Goal: Task Accomplishment & Management: Manage account settings

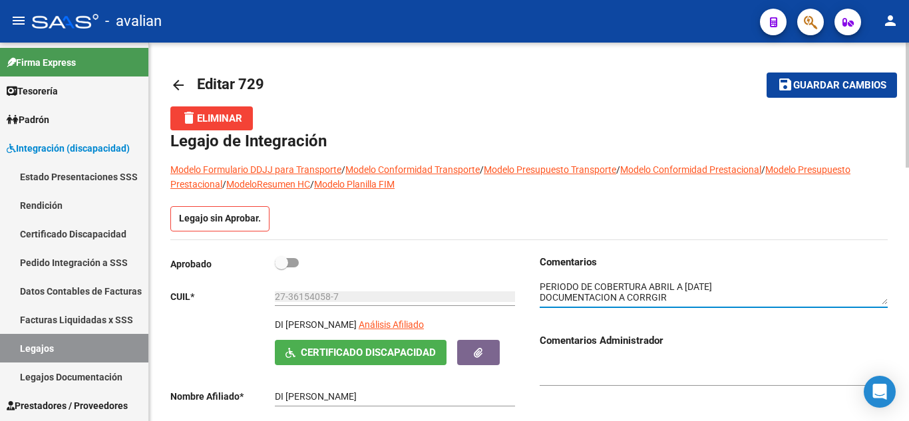
scroll to position [21, 0]
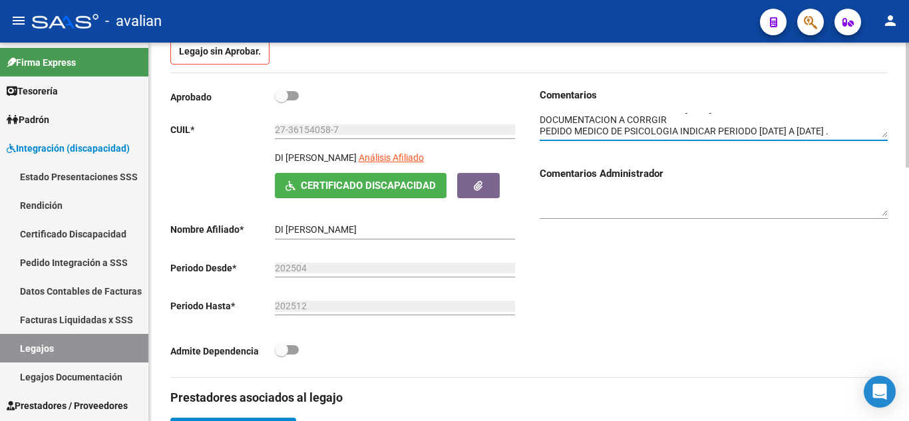
click at [659, 127] on textarea at bounding box center [714, 125] width 348 height 25
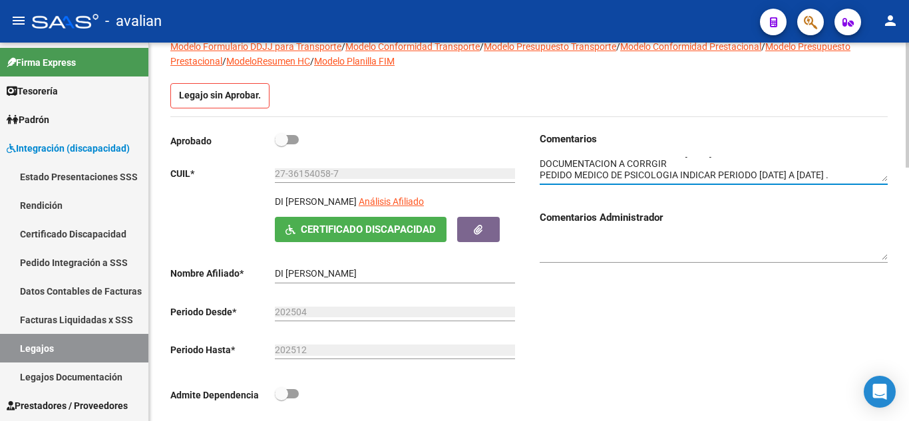
scroll to position [0, 0]
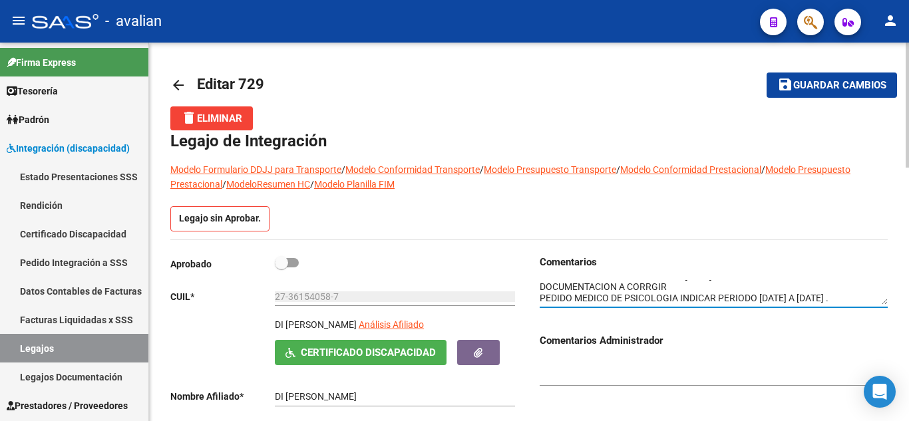
click at [804, 96] on button "save Guardar cambios" at bounding box center [831, 85] width 130 height 25
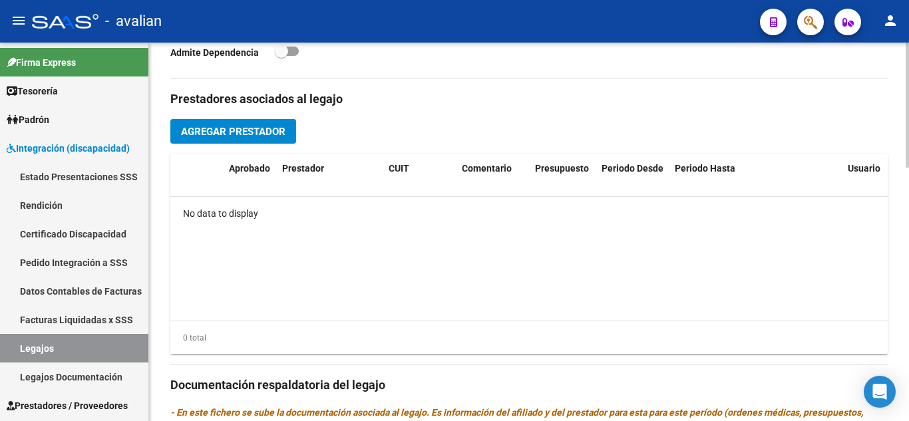
scroll to position [399, 0]
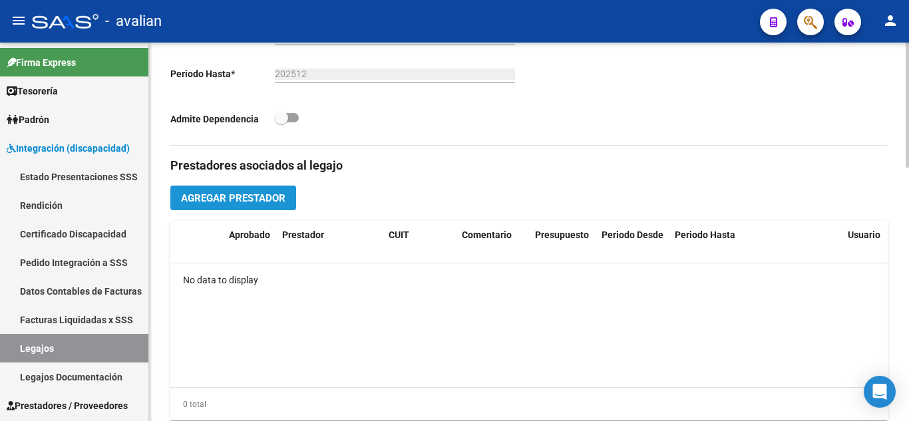
click at [270, 202] on span "Agregar Prestador" at bounding box center [233, 198] width 104 height 12
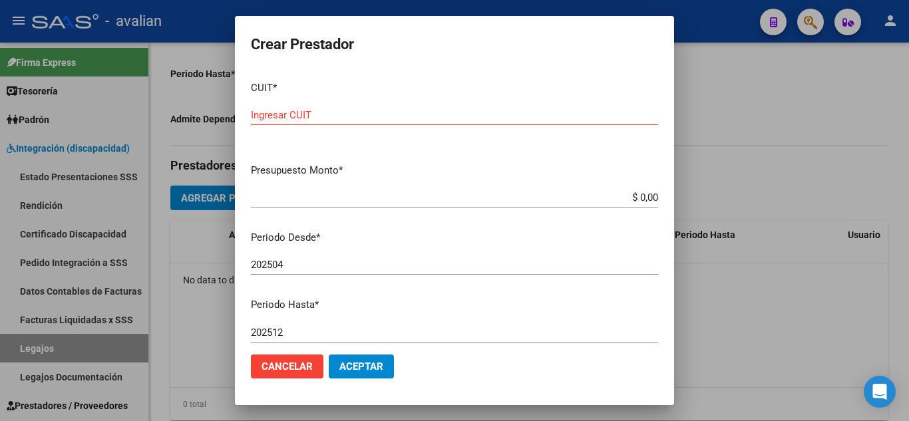
drag, startPoint x: 334, startPoint y: 108, endPoint x: 310, endPoint y: 118, distance: 25.7
click at [310, 118] on input "Ingresar CUIT" at bounding box center [454, 115] width 407 height 12
paste input "27-37774279-1"
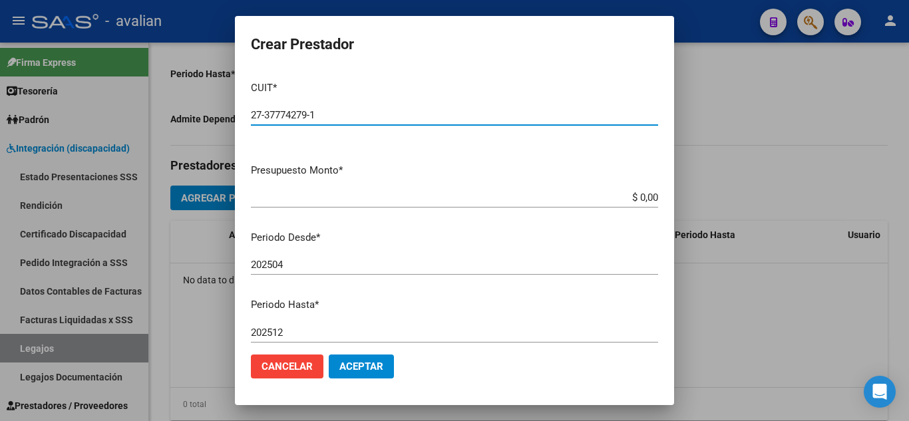
type input "27-37774279-1"
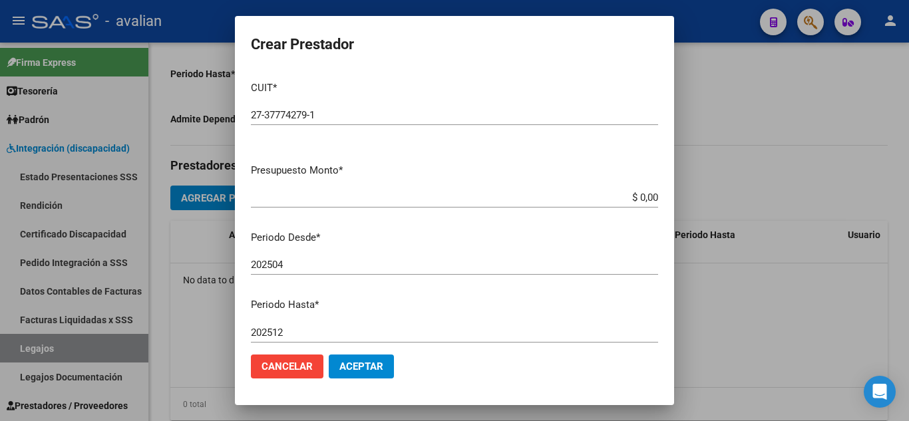
click at [551, 182] on mat-dialog-content "CUIT * 27-37774279-1 Ingresar CUIT ARCA Padrón Presupuesto Monto * $ 0,00 Ingre…" at bounding box center [454, 207] width 439 height 273
drag, startPoint x: 630, startPoint y: 196, endPoint x: 690, endPoint y: 200, distance: 60.0
click at [690, 200] on div "Crear Prestador CUIT * 27-37774279-1 Ingresar CUIT ARCA Padrón Presupuesto Mont…" at bounding box center [454, 210] width 909 height 421
paste input "49.482,44"
type input "$ 49.482,44"
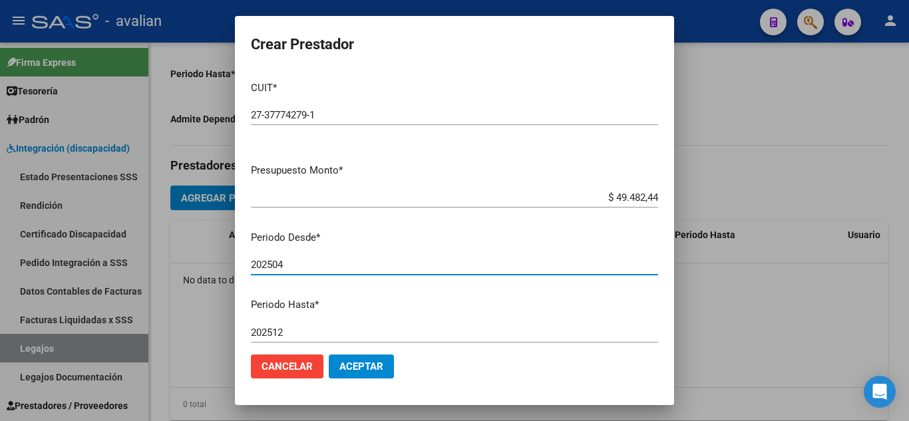
click at [583, 267] on input "202504" at bounding box center [454, 265] width 407 height 12
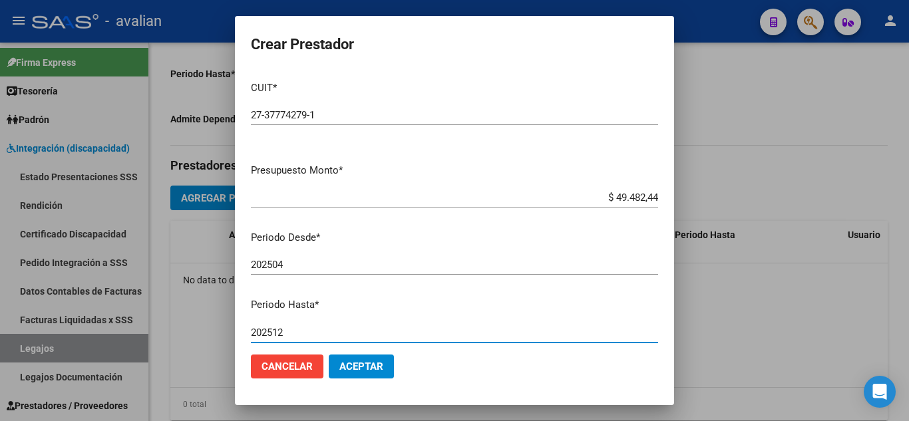
click at [327, 334] on input "202512" at bounding box center [454, 333] width 407 height 12
type input "202511"
click at [379, 315] on mat-dialog-content "CUIT * 27-37774279-1 Ingresar CUIT ARCA Padrón Presupuesto Monto * $ 49.482,44 …" at bounding box center [454, 207] width 439 height 273
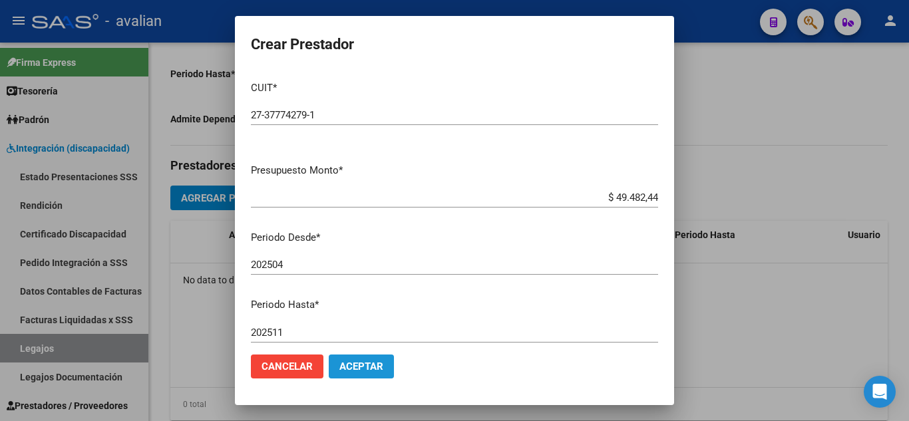
click at [369, 359] on button "Aceptar" at bounding box center [361, 367] width 65 height 24
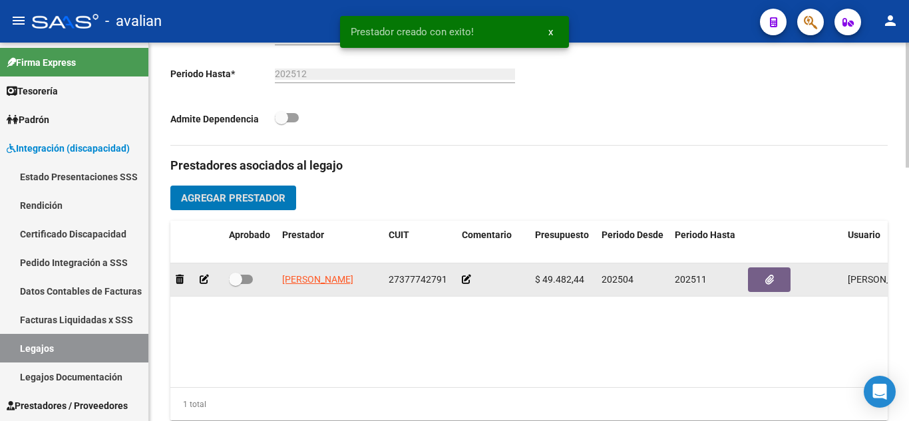
click at [462, 280] on icon at bounding box center [466, 279] width 9 height 9
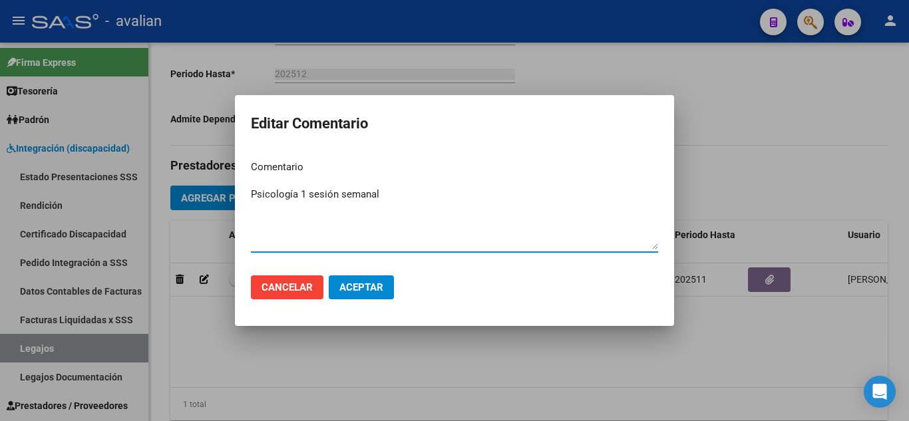
type textarea "Psicología 1 sesión semanal"
click at [379, 276] on button "Aceptar" at bounding box center [361, 287] width 65 height 24
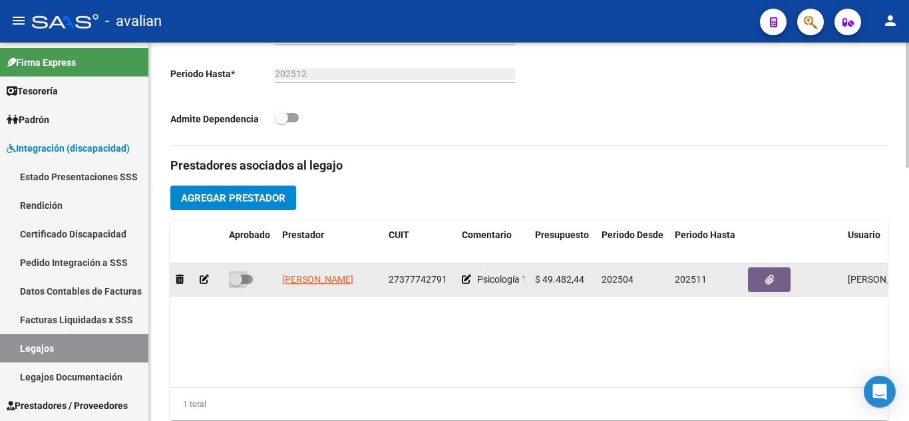
click at [249, 279] on span at bounding box center [241, 279] width 24 height 9
click at [236, 284] on input "checkbox" at bounding box center [235, 284] width 1 height 1
checkbox input "true"
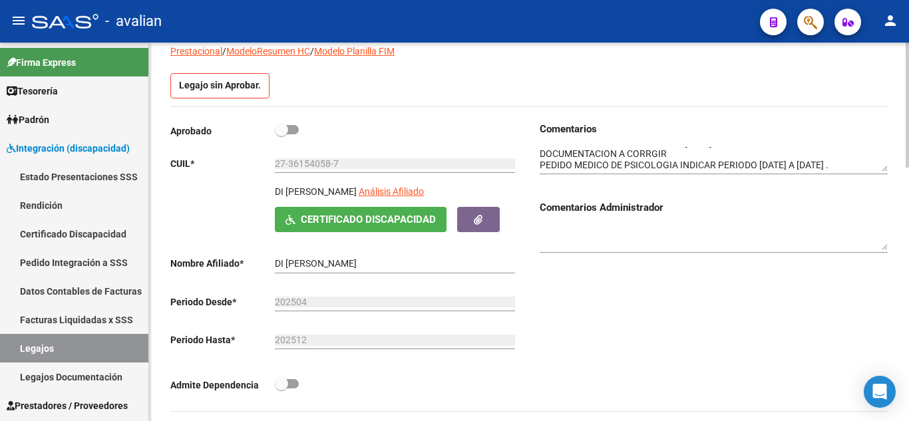
scroll to position [0, 0]
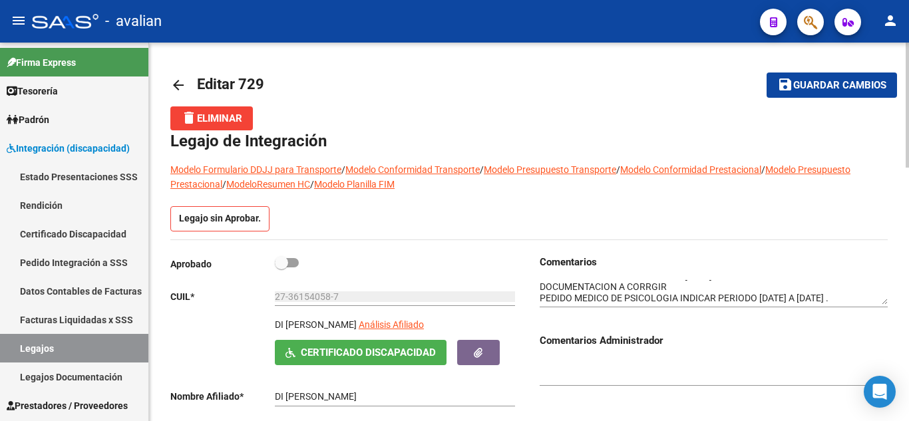
click at [862, 82] on span "Guardar cambios" at bounding box center [839, 86] width 93 height 12
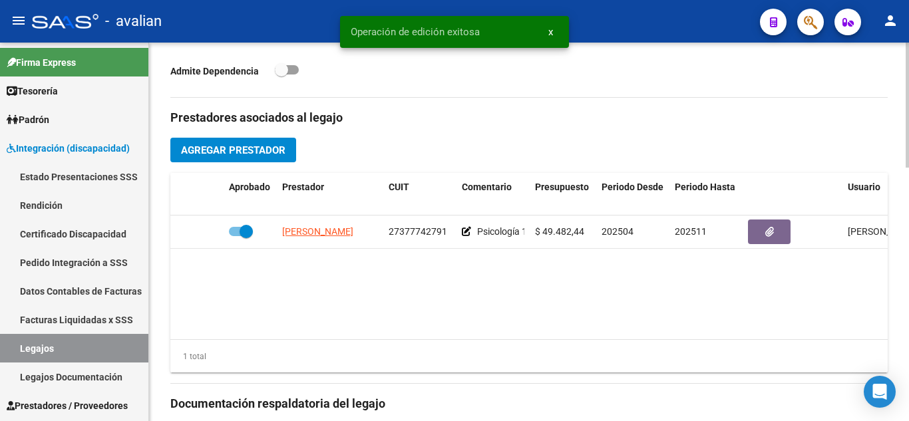
scroll to position [466, 0]
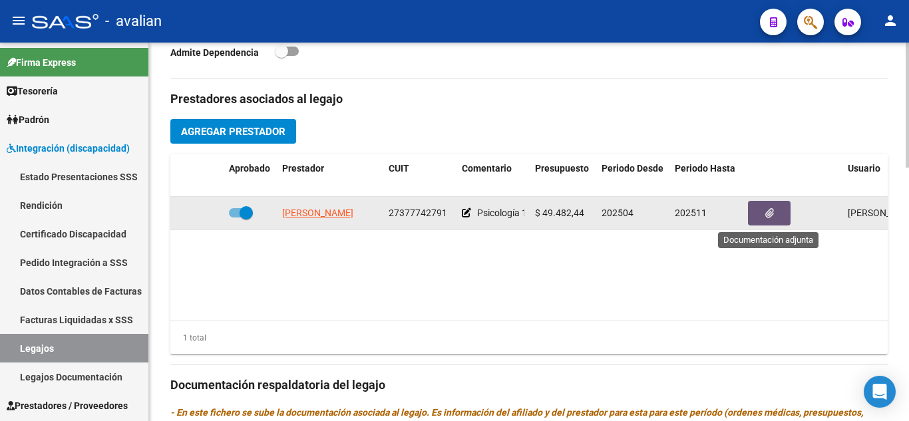
click at [773, 224] on button "button" at bounding box center [769, 213] width 43 height 25
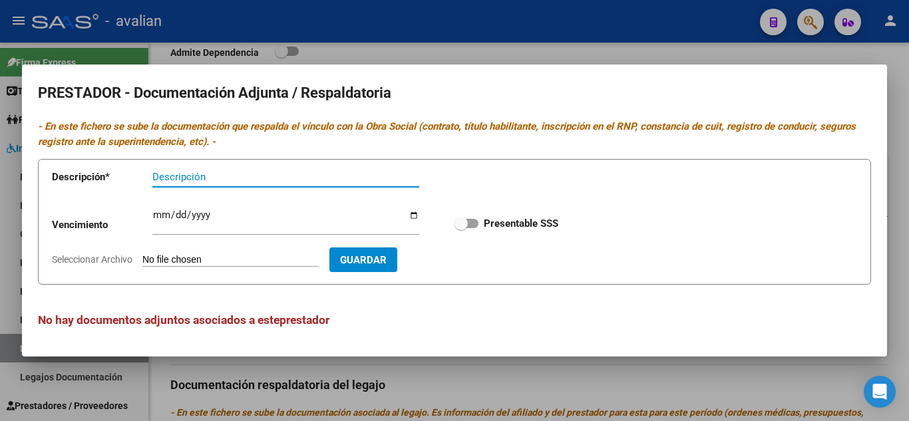
type input "V"
type input "CBU"
click at [476, 222] on span at bounding box center [466, 223] width 24 height 9
click at [461, 228] on input "Presentable SSS" at bounding box center [460, 228] width 1 height 1
checkbox input "true"
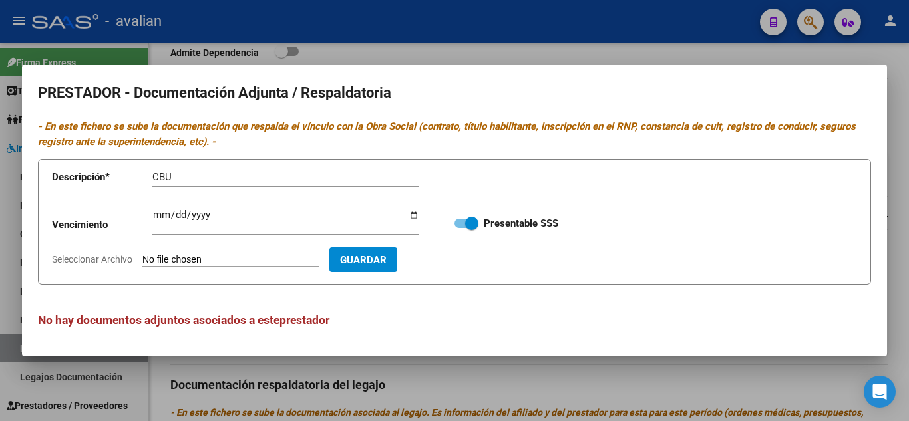
click at [276, 260] on input "Seleccionar Archivo" at bounding box center [230, 260] width 176 height 13
type input "C:\fakepath\CBU.jpg"
click at [457, 256] on span "Guardar" at bounding box center [440, 260] width 47 height 12
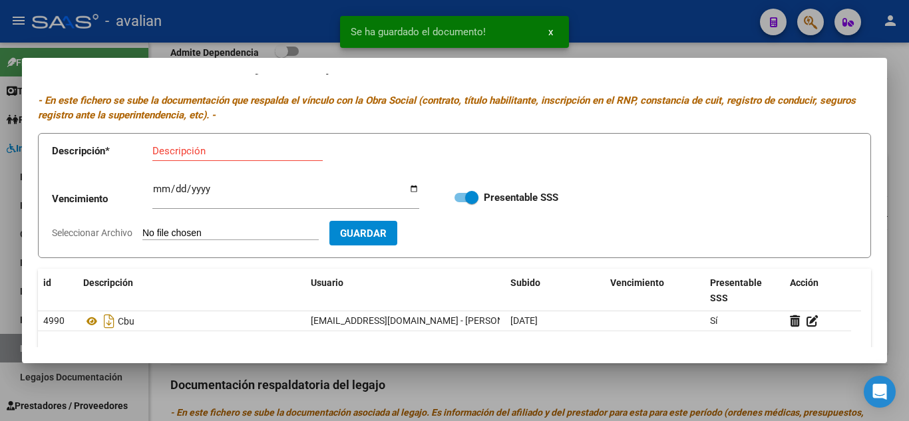
scroll to position [18, 0]
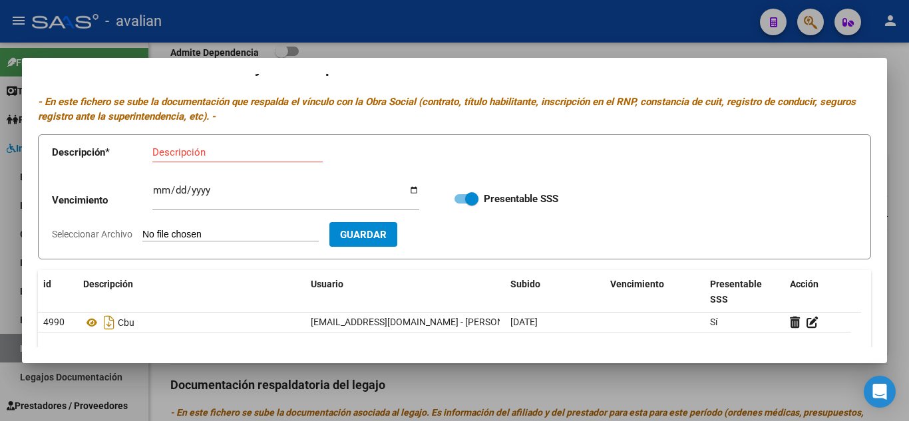
click at [173, 155] on input "Descripción" at bounding box center [237, 152] width 170 height 12
type input "DNI"
click at [206, 236] on input "Seleccionar Archivo" at bounding box center [230, 235] width 176 height 13
type input "C:\fakepath\DNI.jpg"
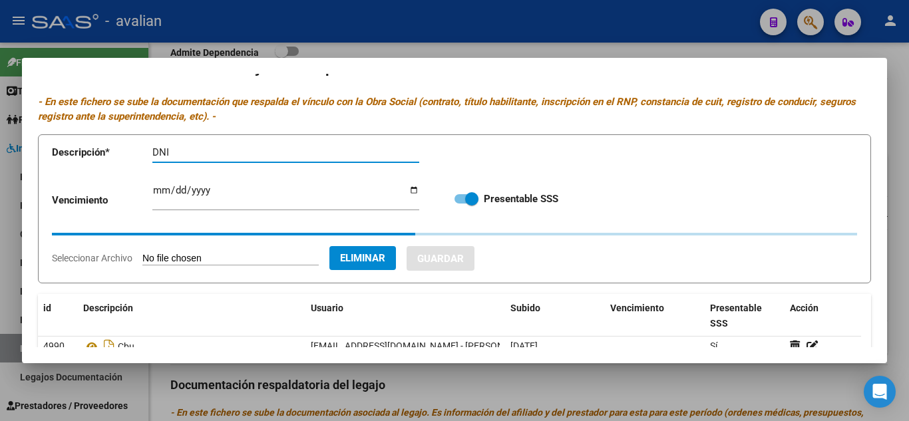
click at [224, 156] on input "DNI" at bounding box center [285, 152] width 267 height 12
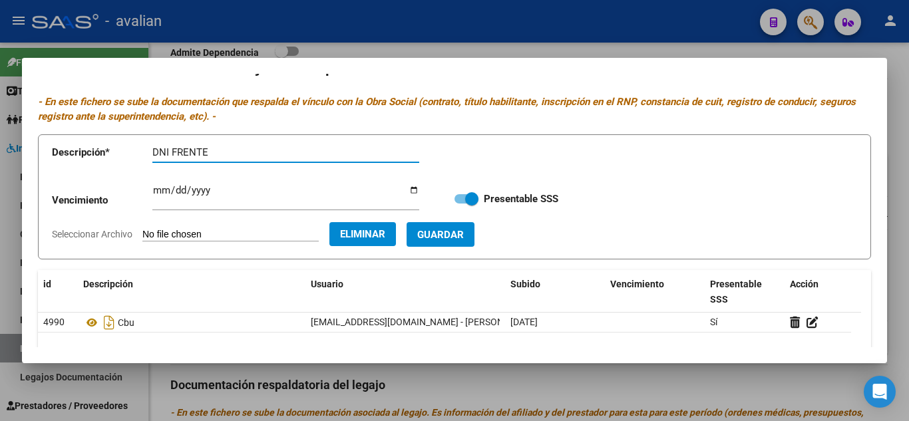
type input "DNI FRENTE"
click at [474, 227] on button "Guardar" at bounding box center [440, 234] width 68 height 25
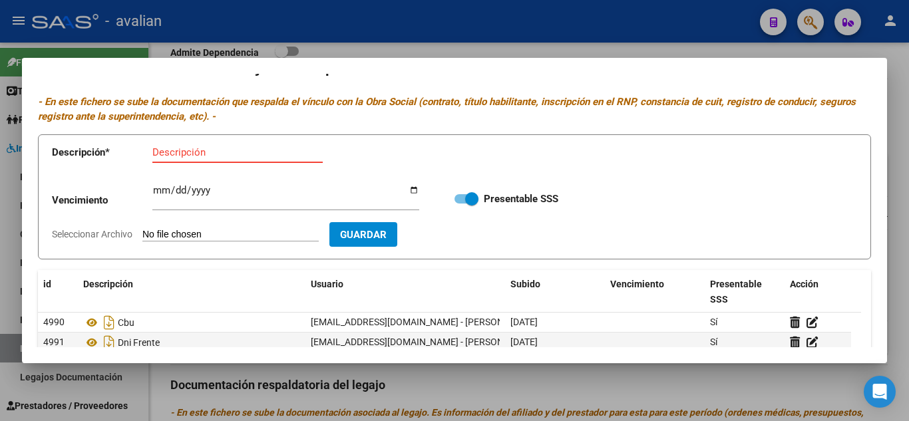
click at [210, 156] on input "Descripción" at bounding box center [237, 152] width 170 height 12
type input "DNI DORSO"
click at [210, 236] on input "Seleccionar Archivo" at bounding box center [230, 235] width 176 height 13
type input "C:\fakepath\DNI DORSO.jpg"
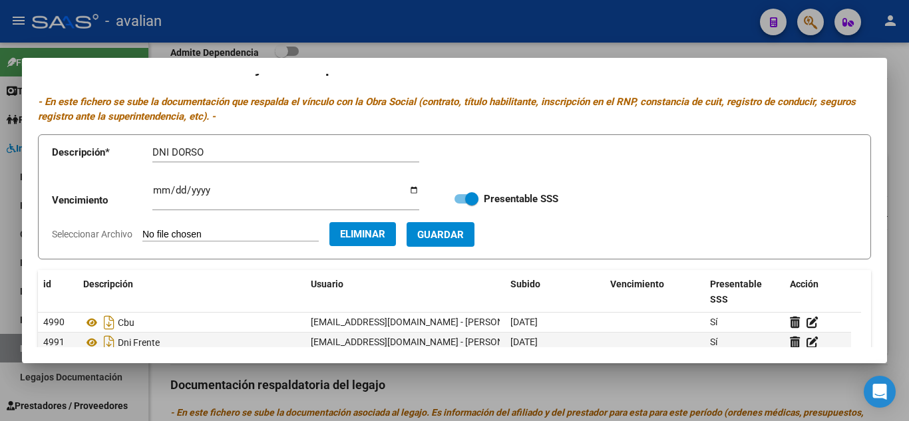
click at [474, 244] on button "Guardar" at bounding box center [440, 234] width 68 height 25
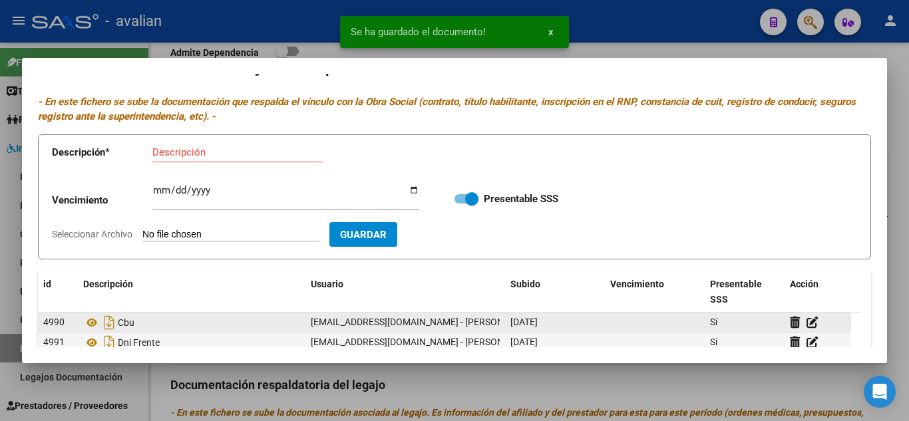
scroll to position [84, 0]
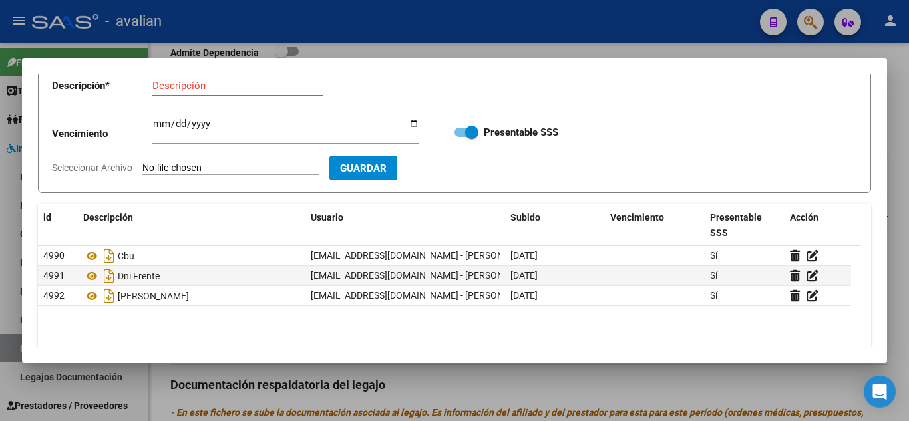
click at [224, 83] on input "Descripción" at bounding box center [237, 86] width 170 height 12
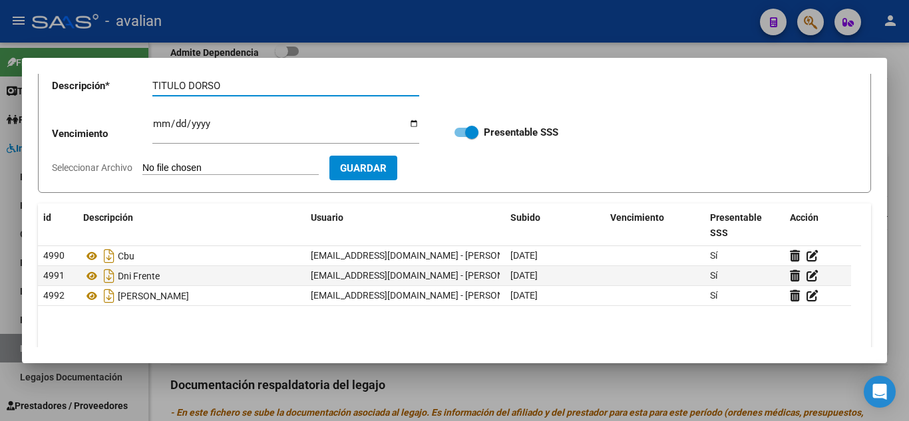
type input "TITULO DORSO"
click at [245, 166] on input "Seleccionar Archivo" at bounding box center [230, 168] width 176 height 13
type input "C:\fakepath\T2.jpg"
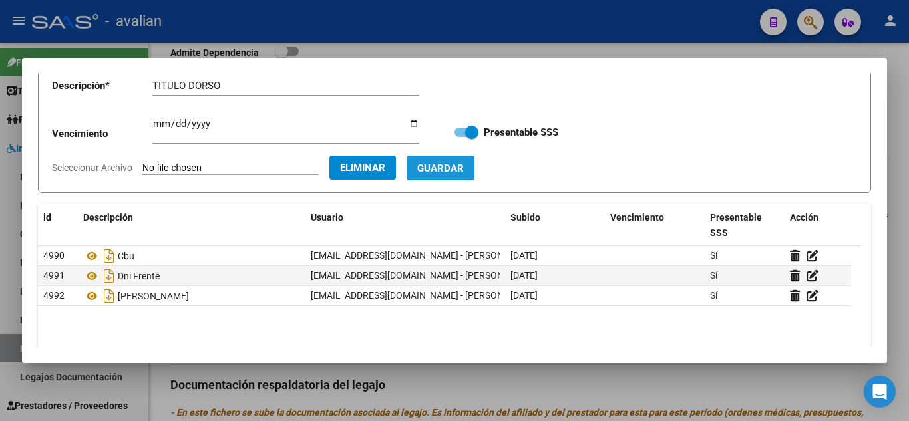
click at [474, 170] on button "Guardar" at bounding box center [440, 168] width 68 height 25
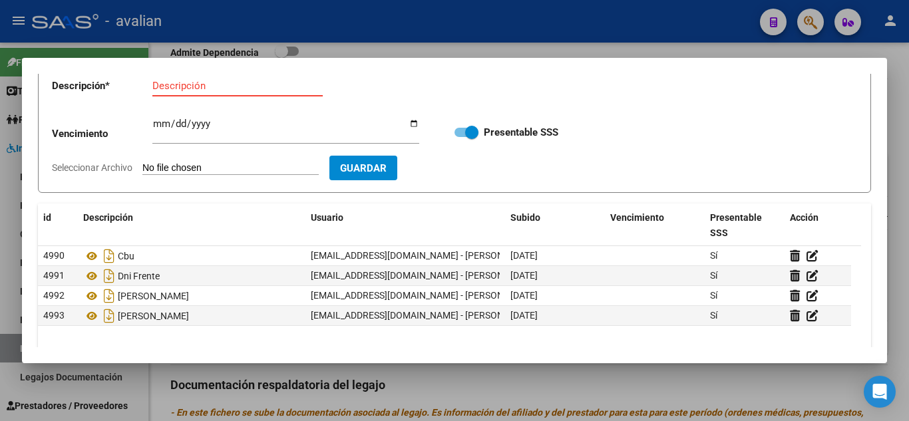
click at [238, 87] on input "Descripción" at bounding box center [237, 86] width 170 height 12
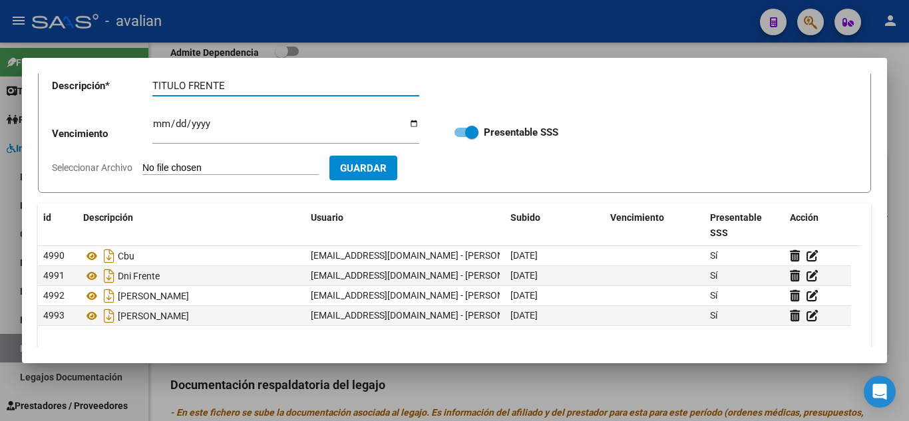
type input "TITULO FRENTE"
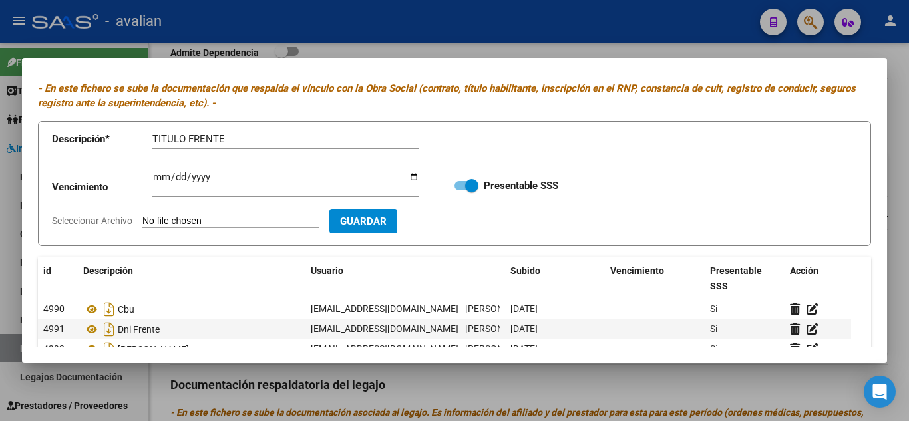
scroll to position [18, 0]
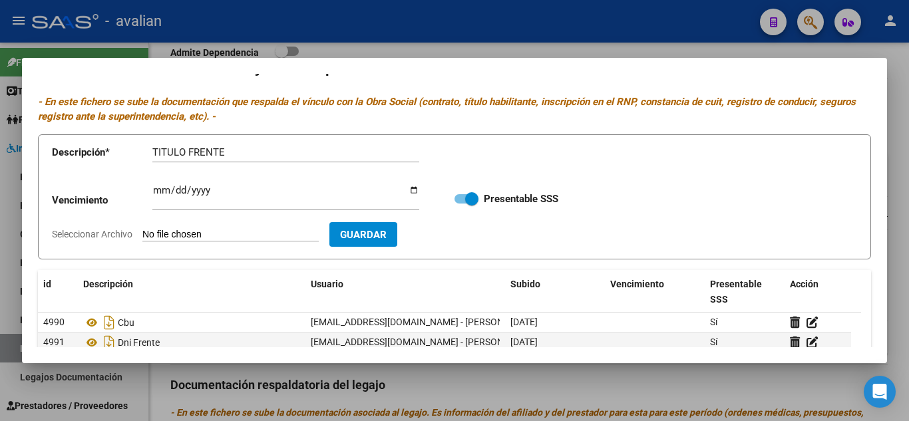
click at [249, 235] on input "Seleccionar Archivo" at bounding box center [230, 235] width 176 height 13
type input "C:\fakepath\T1.jpg"
click at [511, 228] on form "Descripción * TITULO FRENTE Descripción Vencimiento Ingresar vencimiento Presen…" at bounding box center [454, 197] width 833 height 126
click at [474, 240] on button "Guardar" at bounding box center [440, 234] width 68 height 25
click at [196, 152] on input "Descripción" at bounding box center [237, 152] width 170 height 12
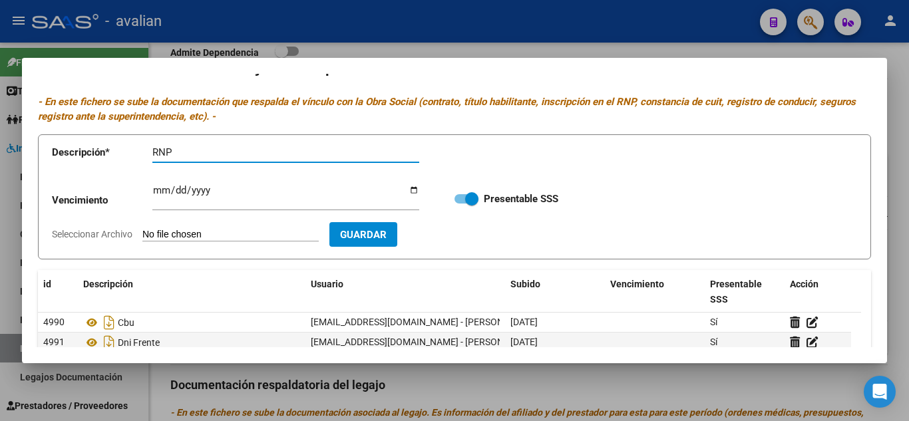
type input "RNP"
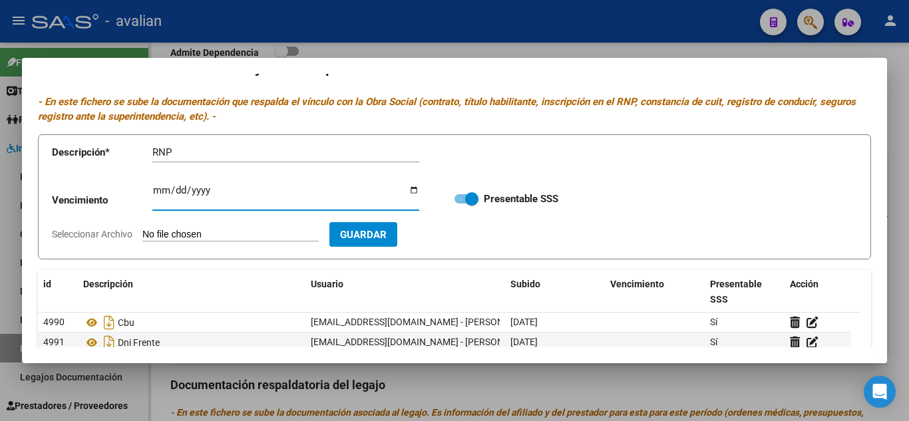
click at [159, 194] on input "Ingresar vencimiento" at bounding box center [285, 195] width 267 height 21
type input "[DATE]"
click at [208, 198] on input "[DATE]" at bounding box center [285, 195] width 267 height 21
click at [224, 230] on input "Seleccionar Archivo" at bounding box center [230, 235] width 176 height 13
type input "C:\fakepath\RNP.jpg"
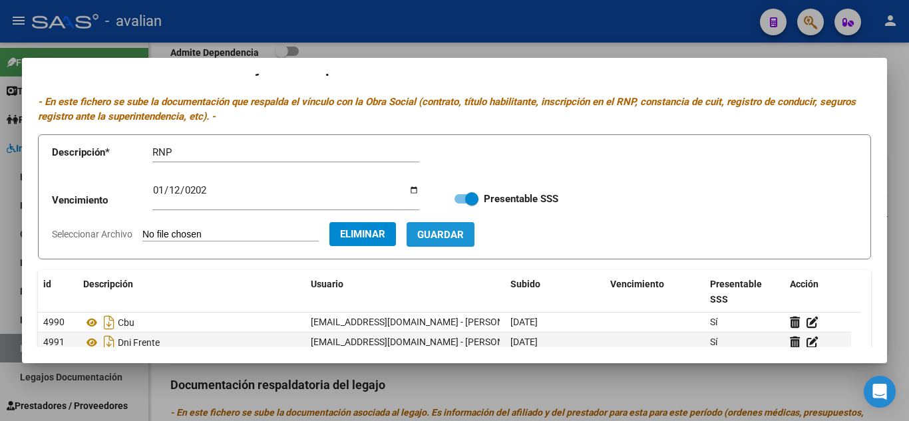
click at [464, 236] on span "Guardar" at bounding box center [440, 235] width 47 height 12
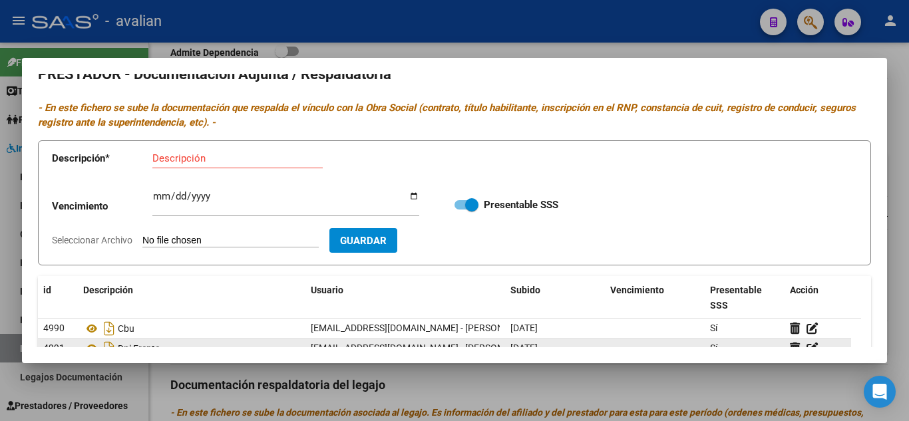
scroll to position [0, 0]
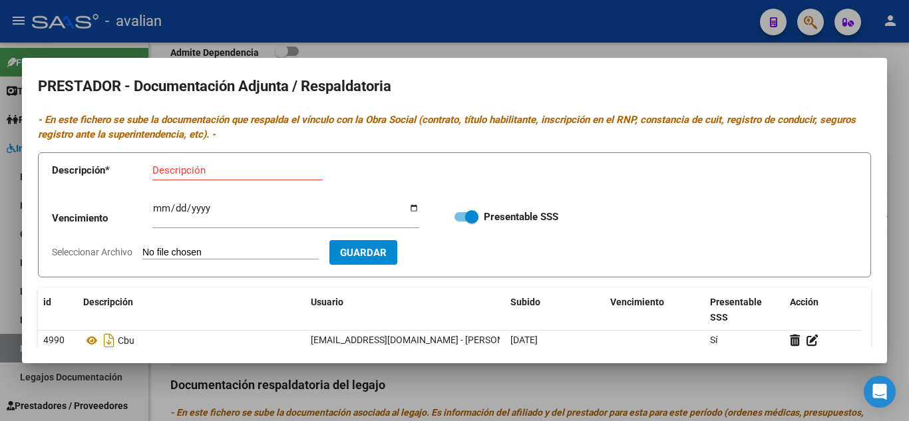
click at [565, 33] on div at bounding box center [454, 210] width 909 height 421
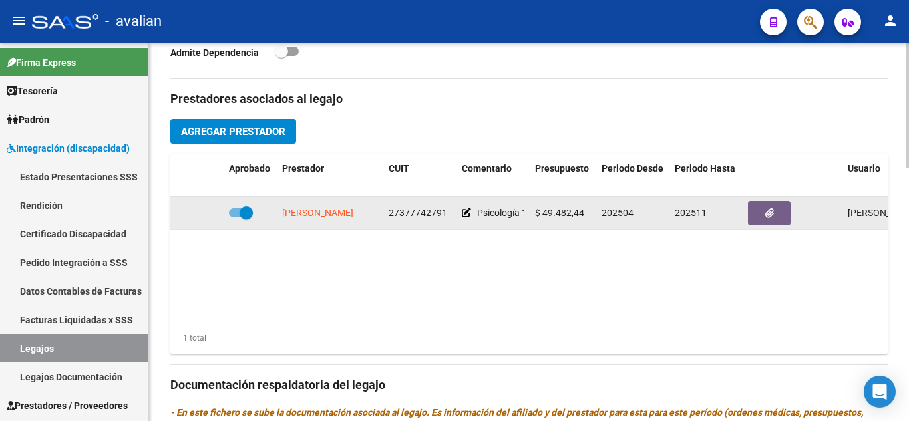
drag, startPoint x: 397, startPoint y: 214, endPoint x: 450, endPoint y: 216, distance: 53.3
click at [450, 216] on datatable-body-cell "27377742791" at bounding box center [419, 213] width 73 height 33
copy span "27377742791"
click at [772, 218] on icon "button" at bounding box center [769, 213] width 9 height 10
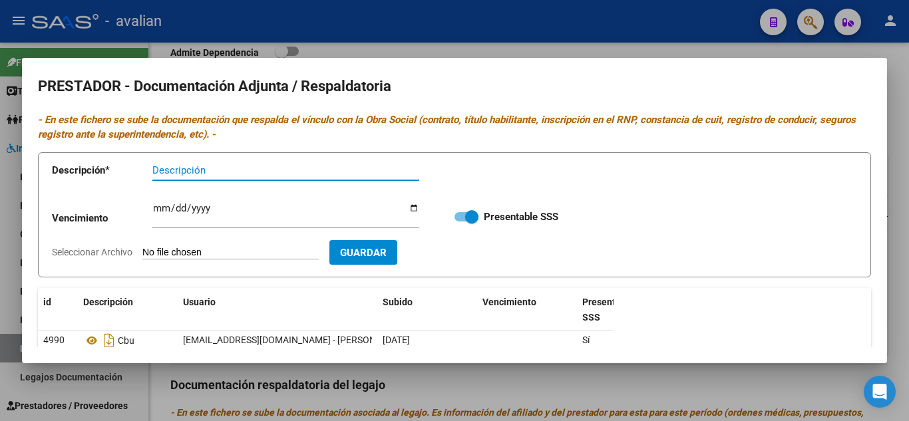
click at [211, 158] on app-form-text-field "Descripción * Descripción" at bounding box center [245, 173] width 387 height 40
click at [213, 170] on input "Descripción" at bounding box center [285, 170] width 267 height 12
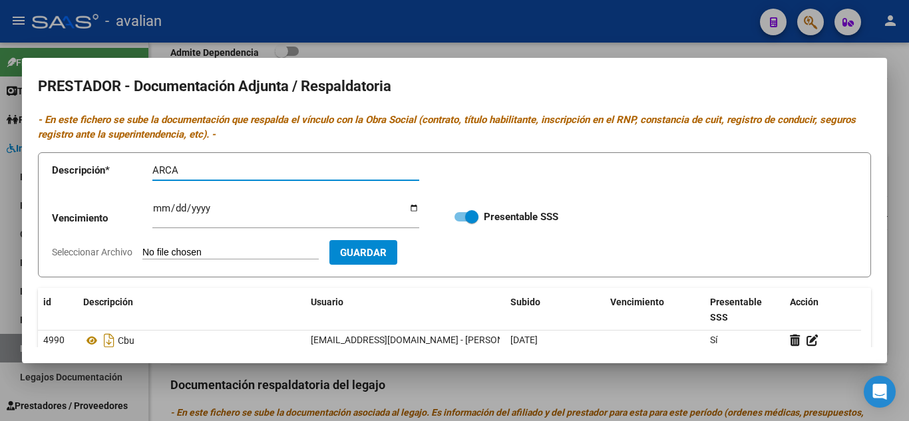
type input "ARCA"
click at [216, 249] on input "Seleccionar Archivo" at bounding box center [230, 253] width 176 height 13
type input "C:\fakepath\AFIP - Administración Federal de Ingresos Públicos.pdf"
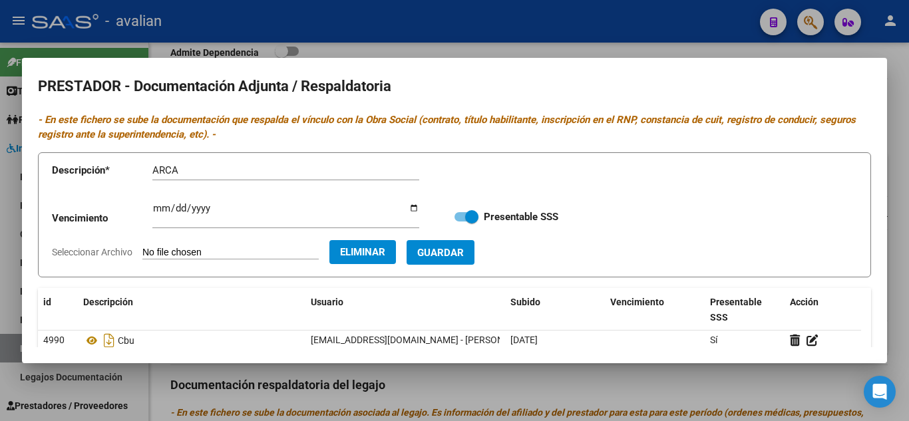
click at [464, 252] on span "Guardar" at bounding box center [440, 253] width 47 height 12
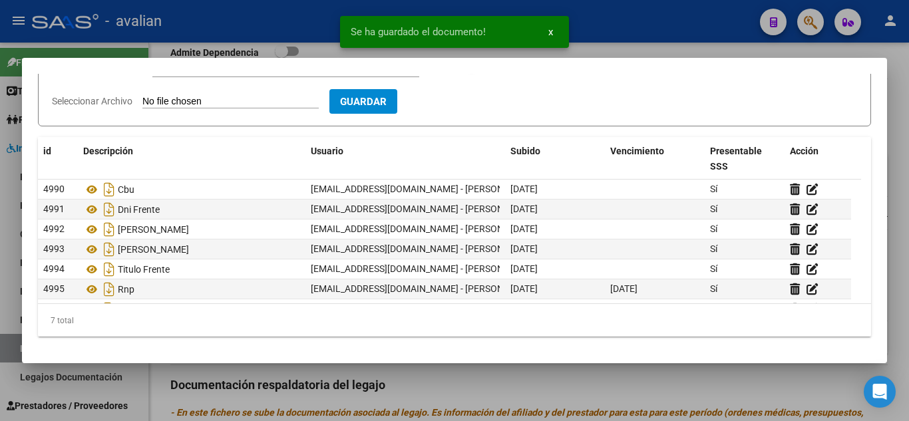
click at [650, 45] on div at bounding box center [454, 210] width 909 height 421
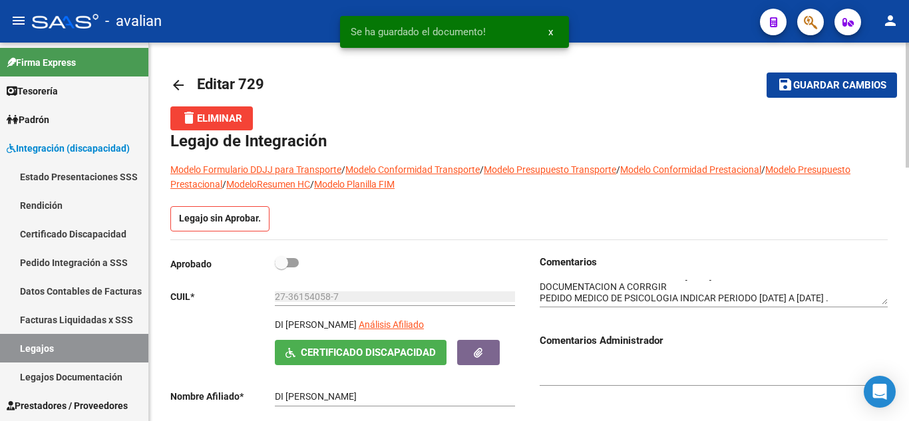
click at [820, 87] on span "Guardar cambios" at bounding box center [839, 86] width 93 height 12
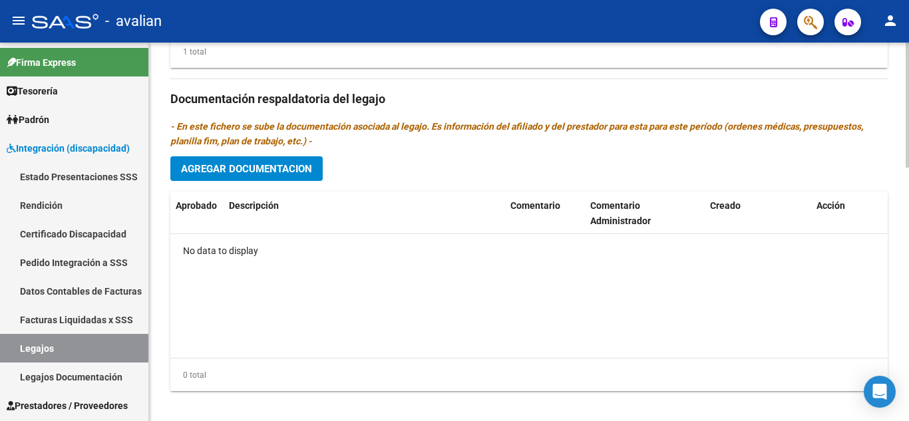
scroll to position [766, 0]
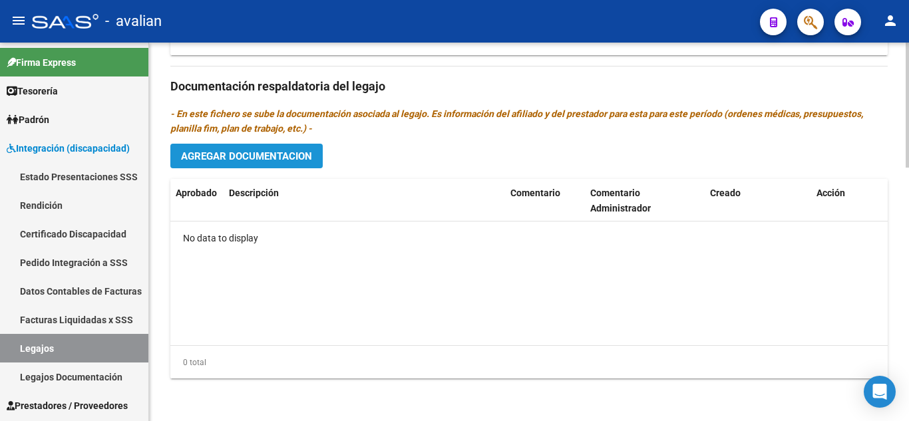
click at [267, 154] on span "Agregar Documentacion" at bounding box center [246, 156] width 131 height 12
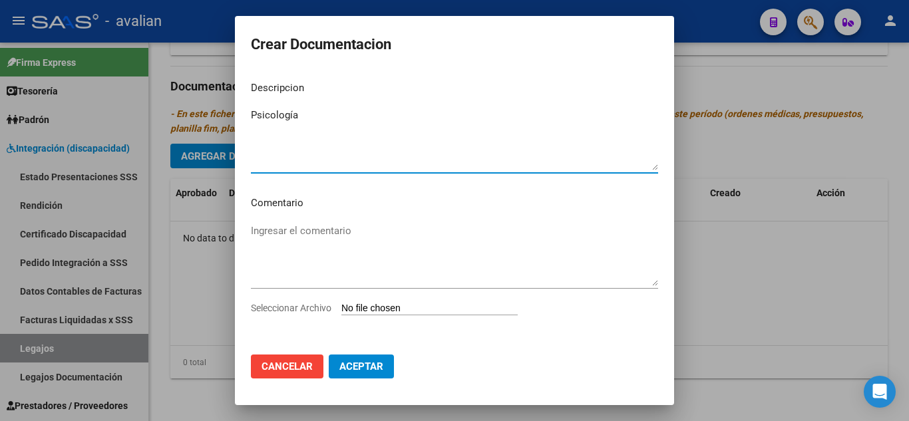
type textarea "Psicología"
click at [417, 308] on input "Seleccionar Archivo" at bounding box center [429, 309] width 176 height 13
type input "C:\fakepath\DI SALVO PSICO_.pdf"
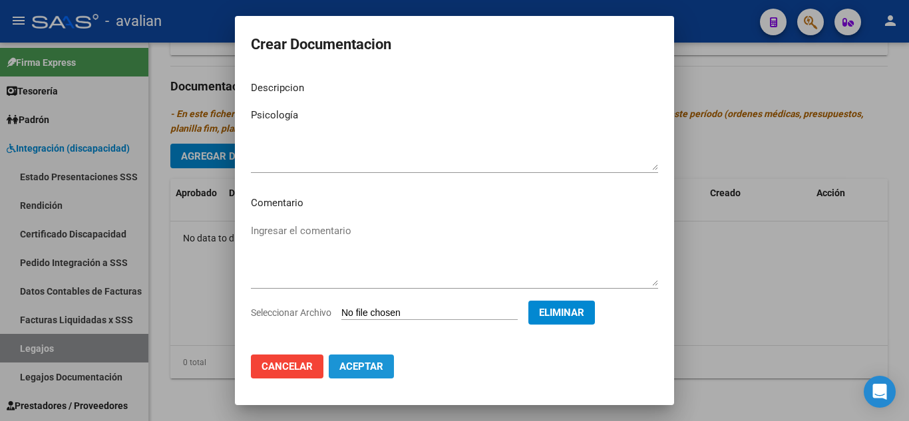
click at [369, 372] on span "Aceptar" at bounding box center [361, 367] width 44 height 12
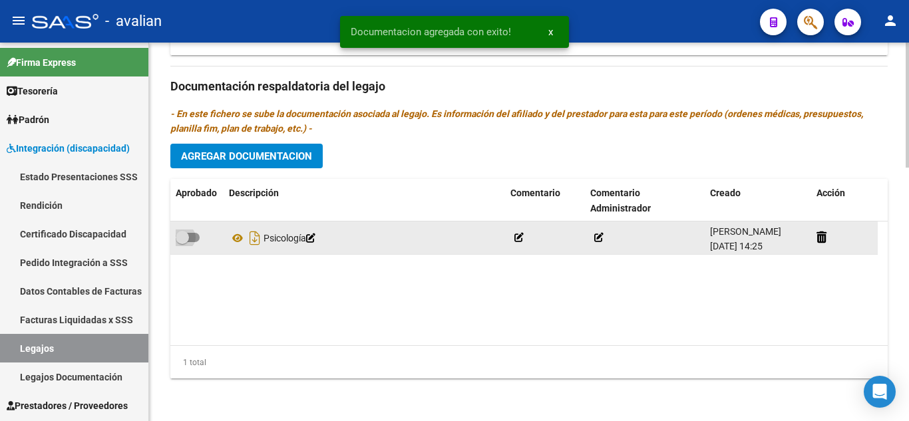
click at [198, 240] on span at bounding box center [188, 237] width 24 height 9
click at [182, 242] on input "checkbox" at bounding box center [182, 242] width 1 height 1
checkbox input "true"
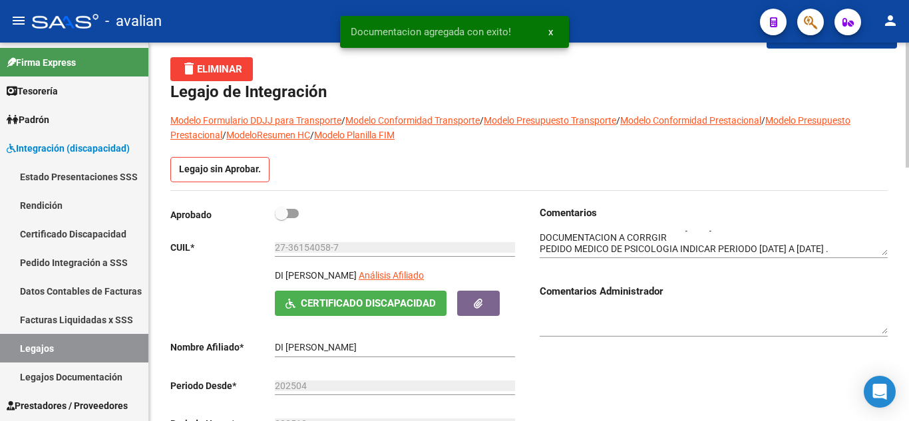
scroll to position [0, 0]
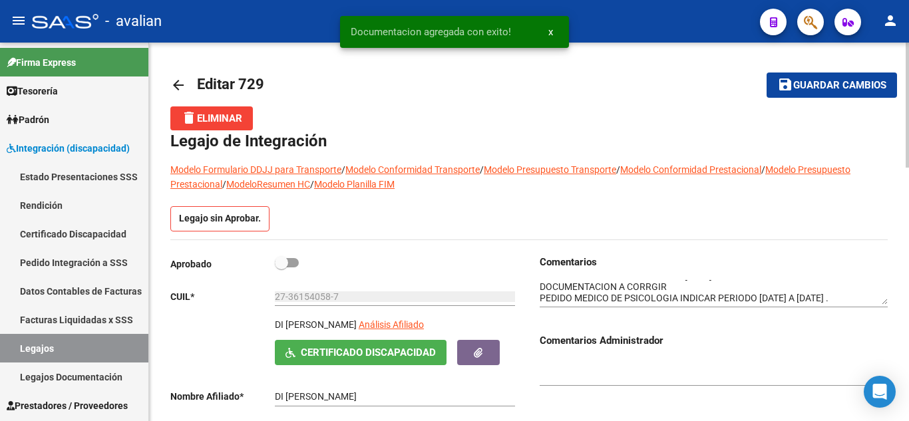
click at [824, 89] on span "Guardar cambios" at bounding box center [839, 86] width 93 height 12
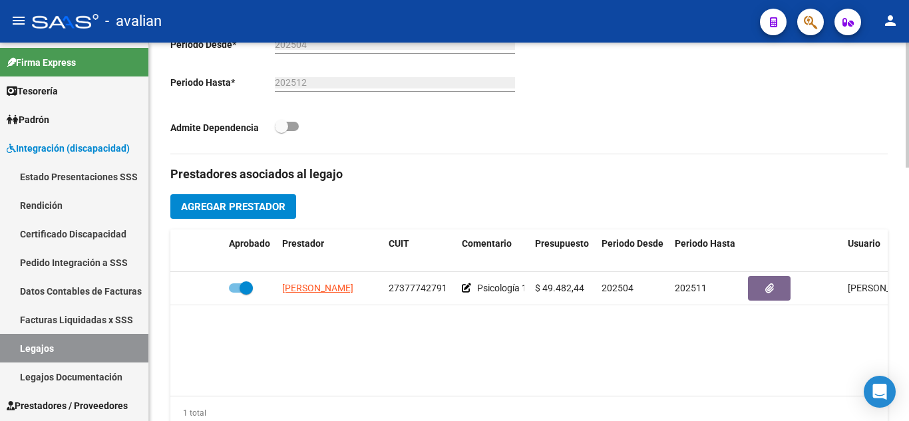
scroll to position [399, 0]
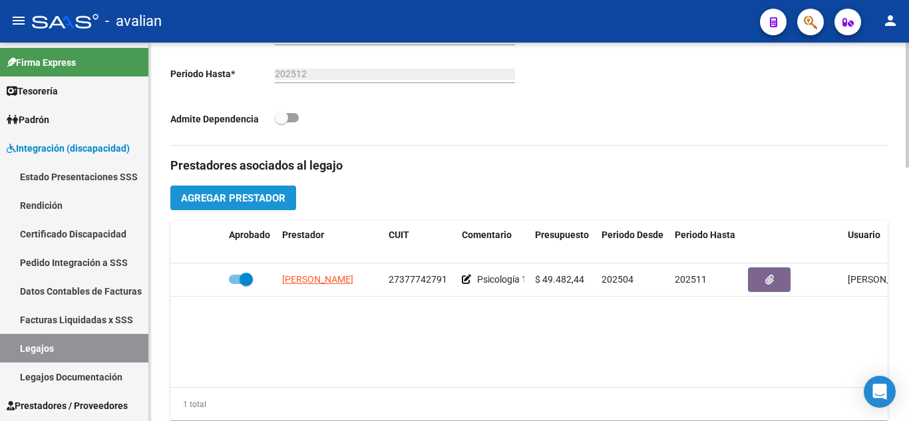
click at [248, 188] on button "Agregar Prestador" at bounding box center [233, 198] width 126 height 25
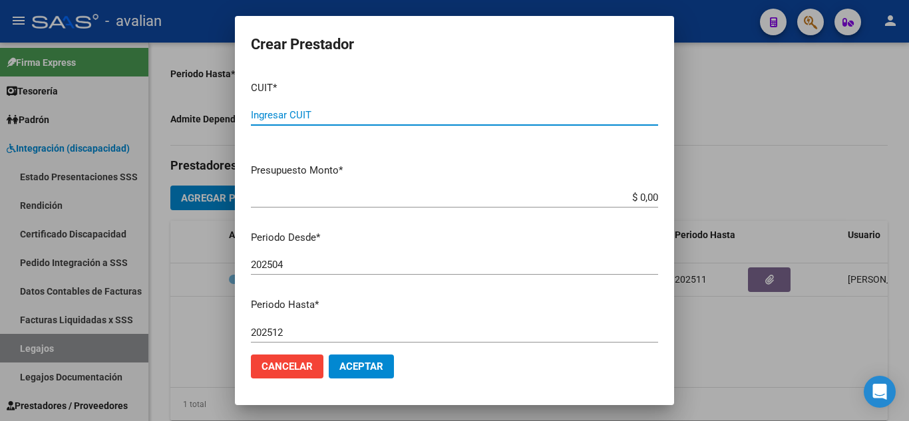
paste input "27-33279062-0"
type input "27-33279062-0"
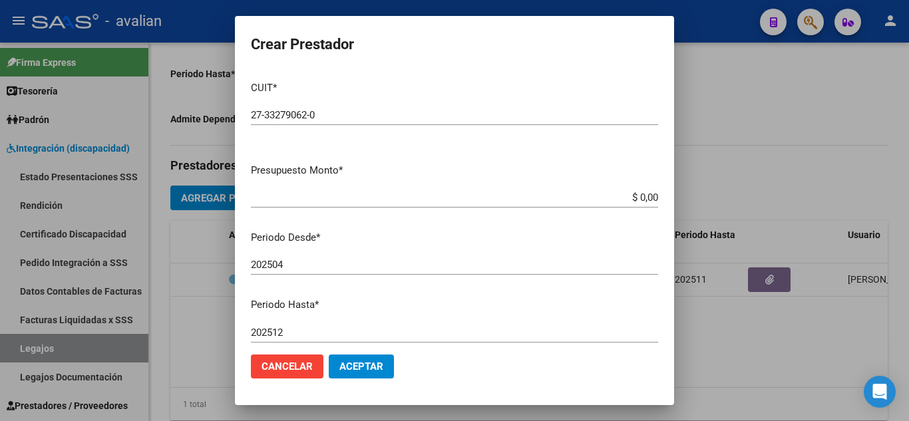
click at [349, 90] on p "CUIT *" at bounding box center [454, 88] width 407 height 15
click at [472, 167] on p "Presupuesto Monto *" at bounding box center [454, 170] width 407 height 15
drag, startPoint x: 628, startPoint y: 196, endPoint x: 681, endPoint y: 203, distance: 53.1
click at [681, 203] on div "Crear Prestador CUIT * 27-33279062-0 Ingresar CUIT ARCA Padrón Presupuesto Mont…" at bounding box center [454, 210] width 909 height 421
paste input "98.964,88"
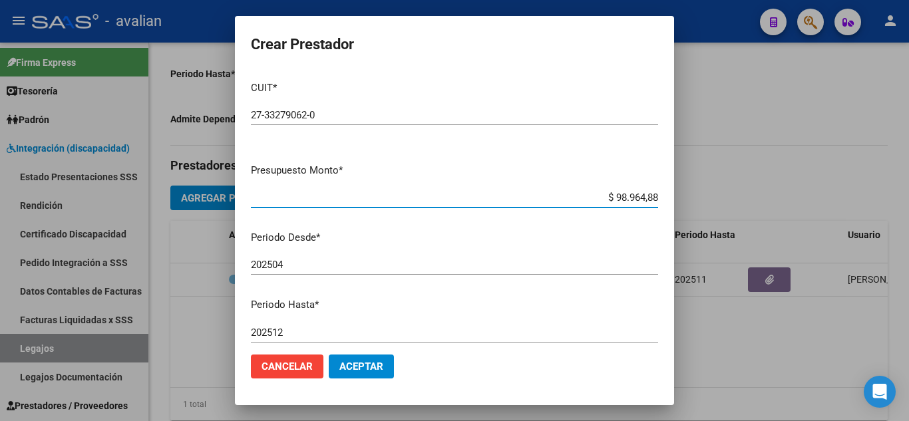
type input "$ 98.964,88"
click at [556, 265] on input "202504" at bounding box center [454, 265] width 407 height 12
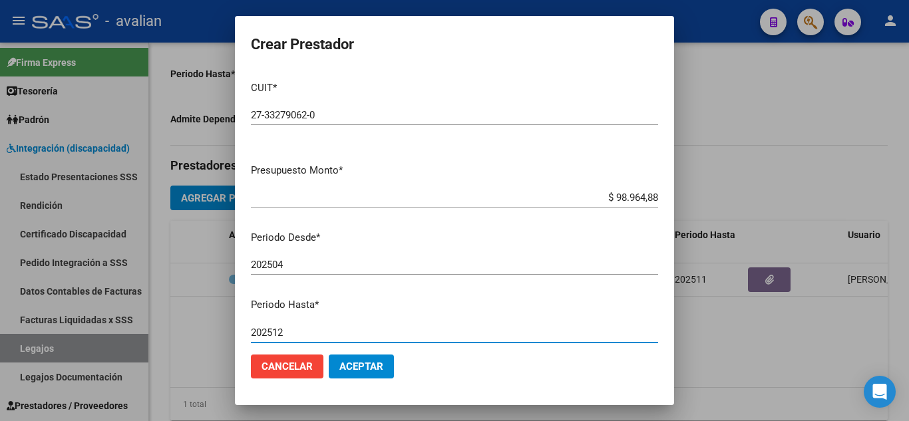
click at [327, 330] on input "202512" at bounding box center [454, 333] width 407 height 12
type input "202511"
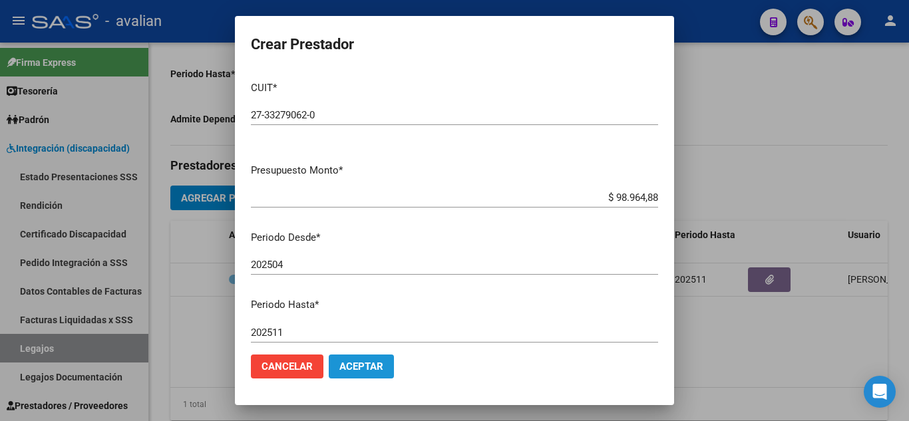
click at [381, 366] on span "Aceptar" at bounding box center [361, 367] width 44 height 12
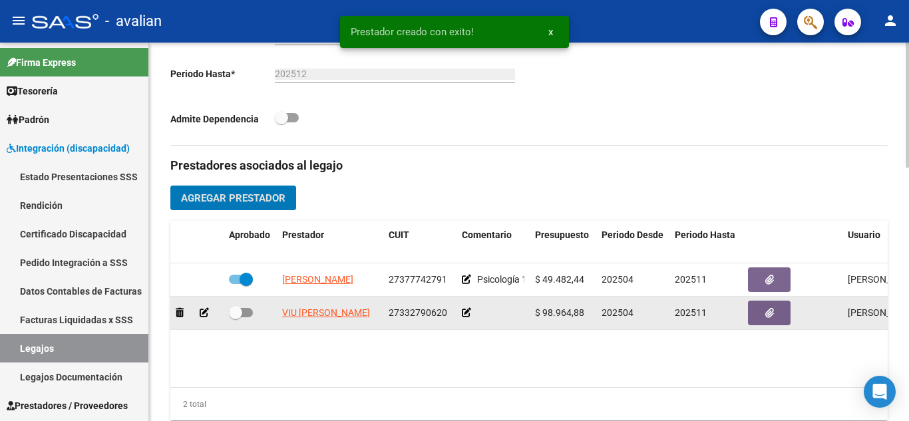
click at [466, 312] on icon at bounding box center [466, 312] width 9 height 9
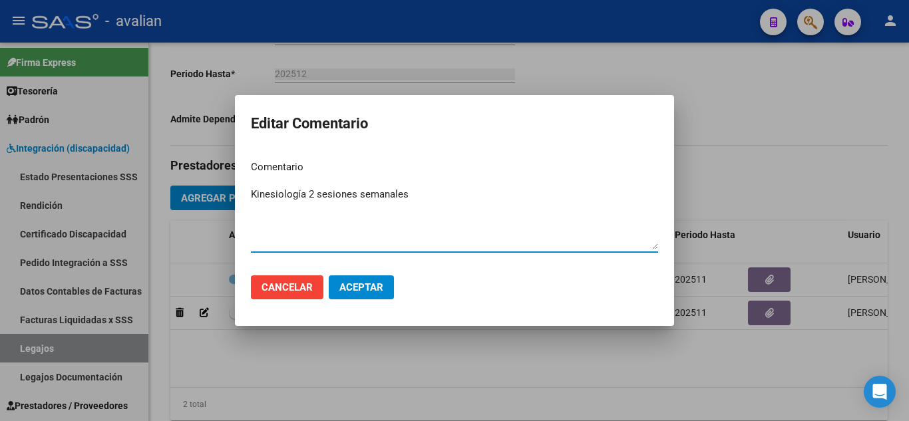
type textarea "Kinesiología 2 sesiones semanales"
click at [377, 293] on span "Aceptar" at bounding box center [361, 287] width 44 height 12
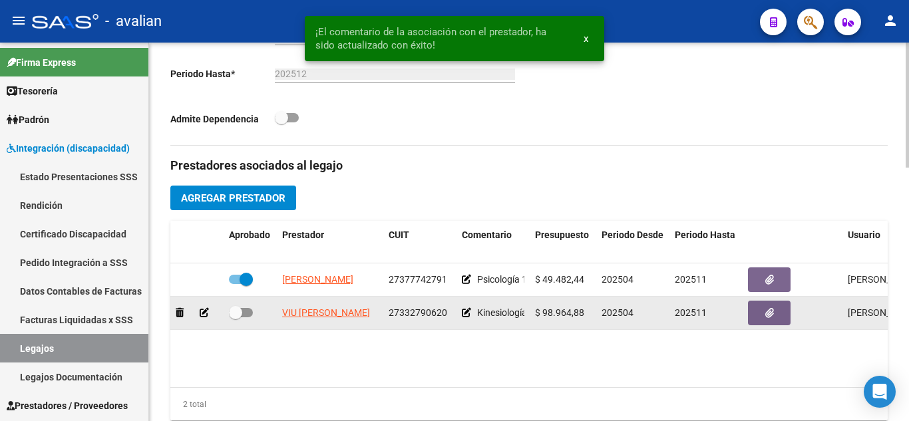
click at [245, 317] on span at bounding box center [241, 312] width 24 height 9
click at [236, 317] on input "checkbox" at bounding box center [235, 317] width 1 height 1
checkbox input "true"
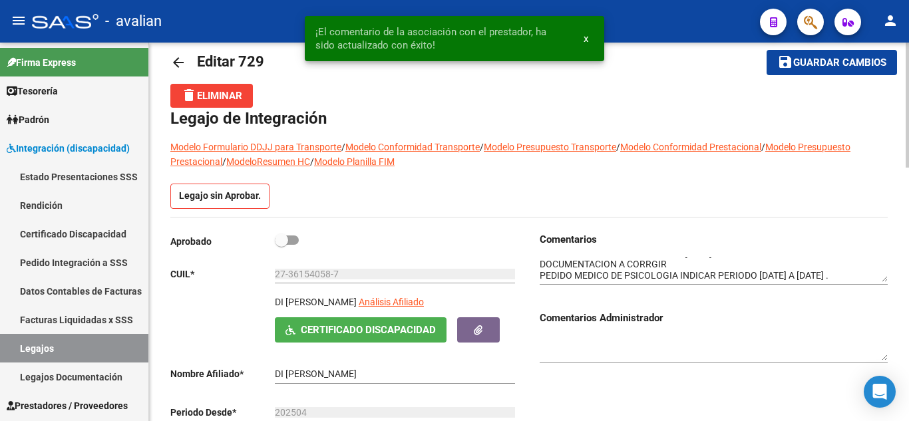
scroll to position [0, 0]
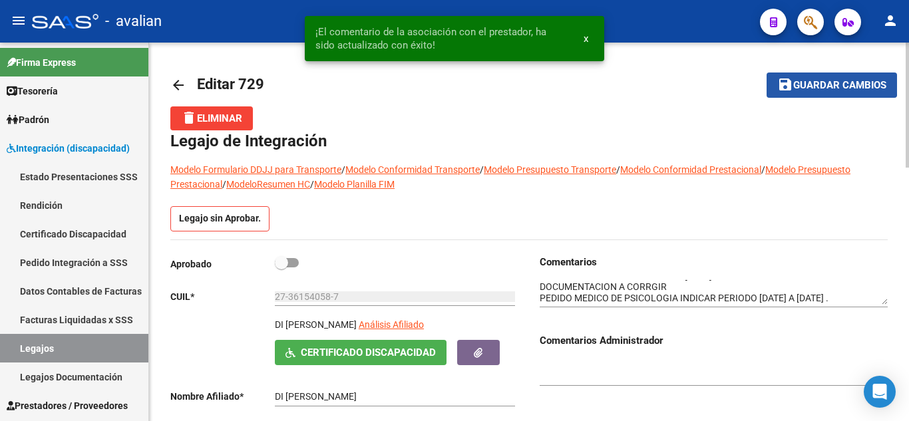
click at [804, 82] on span "Guardar cambios" at bounding box center [839, 86] width 93 height 12
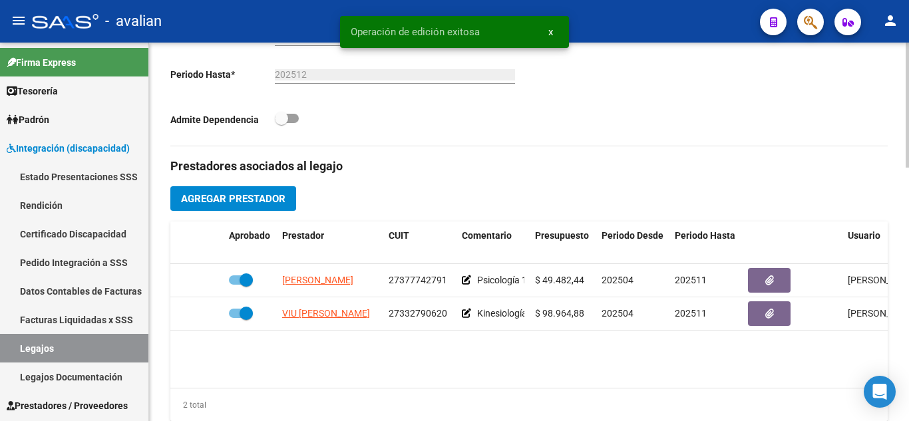
scroll to position [399, 0]
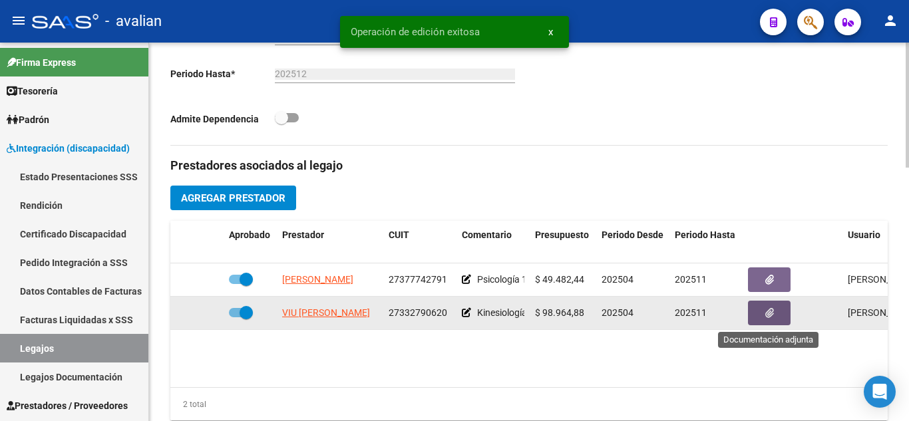
click at [760, 315] on button "button" at bounding box center [769, 313] width 43 height 25
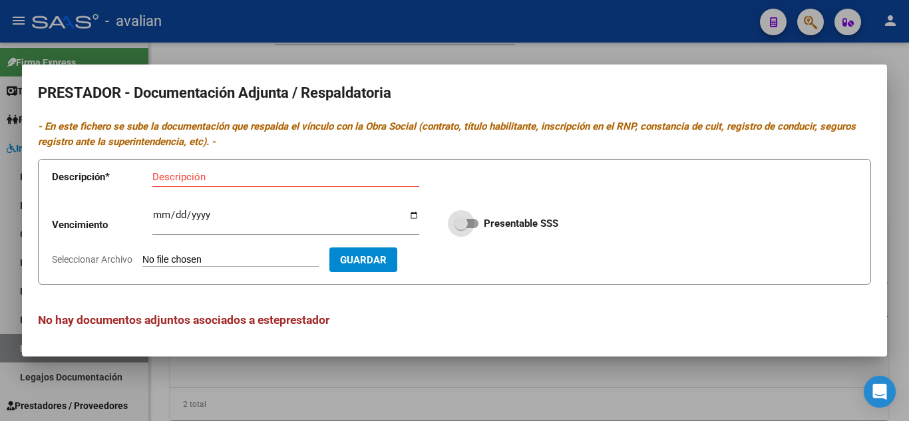
click at [476, 222] on span at bounding box center [466, 223] width 24 height 9
click at [461, 228] on input "Presentable SSS" at bounding box center [460, 228] width 1 height 1
checkbox input "true"
click at [718, 45] on div at bounding box center [454, 210] width 909 height 421
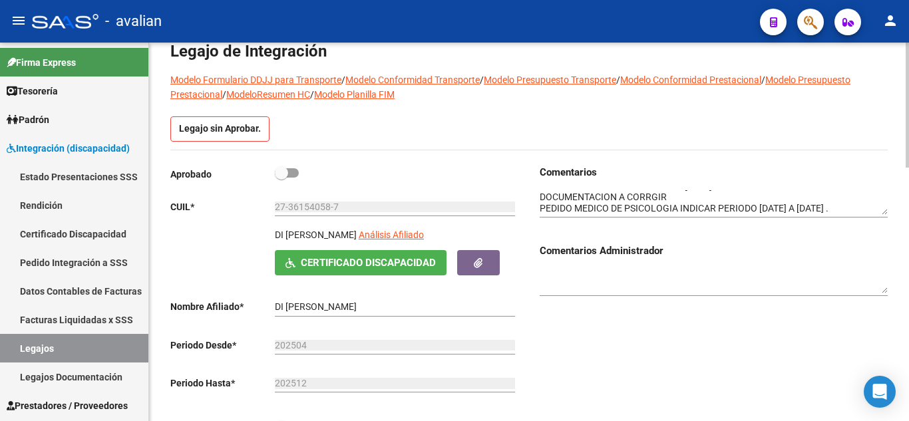
scroll to position [67, 0]
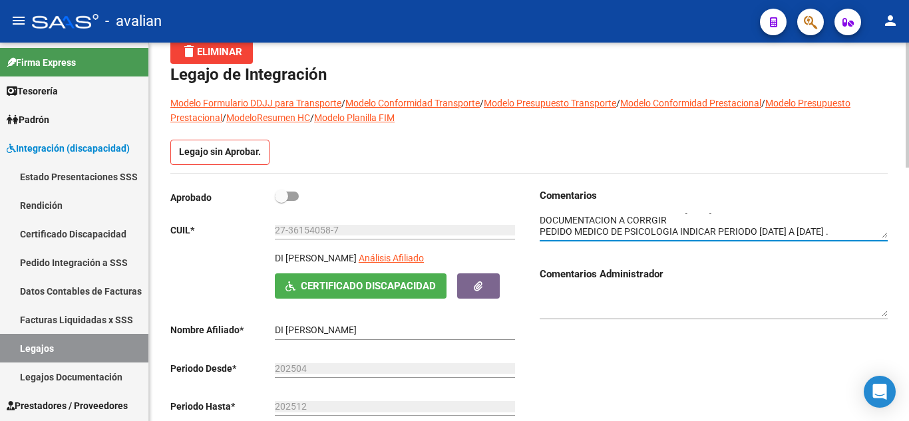
click at [656, 233] on textarea at bounding box center [714, 226] width 348 height 25
type textarea "PERIODO DE COBERTURA ABRIL A [DATE] DOCUMENTACION A CORRGIR PEDIDO MEDICO DE PS…"
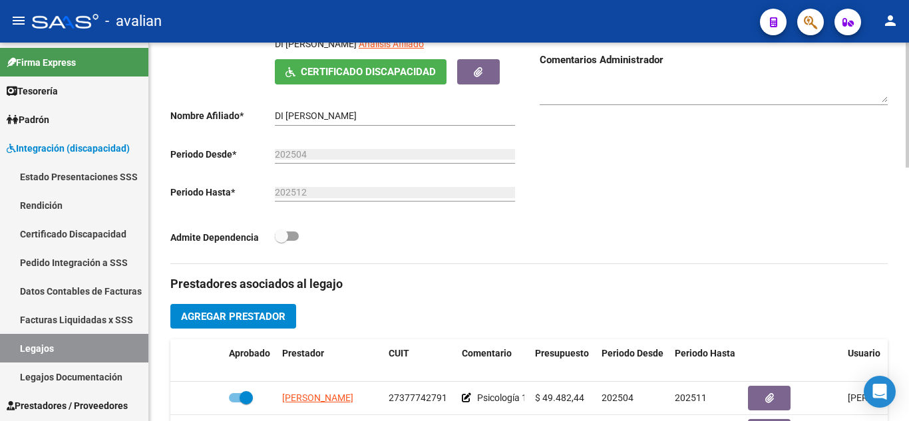
scroll to position [399, 0]
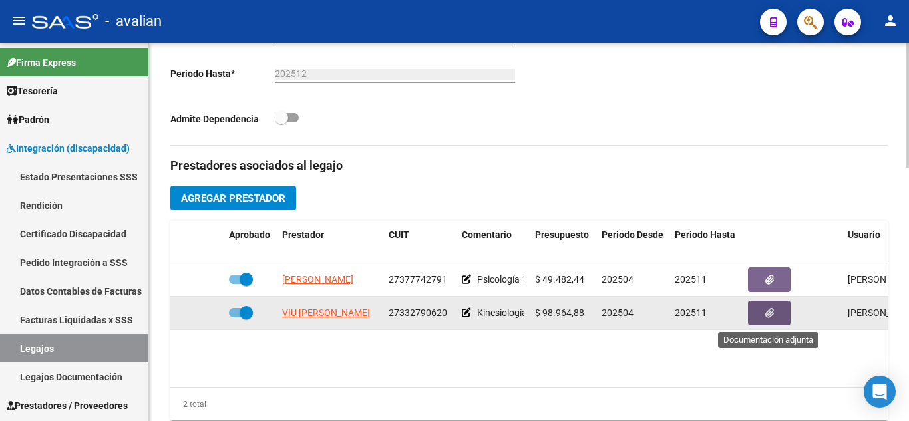
click at [776, 314] on button "button" at bounding box center [769, 313] width 43 height 25
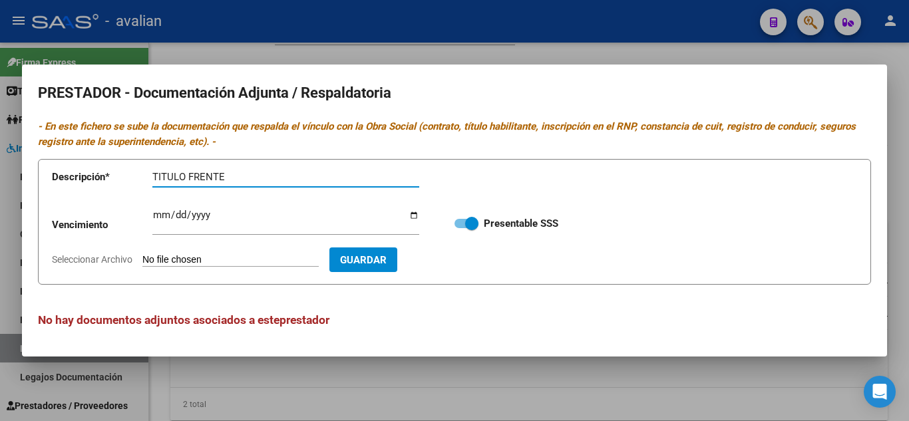
type input "TITULO FRENTE"
click at [204, 265] on form "Descripción * TITULO FRENTE Descripción Vencimiento Ingresar vencimiento Presen…" at bounding box center [454, 222] width 833 height 126
click at [200, 261] on input "Seleccionar Archivo" at bounding box center [230, 260] width 176 height 13
type input "C:\fakepath\T1.jpg"
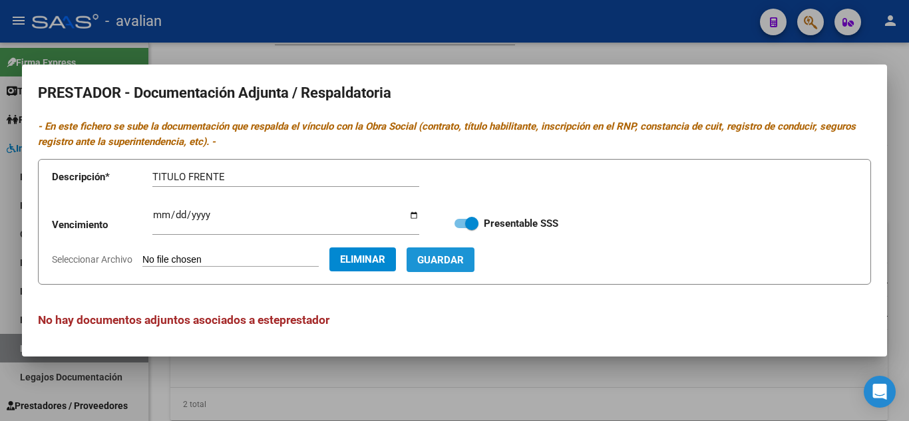
click at [464, 258] on span "Guardar" at bounding box center [440, 260] width 47 height 12
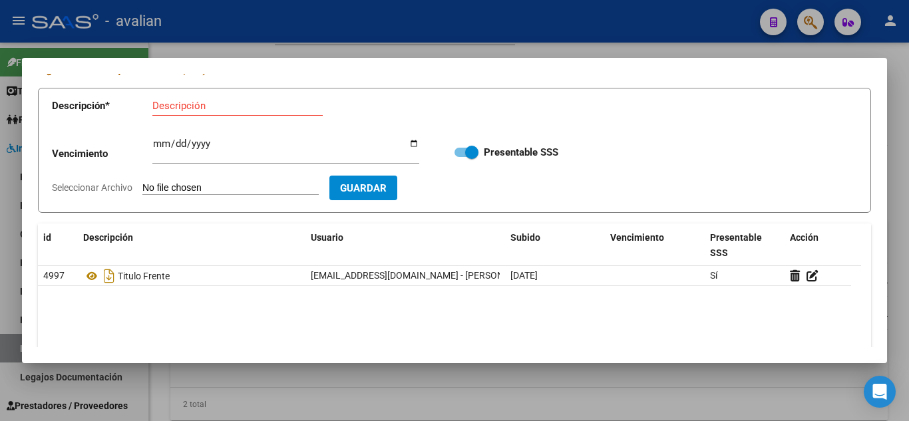
scroll to position [0, 0]
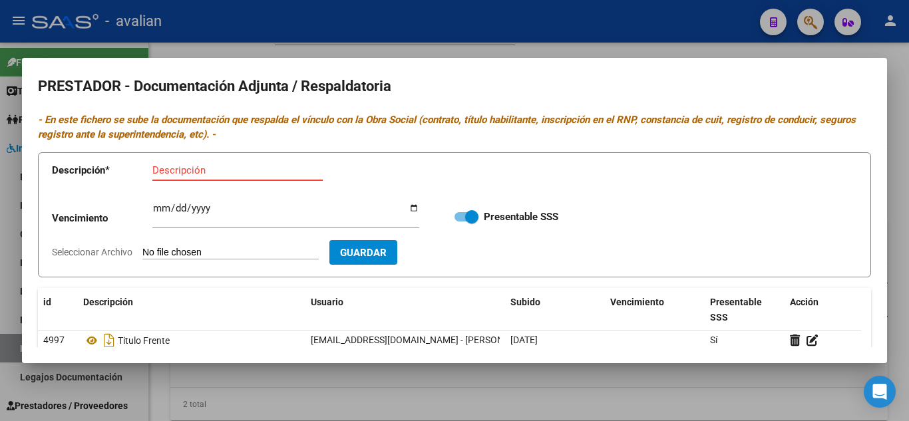
click at [211, 170] on input "Descripción" at bounding box center [237, 170] width 170 height 12
type input "TITULO DORSO"
click at [212, 246] on app-file-uploader "Seleccionar Archivo" at bounding box center [190, 252] width 277 height 12
click at [236, 249] on input "Seleccionar Archivo" at bounding box center [230, 253] width 176 height 13
type input "C:\fakepath\T2.jpg"
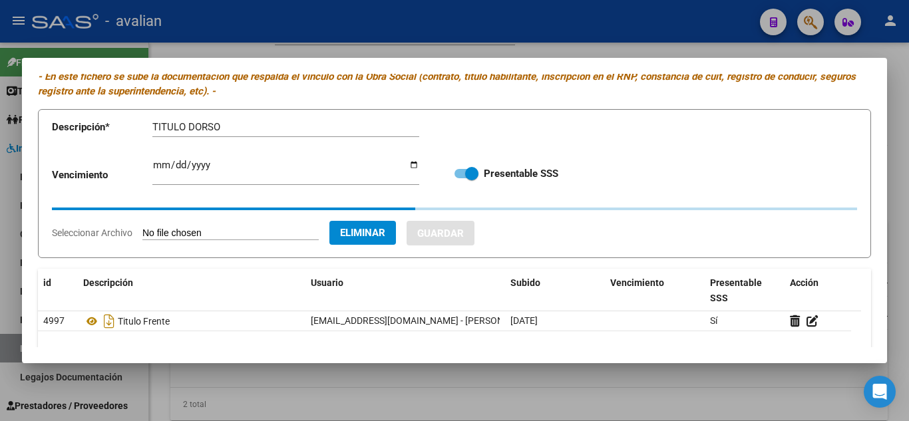
scroll to position [67, 0]
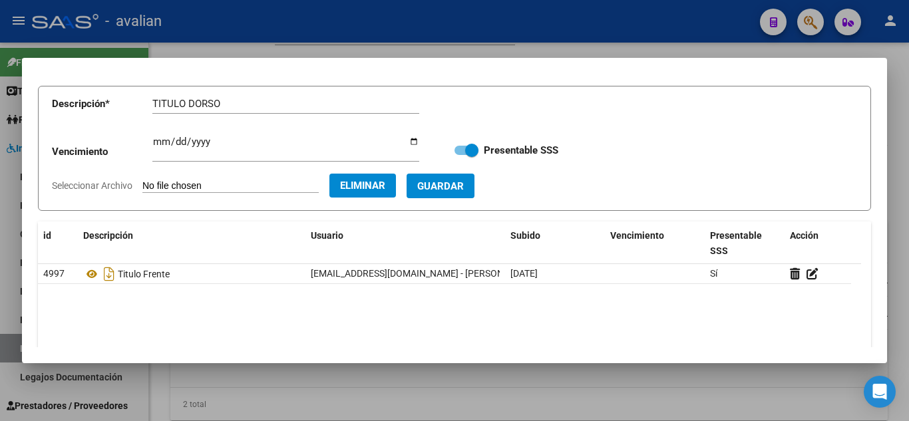
click at [464, 186] on span "Guardar" at bounding box center [440, 186] width 47 height 12
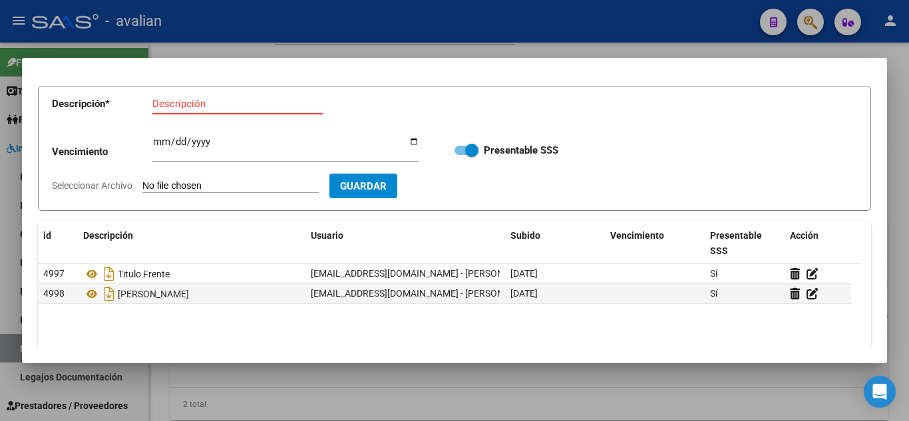
click at [208, 108] on input "Descripción" at bounding box center [237, 104] width 170 height 12
type input "RNP"
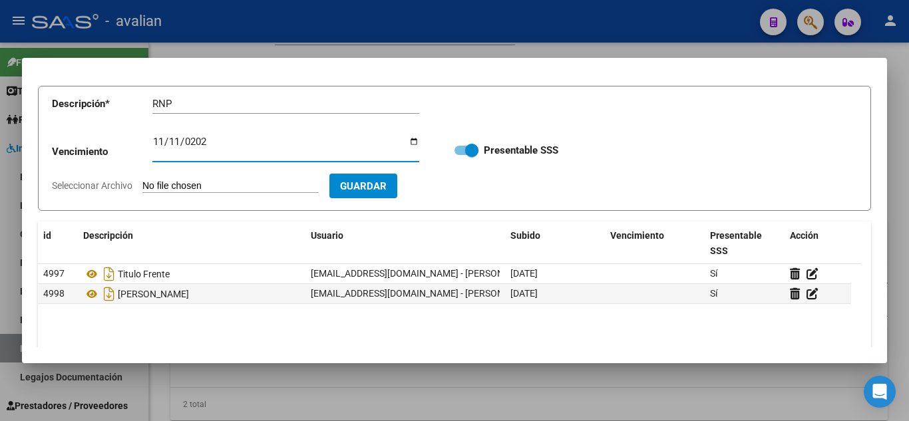
type input "[DATE]"
click at [216, 182] on input "Seleccionar Archivo" at bounding box center [230, 186] width 176 height 13
type input "C:\fakepath\RNP.jpg"
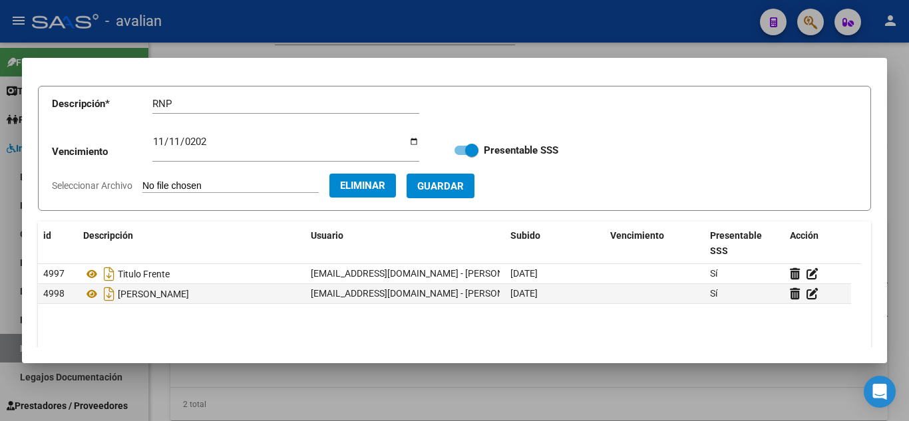
click at [457, 184] on span "Guardar" at bounding box center [440, 186] width 47 height 12
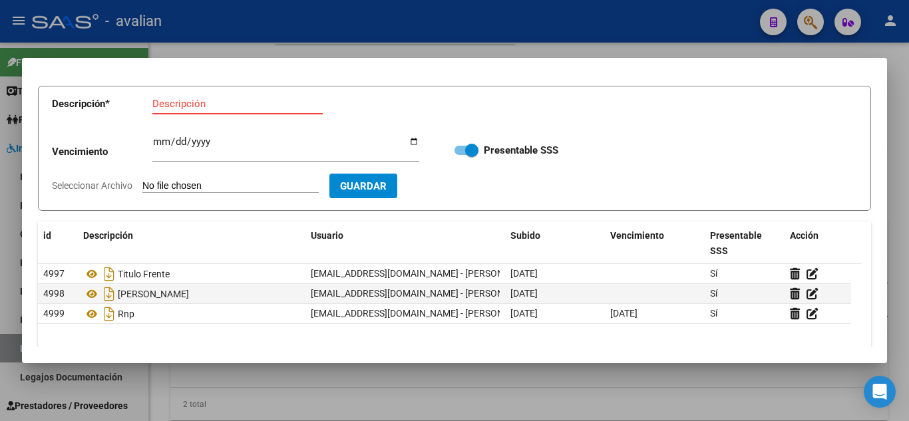
click at [196, 102] on input "Descripción" at bounding box center [237, 104] width 170 height 12
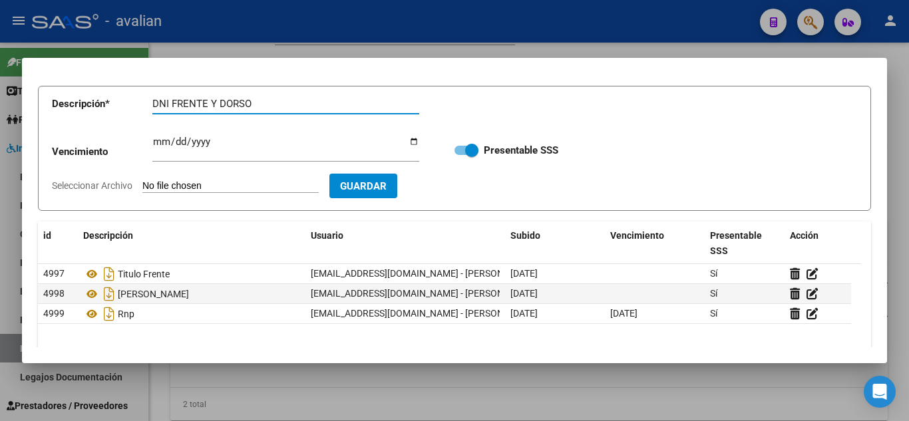
type input "DNI FRENTE Y DORSO"
click at [199, 188] on input "Seleccionar Archivo" at bounding box center [230, 186] width 176 height 13
type input "C:\fakepath\DNI.jpg"
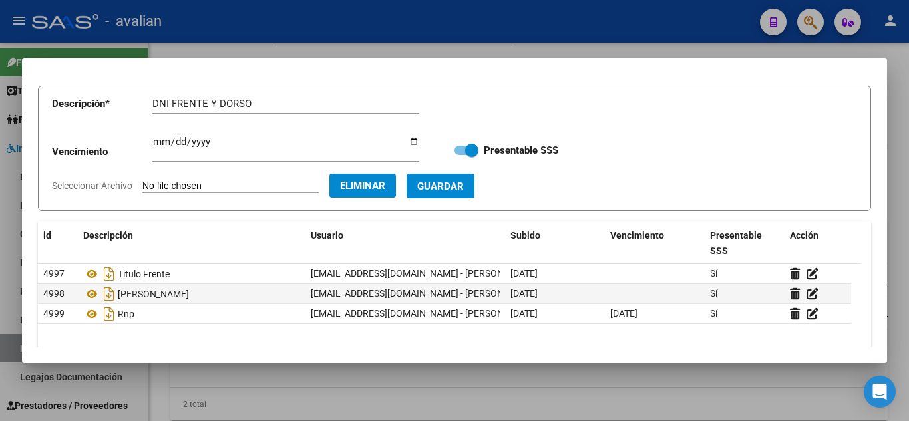
click at [474, 190] on button "Guardar" at bounding box center [440, 186] width 68 height 25
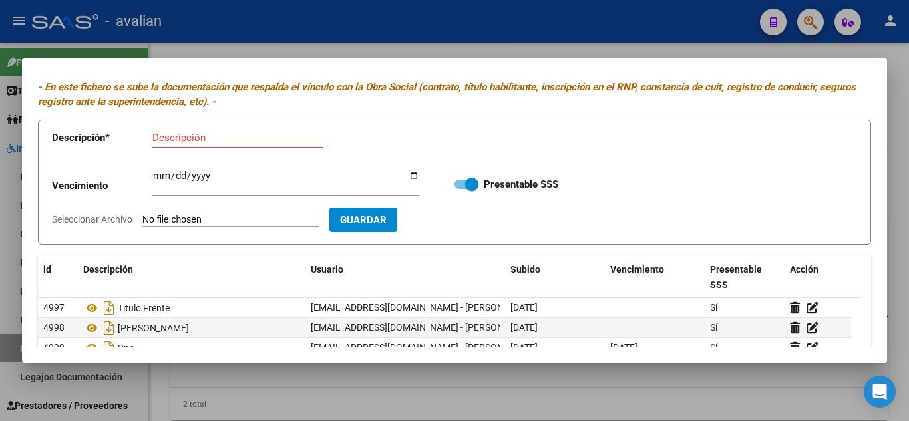
scroll to position [0, 0]
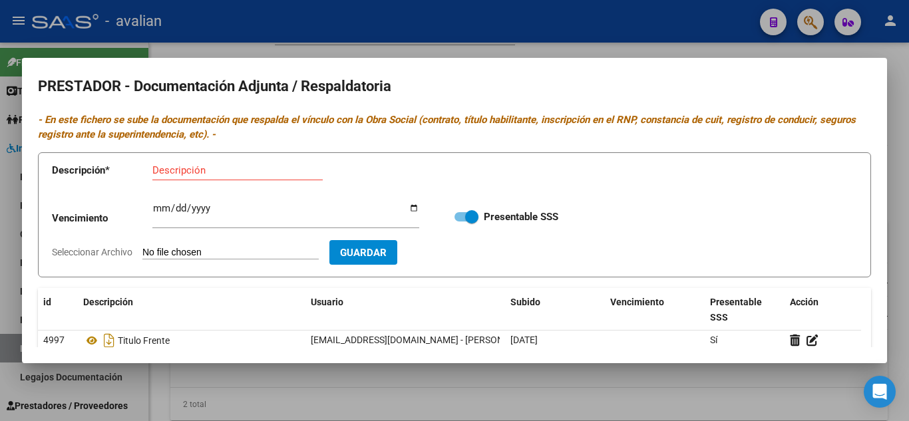
click at [200, 172] on input "Descripción" at bounding box center [237, 170] width 170 height 12
type input "CBU"
click at [193, 252] on input "Seleccionar Archivo" at bounding box center [230, 253] width 176 height 13
type input "C:\fakepath\CBU.jpg"
click at [464, 257] on span "Guardar" at bounding box center [440, 253] width 47 height 12
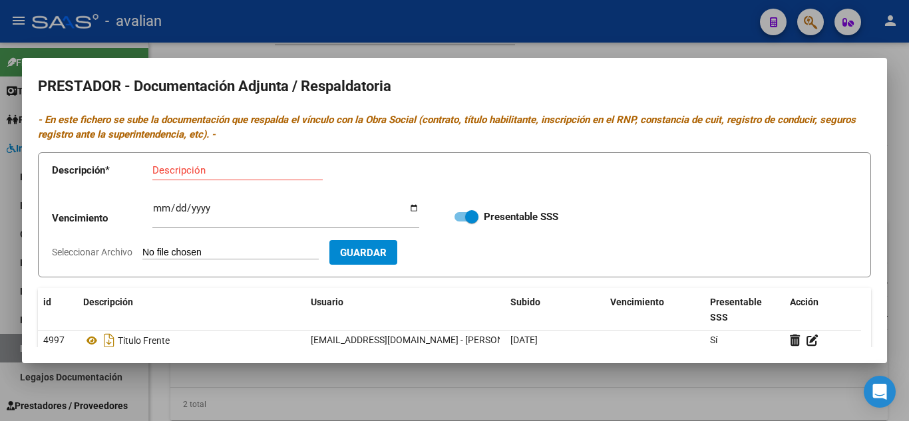
click at [566, 53] on div at bounding box center [454, 210] width 909 height 421
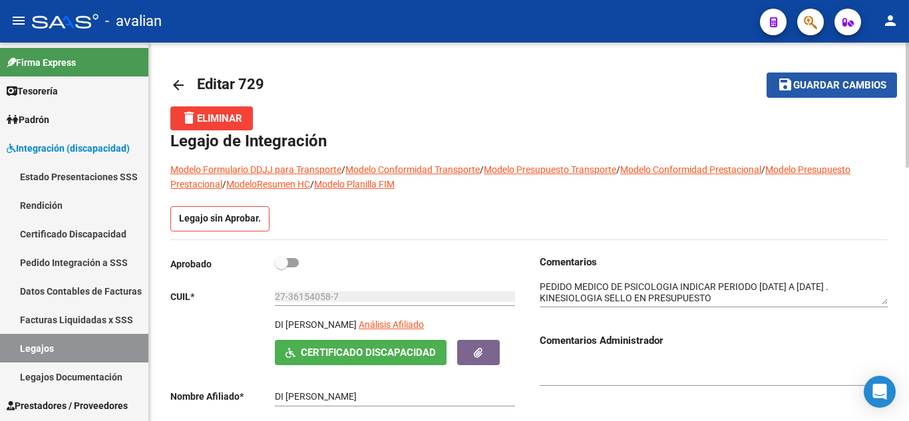
click at [780, 89] on mat-icon "save" at bounding box center [785, 85] width 16 height 16
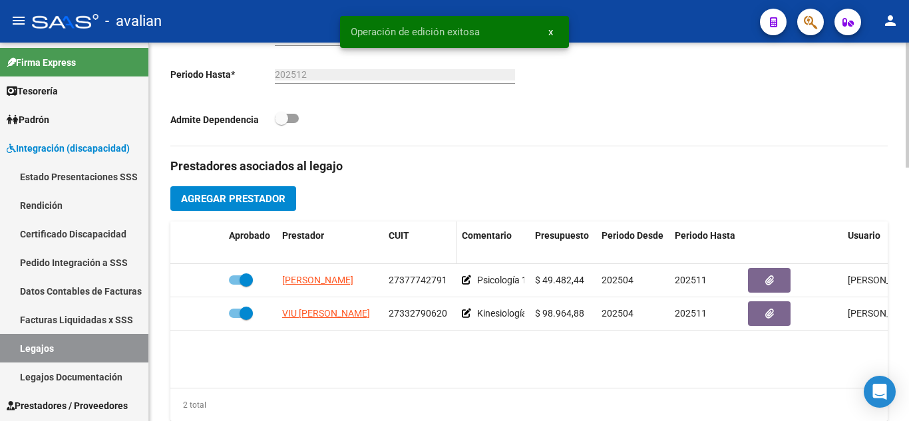
scroll to position [399, 0]
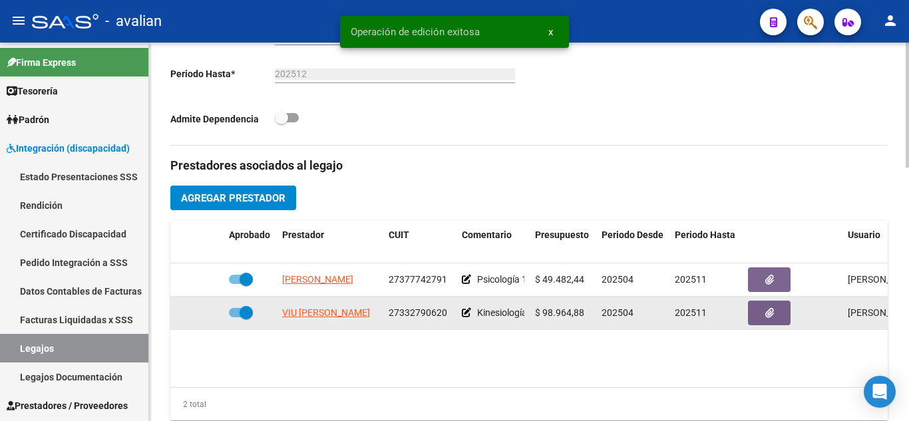
drag, startPoint x: 384, startPoint y: 311, endPoint x: 451, endPoint y: 317, distance: 67.4
click at [451, 317] on datatable-body-cell "27332790620" at bounding box center [419, 313] width 73 height 33
copy span "27332790620"
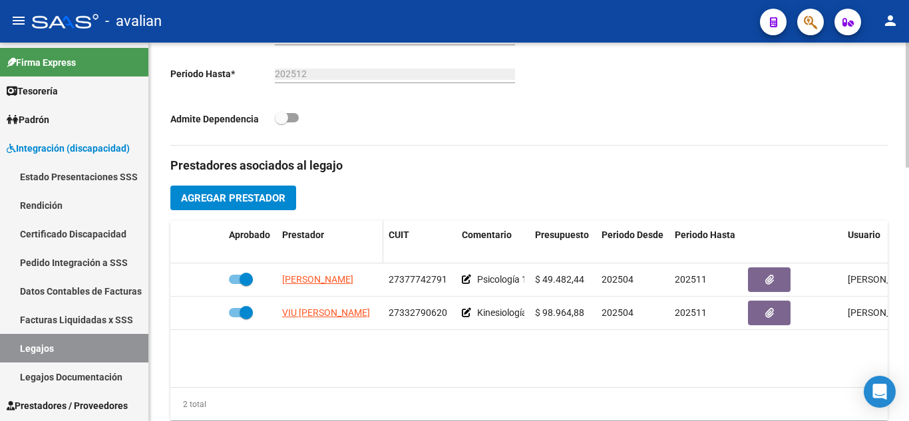
scroll to position [466, 0]
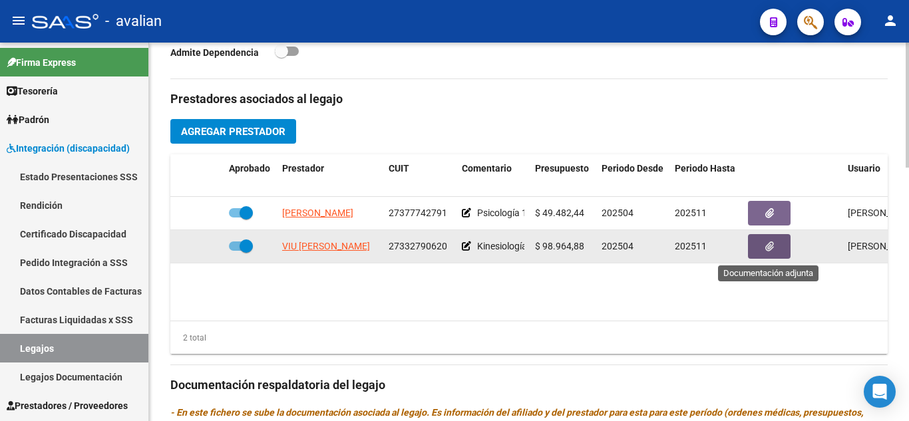
click at [762, 251] on button "button" at bounding box center [769, 246] width 43 height 25
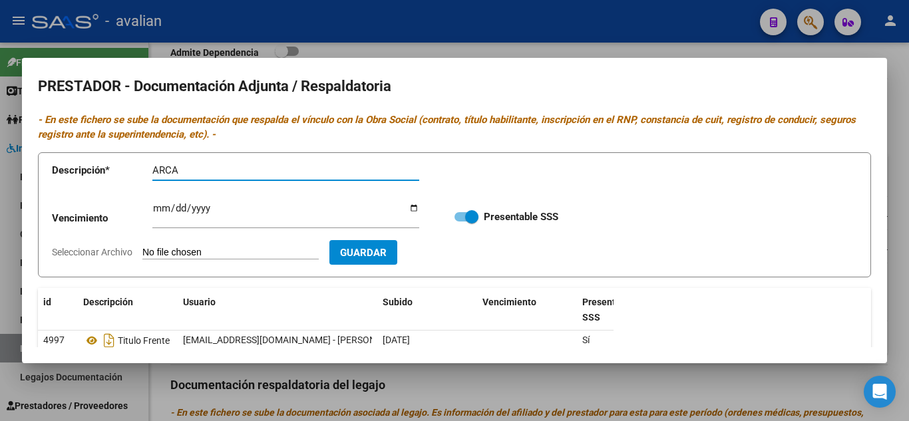
type input "ARCA"
click at [266, 256] on input "Seleccionar Archivo" at bounding box center [230, 253] width 176 height 13
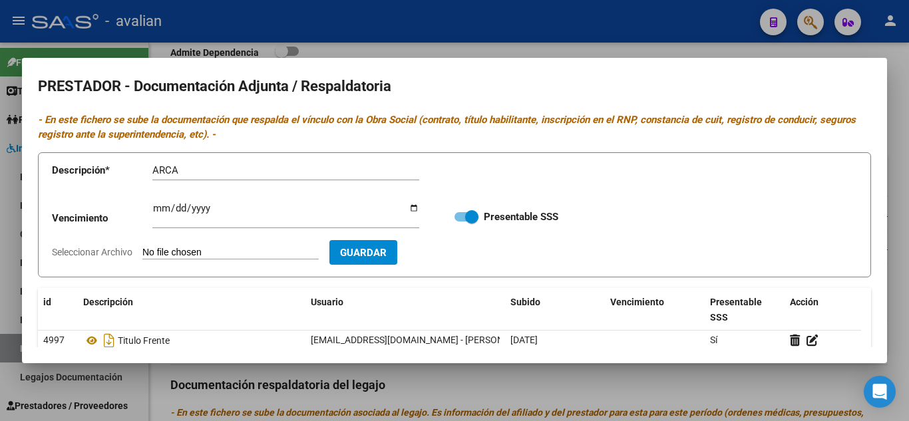
type input "C:\fakepath\AFIP - Administración Federal de Ingresos Públicos.pdf"
click at [464, 259] on span "Guardar" at bounding box center [440, 253] width 47 height 12
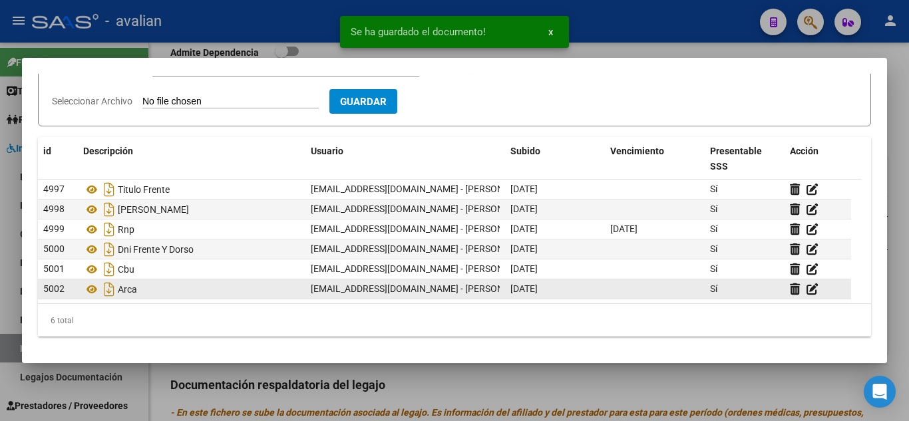
scroll to position [0, 0]
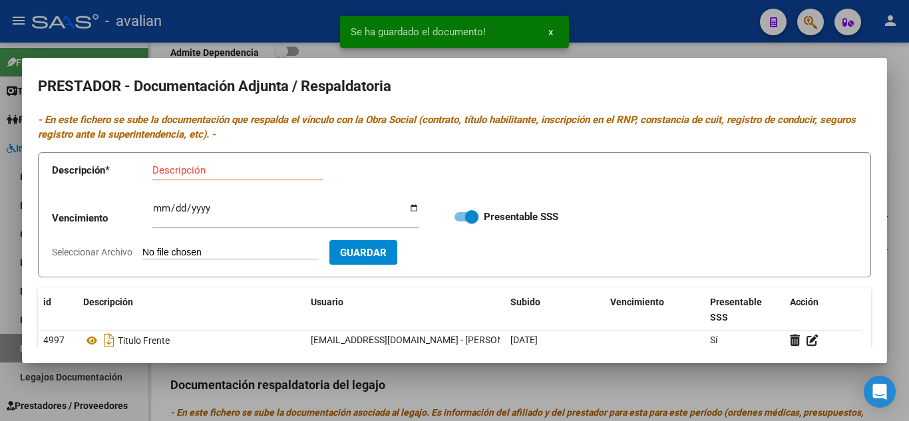
click at [647, 42] on div at bounding box center [454, 210] width 909 height 421
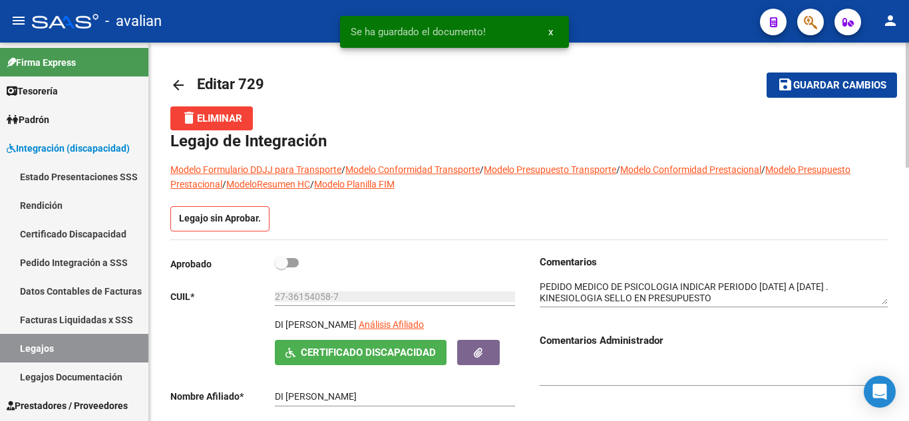
click at [798, 87] on span "Guardar cambios" at bounding box center [839, 86] width 93 height 12
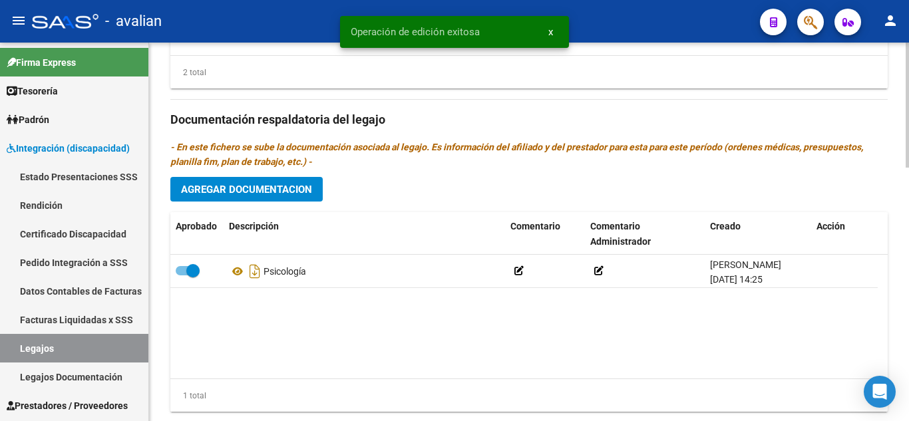
scroll to position [732, 0]
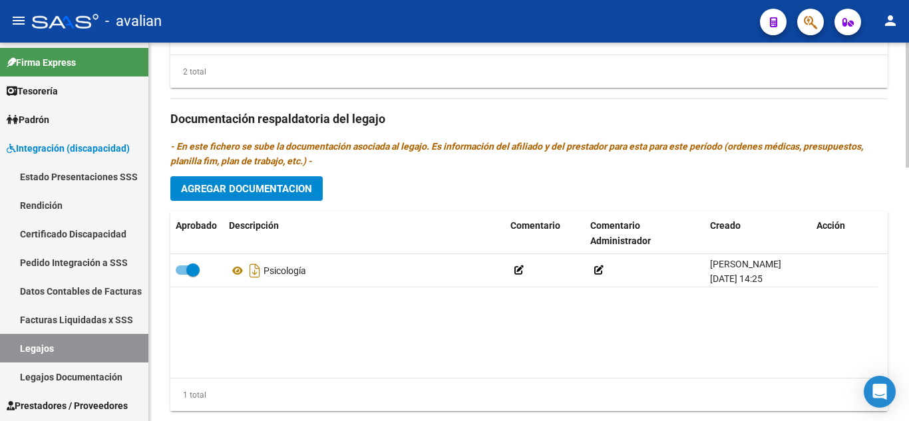
click at [285, 182] on button "Agregar Documentacion" at bounding box center [246, 188] width 152 height 25
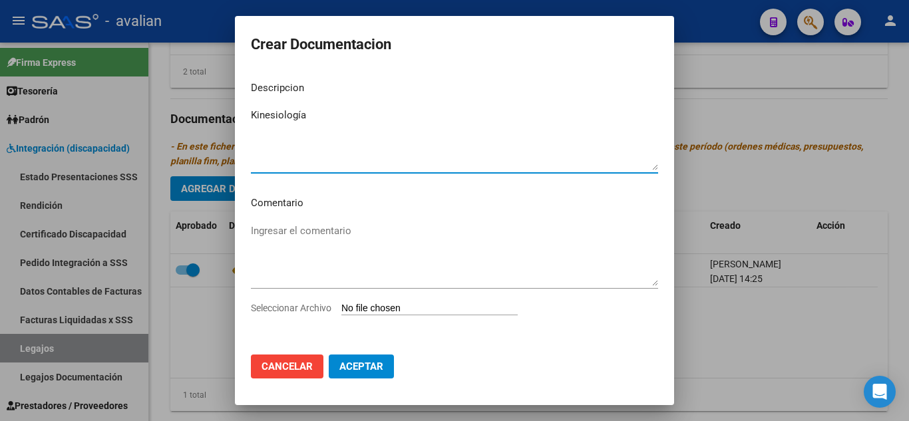
type textarea "Kinesiología"
click at [422, 303] on input "Seleccionar Archivo" at bounding box center [429, 309] width 176 height 13
type input "C:\fakepath\DI SALVO KINE_.pdf"
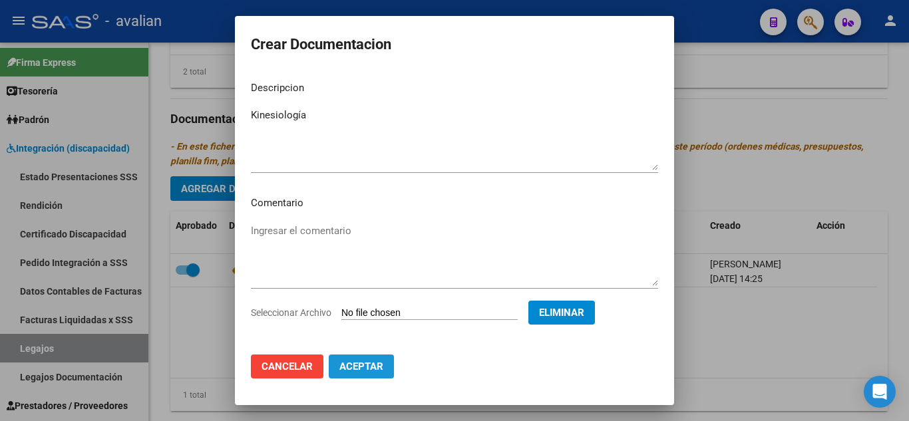
click at [377, 368] on span "Aceptar" at bounding box center [361, 367] width 44 height 12
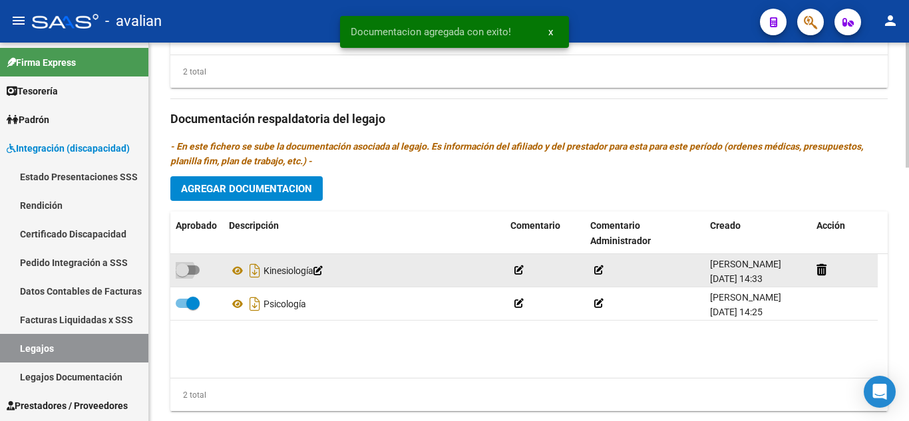
click at [196, 271] on span at bounding box center [188, 269] width 24 height 9
click at [182, 275] on input "checkbox" at bounding box center [182, 275] width 1 height 1
checkbox input "true"
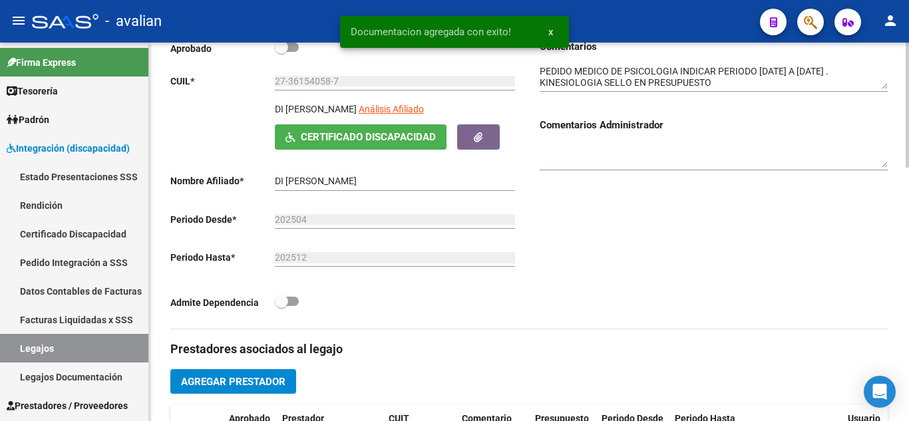
scroll to position [0, 0]
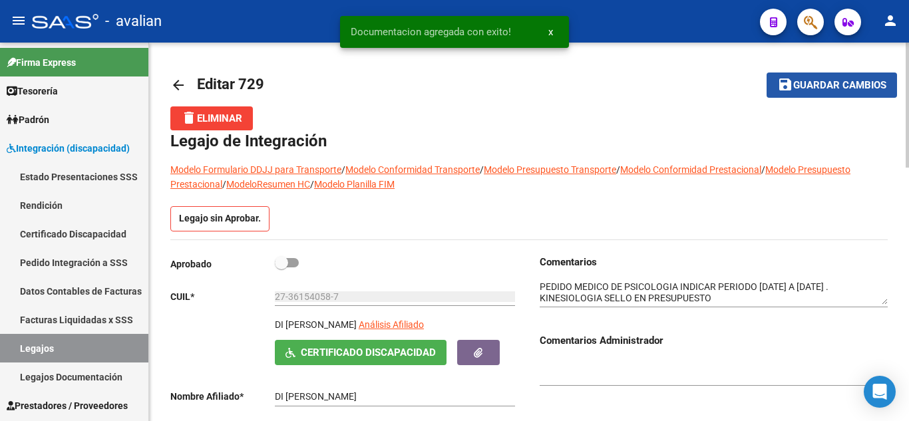
click at [801, 94] on button "save Guardar cambios" at bounding box center [831, 85] width 130 height 25
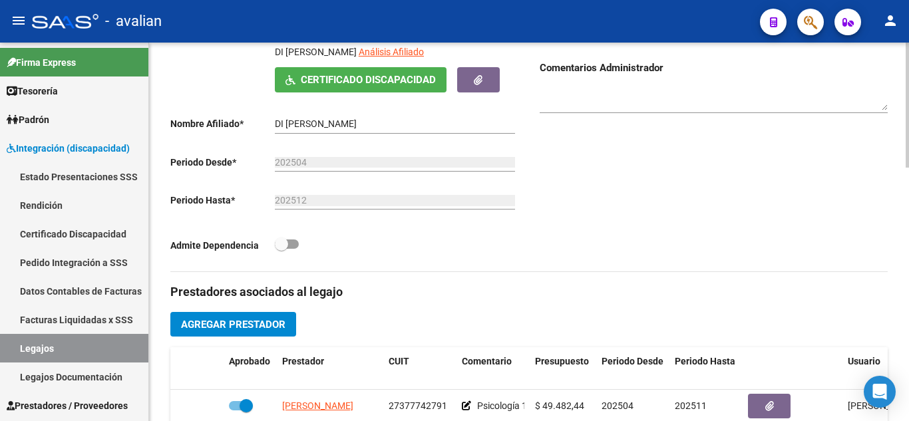
scroll to position [466, 0]
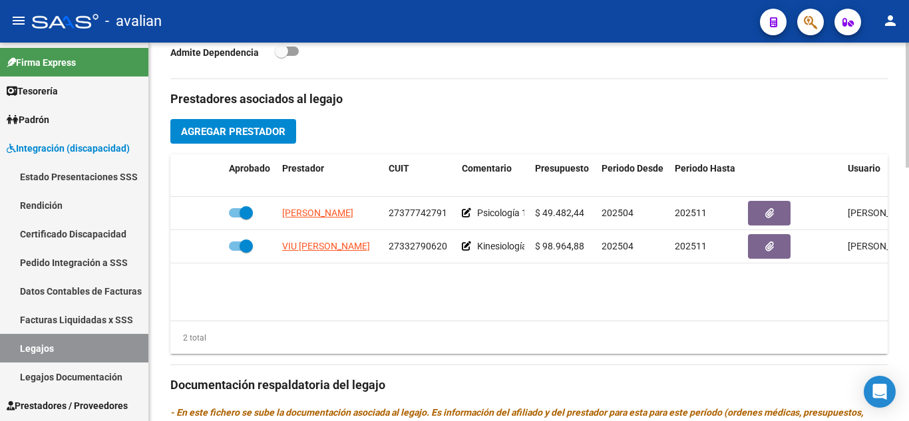
drag, startPoint x: 190, startPoint y: 139, endPoint x: 365, endPoint y: 108, distance: 177.7
click at [365, 106] on div "Prestadores asociados al legajo Agregar Prestador Aprobado Prestador CUIT Comen…" at bounding box center [528, 383] width 717 height 609
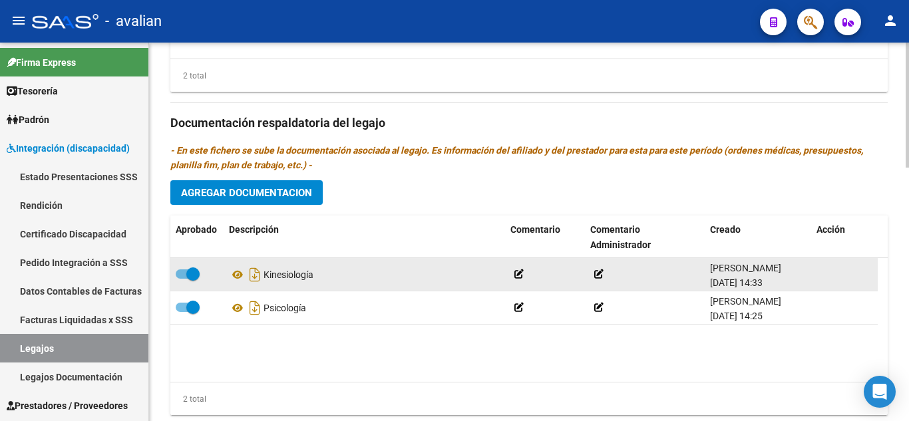
scroll to position [732, 0]
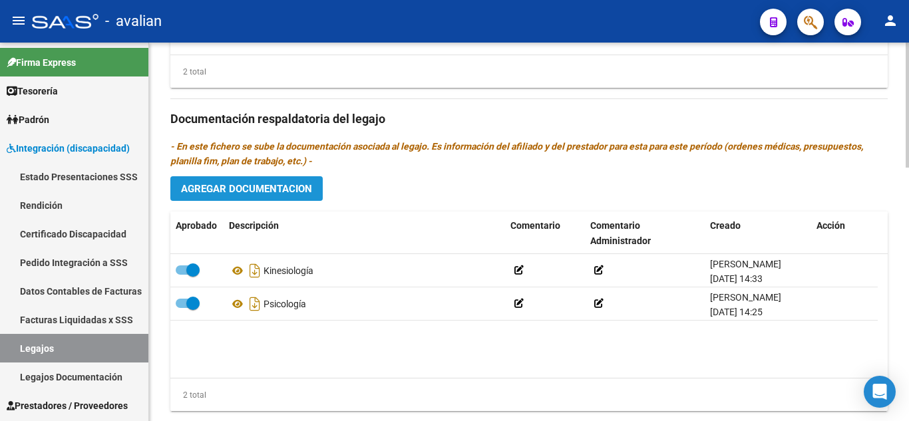
click at [269, 181] on button "Agregar Documentacion" at bounding box center [246, 188] width 152 height 25
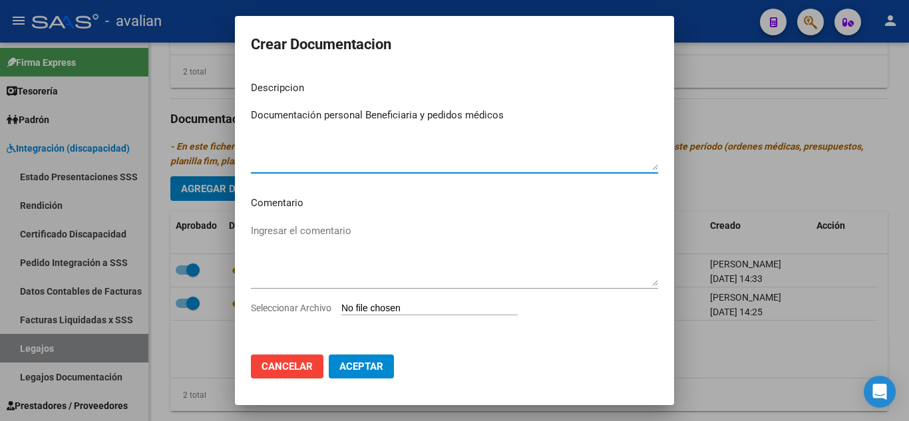
type textarea "Documentación personal Beneficiaria y pedidos médicos"
click at [405, 309] on input "Seleccionar Archivo" at bounding box center [429, 309] width 176 height 13
type input "C:\fakepath\DI SALVO DOCU.pdf"
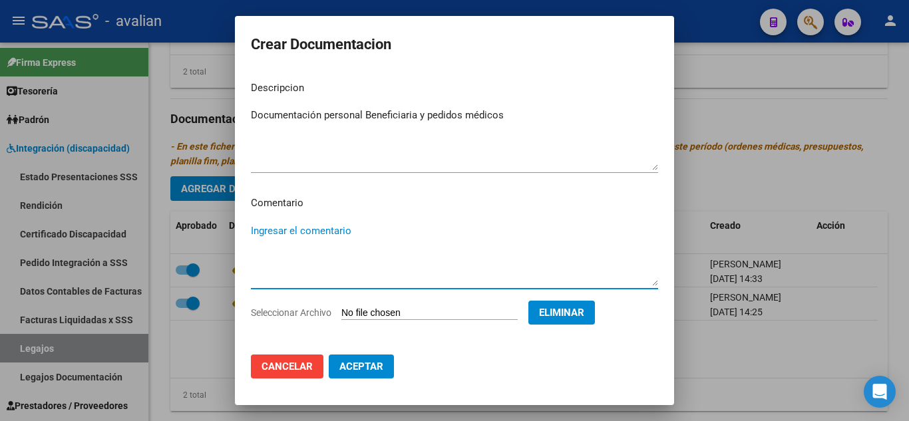
click at [327, 226] on textarea "Ingresar el comentario" at bounding box center [454, 255] width 407 height 63
paste textarea "Abril a noviembre: - Psicología: 1 ss semanal - [PERSON_NAME] (841661) - Valor …"
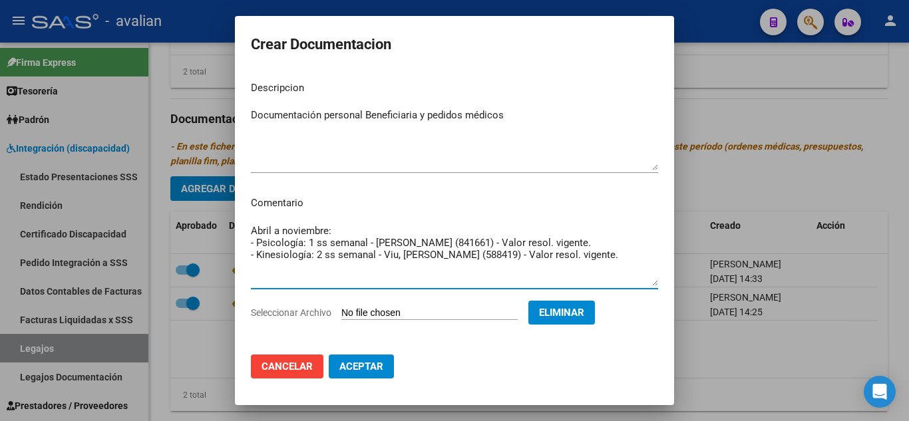
drag, startPoint x: 438, startPoint y: 237, endPoint x: 475, endPoint y: 247, distance: 38.6
click at [475, 247] on textarea "Abril a noviembre: - Psicología: 1 ss semanal - [PERSON_NAME] (841661) - Valor …" at bounding box center [454, 255] width 407 height 63
drag, startPoint x: 470, startPoint y: 253, endPoint x: 428, endPoint y: 254, distance: 42.6
click at [428, 254] on textarea "Abril a noviembre: - Psicología: 1 ss semanal - [PERSON_NAME] resol. vigente. -…" at bounding box center [454, 255] width 407 height 63
click at [454, 280] on textarea "Abril a noviembre: - Psicología: 1 ss semanal - [PERSON_NAME] resol. vigente. -…" at bounding box center [454, 255] width 407 height 63
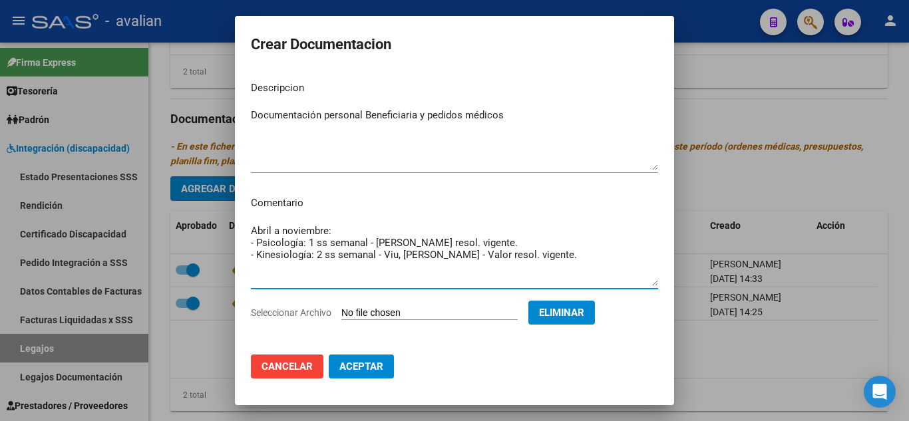
type textarea "Abril a noviembre: - Psicología: 1 ss semanal - [PERSON_NAME] resol. vigente. -…"
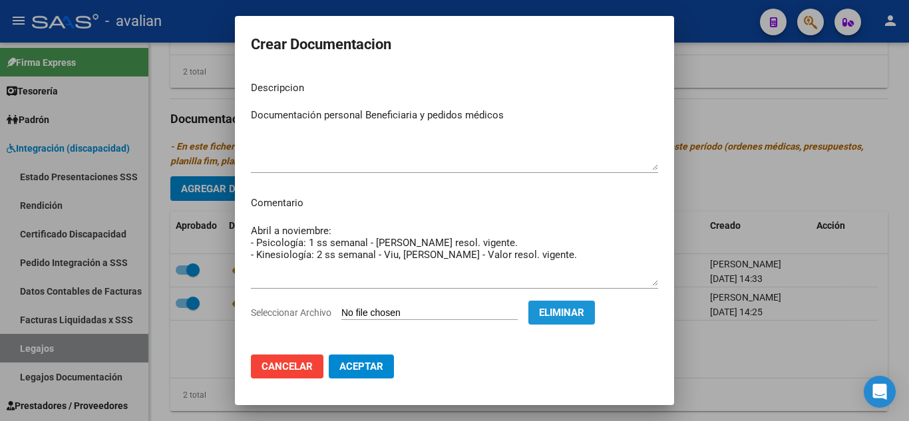
click at [584, 309] on span "Eliminar" at bounding box center [561, 313] width 45 height 12
drag, startPoint x: 587, startPoint y: 309, endPoint x: 513, endPoint y: 194, distance: 136.2
click at [513, 194] on mat-dialog-content "Descripcion Documentación personal Beneficiaria y pedidos médicos Ingresar el d…" at bounding box center [454, 207] width 439 height 273
click at [497, 226] on textarea "Abril a noviembre: - Psicología: 1 ss semanal - [PERSON_NAME] resol. vigente. -…" at bounding box center [454, 255] width 407 height 63
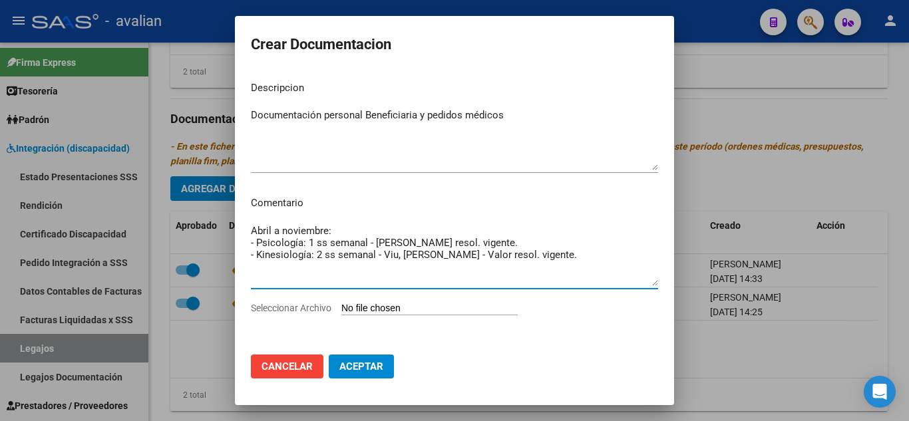
click at [438, 307] on input "Seleccionar Archivo" at bounding box center [429, 309] width 176 height 13
type input "C:\fakepath\DI SALVO DOCU.pdf"
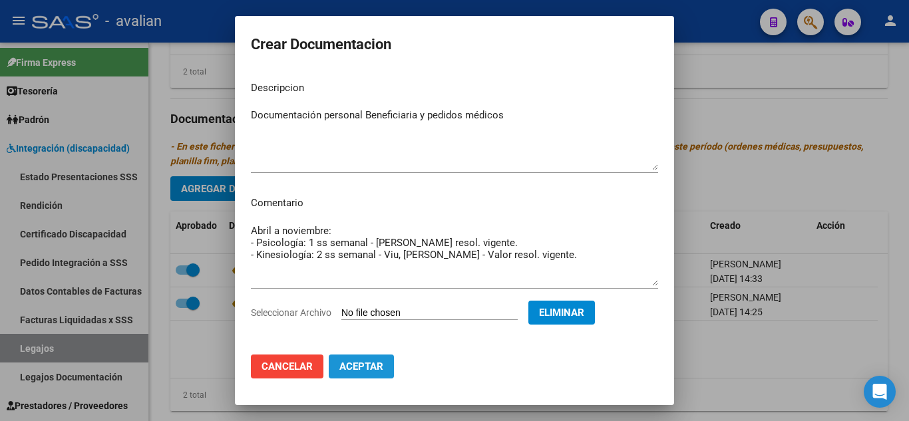
click at [363, 367] on span "Aceptar" at bounding box center [361, 367] width 44 height 12
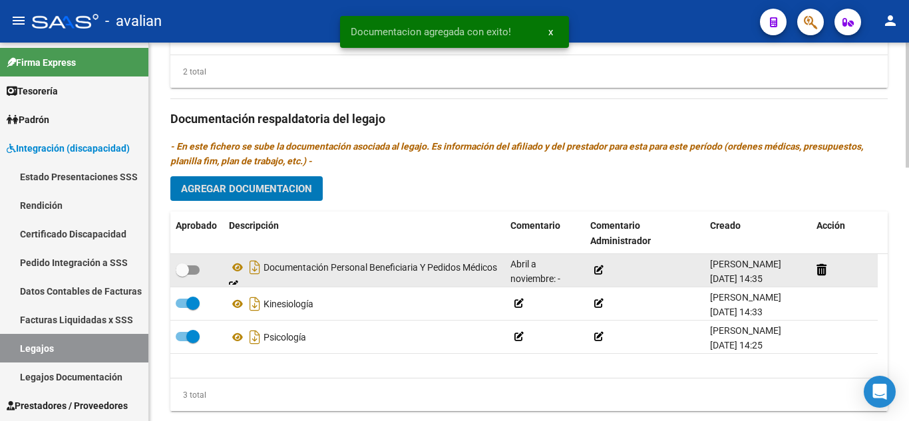
click at [195, 268] on span at bounding box center [188, 269] width 24 height 9
click at [182, 275] on input "checkbox" at bounding box center [182, 275] width 1 height 1
checkbox input "true"
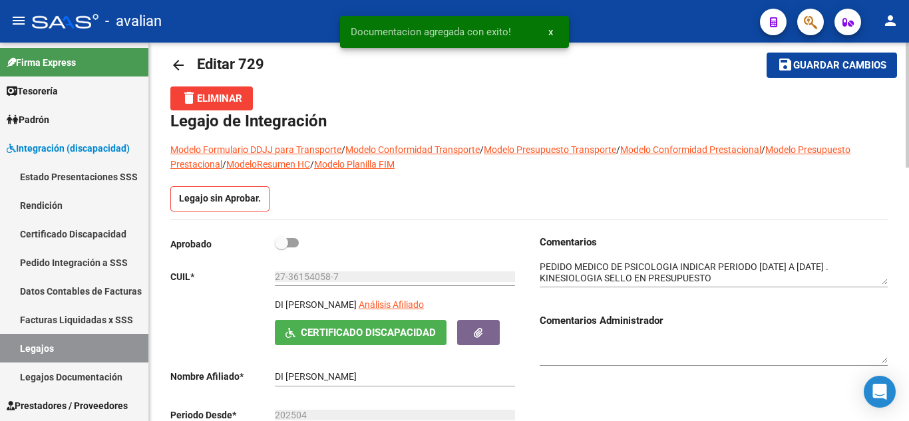
scroll to position [0, 0]
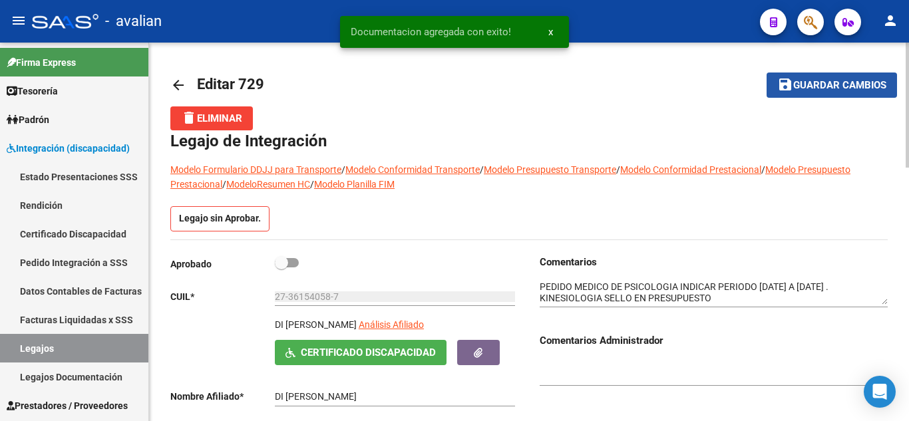
click at [797, 86] on span "Guardar cambios" at bounding box center [839, 86] width 93 height 12
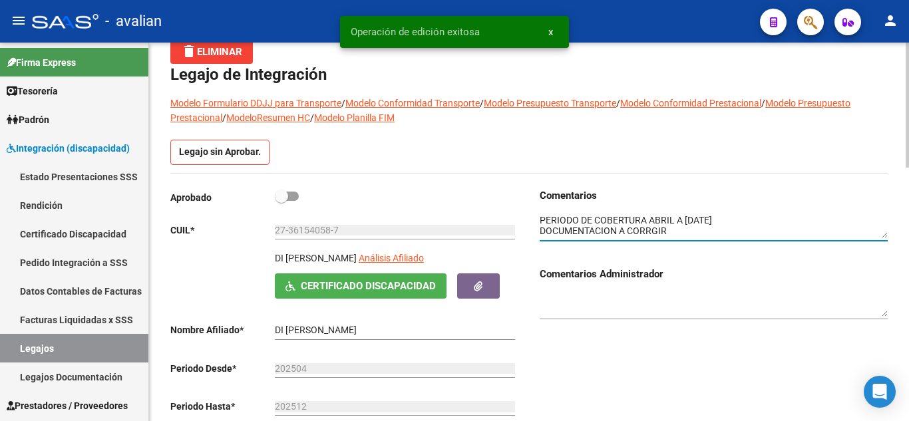
drag, startPoint x: 544, startPoint y: 222, endPoint x: 534, endPoint y: 214, distance: 12.3
click at [534, 214] on div "Comentarios Comentarios Administrador" at bounding box center [708, 332] width 359 height 289
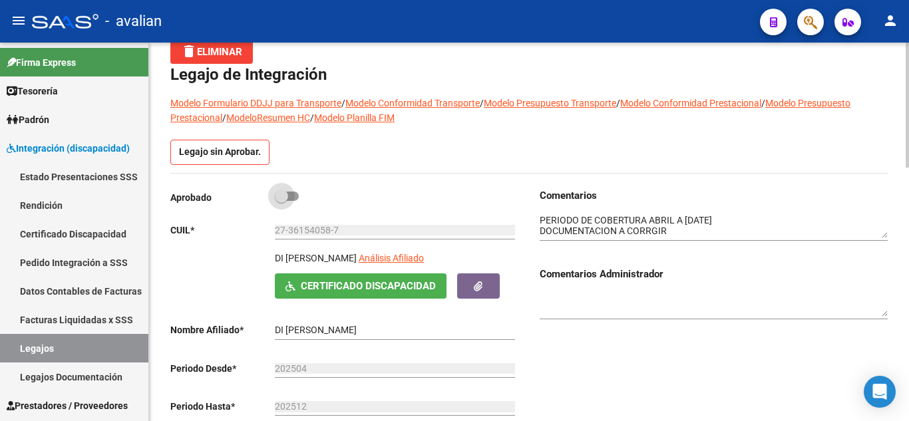
click at [292, 198] on span at bounding box center [287, 196] width 24 height 9
click at [281, 201] on input "checkbox" at bounding box center [281, 201] width 1 height 1
checkbox input "true"
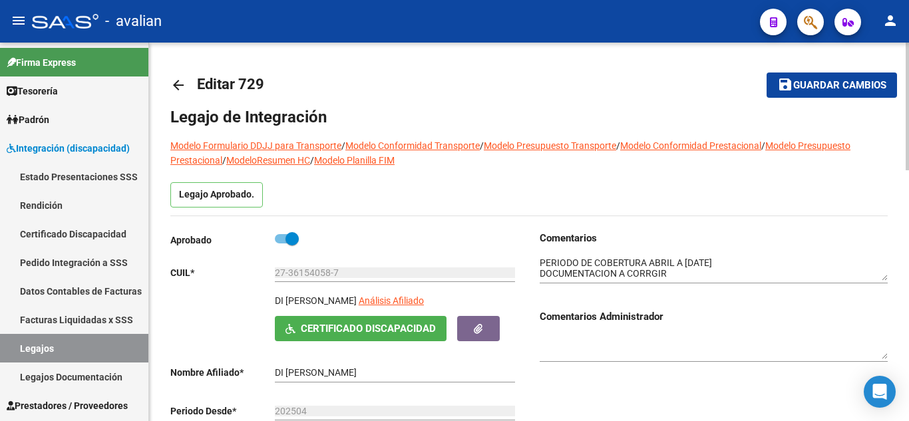
click at [858, 84] on span "Guardar cambios" at bounding box center [839, 86] width 93 height 12
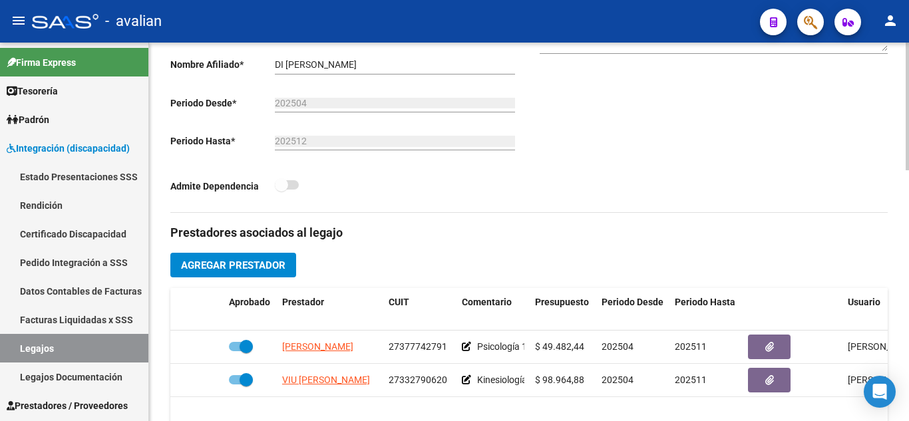
scroll to position [266, 0]
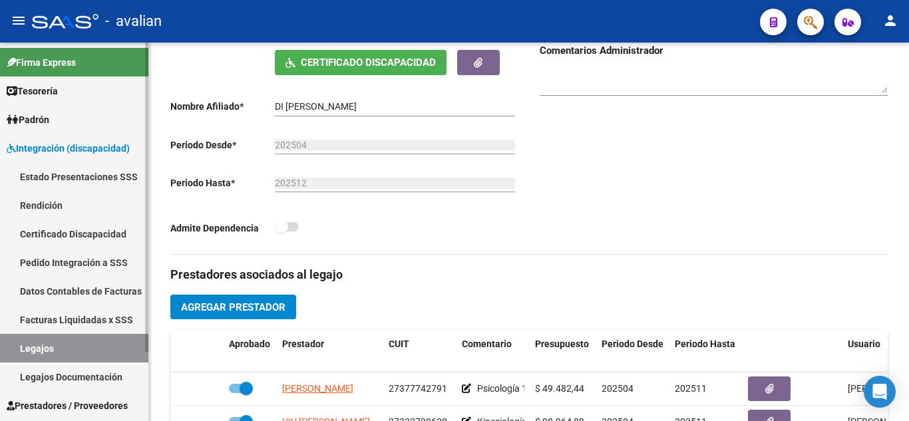
click at [93, 345] on link "Legajos" at bounding box center [74, 348] width 148 height 29
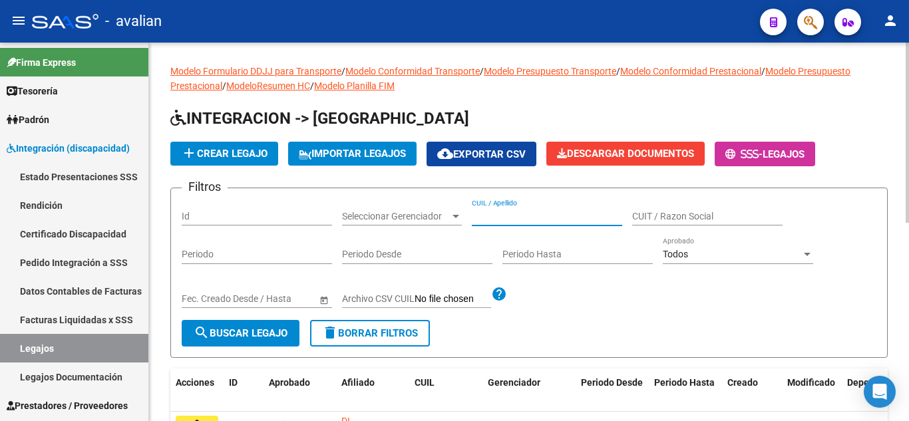
click at [481, 212] on input "CUIL / Apellido" at bounding box center [547, 216] width 150 height 11
paste input "30611024"
type input "30611024"
drag, startPoint x: 530, startPoint y: 216, endPoint x: 464, endPoint y: 208, distance: 66.3
click at [464, 208] on div "Filtros Id Seleccionar Gerenciador Seleccionar Gerenciador 30611024 CUIL / Apel…" at bounding box center [529, 259] width 695 height 121
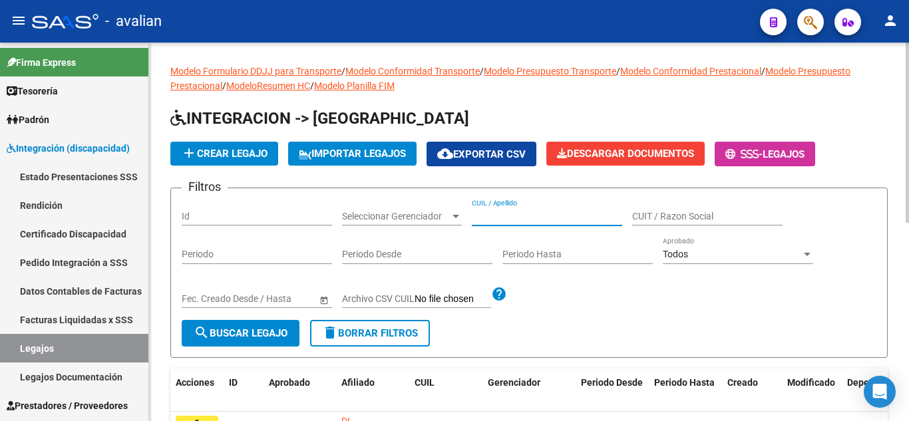
paste input "20593804772"
type input "20593804772"
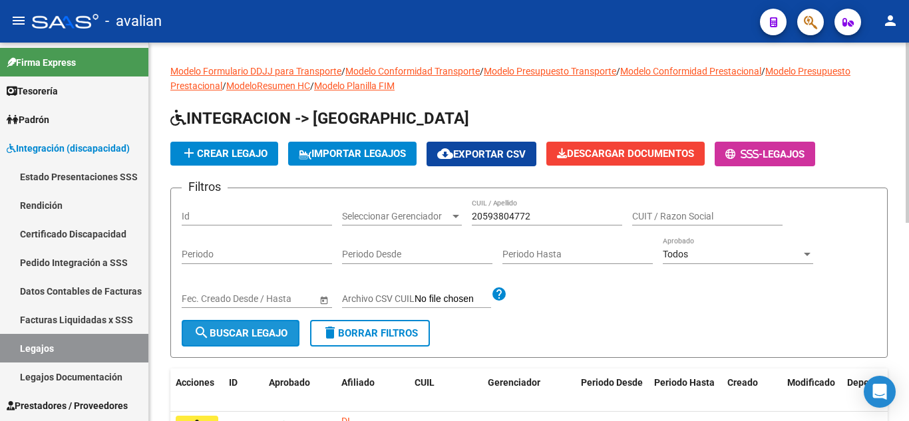
click at [252, 327] on button "search Buscar Legajo" at bounding box center [241, 333] width 118 height 27
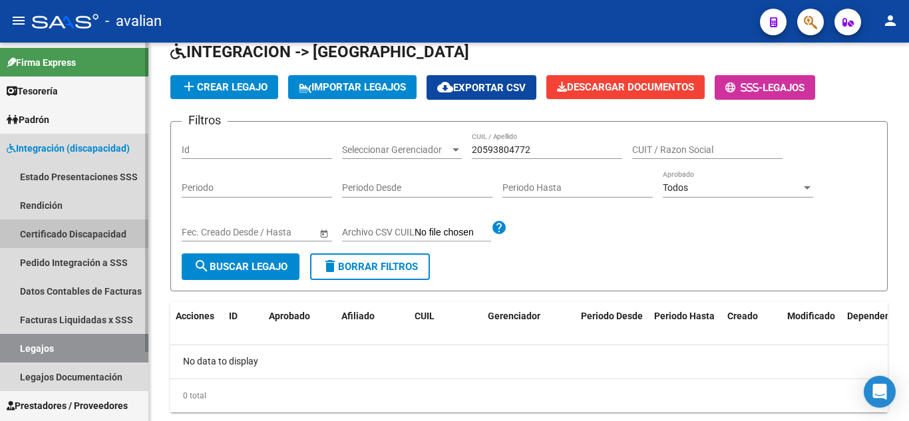
drag, startPoint x: 73, startPoint y: 236, endPoint x: 95, endPoint y: 247, distance: 25.3
click at [73, 237] on link "Certificado Discapacidad" at bounding box center [74, 234] width 148 height 29
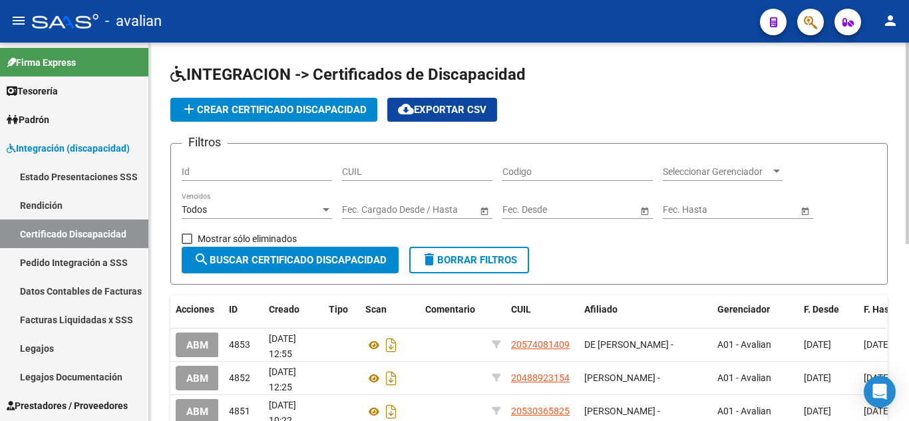
click at [355, 182] on div "CUIL" at bounding box center [417, 173] width 150 height 38
click at [355, 173] on input "CUIL" at bounding box center [417, 171] width 150 height 11
paste input "20-59380477-2"
type input "20-59380477-2"
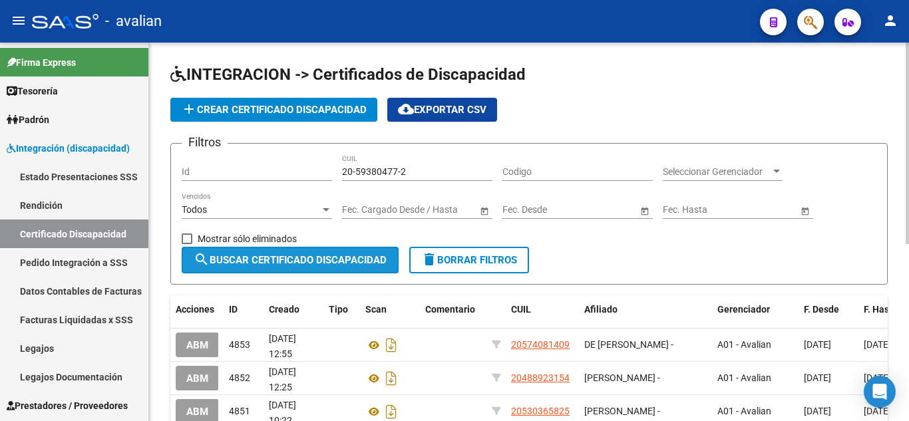
click at [320, 264] on span "search Buscar Certificado Discapacidad" at bounding box center [290, 260] width 193 height 12
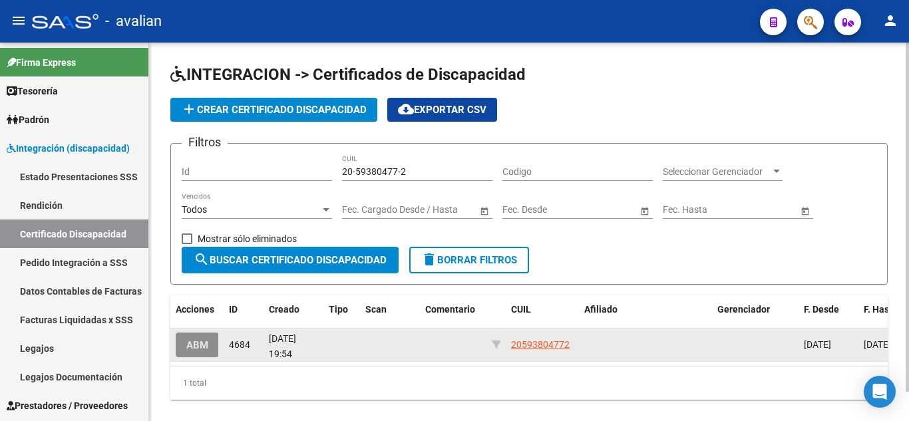
click at [199, 339] on span "ABM" at bounding box center [197, 345] width 22 height 12
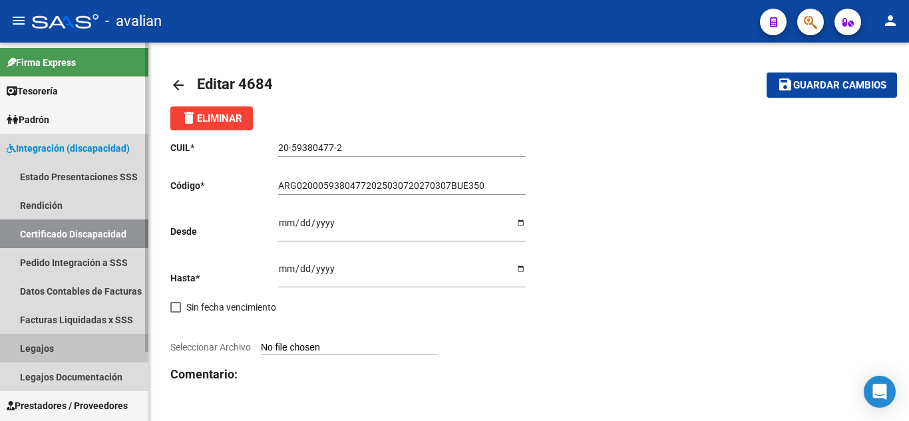
drag, startPoint x: 100, startPoint y: 339, endPoint x: 114, endPoint y: 343, distance: 15.2
click at [100, 340] on link "Legajos" at bounding box center [74, 348] width 148 height 29
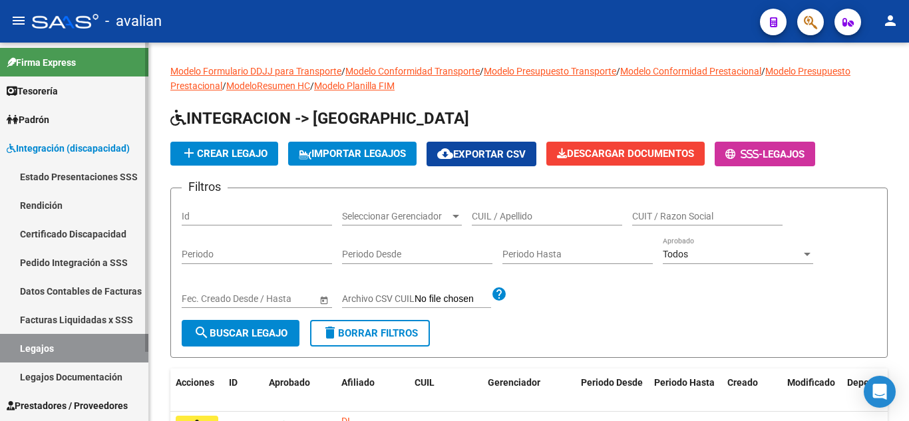
click at [100, 353] on link "Legajos" at bounding box center [74, 348] width 148 height 29
click at [510, 218] on input "CUIL / Apellido" at bounding box center [547, 216] width 150 height 11
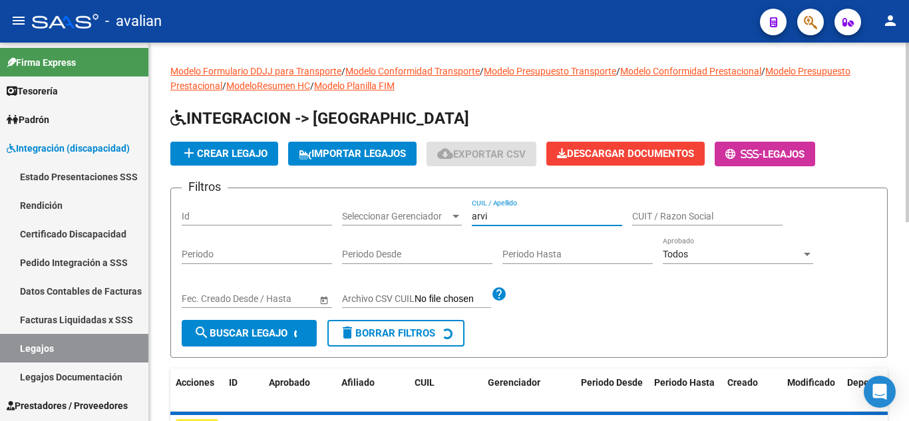
scroll to position [116, 0]
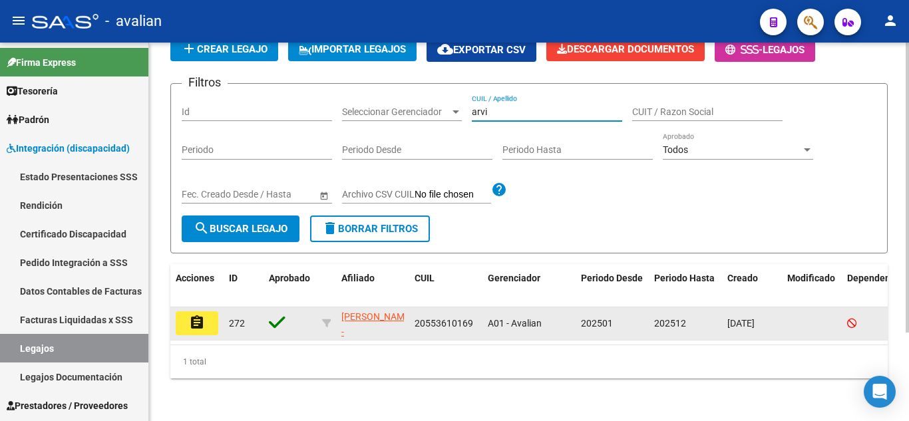
type input "arvi"
click at [196, 323] on button "assignment" at bounding box center [197, 323] width 43 height 24
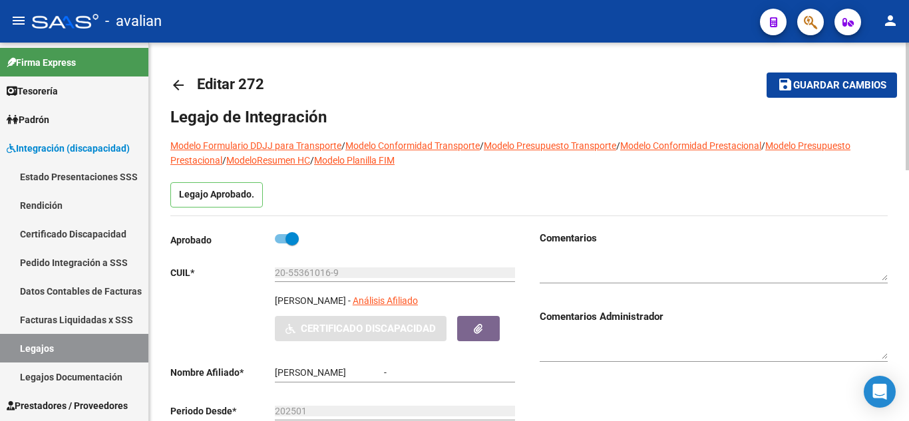
type input "[PERSON_NAME]"
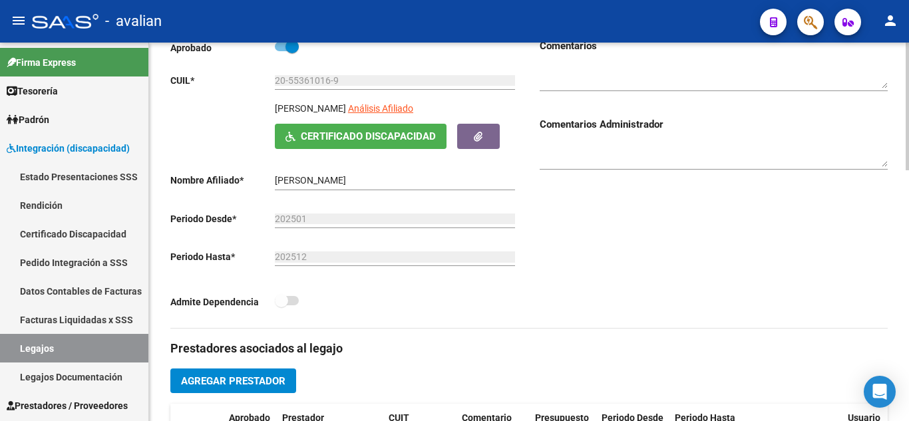
scroll to position [143, 0]
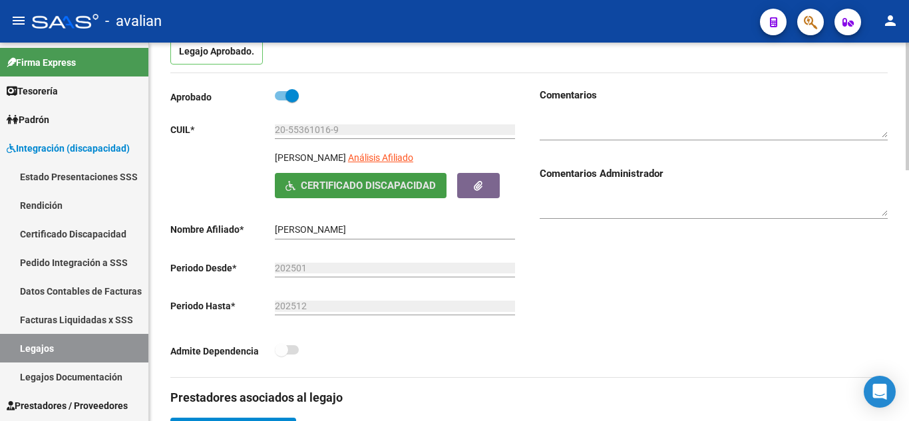
click at [370, 192] on span "Certificado Discapacidad" at bounding box center [368, 186] width 135 height 12
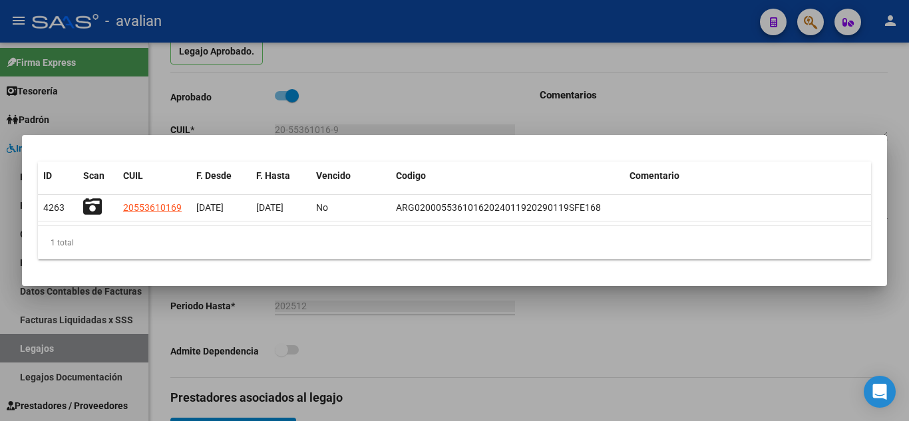
click at [653, 391] on div at bounding box center [454, 210] width 909 height 421
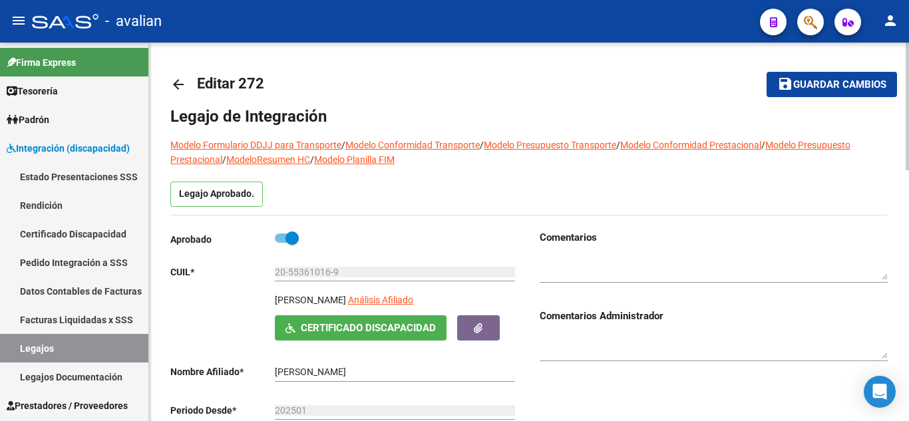
scroll to position [0, 0]
click at [602, 261] on textarea at bounding box center [714, 268] width 348 height 25
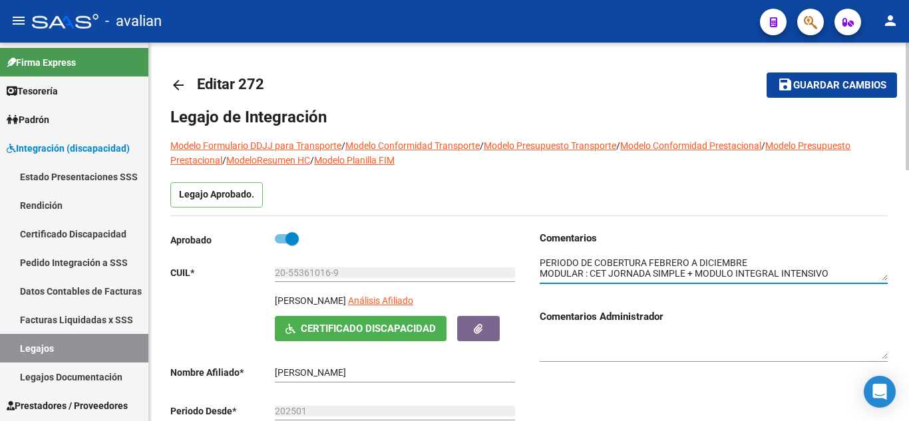
type textarea "PERIODO DE COBERTURA FEBRERO A DICIEMBRE MODULAR : CET JORNADA SIMPLE + MODULO …"
click at [686, 308] on div "Comentarios Administrador" at bounding box center [714, 334] width 348 height 79
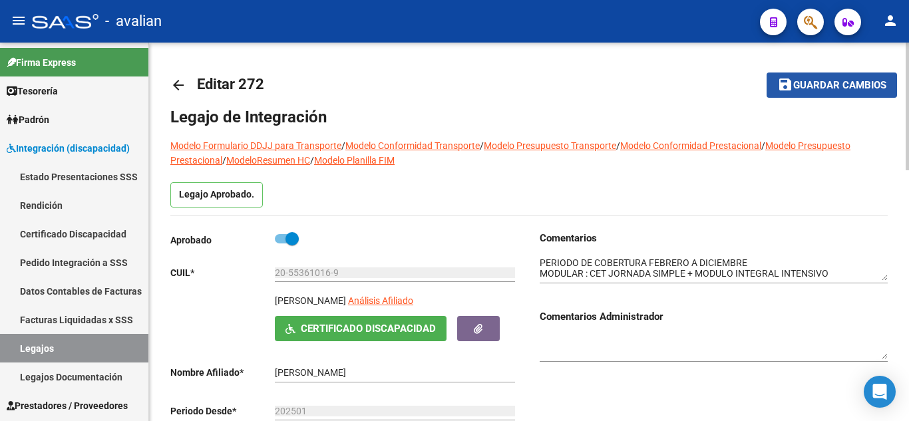
click at [811, 84] on span "Guardar cambios" at bounding box center [839, 86] width 93 height 12
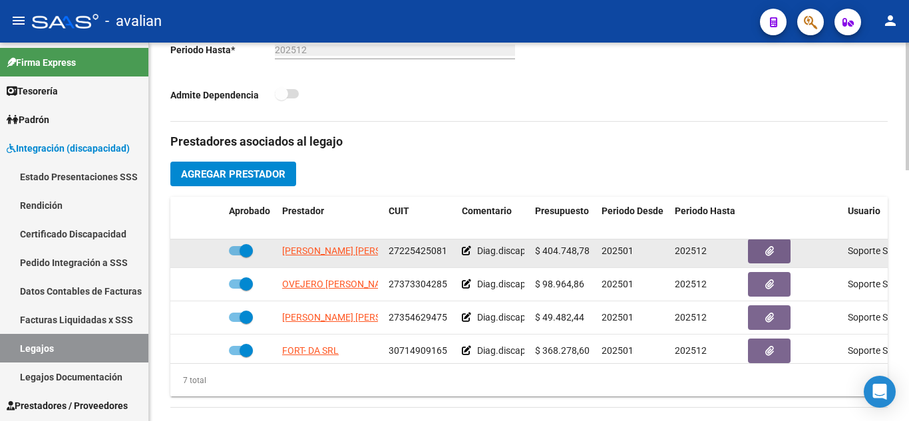
scroll to position [124, 0]
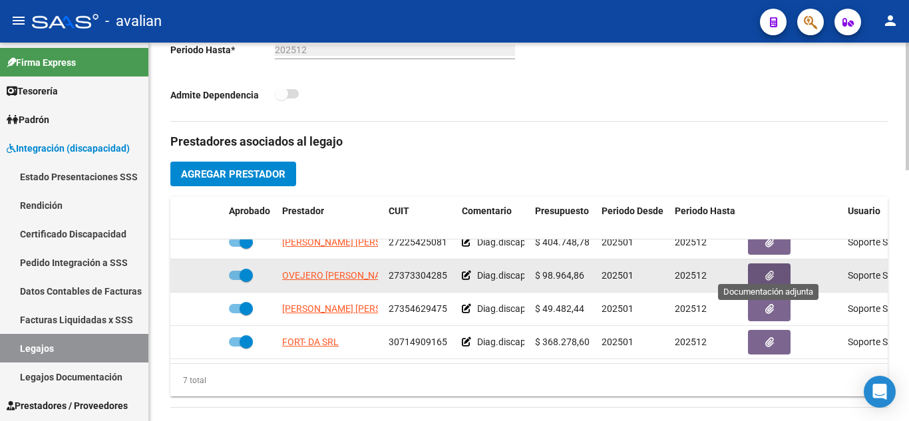
click at [764, 270] on button "button" at bounding box center [769, 275] width 43 height 25
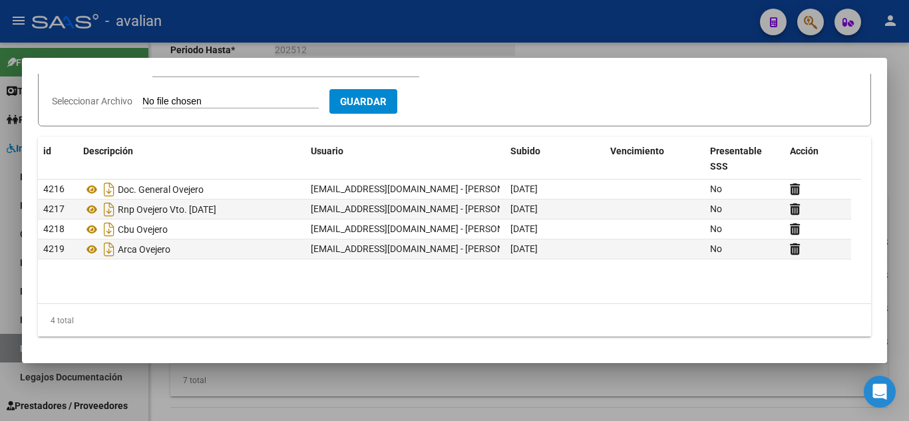
scroll to position [84, 0]
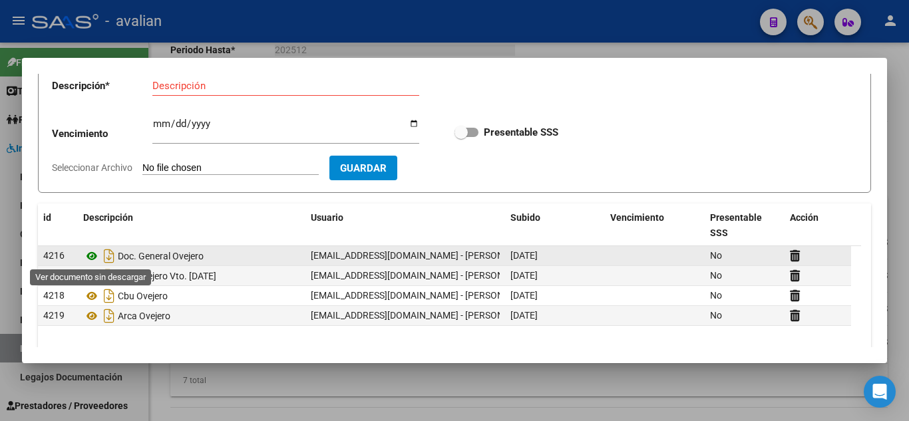
click at [93, 252] on icon at bounding box center [91, 256] width 17 height 16
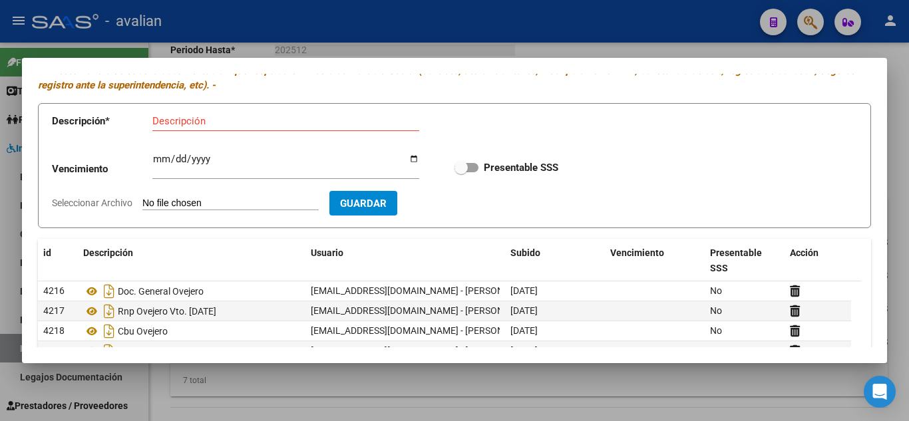
scroll to position [0, 0]
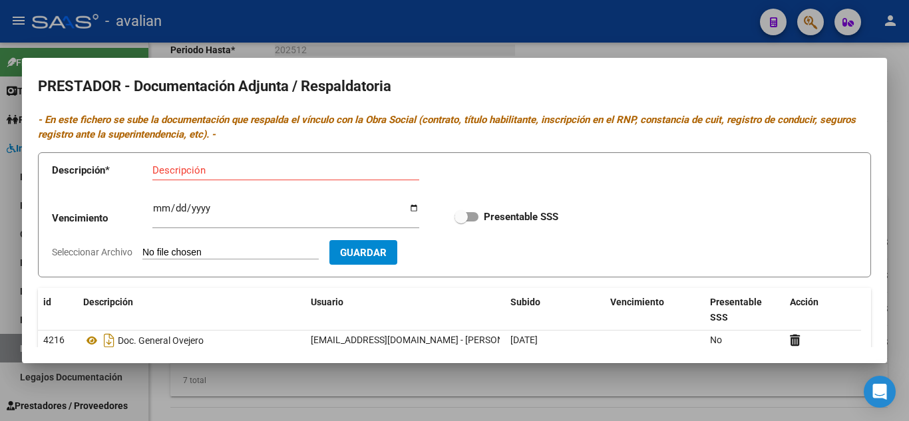
click at [507, 43] on div at bounding box center [454, 210] width 909 height 421
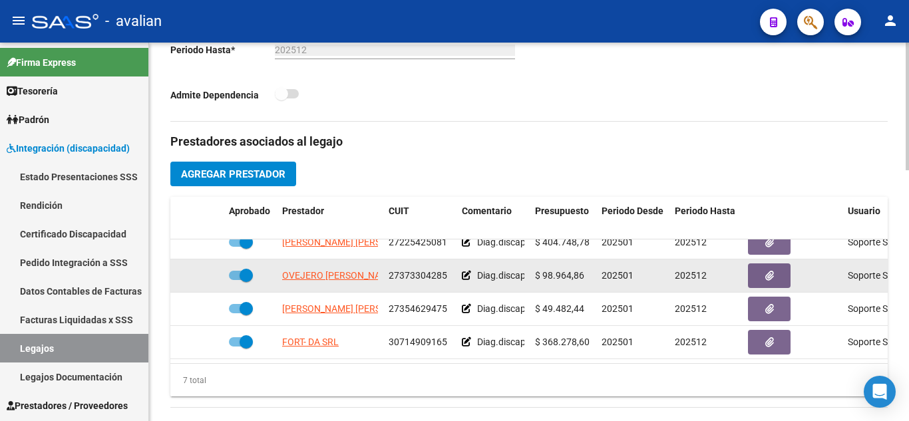
drag, startPoint x: 389, startPoint y: 264, endPoint x: 452, endPoint y: 269, distance: 63.4
click at [452, 269] on datatable-body-cell "27373304285" at bounding box center [419, 275] width 73 height 33
copy span "27373304285"
click at [466, 271] on icon at bounding box center [466, 275] width 9 height 9
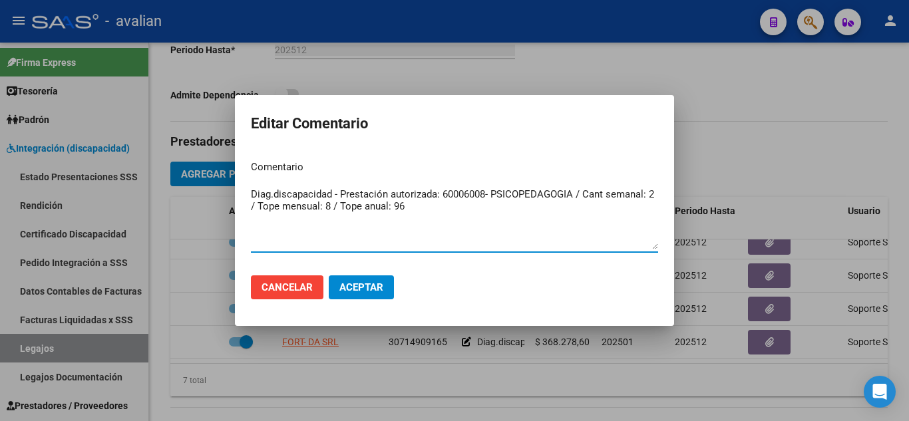
drag, startPoint x: 392, startPoint y: 202, endPoint x: 207, endPoint y: 164, distance: 188.7
click at [210, 167] on div "Editar Comentario Comentario Diag.discapacidad - Prestación autorizada: 6000600…" at bounding box center [454, 210] width 909 height 421
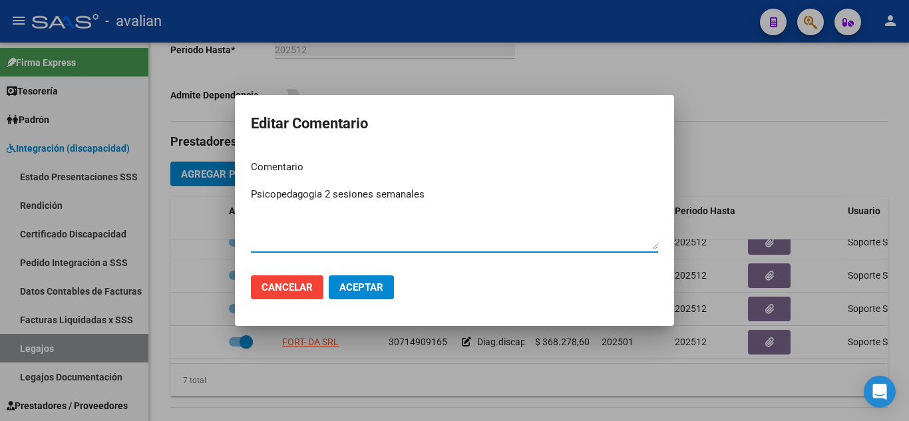
type textarea "Psicopedagogia 2 sesiones semanales"
click at [364, 277] on button "Aceptar" at bounding box center [361, 287] width 65 height 24
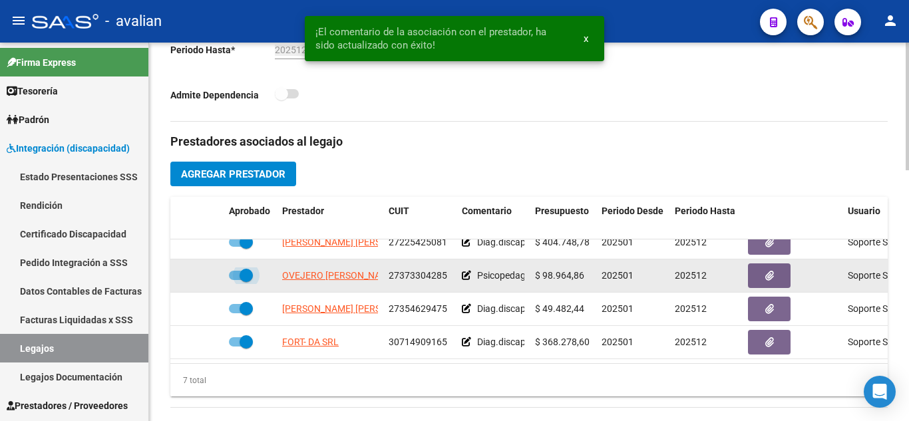
click at [232, 271] on span at bounding box center [241, 275] width 24 height 9
click at [235, 280] on input "checkbox" at bounding box center [235, 280] width 1 height 1
checkbox input "false"
click at [202, 271] on icon at bounding box center [204, 275] width 9 height 9
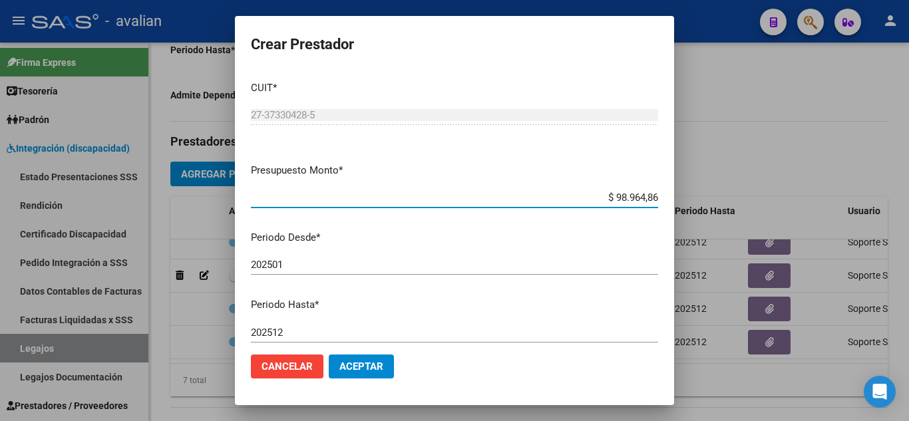
click at [285, 262] on input "202501" at bounding box center [454, 265] width 407 height 12
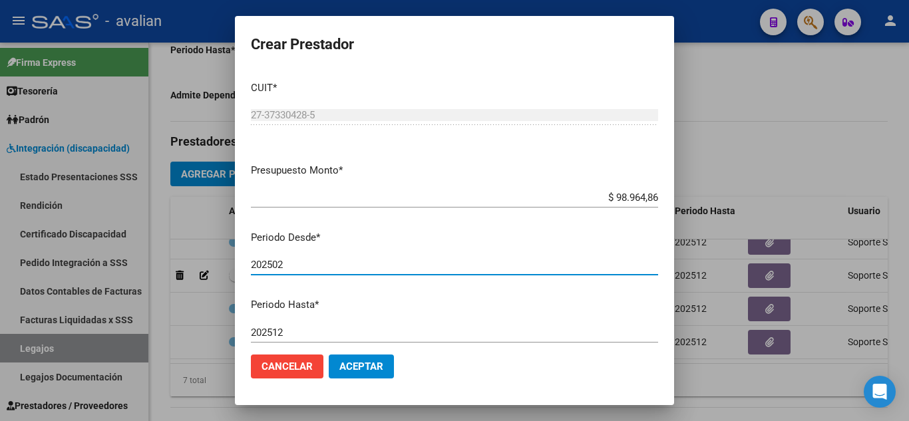
type input "202502"
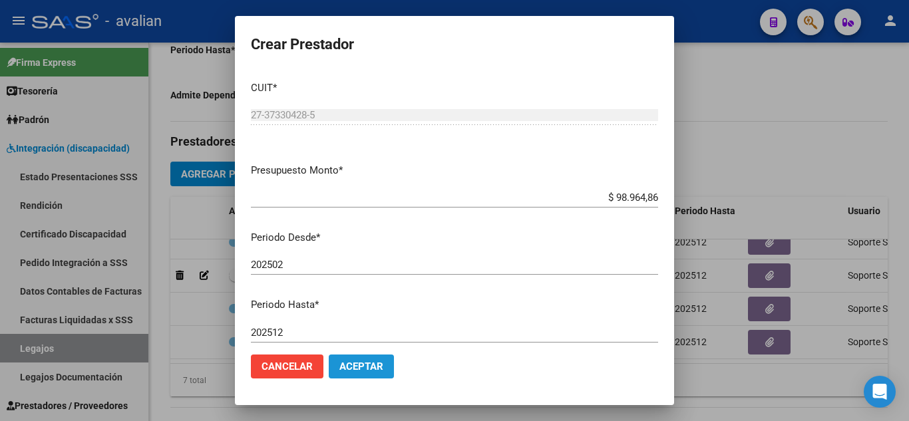
click at [382, 365] on span "Aceptar" at bounding box center [361, 367] width 44 height 12
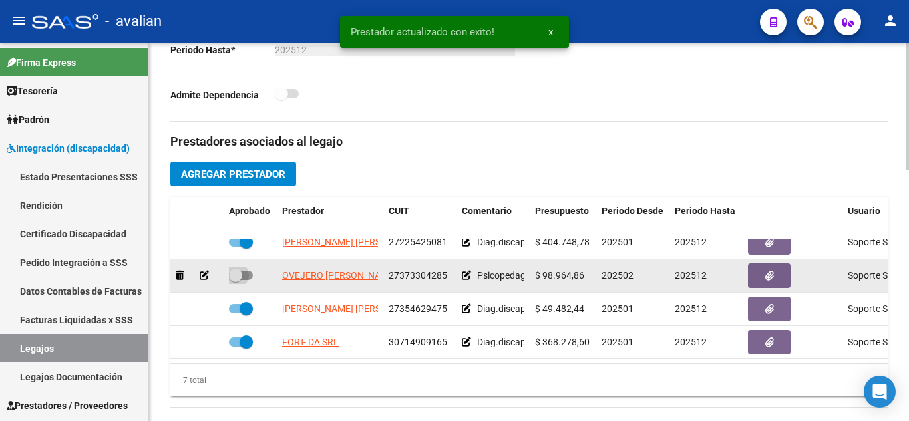
click at [243, 271] on span at bounding box center [241, 275] width 24 height 9
click at [236, 280] on input "checkbox" at bounding box center [235, 280] width 1 height 1
checkbox input "true"
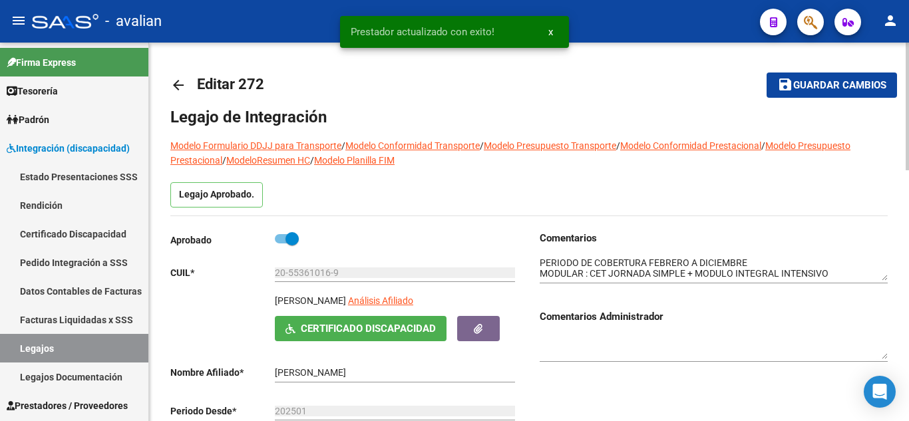
click at [806, 78] on button "save Guardar cambios" at bounding box center [831, 85] width 130 height 25
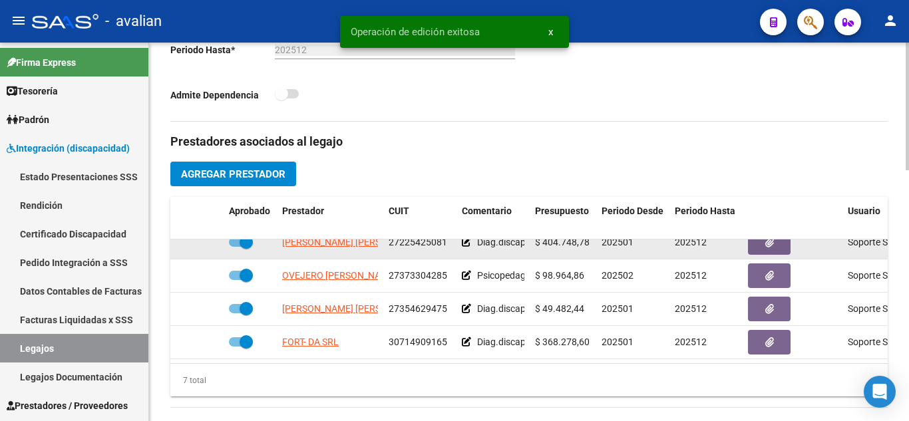
scroll to position [466, 0]
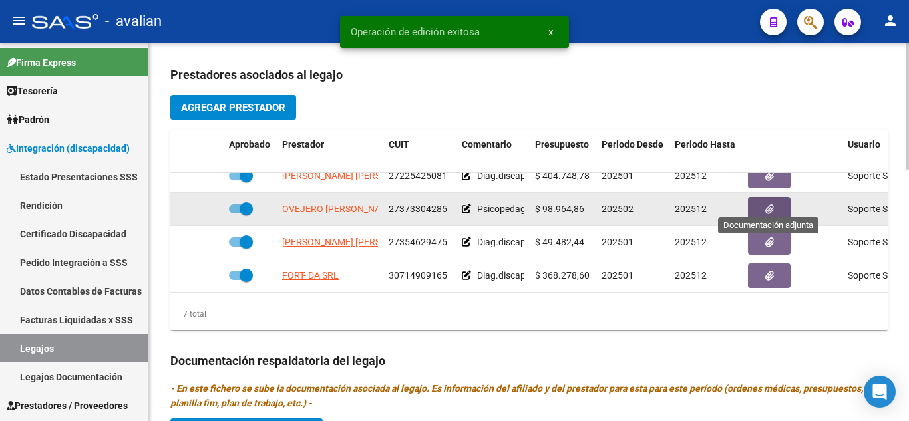
click at [757, 197] on button "button" at bounding box center [769, 209] width 43 height 25
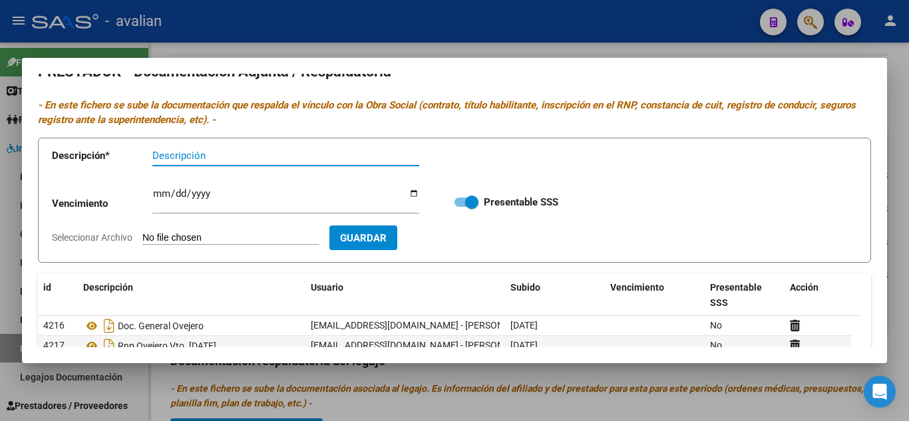
scroll to position [0, 0]
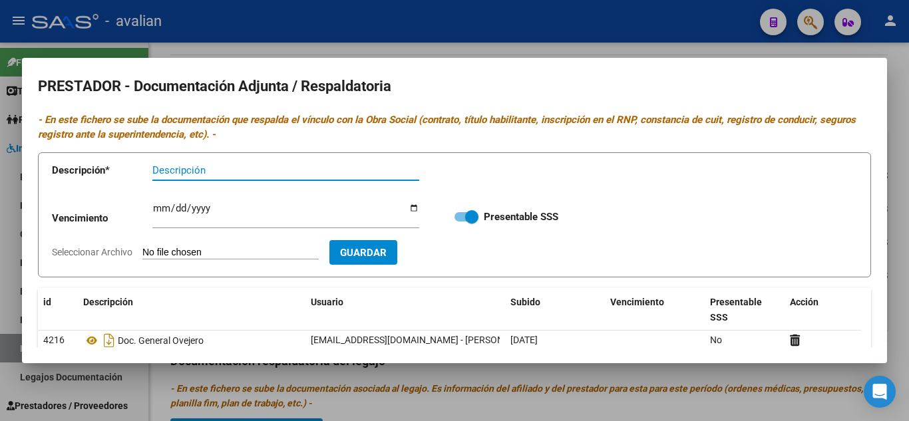
click at [611, 46] on div at bounding box center [454, 210] width 909 height 421
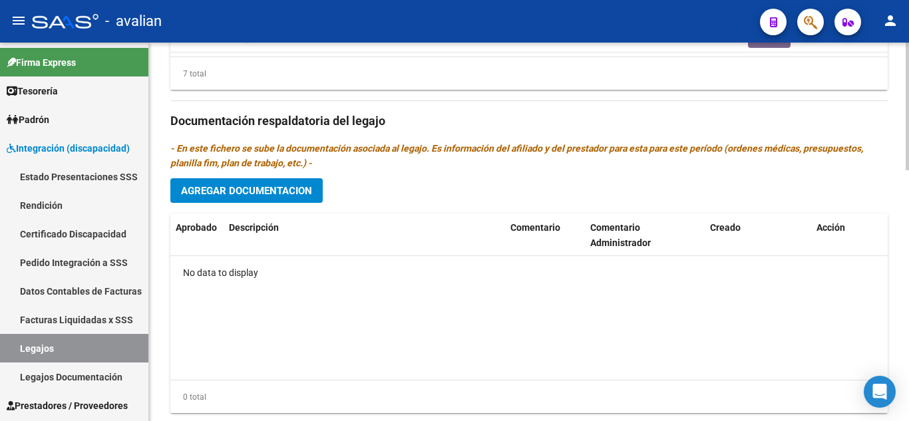
scroll to position [742, 0]
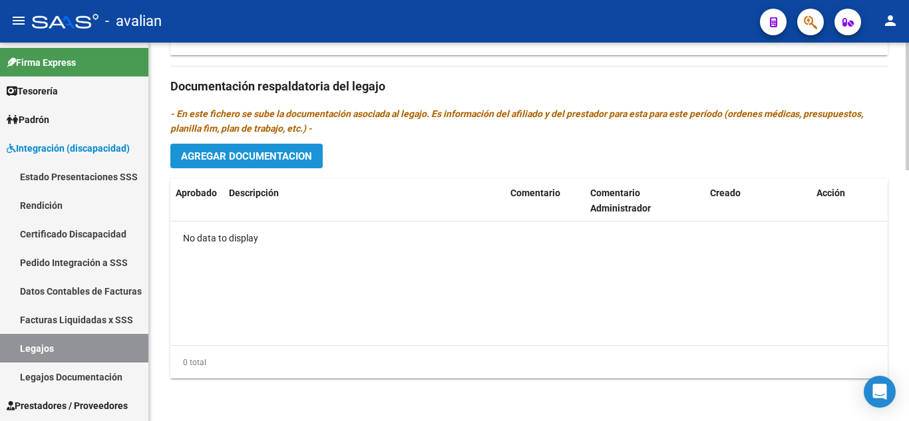
click at [293, 155] on span "Agregar Documentacion" at bounding box center [246, 156] width 131 height 12
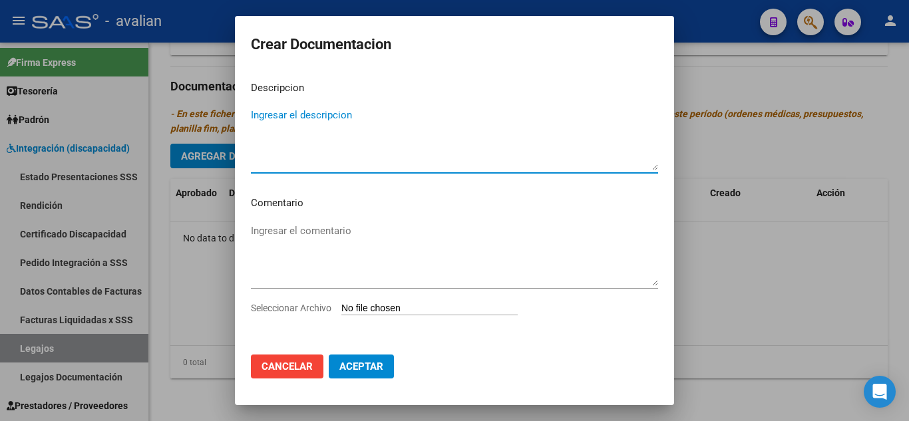
click at [393, 119] on textarea "Ingresar el descripcion" at bounding box center [454, 139] width 407 height 63
type textarea "Psicopedagogia"
click at [398, 304] on input "Seleccionar Archivo" at bounding box center [429, 309] width 176 height 13
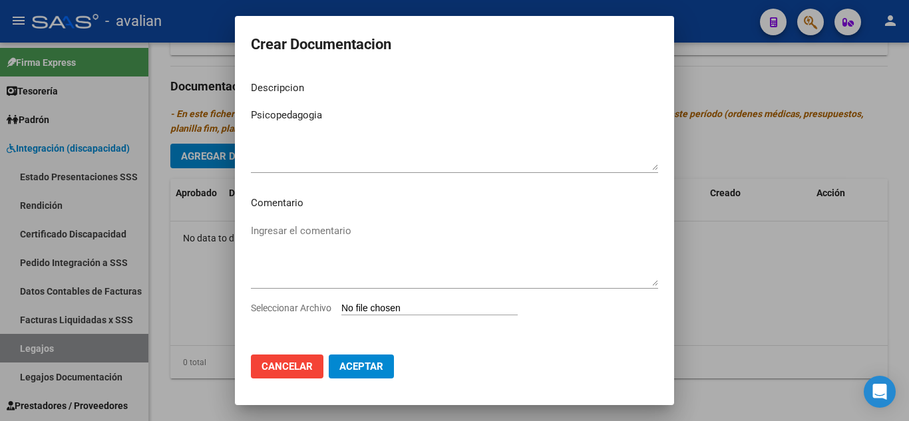
type input "C:\fakepath\[PERSON_NAME] psicope.pdf"
click at [361, 365] on span "Aceptar" at bounding box center [361, 367] width 44 height 12
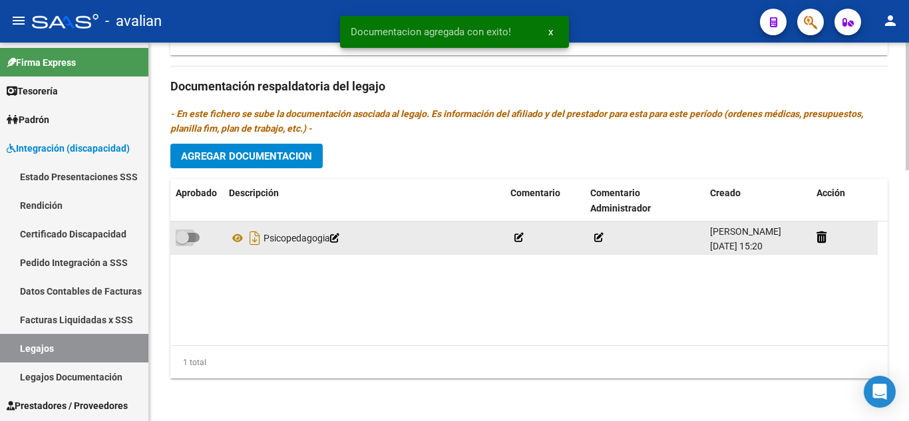
click at [196, 235] on span at bounding box center [188, 237] width 24 height 9
click at [182, 242] on input "checkbox" at bounding box center [182, 242] width 1 height 1
checkbox input "true"
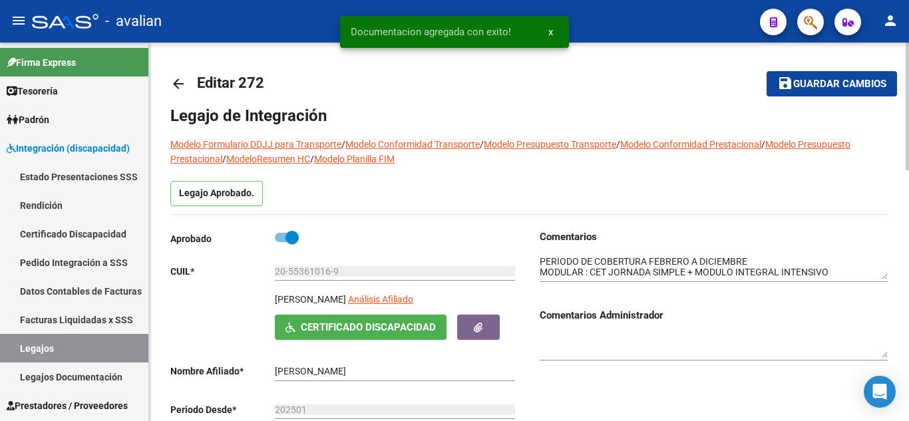
scroll to position [0, 0]
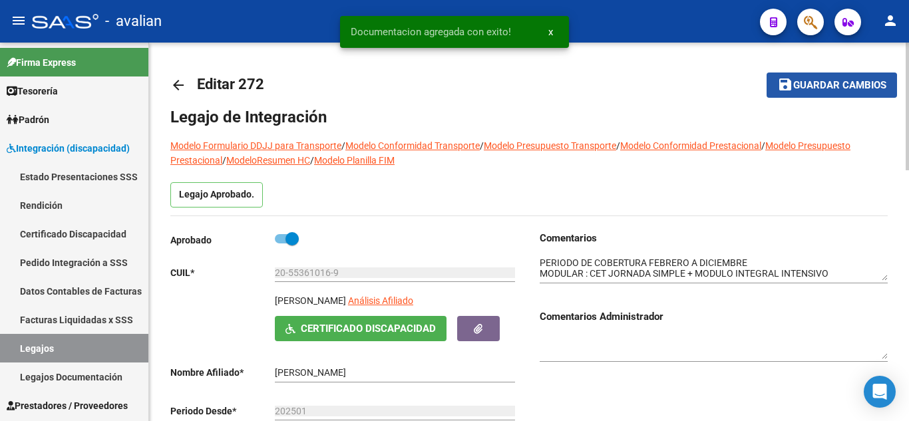
click at [800, 92] on button "save Guardar cambios" at bounding box center [831, 85] width 130 height 25
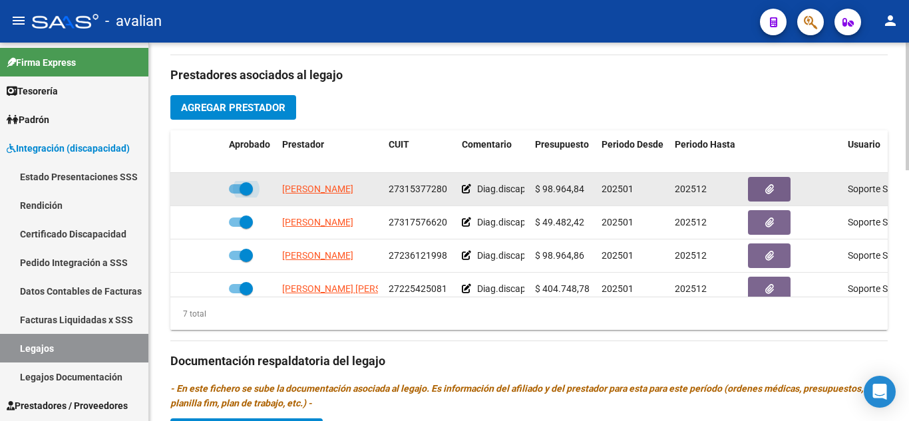
click at [231, 190] on span at bounding box center [241, 188] width 24 height 9
click at [235, 194] on input "checkbox" at bounding box center [235, 194] width 1 height 1
checkbox input "false"
click at [468, 188] on icon at bounding box center [466, 188] width 9 height 9
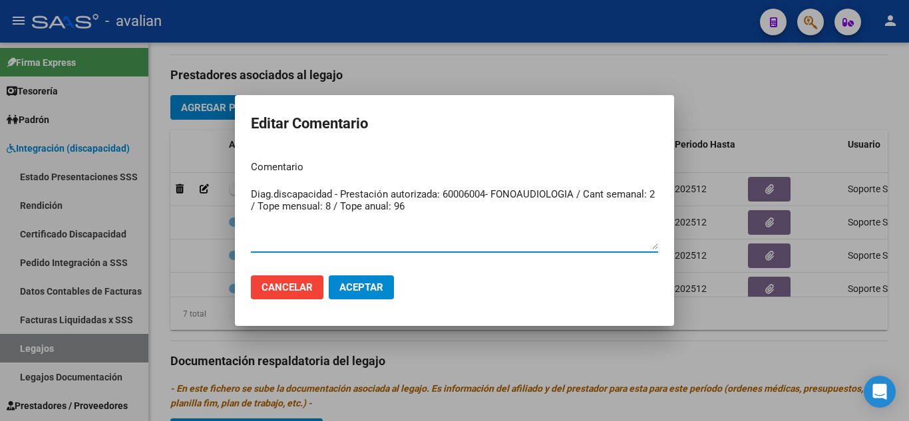
drag, startPoint x: 420, startPoint y: 206, endPoint x: 226, endPoint y: 171, distance: 198.0
click at [226, 171] on div "Editar Comentario Comentario Diag.discapacidad - Prestación autorizada: 6000600…" at bounding box center [454, 210] width 909 height 421
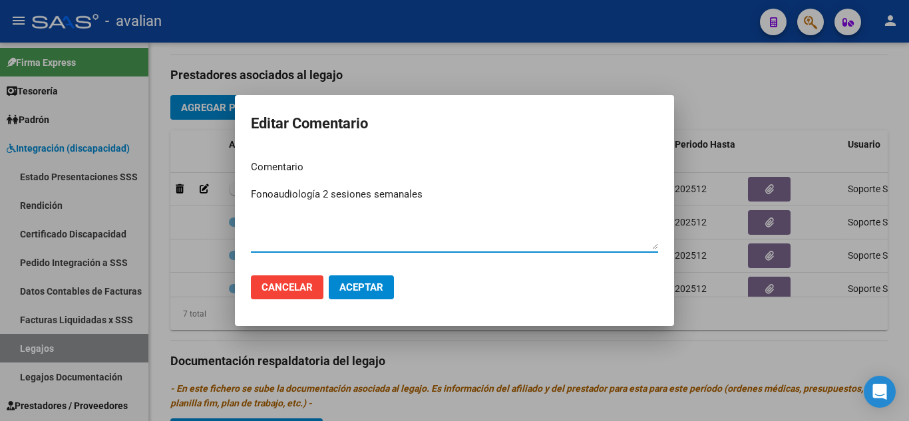
type textarea "Fonoaudiología 2 sesiones semanales"
click at [375, 291] on span "Aceptar" at bounding box center [361, 287] width 44 height 12
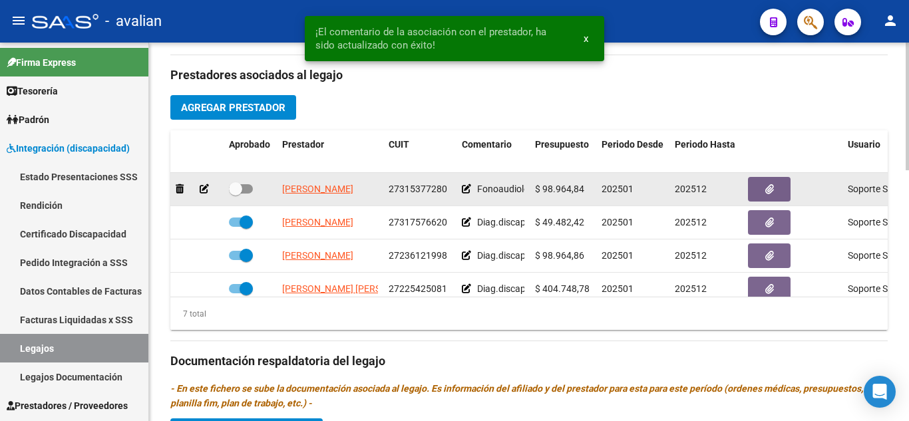
click at [207, 185] on icon at bounding box center [204, 188] width 9 height 9
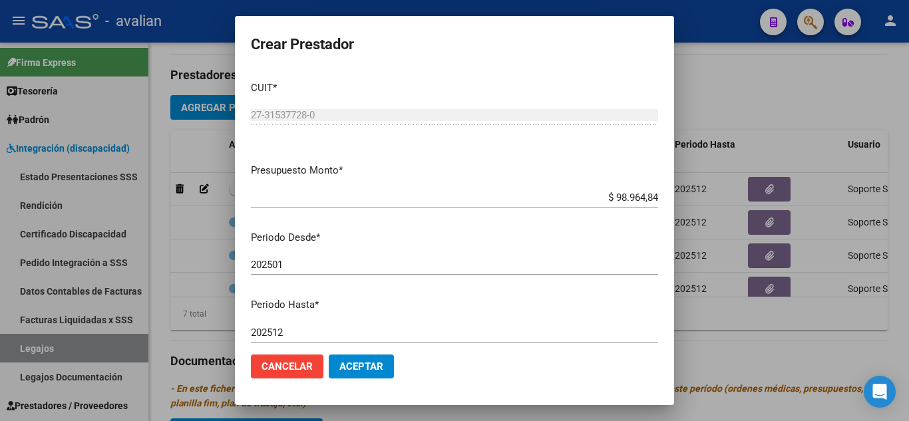
click at [601, 210] on div "$ 98.964,84 Ingresar el monto" at bounding box center [454, 204] width 407 height 33
click at [560, 155] on mat-dialog-content "CUIT * 27-31537728-0 Ingresar CUIT ARCA Padrón Presupuesto Monto * $ 98.964,84 …" at bounding box center [454, 207] width 439 height 273
drag, startPoint x: 604, startPoint y: 196, endPoint x: 678, endPoint y: 204, distance: 74.3
click at [678, 204] on div "Crear Prestador CUIT * 27-31537728-0 Ingresar CUIT ARCA Padrón Presupuesto Mont…" at bounding box center [454, 210] width 909 height 421
paste input "8"
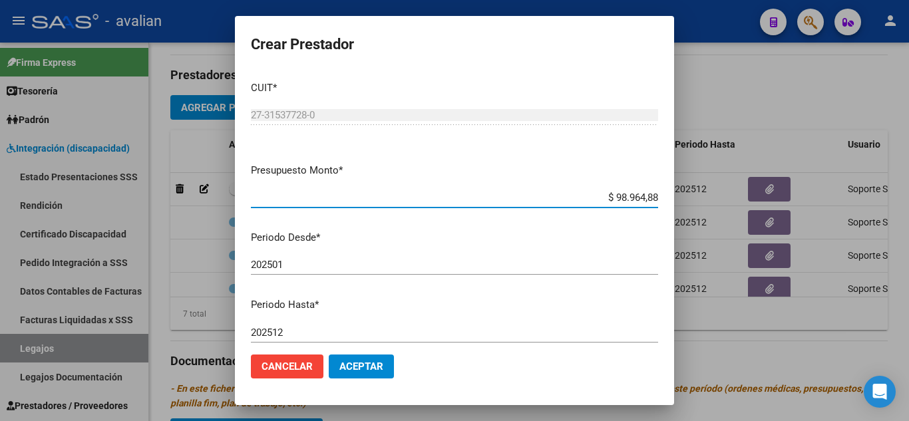
type input "$ 98.964,88"
click at [583, 234] on p "Periodo Desde *" at bounding box center [454, 237] width 407 height 15
click at [345, 266] on input "202501" at bounding box center [454, 265] width 407 height 12
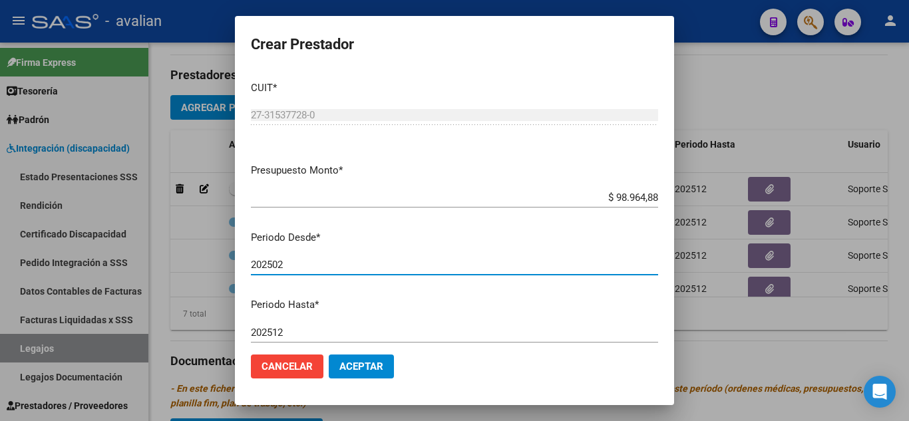
type input "202502"
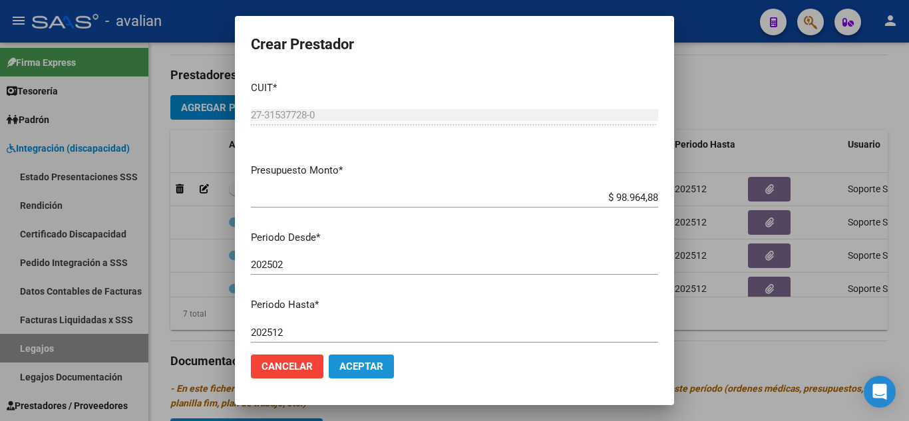
click at [379, 363] on span "Aceptar" at bounding box center [361, 367] width 44 height 12
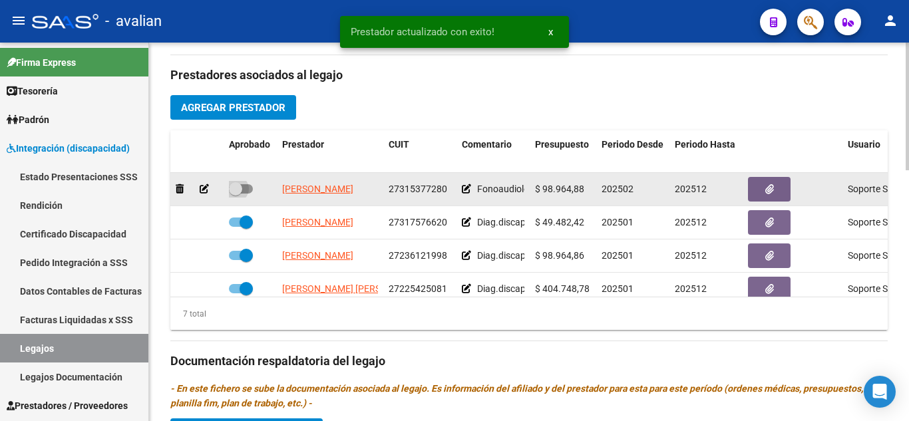
click at [248, 188] on span at bounding box center [241, 188] width 24 height 9
click at [236, 194] on input "checkbox" at bounding box center [235, 194] width 1 height 1
checkbox input "true"
click at [776, 186] on button "button" at bounding box center [769, 189] width 43 height 25
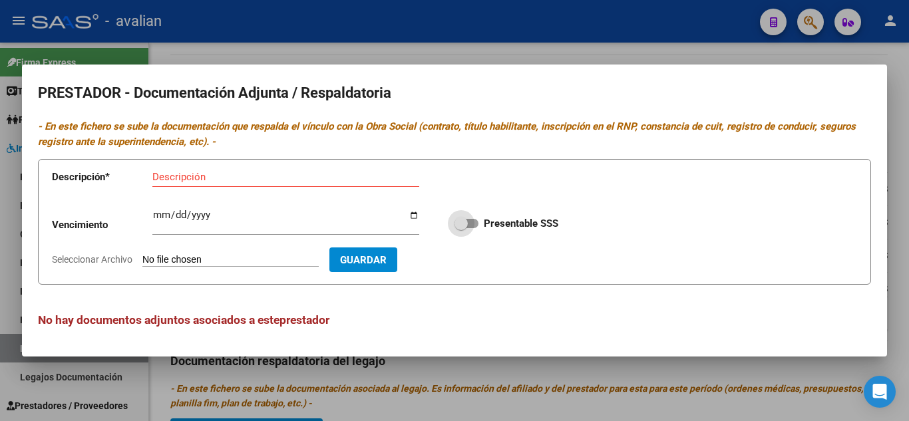
click at [472, 222] on span at bounding box center [466, 223] width 24 height 9
click at [461, 228] on input "Presentable SSS" at bounding box center [460, 228] width 1 height 1
checkbox input "true"
drag, startPoint x: 220, startPoint y: 181, endPoint x: 213, endPoint y: 176, distance: 9.0
click at [213, 176] on div "Descripción" at bounding box center [285, 177] width 267 height 20
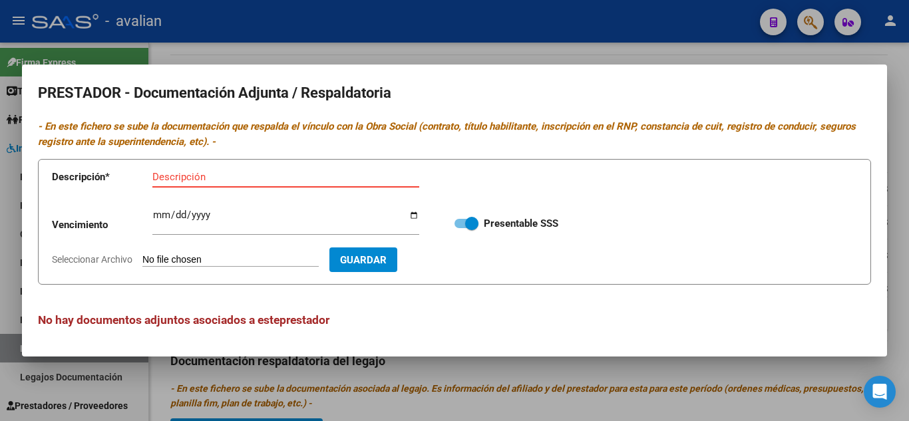
click at [213, 175] on input "Descripción" at bounding box center [285, 177] width 267 height 12
type input "RNP"
click at [162, 213] on input "Ingresar vencimiento" at bounding box center [285, 220] width 267 height 21
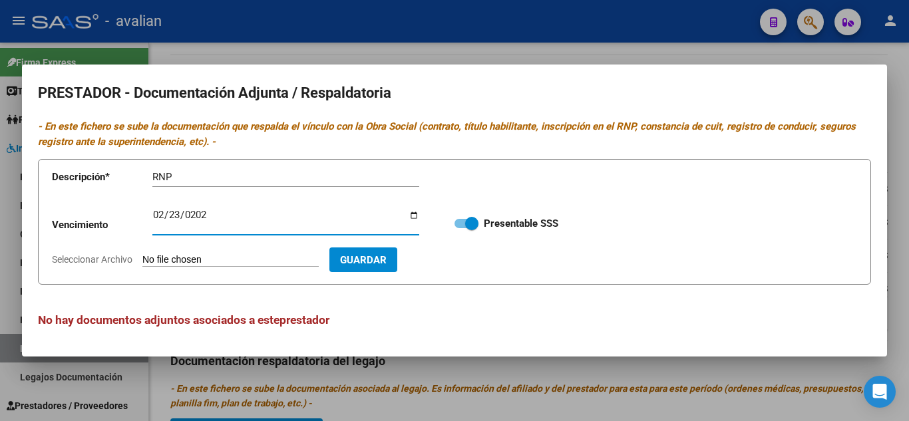
type input "[DATE]"
click at [204, 255] on input "Seleccionar Archivo" at bounding box center [230, 260] width 176 height 13
type input "C:\fakepath\RNP.jpg"
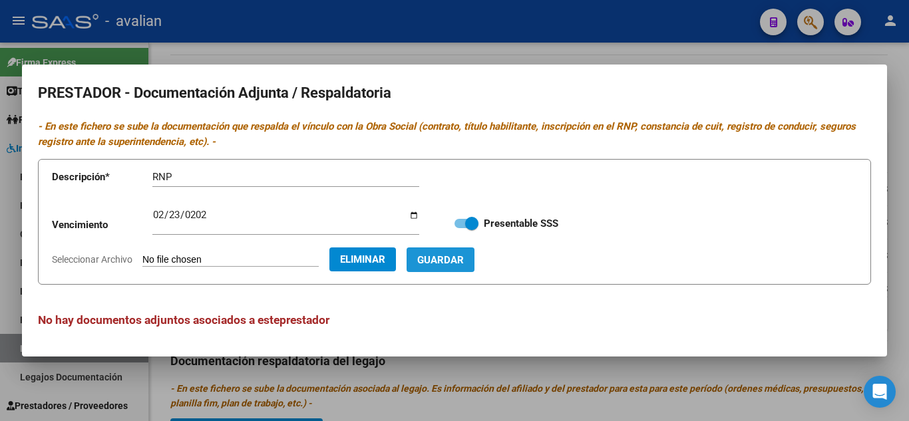
click at [464, 264] on span "Guardar" at bounding box center [440, 260] width 47 height 12
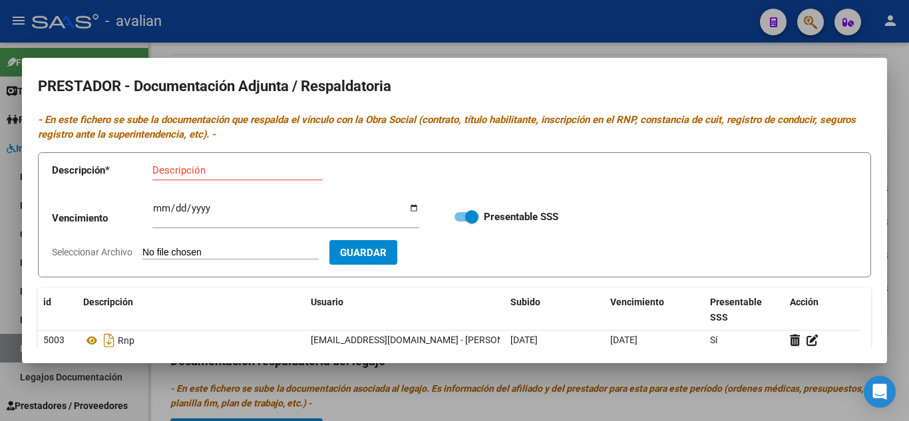
click at [226, 164] on input "Descripción" at bounding box center [237, 170] width 170 height 12
type input "TITULO FRENTE"
click at [232, 251] on input "Seleccionar Archivo" at bounding box center [230, 253] width 176 height 13
type input "C:\fakepath\T1.jpg"
click at [456, 247] on span "Guardar" at bounding box center [440, 253] width 47 height 12
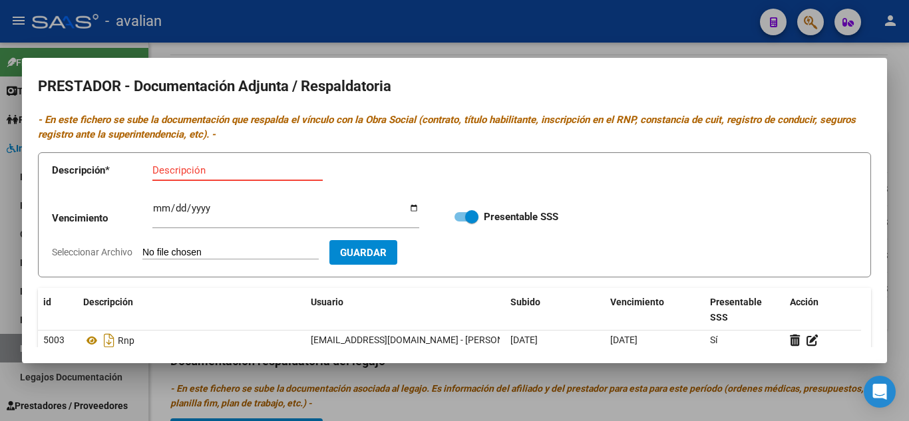
click at [242, 172] on input "Descripción" at bounding box center [237, 170] width 170 height 12
type input "TITULO DORSO"
click at [236, 250] on input "Seleccionar Archivo" at bounding box center [230, 253] width 176 height 13
type input "C:\fakepath\T2.jpg"
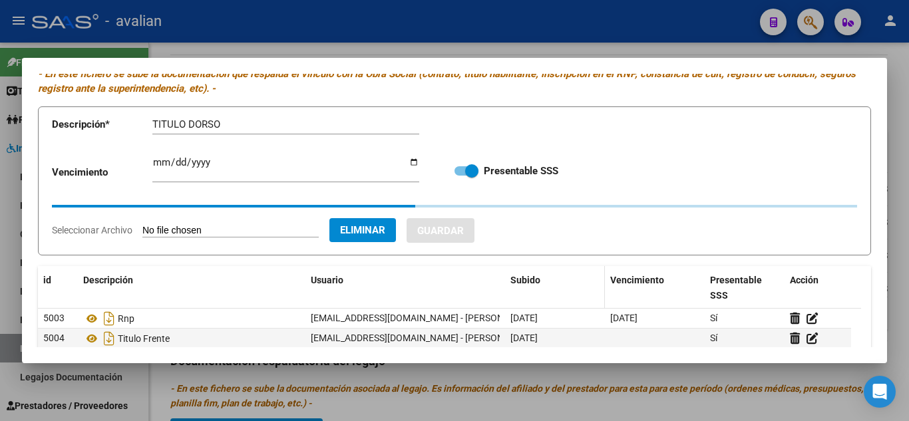
scroll to position [67, 0]
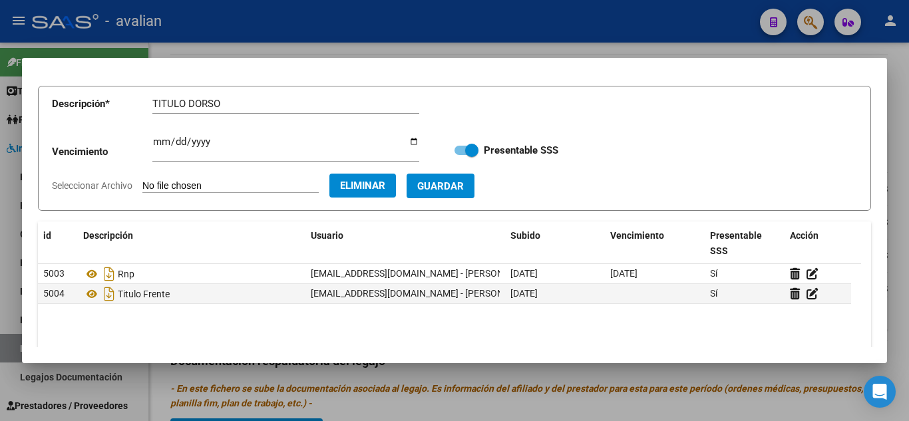
click at [464, 186] on span "Guardar" at bounding box center [440, 186] width 47 height 12
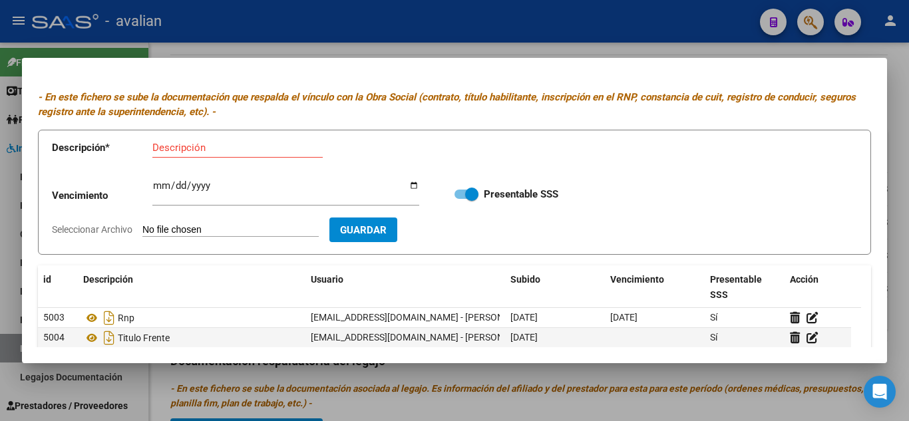
scroll to position [0, 0]
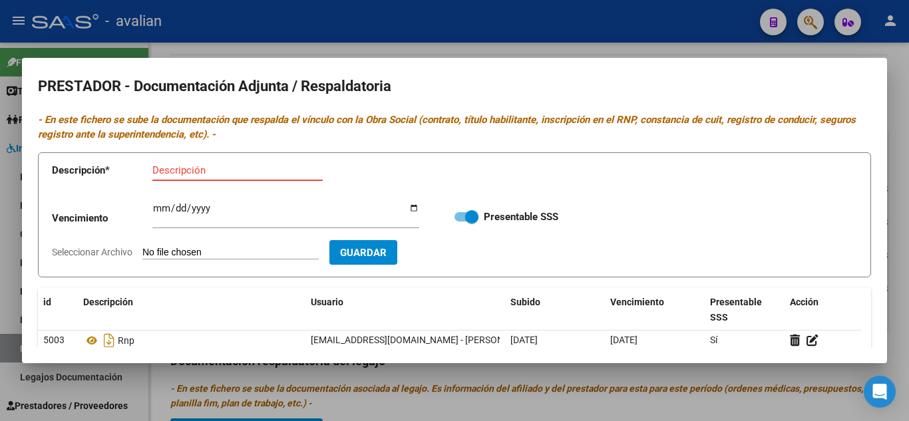
click at [220, 169] on input "Descripción" at bounding box center [237, 170] width 170 height 12
type input "DNI FRENTE"
click at [208, 250] on input "Seleccionar Archivo" at bounding box center [230, 253] width 176 height 13
type input "C:\fakepath\DNI1.jpg"
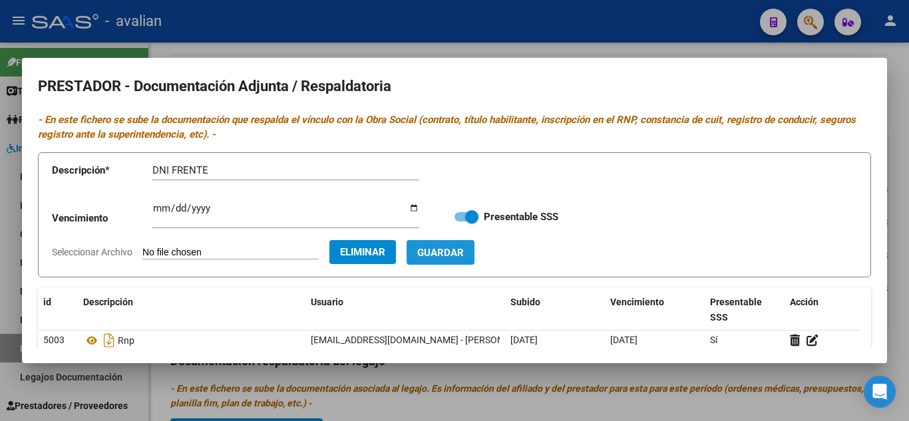
drag, startPoint x: 479, startPoint y: 257, endPoint x: 432, endPoint y: 263, distance: 46.9
click at [464, 257] on span "Guardar" at bounding box center [440, 253] width 47 height 12
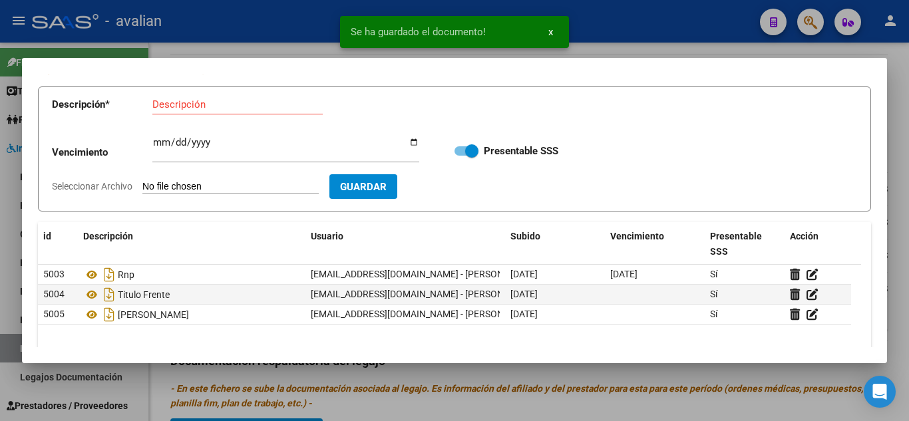
scroll to position [67, 0]
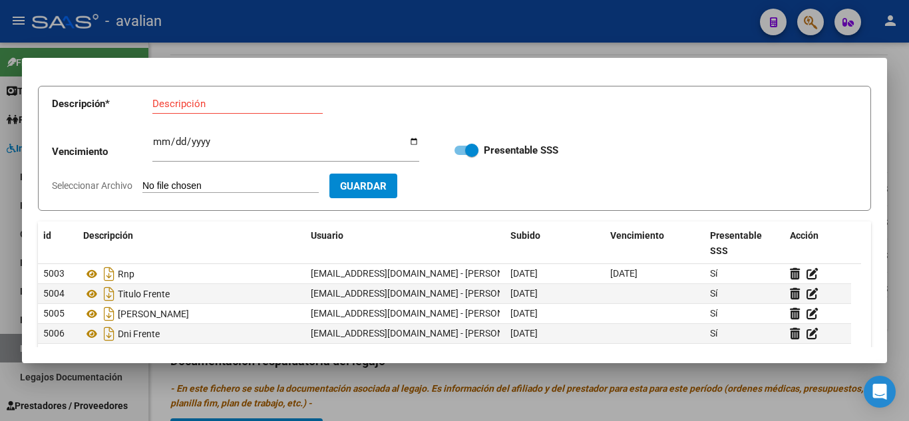
click at [212, 106] on input "Descripción" at bounding box center [237, 104] width 170 height 12
type input "DNI DORSO"
click at [214, 184] on input "Seleccionar Archivo" at bounding box center [230, 186] width 176 height 13
type input "C:\fakepath\DNI DORSO.jpg"
click at [474, 177] on button "Guardar" at bounding box center [440, 186] width 68 height 25
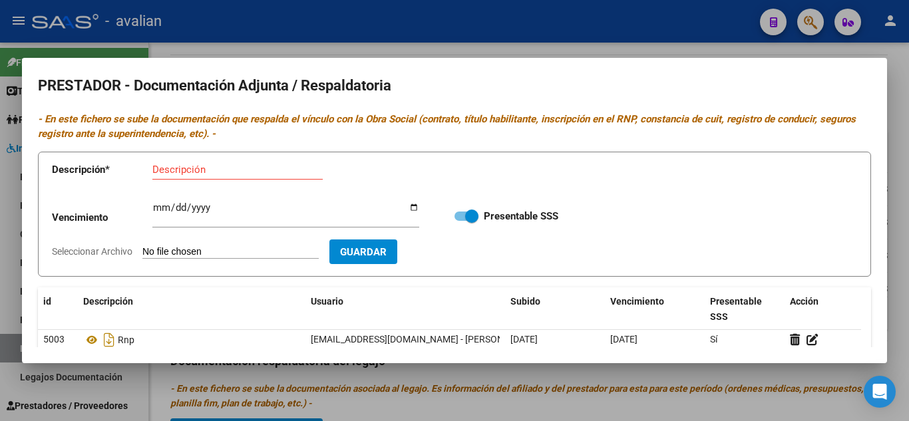
scroll to position [0, 0]
click at [230, 175] on input "Descripción" at bounding box center [237, 170] width 170 height 12
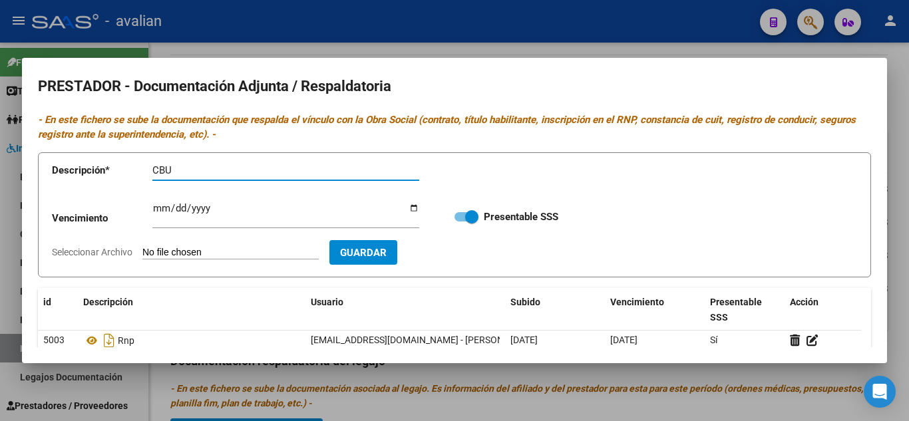
type input "CBU"
click at [232, 243] on form "Descripción * CBU Descripción Vencimiento Ingresar vencimiento Presentable SSS …" at bounding box center [454, 215] width 833 height 126
click at [234, 254] on input "Seleccionar Archivo" at bounding box center [230, 253] width 176 height 13
type input "C:\fakepath\CBU.jpg"
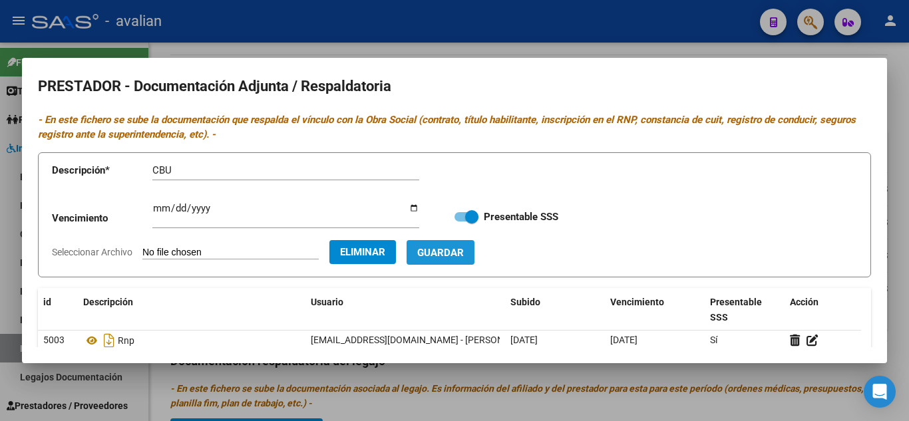
drag, startPoint x: 492, startPoint y: 251, endPoint x: 467, endPoint y: 256, distance: 25.7
click at [474, 251] on button "Guardar" at bounding box center [440, 252] width 68 height 25
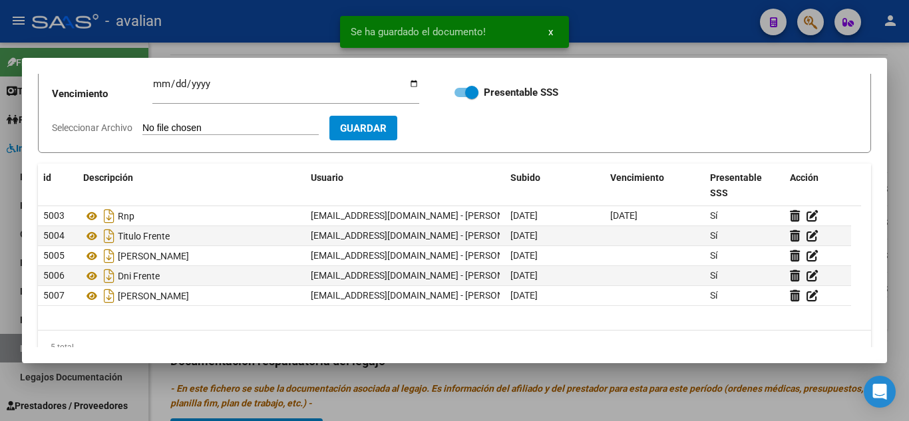
scroll to position [151, 0]
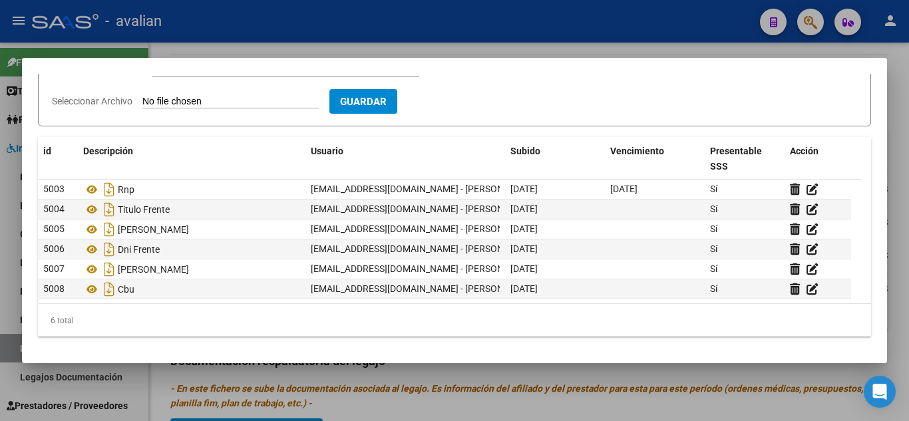
click at [597, 53] on div at bounding box center [454, 210] width 909 height 421
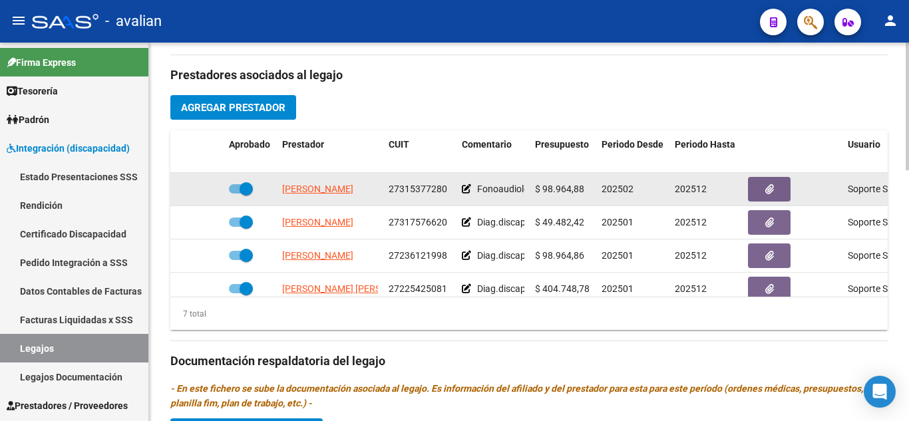
drag, startPoint x: 390, startPoint y: 188, endPoint x: 449, endPoint y: 185, distance: 59.3
click at [449, 185] on div "27315377280" at bounding box center [420, 189] width 63 height 15
copy span "27315377280"
click at [771, 184] on span "button" at bounding box center [769, 189] width 9 height 12
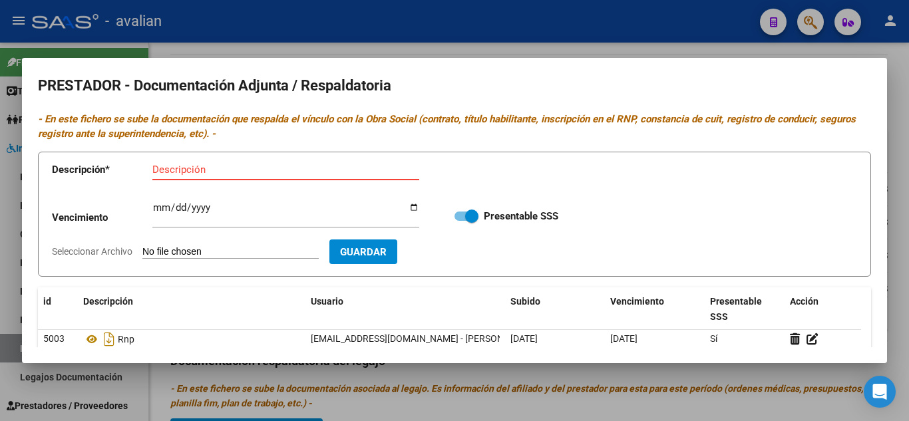
scroll to position [0, 0]
click at [252, 165] on input "Descripción" at bounding box center [285, 170] width 267 height 12
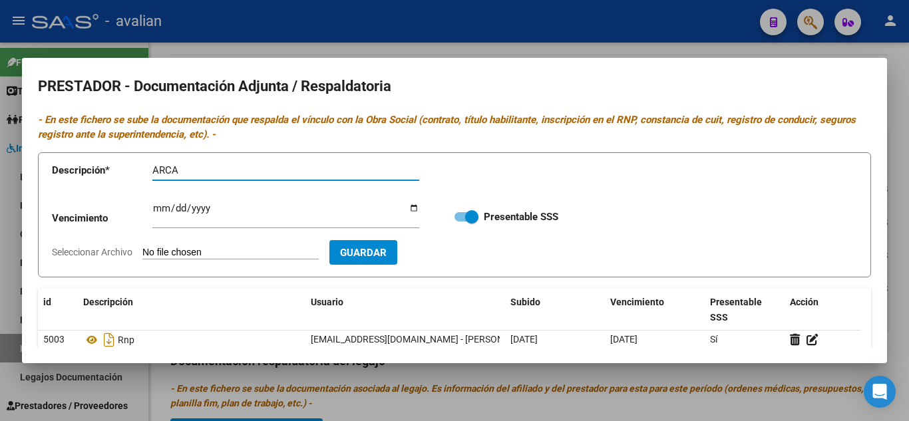
type input "ARCA"
click at [243, 251] on input "Seleccionar Archivo" at bounding box center [230, 253] width 176 height 13
type input "C:\fakepath\AFIP - Administración Federal de Ingresos Públicos.pdf"
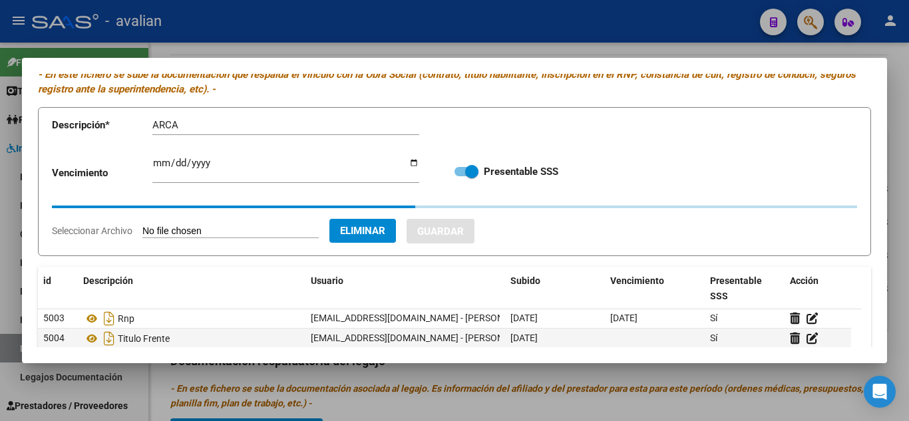
scroll to position [67, 0]
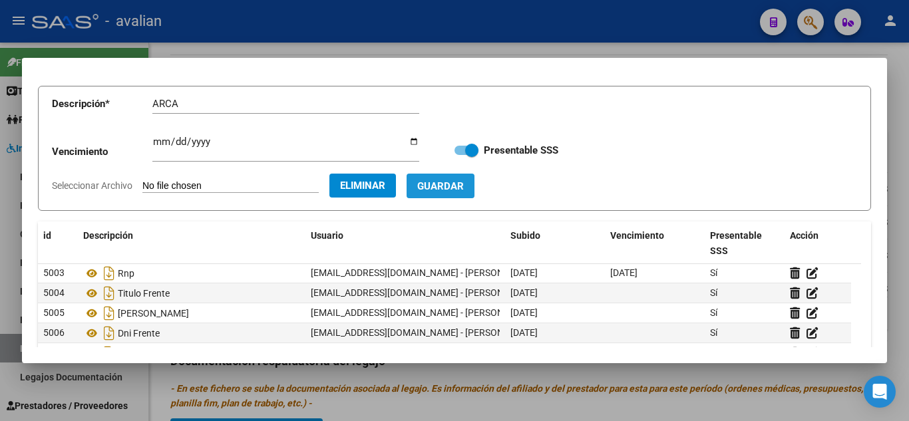
drag, startPoint x: 472, startPoint y: 182, endPoint x: 469, endPoint y: 191, distance: 9.9
click at [464, 182] on span "Guardar" at bounding box center [440, 186] width 47 height 12
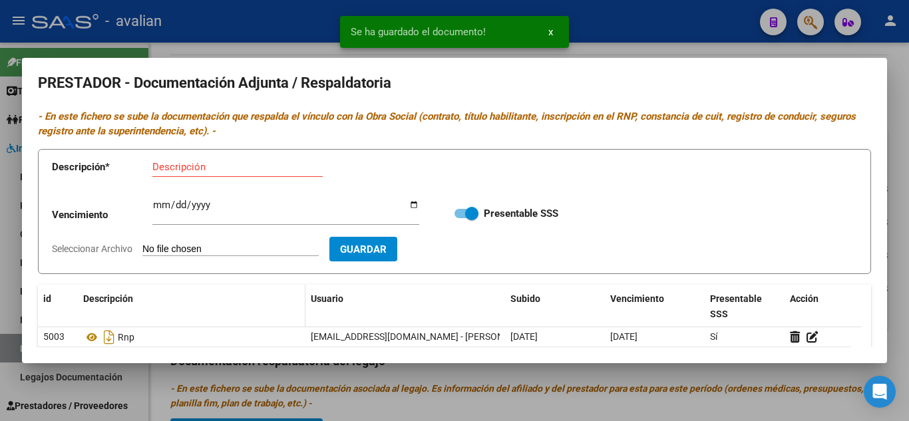
scroll to position [0, 0]
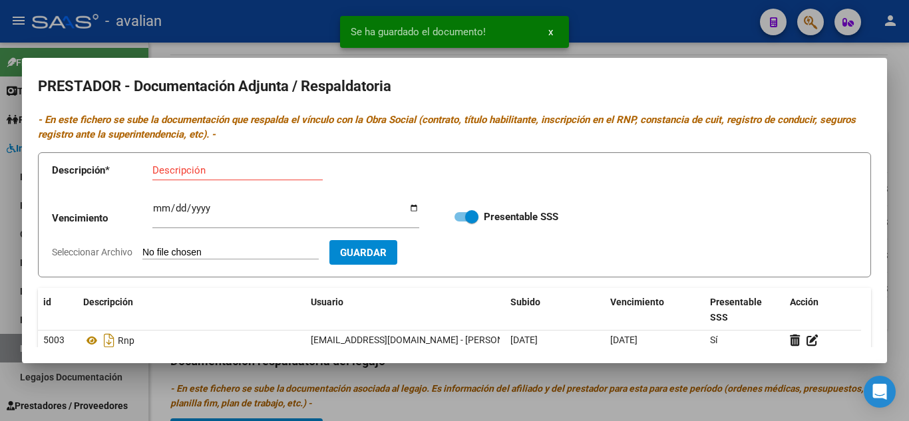
click at [720, 33] on div at bounding box center [454, 210] width 909 height 421
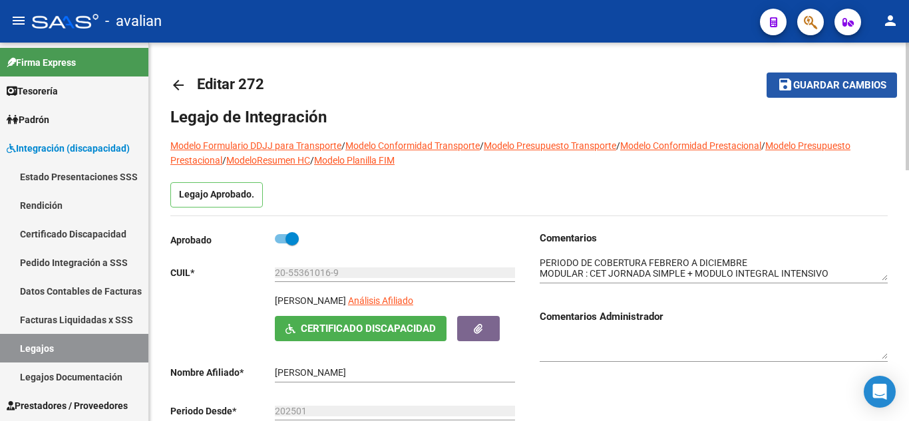
click at [796, 82] on span "Guardar cambios" at bounding box center [839, 86] width 93 height 12
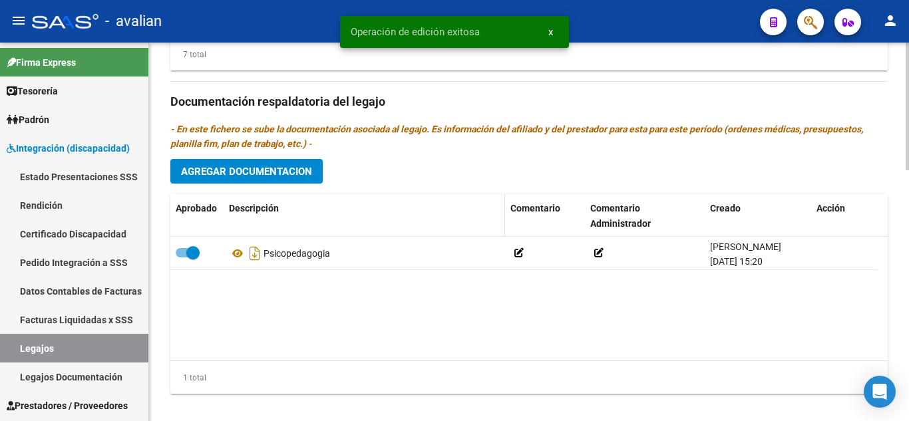
scroll to position [732, 0]
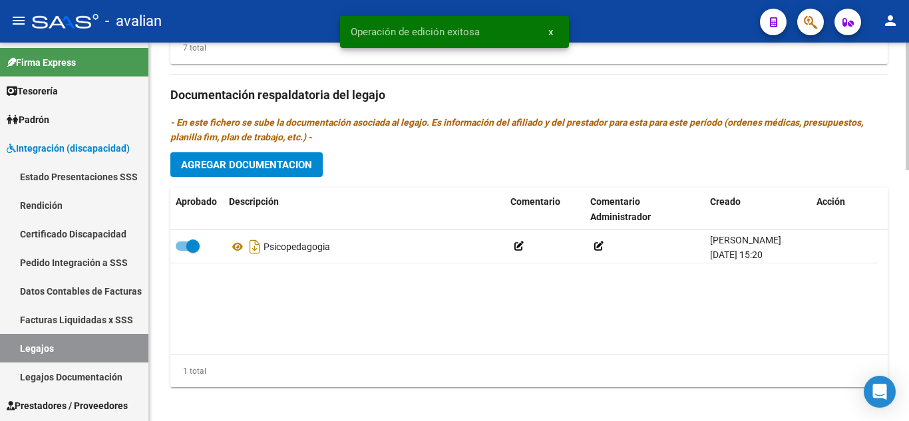
click at [271, 159] on button "Agregar Documentacion" at bounding box center [246, 164] width 152 height 25
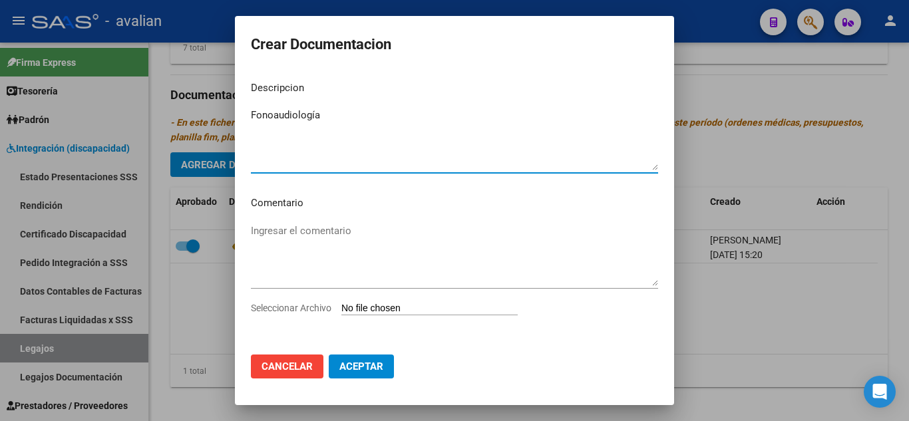
type textarea "Fonoaudiología"
click at [458, 303] on input "Seleccionar Archivo" at bounding box center [429, 309] width 176 height 13
type input "C:\fakepath\[PERSON_NAME].pdf"
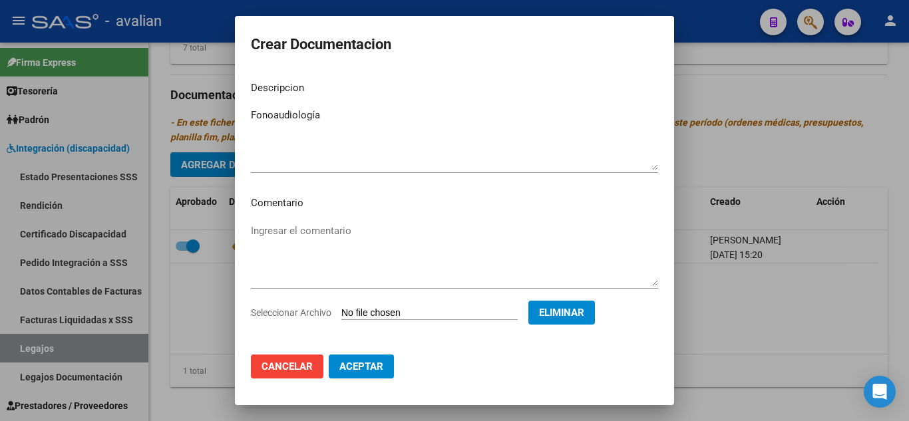
click at [387, 353] on mat-dialog-actions "Cancelar Aceptar" at bounding box center [454, 366] width 407 height 45
click at [386, 361] on button "Aceptar" at bounding box center [361, 367] width 65 height 24
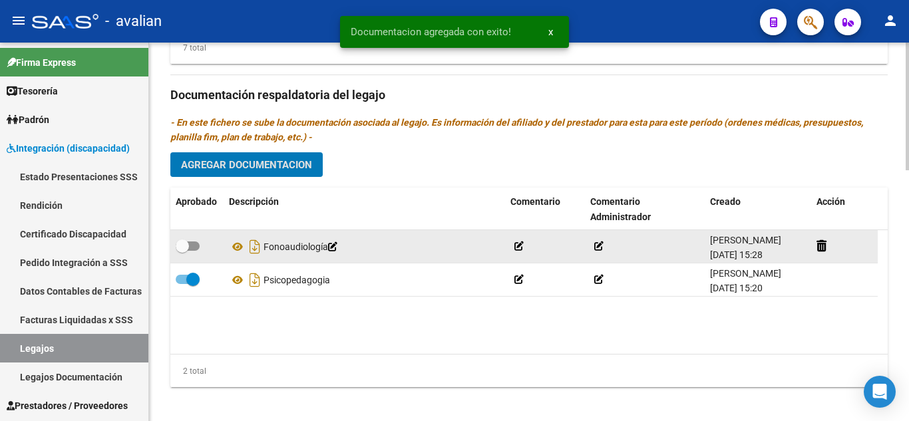
click at [192, 242] on span at bounding box center [188, 246] width 24 height 9
click at [182, 251] on input "checkbox" at bounding box center [182, 251] width 1 height 1
checkbox input "true"
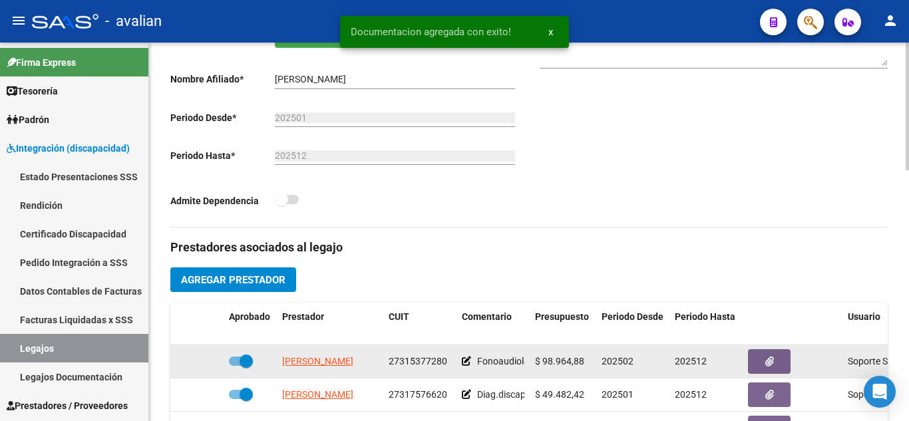
scroll to position [0, 0]
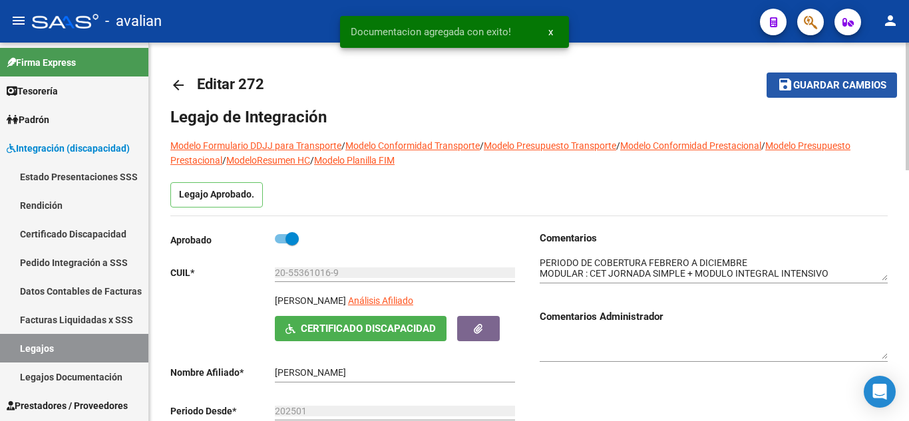
click at [840, 92] on button "save Guardar cambios" at bounding box center [831, 85] width 130 height 25
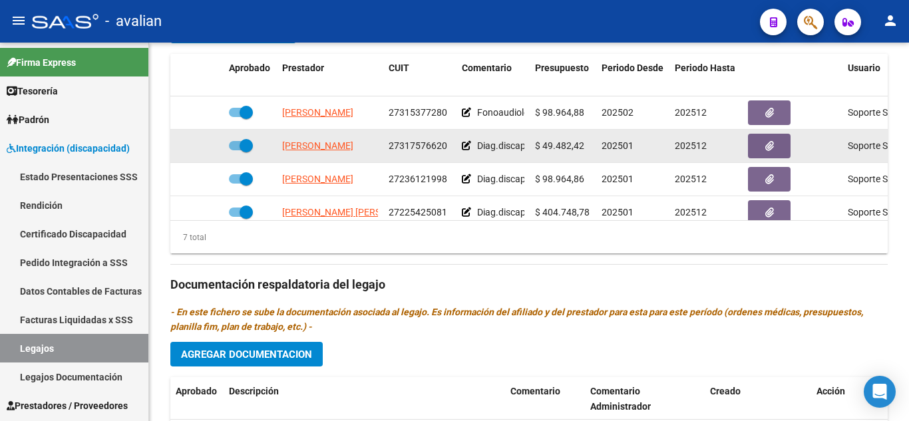
click at [470, 144] on icon at bounding box center [466, 145] width 9 height 9
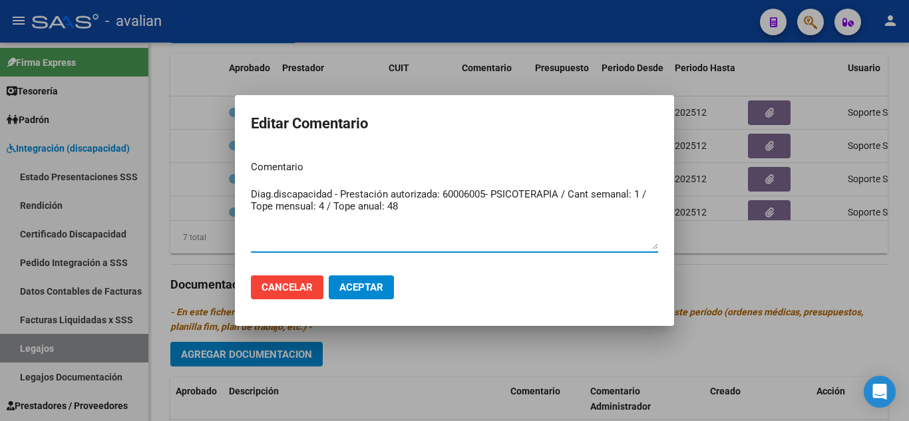
drag, startPoint x: 414, startPoint y: 200, endPoint x: 267, endPoint y: 179, distance: 148.6
click at [267, 179] on mat-dialog-content "Comentario Diag.discapacidad - Prestación autorizada: 60006005- PSICOTERAPIA / …" at bounding box center [454, 207] width 439 height 115
drag, startPoint x: 385, startPoint y: 214, endPoint x: 408, endPoint y: 206, distance: 23.8
click at [386, 214] on textarea "Diag.discapacidad - Prestación autorizada: 60006005- PSICOTERAPIA / Cant semana…" at bounding box center [454, 218] width 407 height 63
drag, startPoint x: 416, startPoint y: 204, endPoint x: 254, endPoint y: 173, distance: 164.5
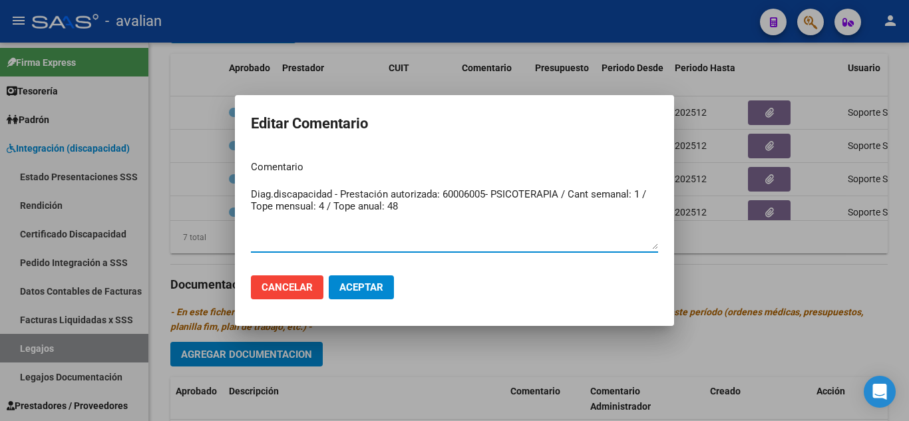
click at [254, 173] on app-form-text-field "Comentario Diag.discapacidad - Prestación autorizada: 60006005- PSICOTERAPIA / …" at bounding box center [454, 204] width 407 height 89
type textarea "D"
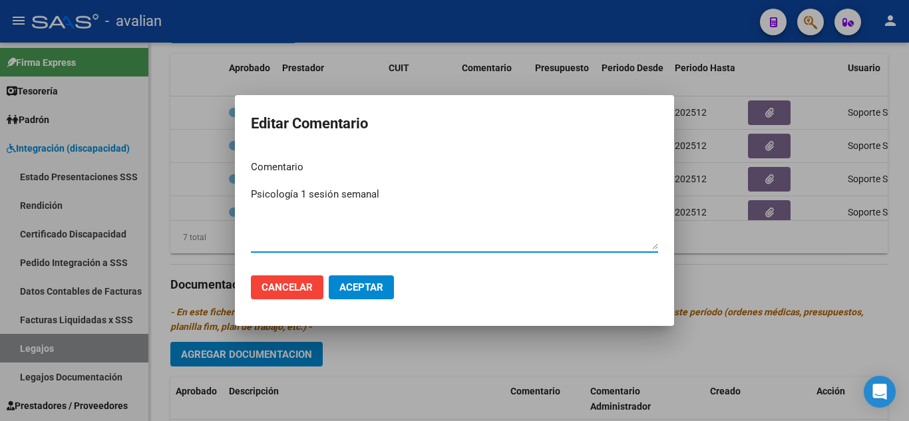
click at [356, 198] on textarea "Psicología 1 sesión semanal" at bounding box center [454, 218] width 407 height 63
click at [391, 203] on textarea "Psicología 1 sesión semaanal" at bounding box center [454, 218] width 407 height 63
type textarea "Psicología 1 sesión semaanal"
click at [371, 288] on span "Aceptar" at bounding box center [361, 287] width 44 height 12
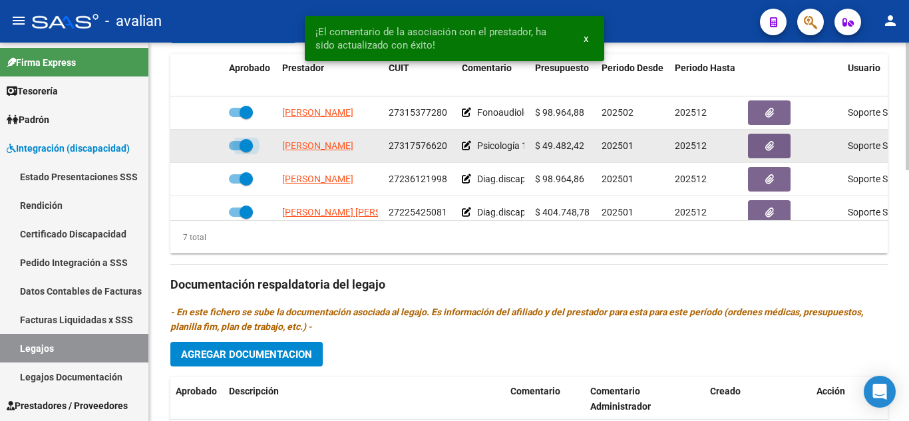
click at [232, 147] on span at bounding box center [241, 145] width 24 height 9
click at [235, 150] on input "checkbox" at bounding box center [235, 150] width 1 height 1
checkbox input "false"
click at [206, 140] on div at bounding box center [197, 145] width 43 height 15
click at [206, 146] on icon at bounding box center [204, 145] width 9 height 9
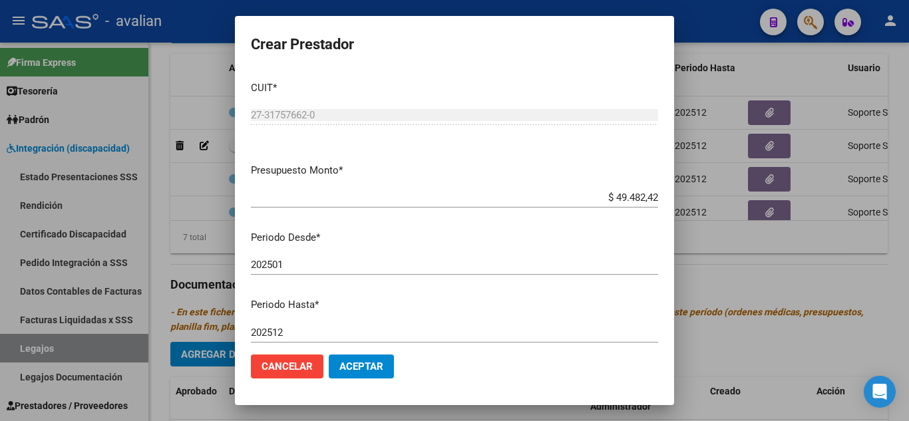
drag, startPoint x: 446, startPoint y: 140, endPoint x: 478, endPoint y: 154, distance: 35.2
click at [446, 140] on div "CUIT * 27-31757662-0 Ingresar CUIT [PERSON_NAME]" at bounding box center [454, 112] width 407 height 82
drag, startPoint x: 606, startPoint y: 197, endPoint x: 677, endPoint y: 210, distance: 71.6
click at [677, 210] on div "Crear Prestador CUIT * 27-31757662-0 Ingresar CUIT ARCA Padrón Presupuesto Mont…" at bounding box center [454, 210] width 909 height 421
paste input "4"
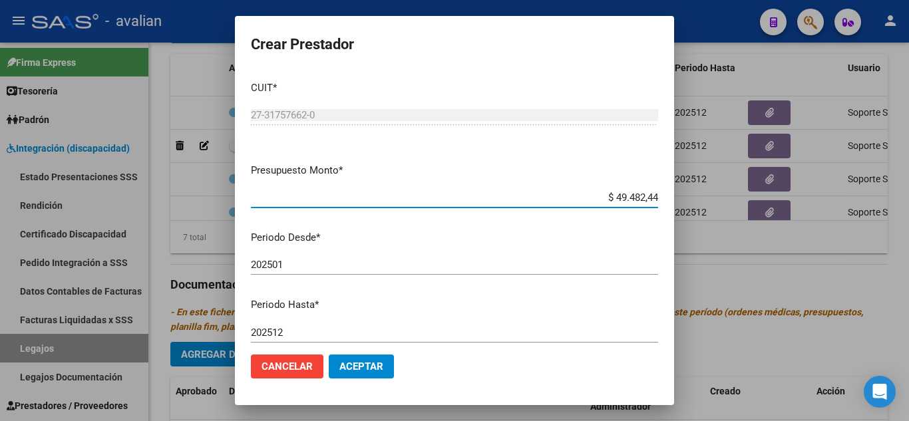
type input "$ 49.482,44"
click at [450, 247] on mat-dialog-content "CUIT * 27-31757662-0 Ingresar CUIT ARCA Padrón Presupuesto Monto * $ 49.482,44 …" at bounding box center [454, 207] width 439 height 273
click at [327, 265] on input "202501" at bounding box center [454, 265] width 407 height 12
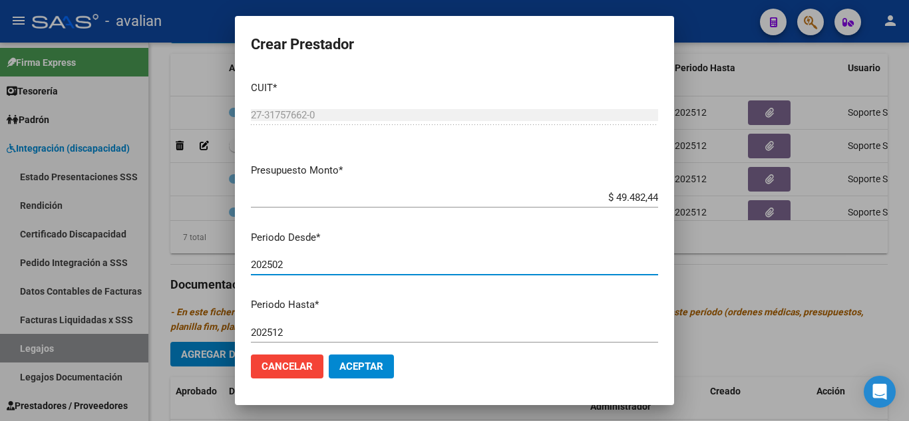
type input "202502"
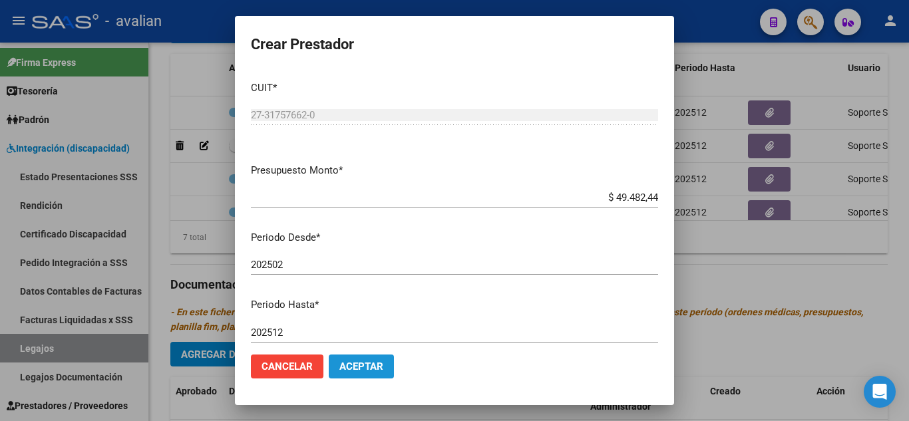
click at [365, 366] on span "Aceptar" at bounding box center [361, 367] width 44 height 12
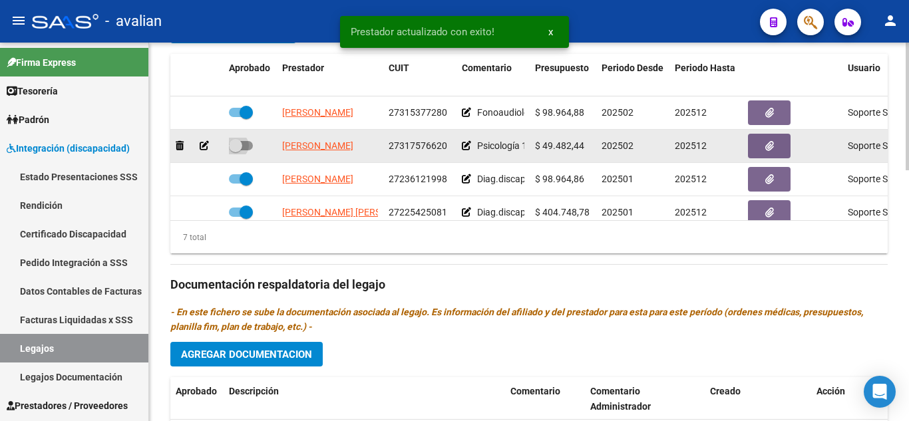
click at [245, 146] on span at bounding box center [241, 145] width 24 height 9
click at [236, 150] on input "checkbox" at bounding box center [235, 150] width 1 height 1
checkbox input "true"
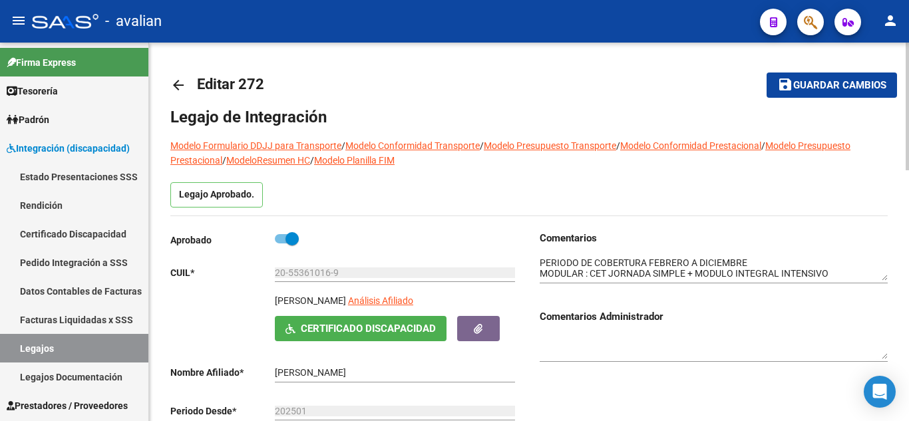
click at [813, 93] on button "save Guardar cambios" at bounding box center [831, 85] width 130 height 25
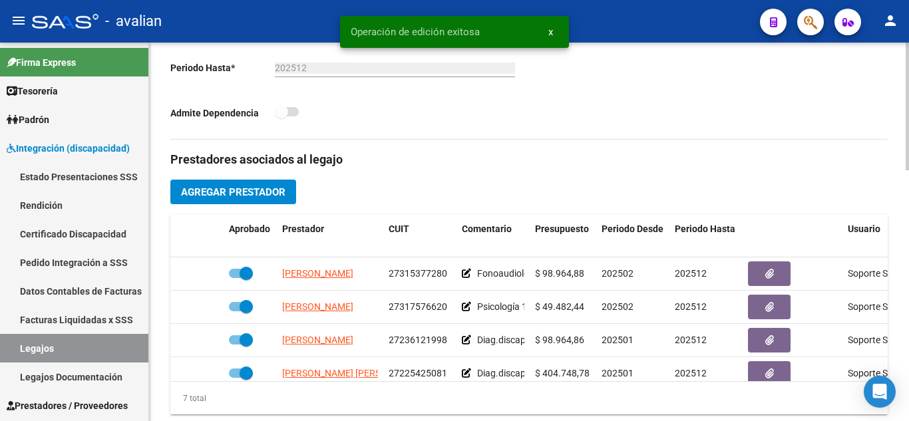
scroll to position [399, 0]
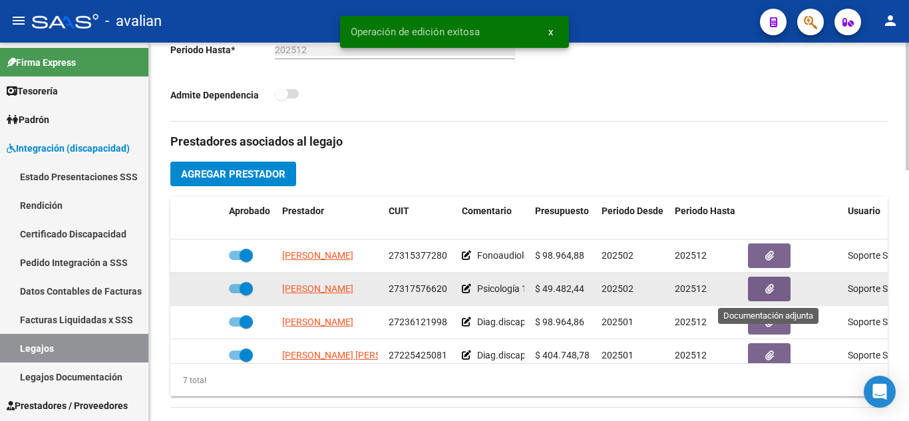
click at [772, 280] on button "button" at bounding box center [769, 289] width 43 height 25
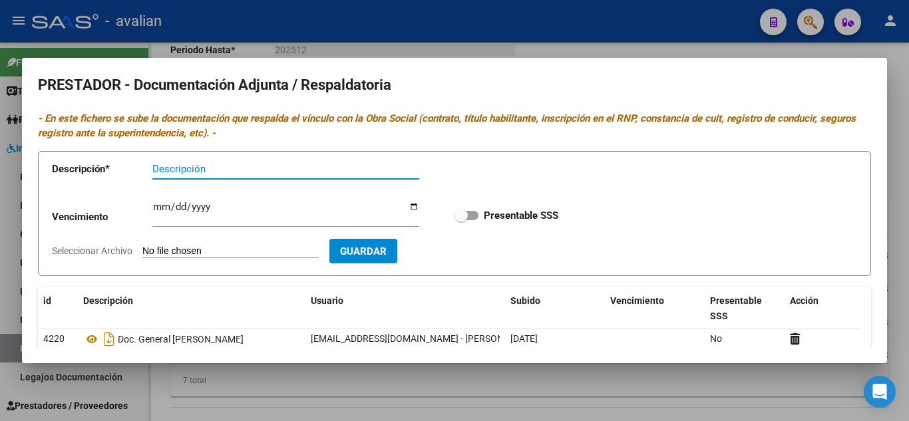
scroll to position [0, 0]
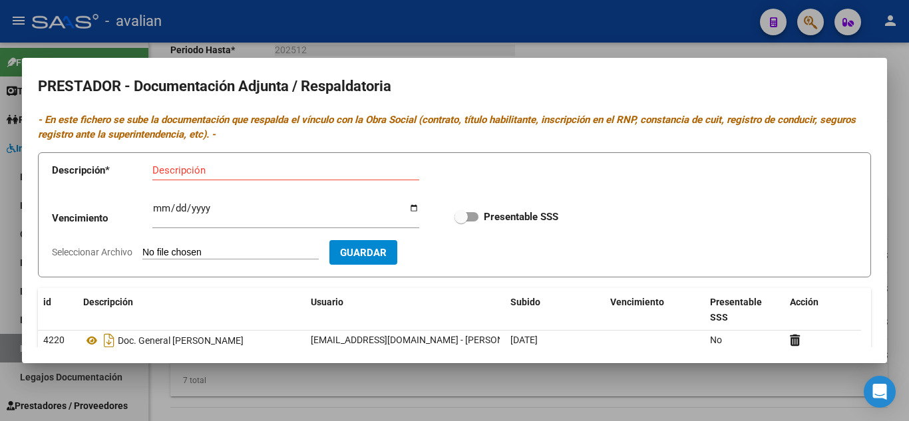
click at [590, 33] on div at bounding box center [454, 210] width 909 height 421
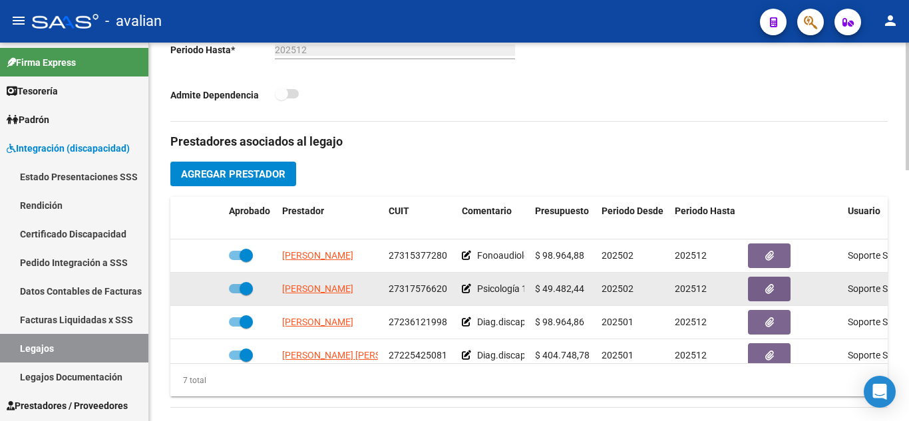
drag, startPoint x: 385, startPoint y: 287, endPoint x: 448, endPoint y: 293, distance: 63.6
click at [448, 293] on datatable-body-cell "27317576620" at bounding box center [419, 289] width 73 height 33
copy span "27317576620"
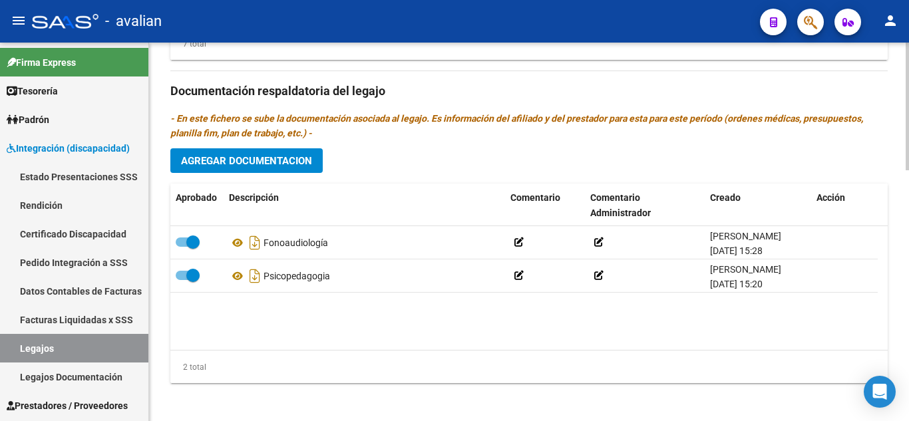
scroll to position [742, 0]
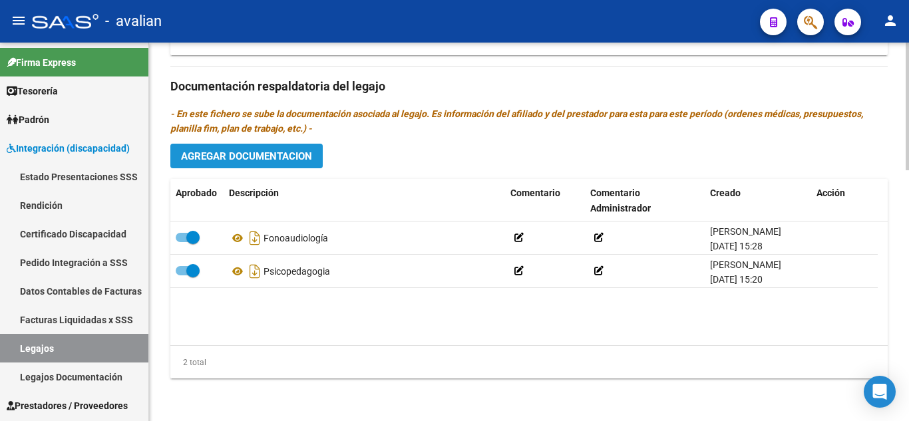
click at [277, 159] on span "Agregar Documentacion" at bounding box center [246, 156] width 131 height 12
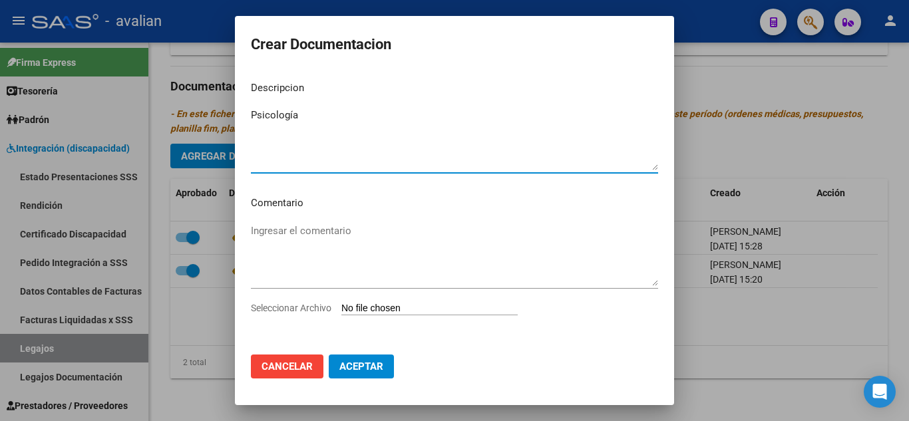
type textarea "Psicología"
click at [455, 311] on input "Seleccionar Archivo" at bounding box center [429, 309] width 176 height 13
type input "C:\fakepath\[PERSON_NAME].pdf"
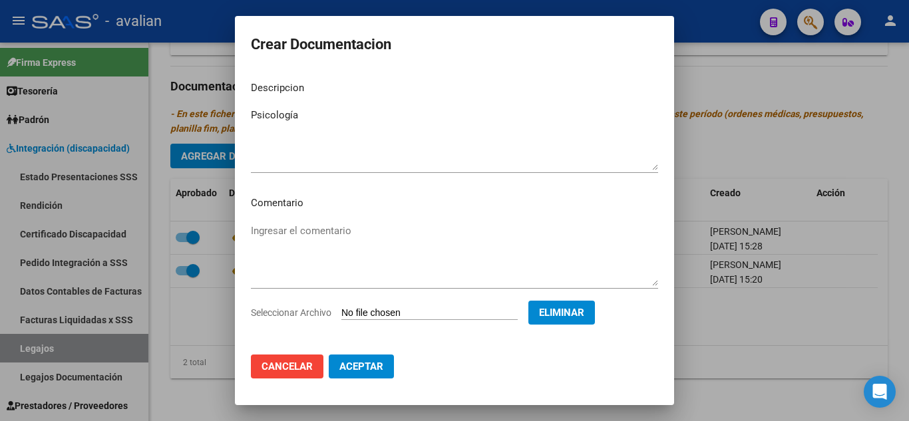
click at [367, 367] on span "Aceptar" at bounding box center [361, 367] width 44 height 12
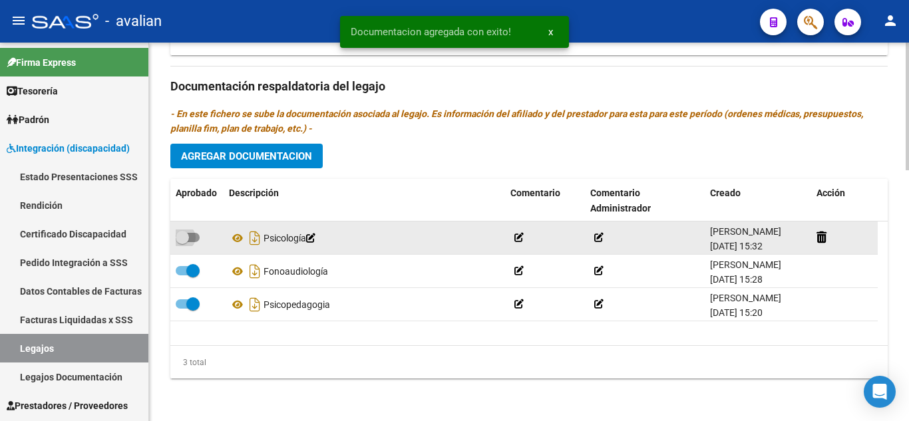
click at [196, 238] on span at bounding box center [188, 237] width 24 height 9
click at [182, 242] on input "checkbox" at bounding box center [182, 242] width 1 height 1
checkbox input "true"
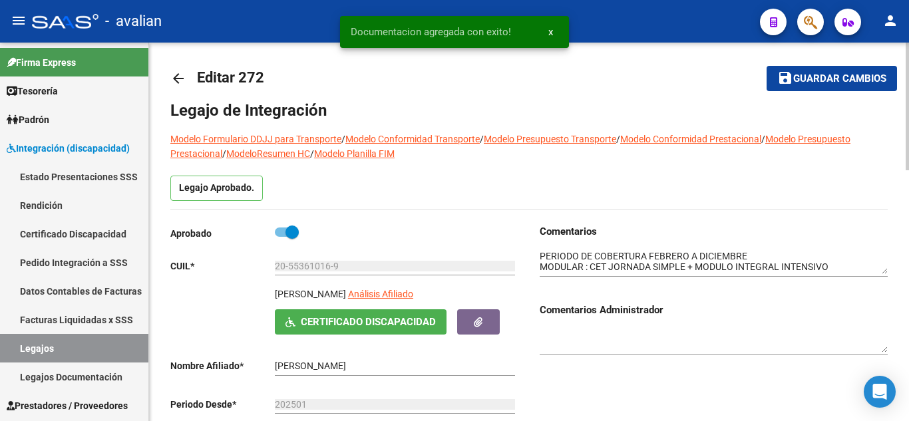
scroll to position [0, 0]
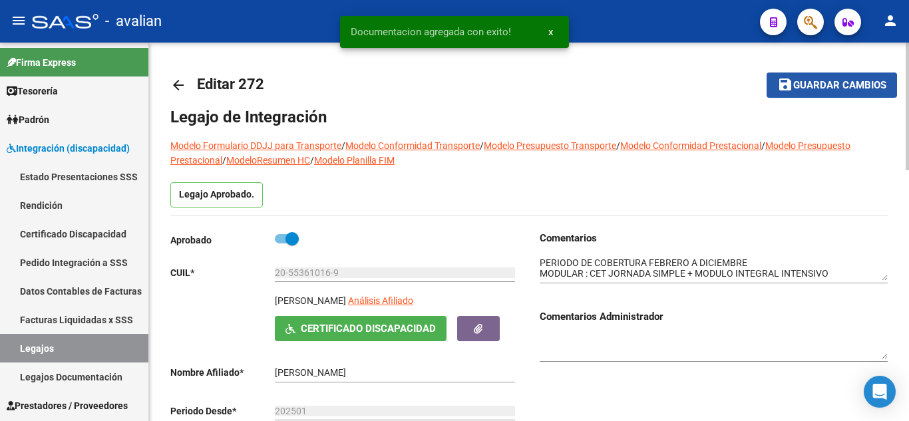
click at [834, 88] on span "Guardar cambios" at bounding box center [839, 86] width 93 height 12
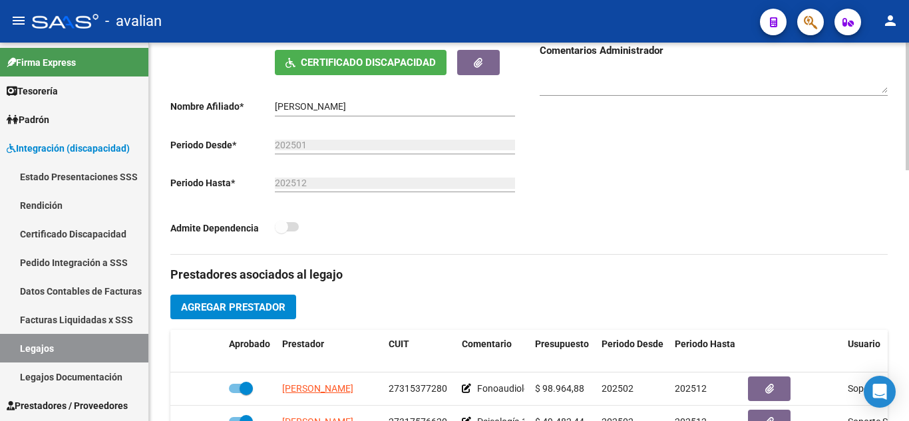
scroll to position [399, 0]
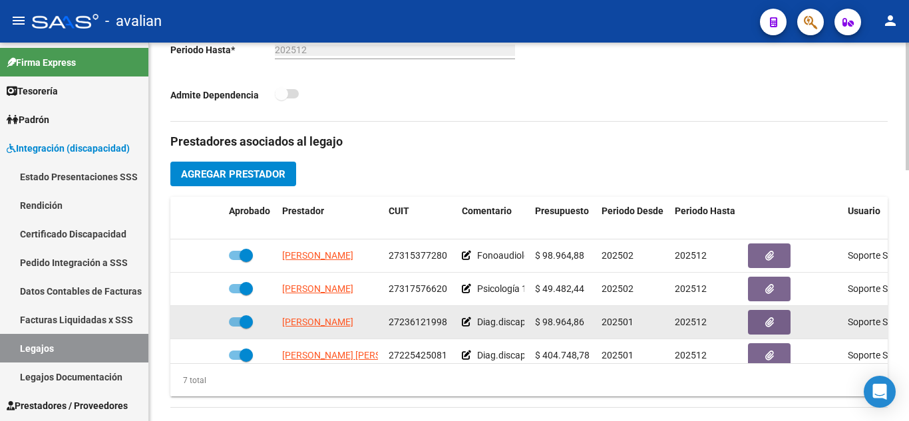
click at [466, 322] on icon at bounding box center [466, 321] width 9 height 9
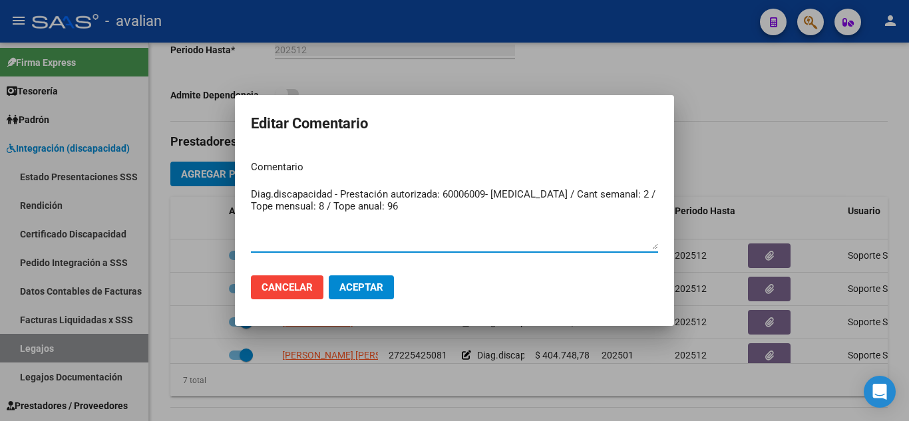
drag, startPoint x: 452, startPoint y: 213, endPoint x: 180, endPoint y: 194, distance: 272.7
click at [180, 194] on div "Editar Comentario Comentario Diag.discapacidad - Prestación autorizada: 6000600…" at bounding box center [454, 210] width 909 height 421
type textarea "[MEDICAL_DATA] 2 sesiones semanales"
click at [347, 274] on mat-dialog-actions "Cancelar Aceptar" at bounding box center [454, 287] width 407 height 45
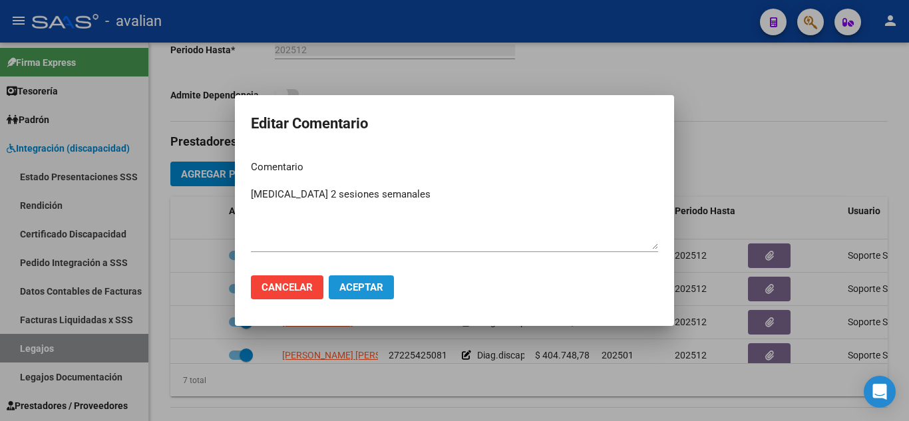
click at [361, 285] on span "Aceptar" at bounding box center [361, 287] width 44 height 12
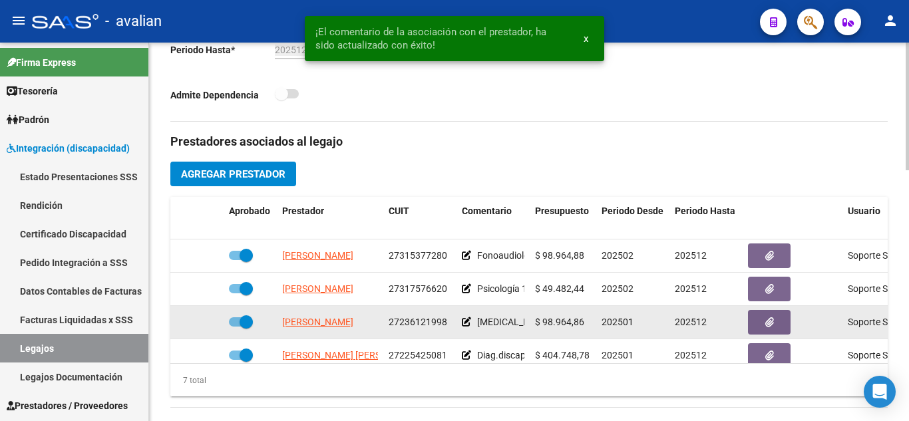
click at [233, 323] on span at bounding box center [241, 321] width 24 height 9
click at [235, 327] on input "checkbox" at bounding box center [235, 327] width 1 height 1
checkbox input "false"
click at [204, 319] on icon at bounding box center [204, 321] width 9 height 9
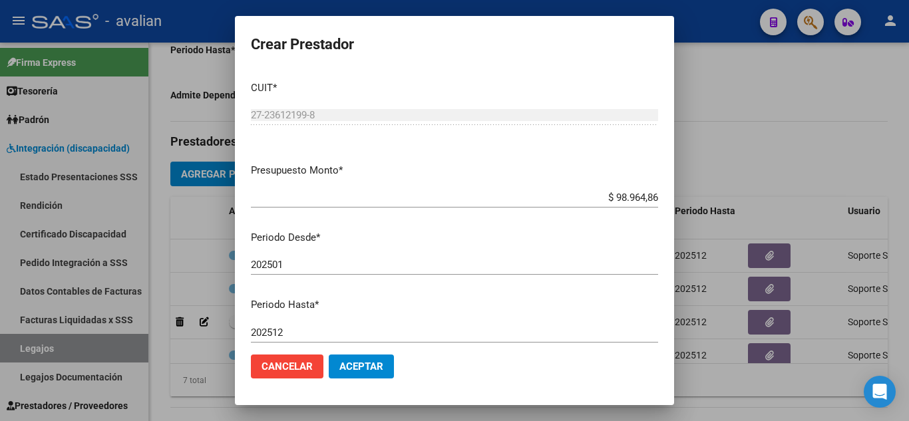
drag, startPoint x: 498, startPoint y: 178, endPoint x: 625, endPoint y: 204, distance: 129.7
click at [506, 180] on mat-dialog-content "CUIT * 27-23612199-8 Ingresar CUIT ARCA Padrón Presupuesto Monto * $ 98.964,86 …" at bounding box center [454, 207] width 439 height 273
drag, startPoint x: 602, startPoint y: 194, endPoint x: 679, endPoint y: 207, distance: 77.5
click at [679, 207] on div "Crear Prestador CUIT * 27-23612199-8 Ingresar CUIT ARCA Padrón Presupuesto Mont…" at bounding box center [454, 210] width 909 height 421
paste input "98.964,88"
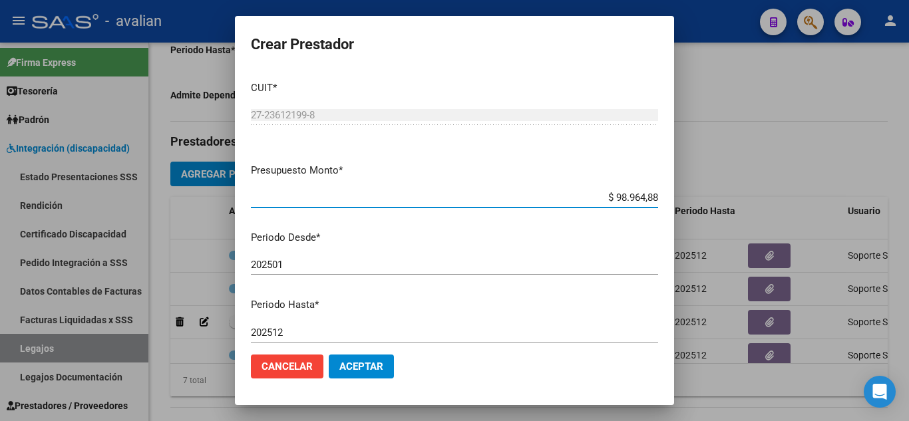
type input "$ 98.964,88"
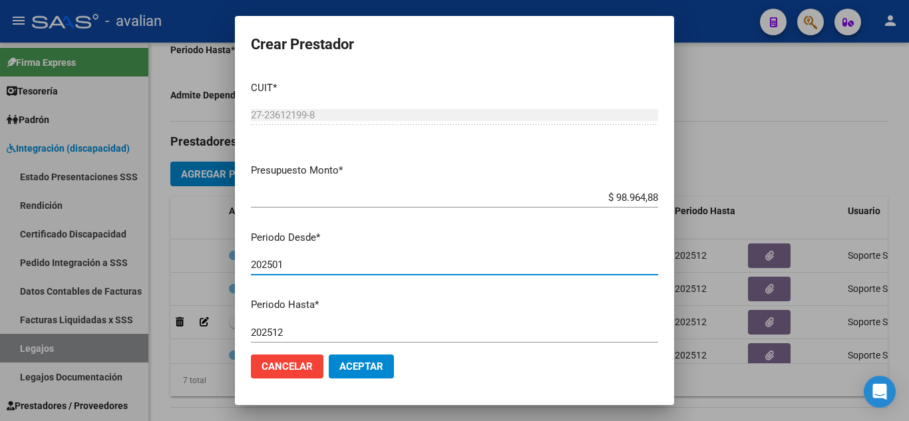
click at [369, 268] on input "202501" at bounding box center [454, 265] width 407 height 12
type input "202502"
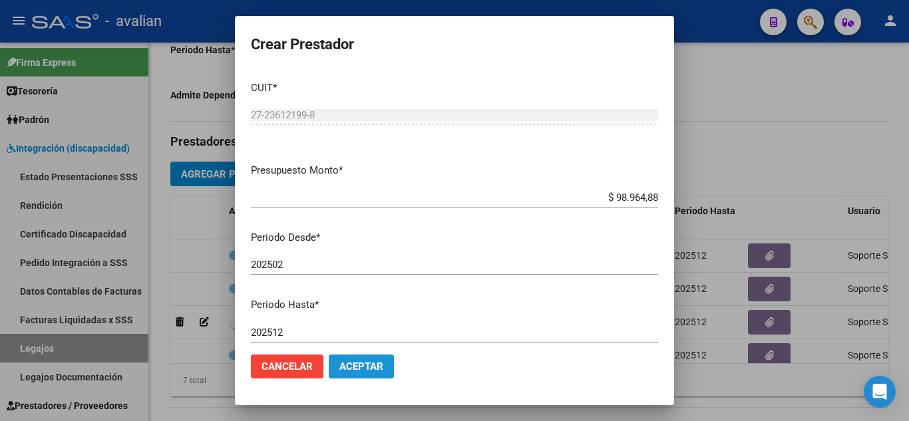
click at [387, 365] on button "Aceptar" at bounding box center [361, 367] width 65 height 24
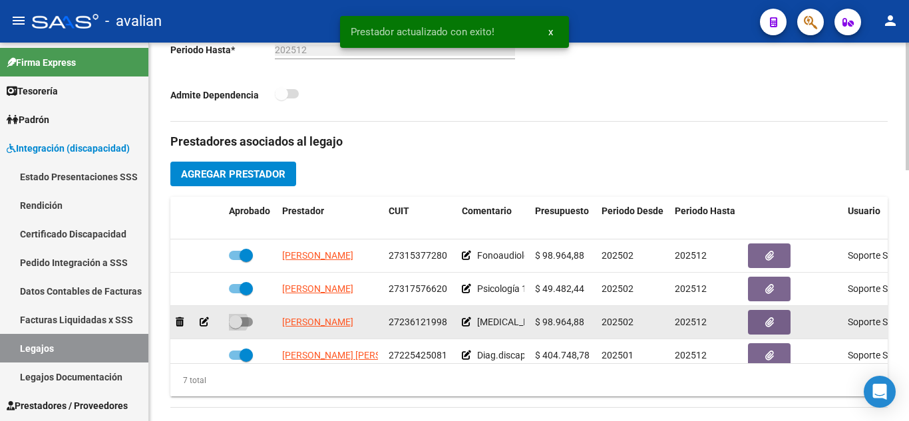
click at [249, 327] on label at bounding box center [241, 322] width 24 height 16
click at [236, 327] on input "checkbox" at bounding box center [235, 327] width 1 height 1
checkbox input "true"
click at [756, 321] on button "button" at bounding box center [769, 322] width 43 height 25
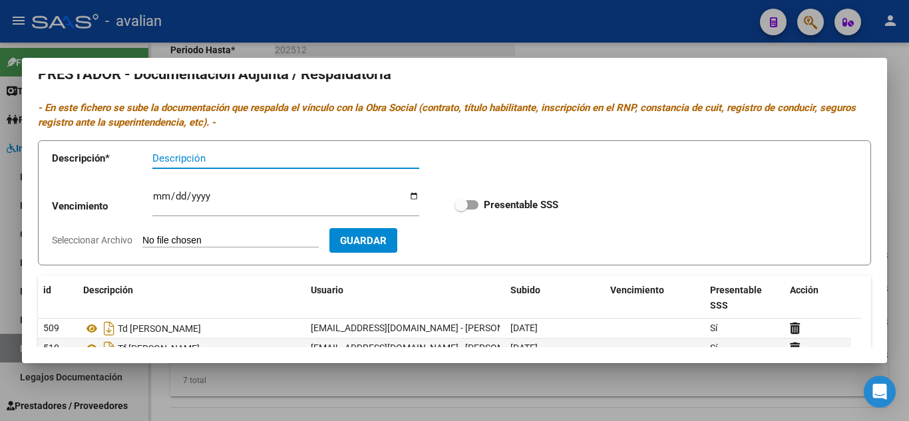
scroll to position [0, 0]
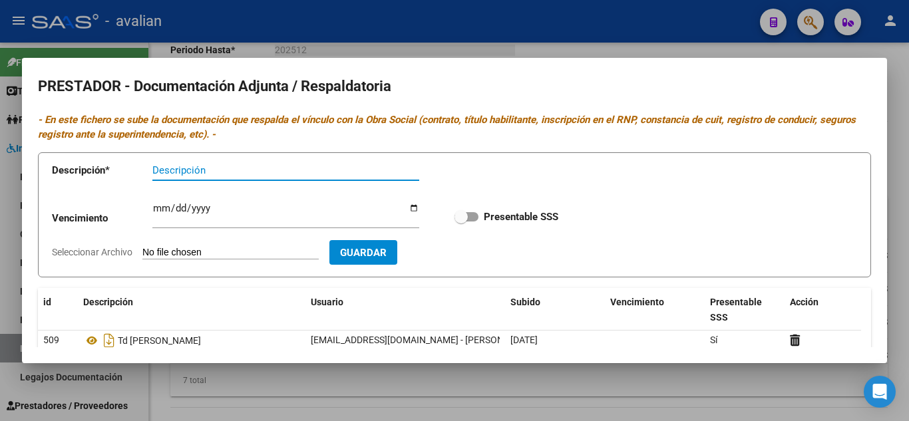
click at [610, 39] on div at bounding box center [454, 210] width 909 height 421
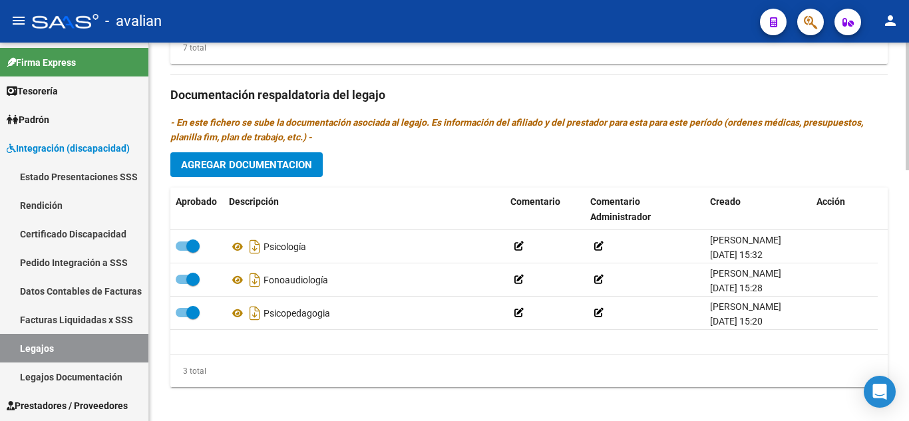
scroll to position [742, 0]
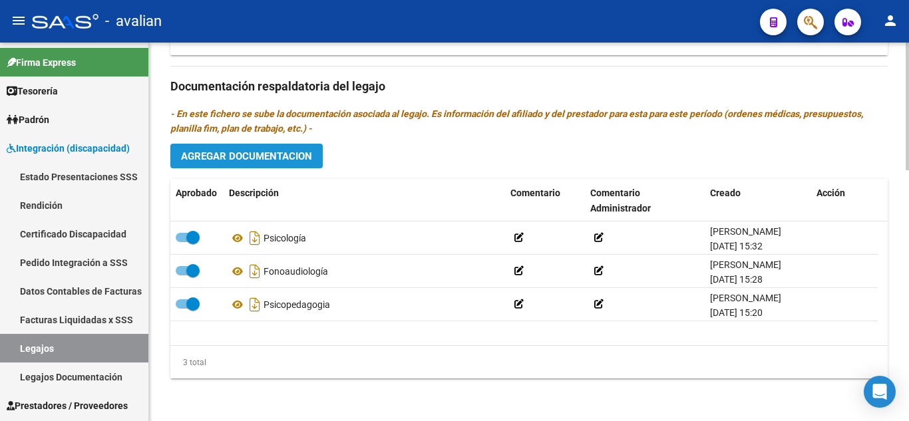
click at [296, 154] on span "Agregar Documentacion" at bounding box center [246, 156] width 131 height 12
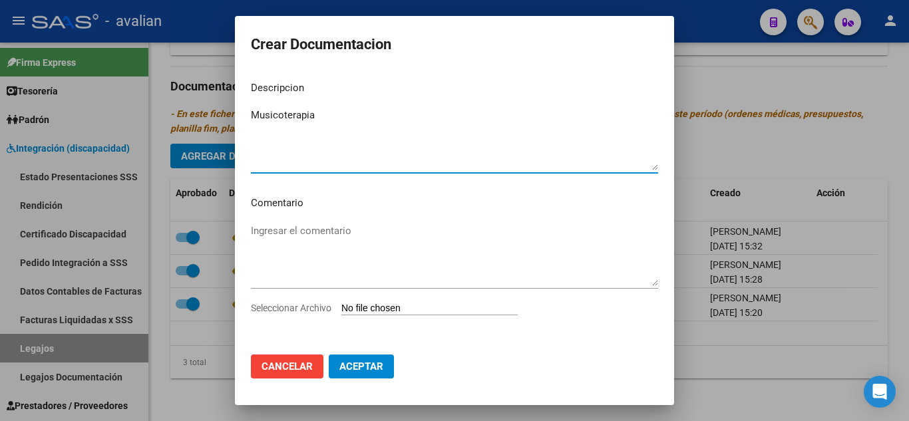
type textarea "Musicoterapia"
click at [419, 305] on input "Seleccionar Archivo" at bounding box center [429, 309] width 176 height 13
type input "C:\fakepath\[PERSON_NAME].pdf"
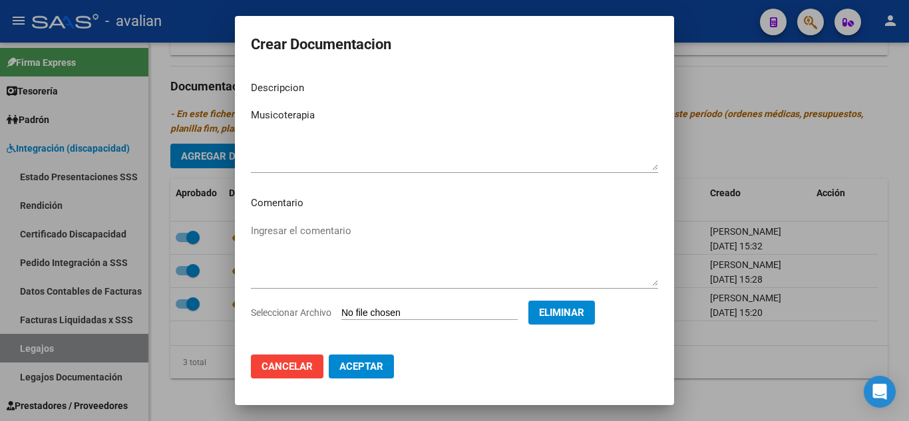
click at [368, 363] on span "Aceptar" at bounding box center [361, 367] width 44 height 12
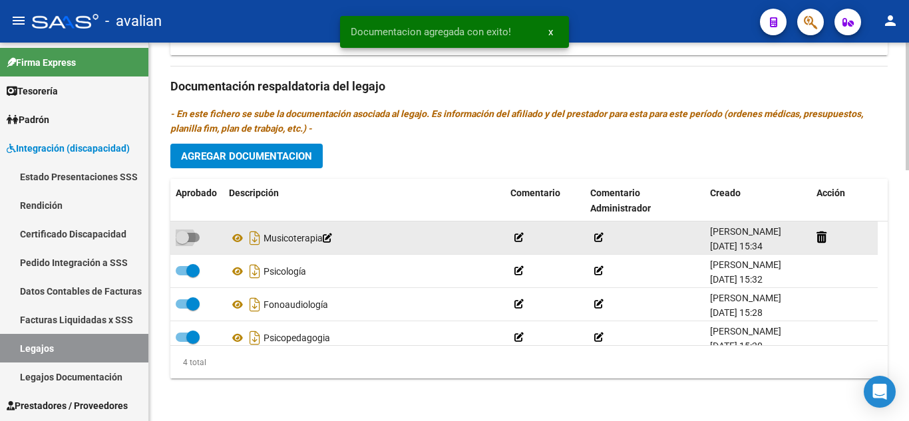
click at [190, 230] on label at bounding box center [188, 238] width 24 height 16
click at [182, 242] on input "checkbox" at bounding box center [182, 242] width 1 height 1
checkbox input "true"
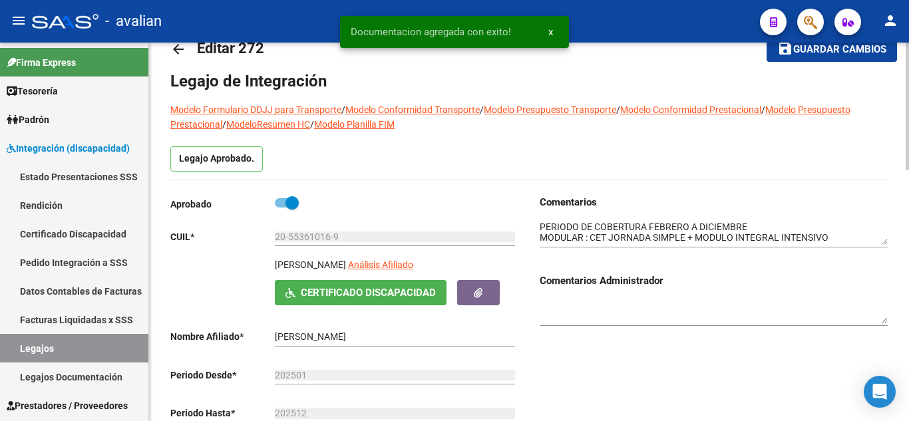
scroll to position [0, 0]
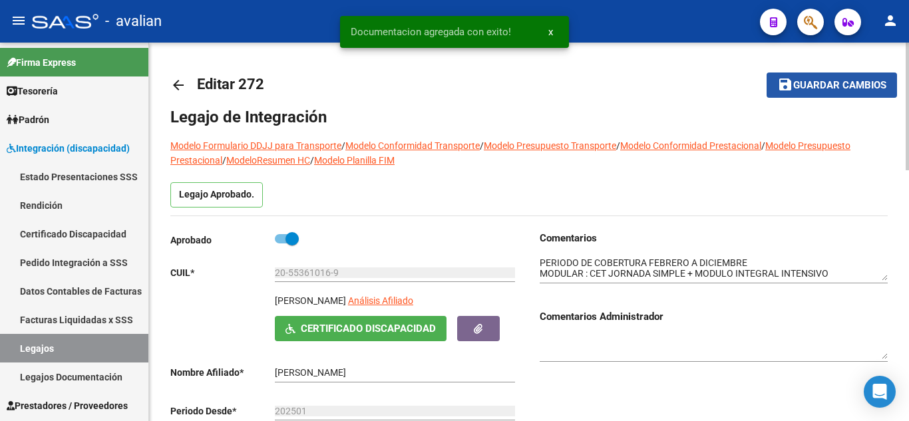
click at [857, 87] on span "Guardar cambios" at bounding box center [839, 86] width 93 height 12
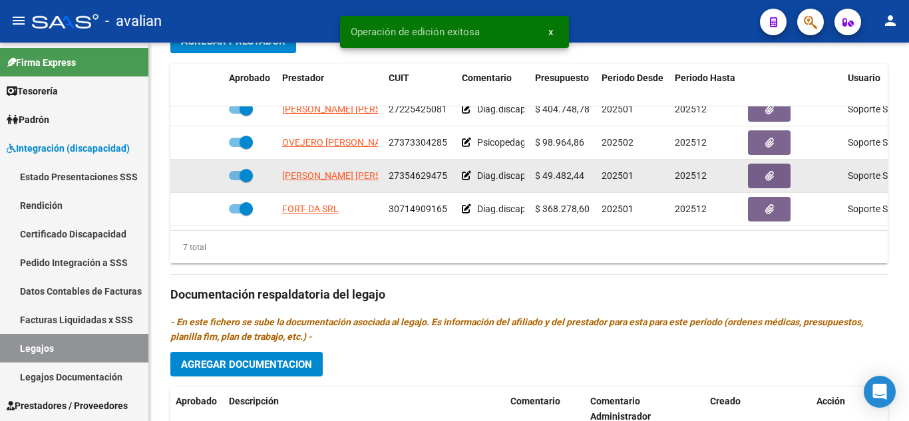
scroll to position [466, 0]
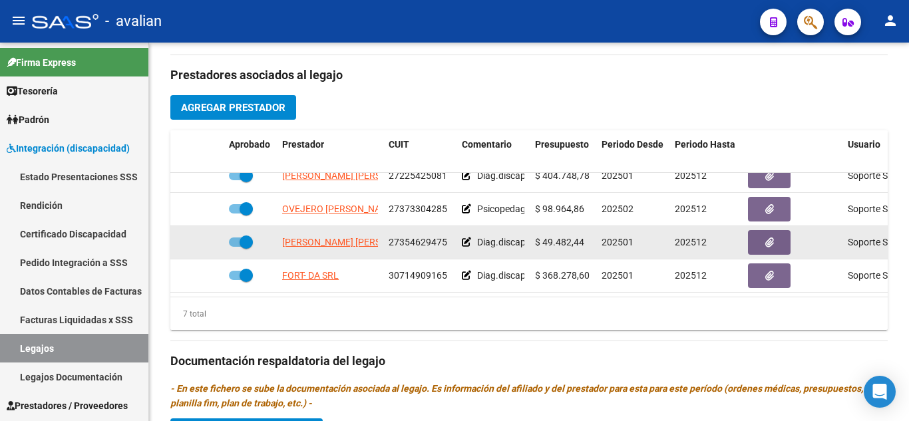
click at [232, 238] on span at bounding box center [241, 242] width 24 height 9
click at [235, 247] on input "checkbox" at bounding box center [235, 247] width 1 height 1
checkbox input "false"
click at [468, 238] on icon at bounding box center [466, 242] width 9 height 9
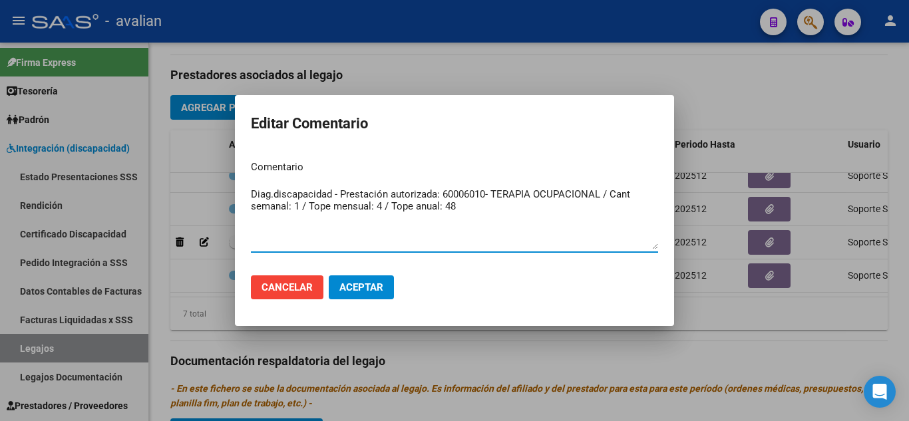
drag, startPoint x: 486, startPoint y: 210, endPoint x: 220, endPoint y: 184, distance: 267.3
click at [220, 184] on div "Editar Comentario Comentario Diag.discapacidad - Prestación autorizada: 6000601…" at bounding box center [454, 210] width 909 height 421
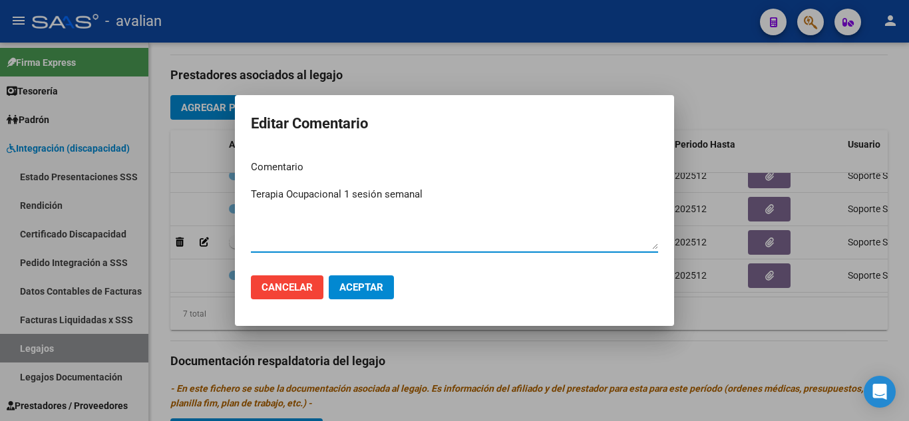
type textarea "Terapia Ocupacional 1 sesión semanal"
click at [366, 291] on span "Aceptar" at bounding box center [361, 287] width 44 height 12
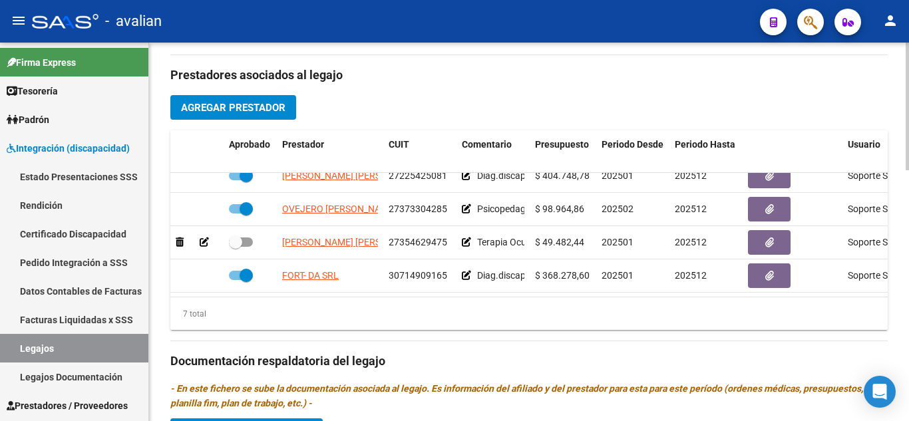
click at [439, 115] on div "Prestadores asociados al legajo Agregar Prestador Aprobado Prestador CUIT Comen…" at bounding box center [528, 359] width 717 height 609
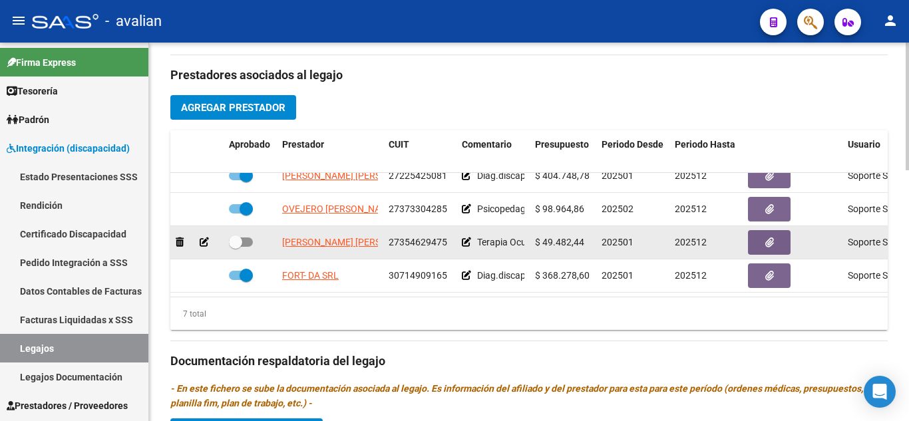
click at [202, 238] on icon at bounding box center [204, 242] width 9 height 9
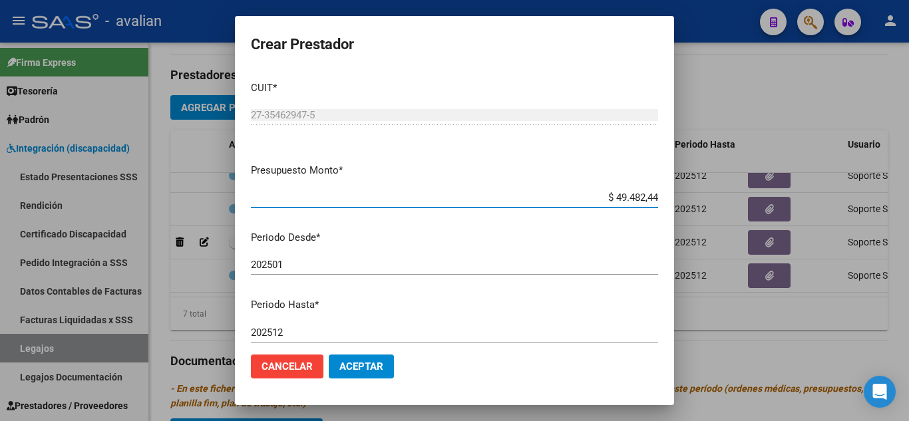
drag, startPoint x: 603, startPoint y: 192, endPoint x: 687, endPoint y: 206, distance: 85.0
click at [687, 206] on div "Crear Prestador CUIT * 27-35462947-5 Ingresar CUIT ARCA Padrón Presupuesto Mont…" at bounding box center [454, 210] width 909 height 421
click at [469, 251] on mat-dialog-content "CUIT * 27-35462947-5 Ingresar CUIT ARCA Padrón Presupuesto Monto * $ 49.482,44 …" at bounding box center [454, 207] width 439 height 273
click at [305, 271] on div "202501 Ingresar el periodo" at bounding box center [454, 265] width 407 height 20
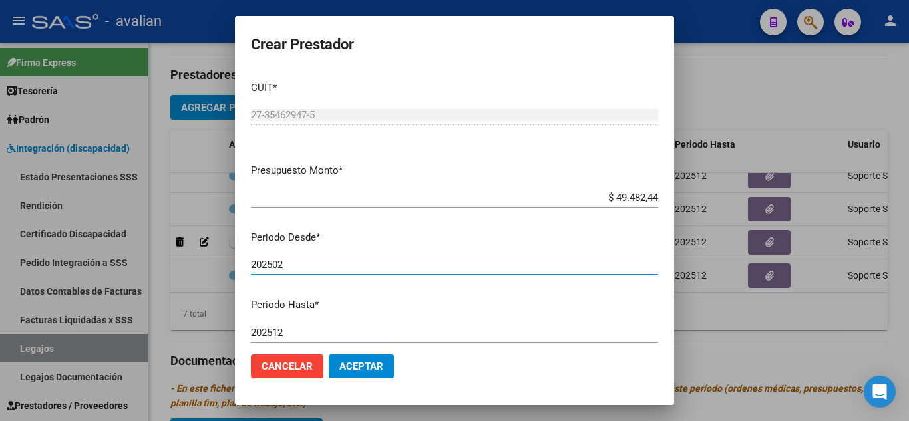
type input "202502"
click at [365, 359] on button "Aceptar" at bounding box center [361, 367] width 65 height 24
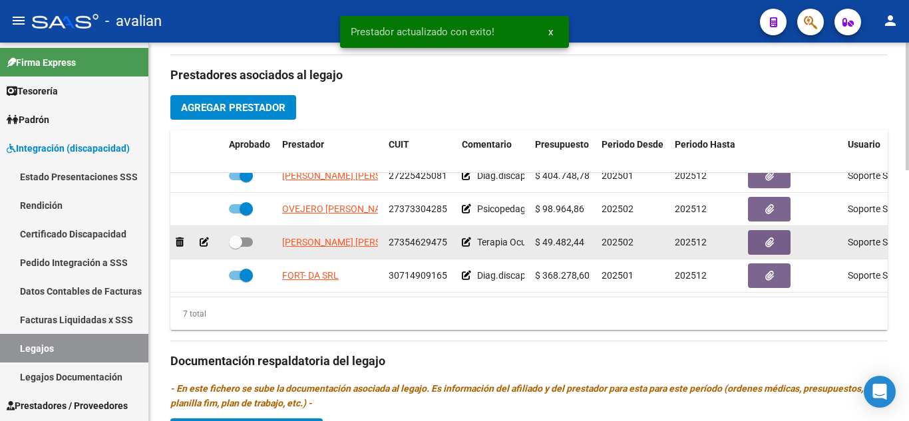
click at [253, 234] on div at bounding box center [250, 242] width 43 height 17
click at [245, 238] on span at bounding box center [241, 242] width 24 height 9
click at [236, 247] on input "checkbox" at bounding box center [235, 247] width 1 height 1
checkbox input "true"
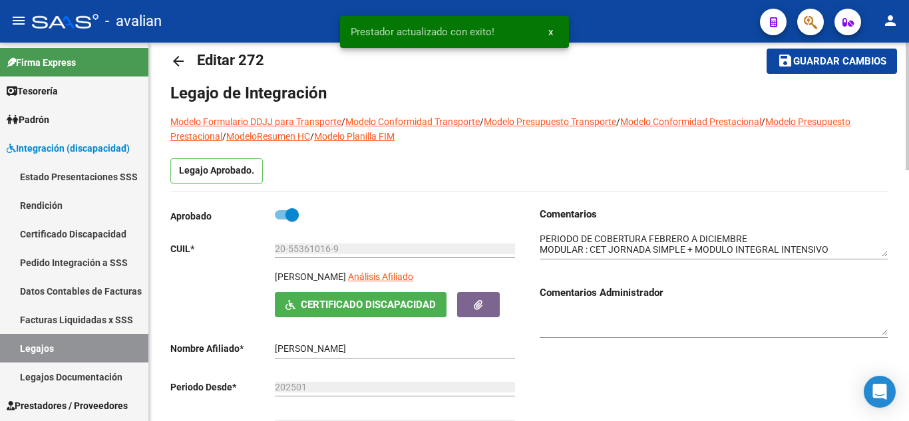
scroll to position [0, 0]
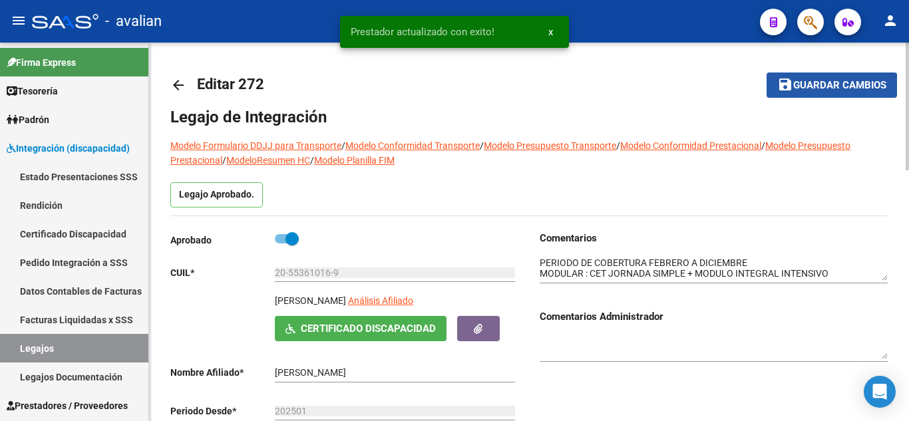
click at [824, 86] on span "Guardar cambios" at bounding box center [839, 86] width 93 height 12
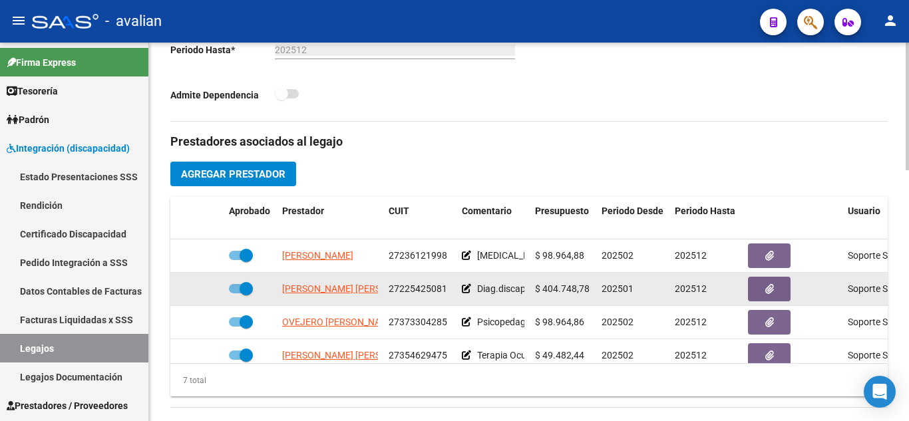
scroll to position [124, 0]
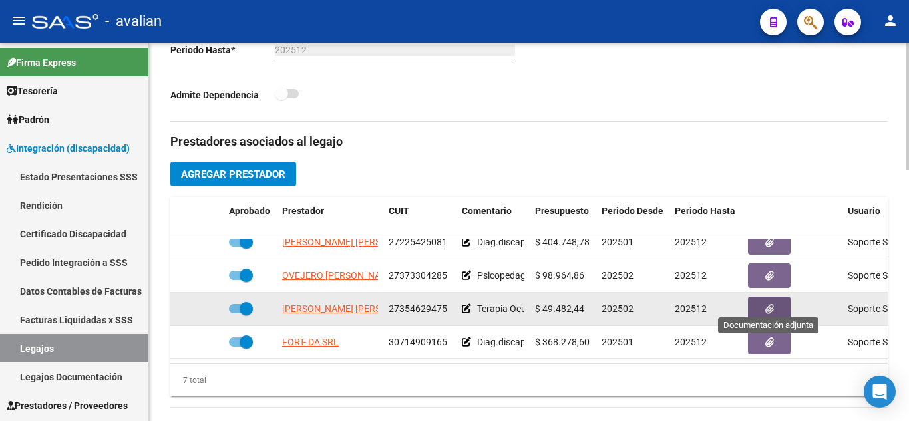
click at [771, 304] on icon "button" at bounding box center [769, 309] width 9 height 10
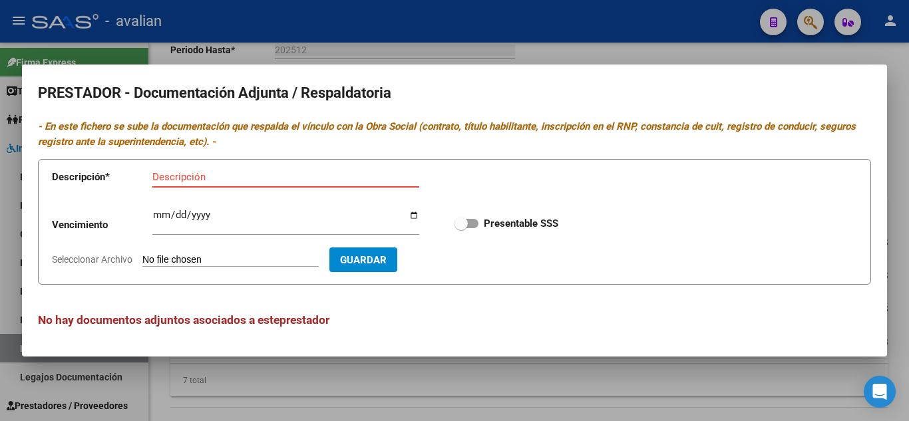
click at [472, 223] on span at bounding box center [466, 223] width 24 height 9
click at [461, 228] on input "Presentable SSS" at bounding box center [460, 228] width 1 height 1
checkbox input "true"
click at [210, 184] on div "Descripción" at bounding box center [285, 177] width 267 height 20
type input "DNI FRENTE Y DORSO"
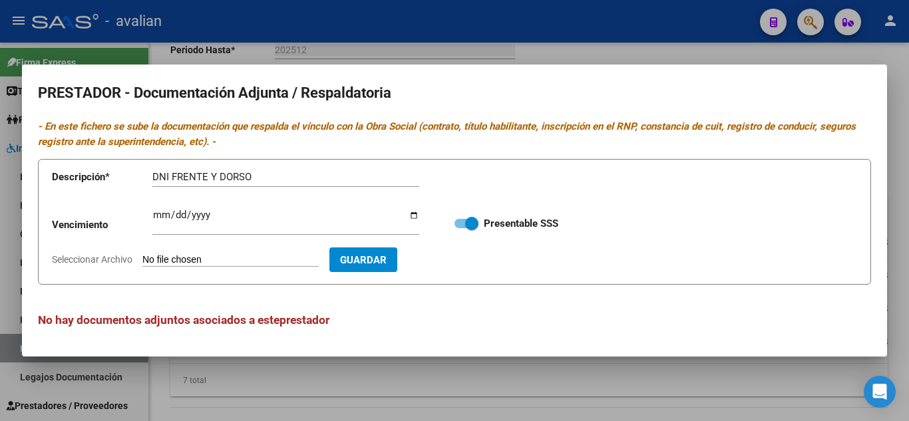
click at [220, 256] on input "Seleccionar Archivo" at bounding box center [230, 260] width 176 height 13
type input "C:\fakepath\DNI.jpg"
click at [464, 258] on span "Guardar" at bounding box center [440, 260] width 47 height 12
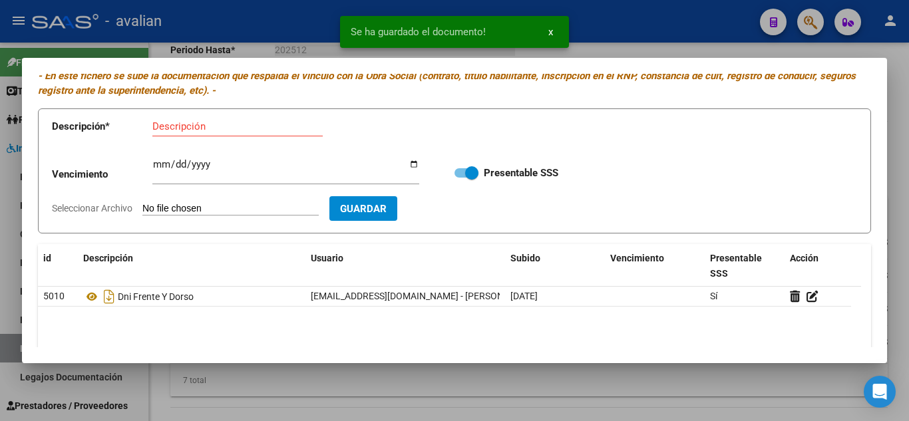
scroll to position [67, 0]
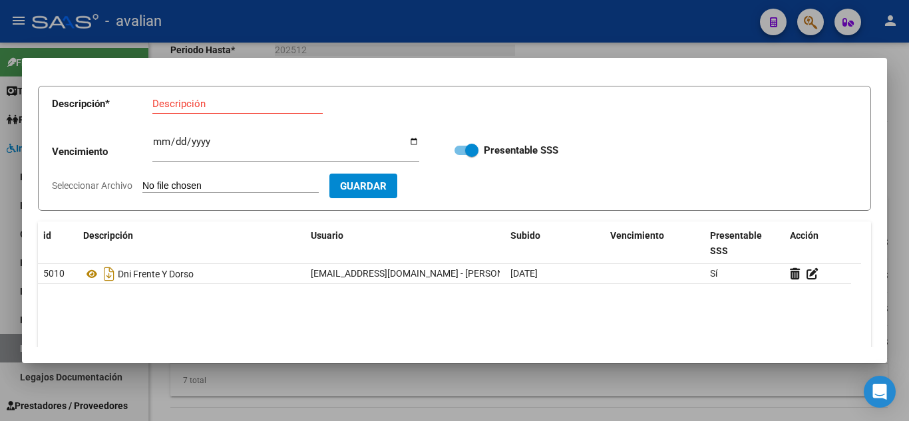
click at [238, 110] on div "Descripción" at bounding box center [237, 104] width 170 height 20
click at [236, 103] on input "Descripción" at bounding box center [237, 104] width 170 height 12
type input "RNP"
click at [163, 142] on input "Ingresar vencimiento" at bounding box center [285, 146] width 267 height 21
type input "[DATE]"
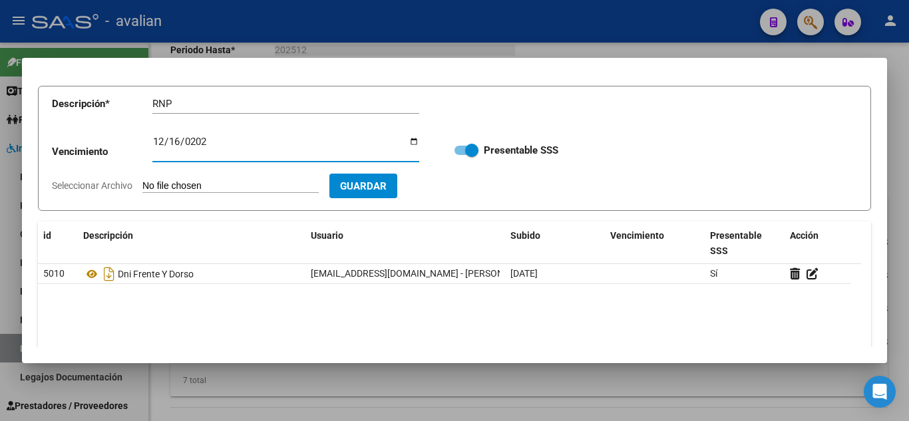
click at [206, 185] on input "Seleccionar Archivo" at bounding box center [230, 186] width 176 height 13
type input "C:\fakepath\RNP.jpg"
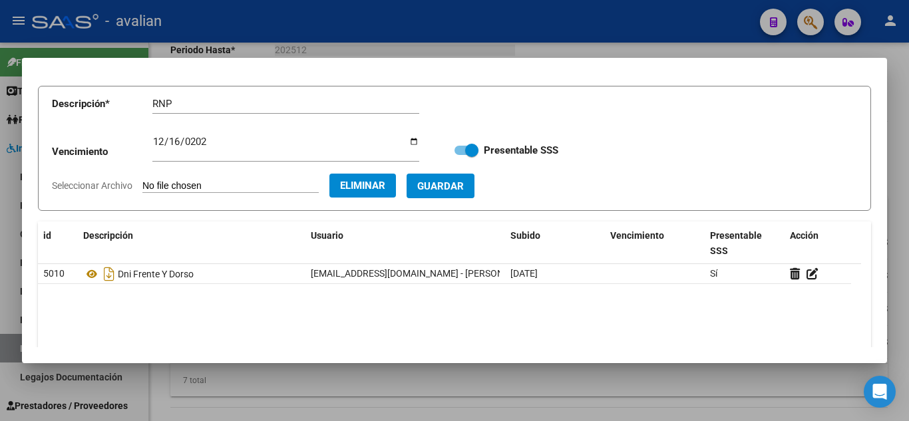
click at [464, 190] on span "Guardar" at bounding box center [440, 186] width 47 height 12
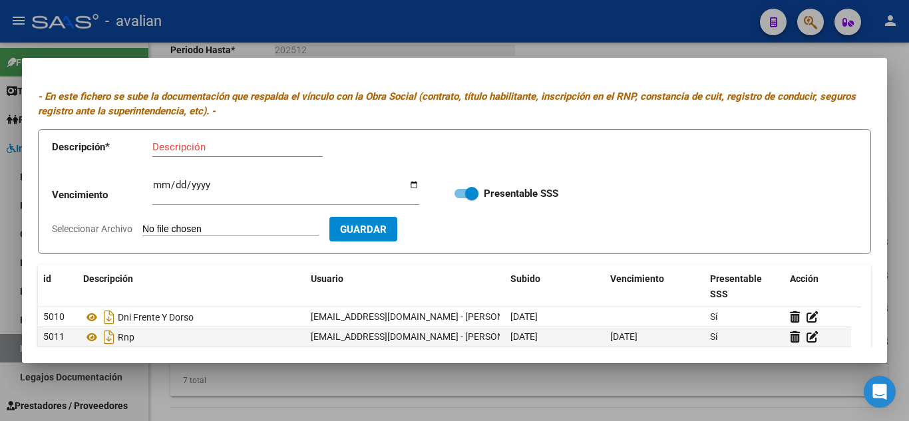
scroll to position [0, 0]
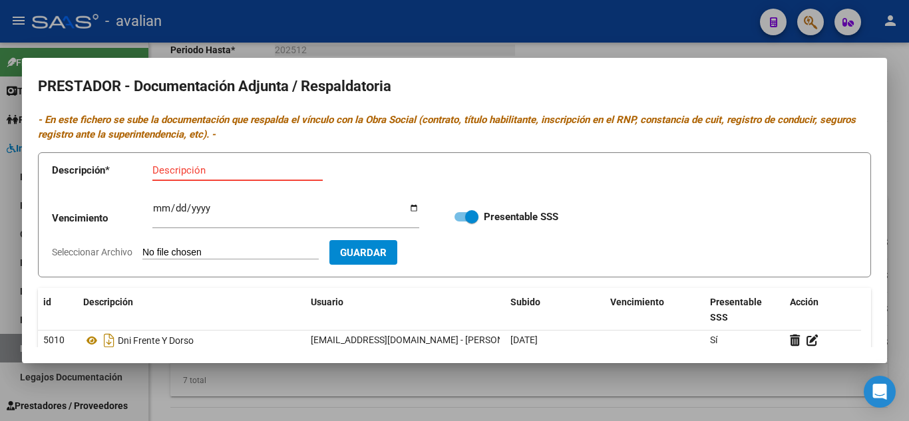
click at [234, 169] on input "Descripción" at bounding box center [237, 170] width 170 height 12
type input "ARCA"
click at [222, 254] on input "Seleccionar Archivo" at bounding box center [230, 253] width 176 height 13
type input "C:\fakepath\AFIP - Administración Federal de Ingresos Públicos.pdf"
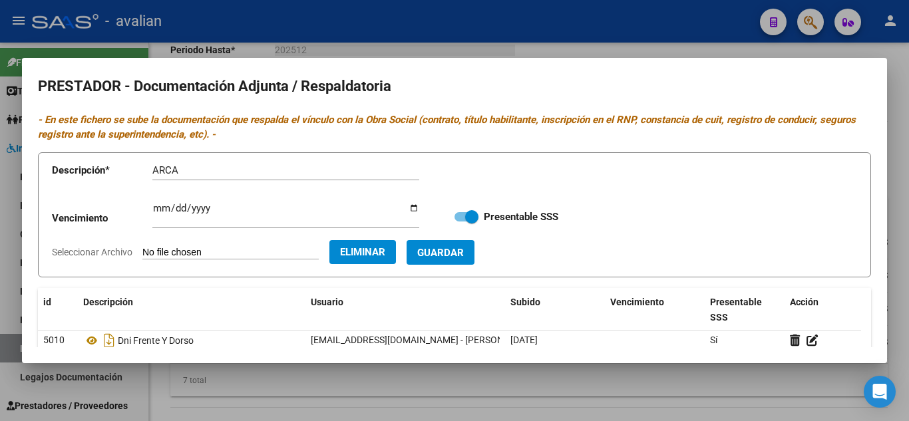
click at [464, 250] on span "Guardar" at bounding box center [440, 253] width 47 height 12
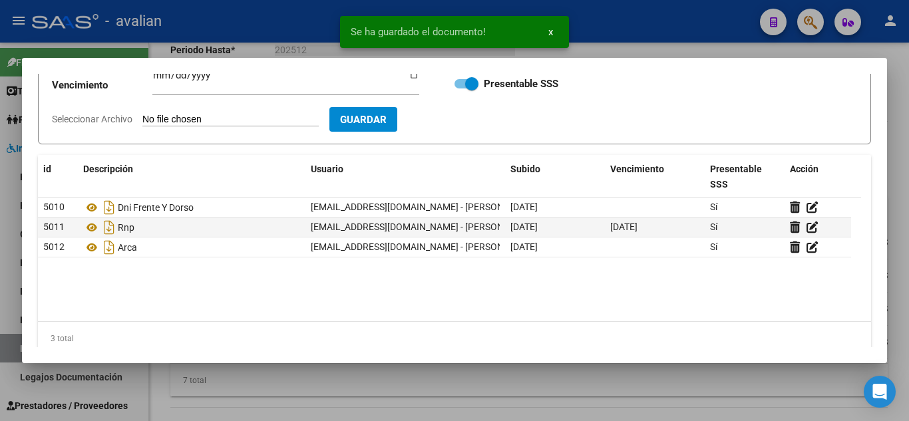
scroll to position [67, 0]
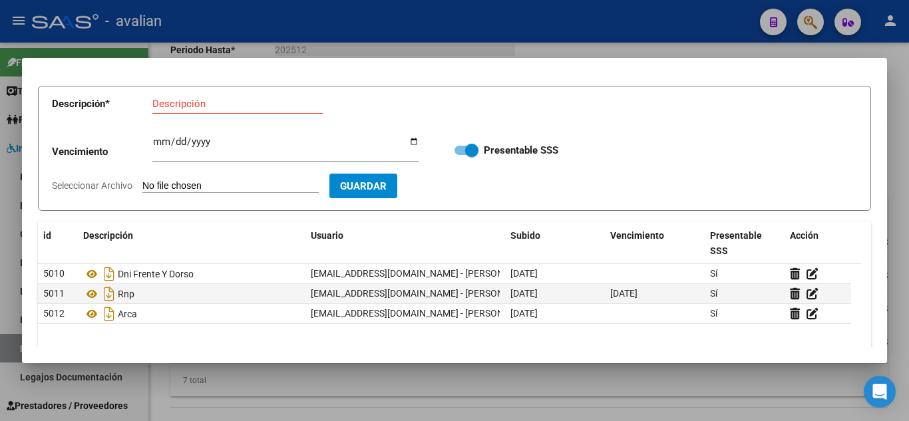
click at [192, 100] on input "Descripción" at bounding box center [237, 104] width 170 height 12
type input "CBU"
click at [197, 186] on input "Seleccionar Archivo" at bounding box center [230, 186] width 176 height 13
type input "C:\fakepath\CBU.jpg"
click at [466, 176] on button "Guardar" at bounding box center [440, 186] width 68 height 25
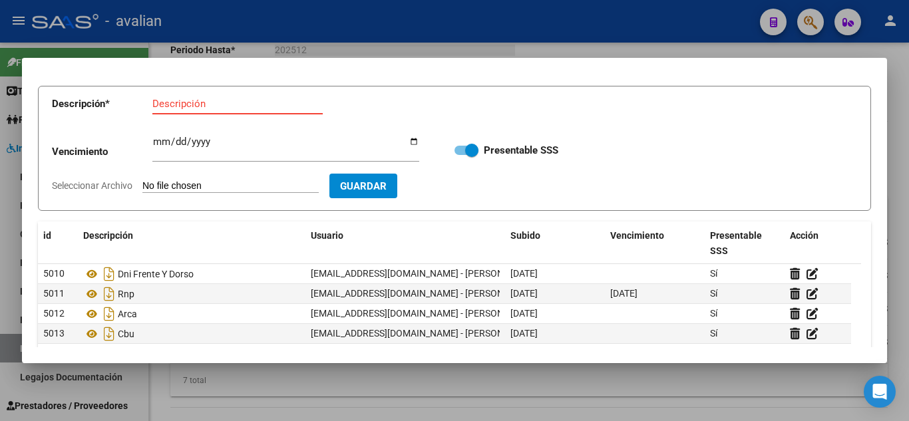
click at [192, 107] on input "Descripción" at bounding box center [237, 104] width 170 height 12
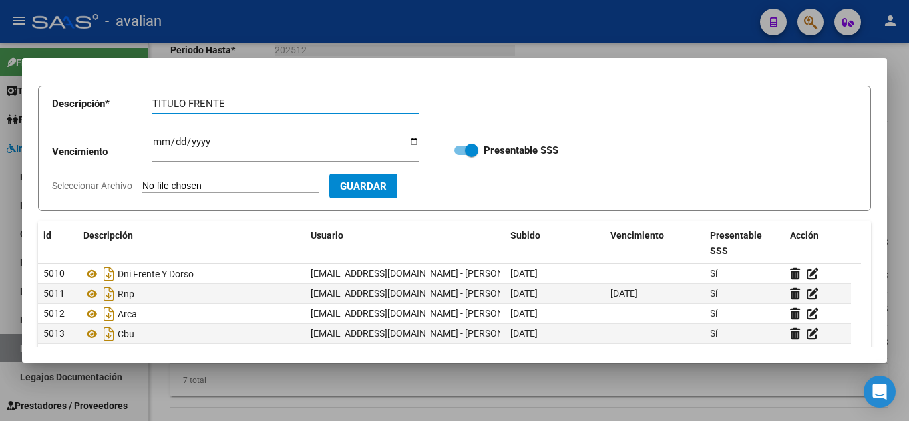
type input "TITULO FRENTE"
click at [214, 184] on input "Seleccionar Archivo" at bounding box center [230, 186] width 176 height 13
type input "C:\fakepath\T1.jpg"
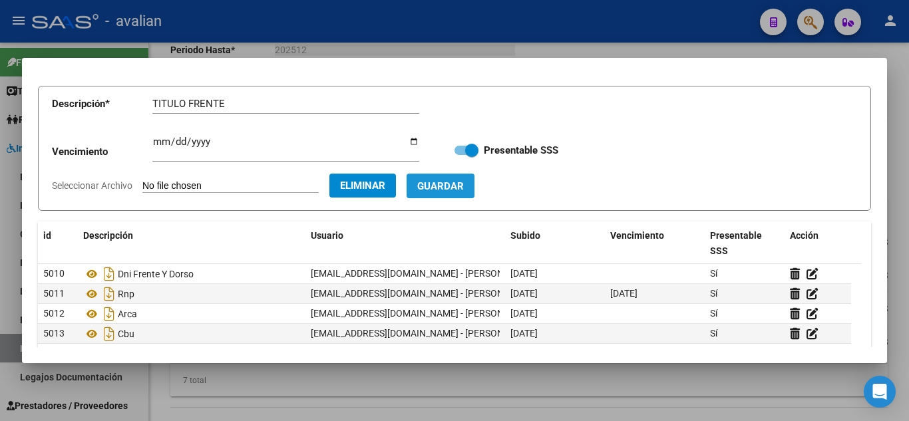
click at [464, 184] on span "Guardar" at bounding box center [440, 186] width 47 height 12
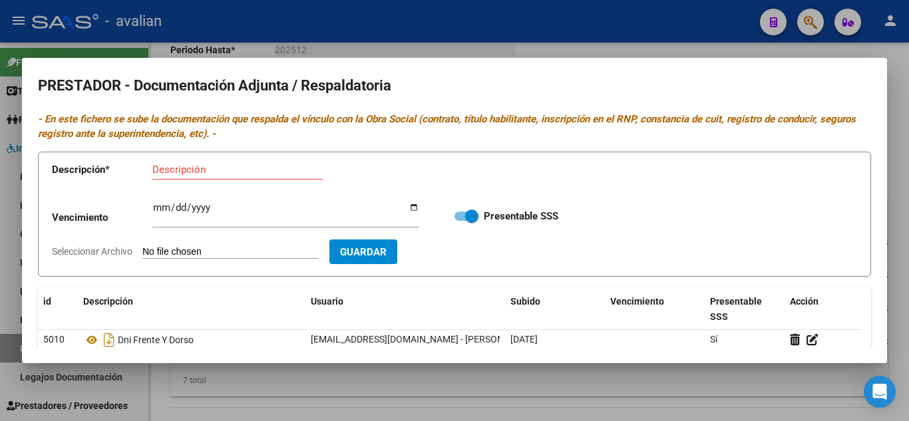
scroll to position [0, 0]
click at [215, 176] on div "Descripción" at bounding box center [237, 170] width 170 height 20
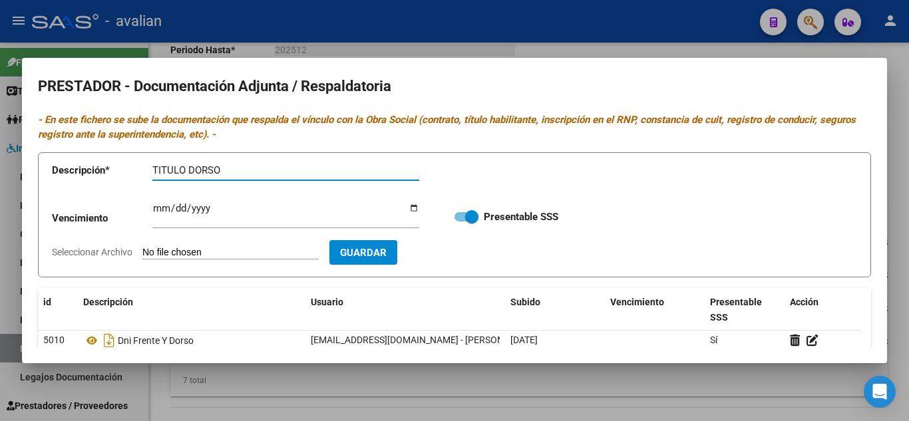
type input "TITULO DORSO"
click at [234, 249] on input "Seleccionar Archivo" at bounding box center [230, 253] width 176 height 13
type input "C:\fakepath\T2.jpg"
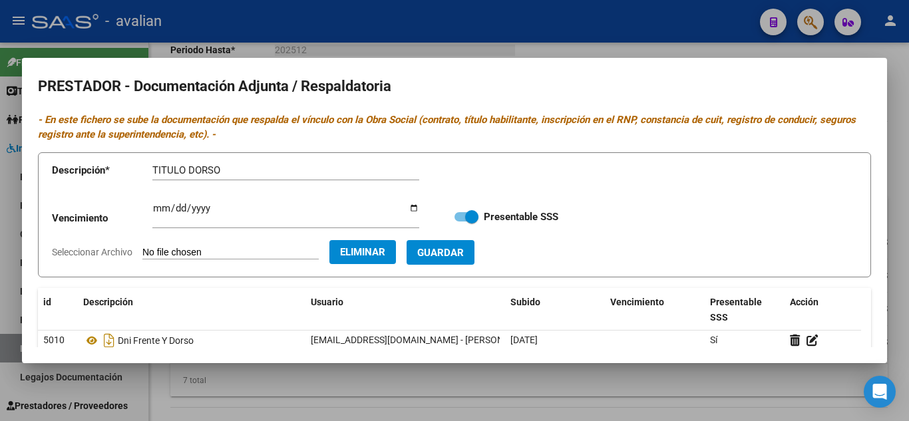
click at [464, 251] on span "Guardar" at bounding box center [440, 253] width 47 height 12
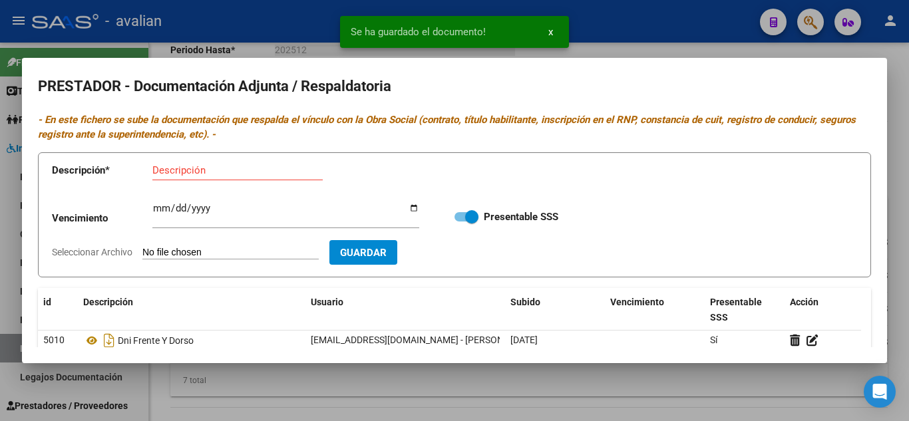
click at [615, 45] on div at bounding box center [454, 210] width 909 height 421
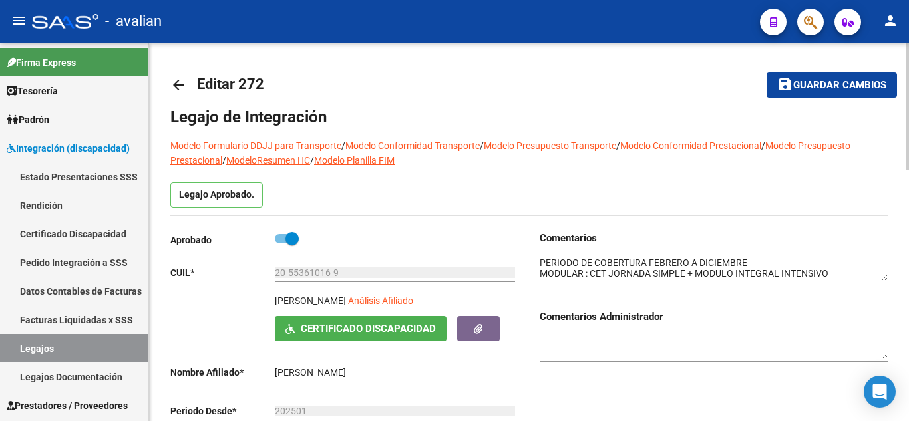
drag, startPoint x: 814, startPoint y: 85, endPoint x: 780, endPoint y: 104, distance: 38.7
click at [814, 85] on span "Guardar cambios" at bounding box center [839, 86] width 93 height 12
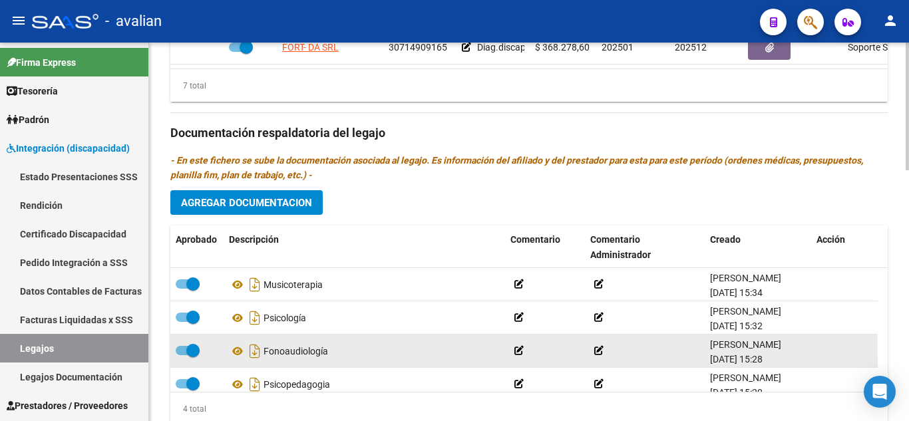
scroll to position [609, 0]
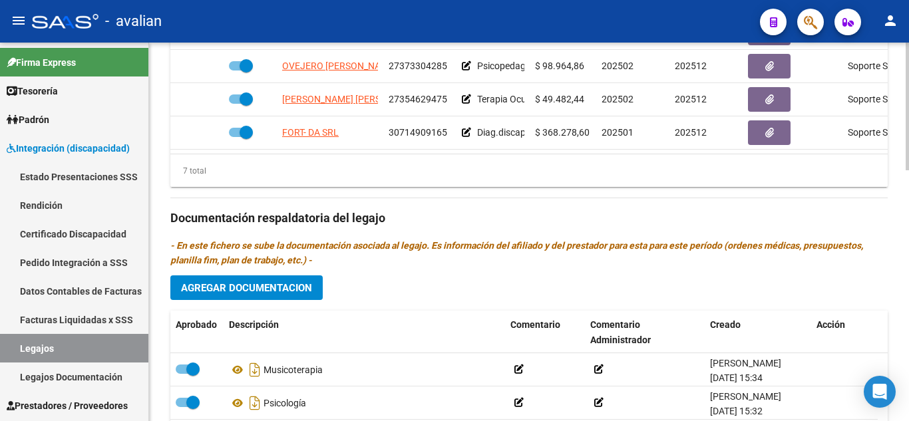
click at [278, 279] on button "Agregar Documentacion" at bounding box center [246, 287] width 152 height 25
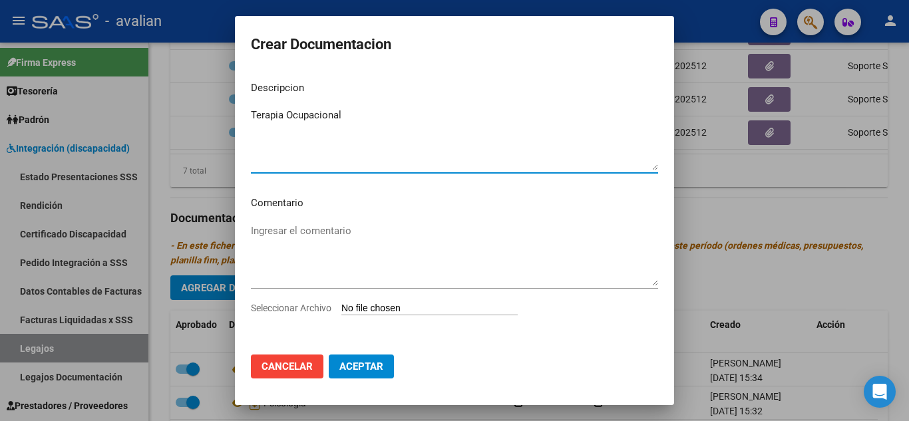
type textarea "Terapia Ocupacional"
click at [416, 304] on input "Seleccionar Archivo" at bounding box center [429, 309] width 176 height 13
type input "C:\fakepath\[PERSON_NAME] to.pdf"
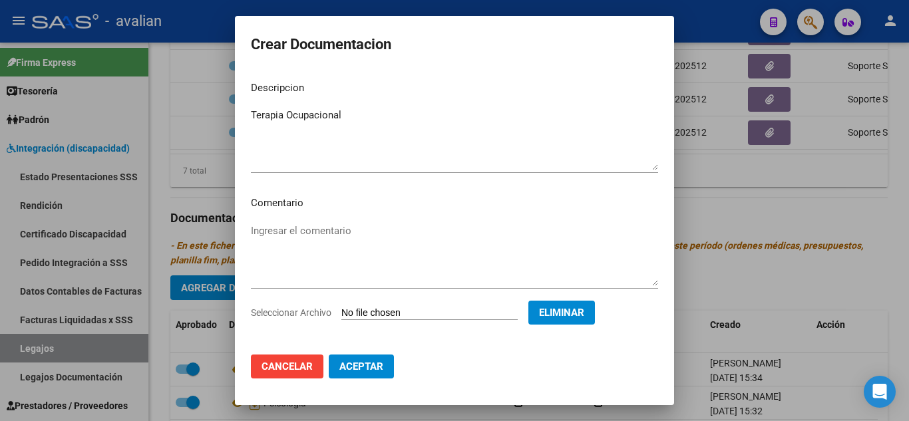
click at [371, 368] on span "Aceptar" at bounding box center [361, 367] width 44 height 12
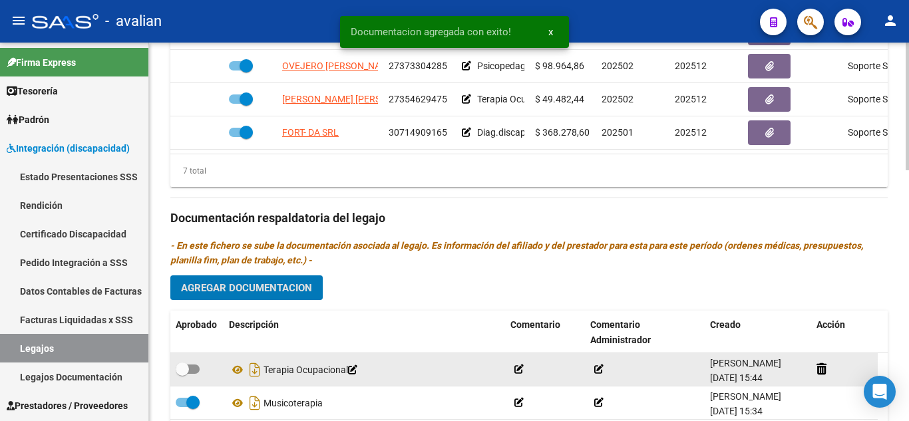
click at [196, 369] on span at bounding box center [188, 369] width 24 height 9
click at [182, 374] on input "checkbox" at bounding box center [182, 374] width 1 height 1
checkbox input "true"
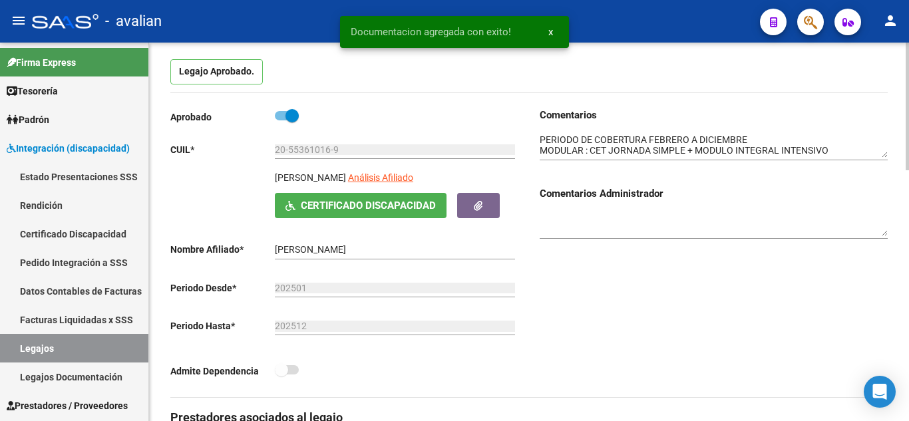
scroll to position [0, 0]
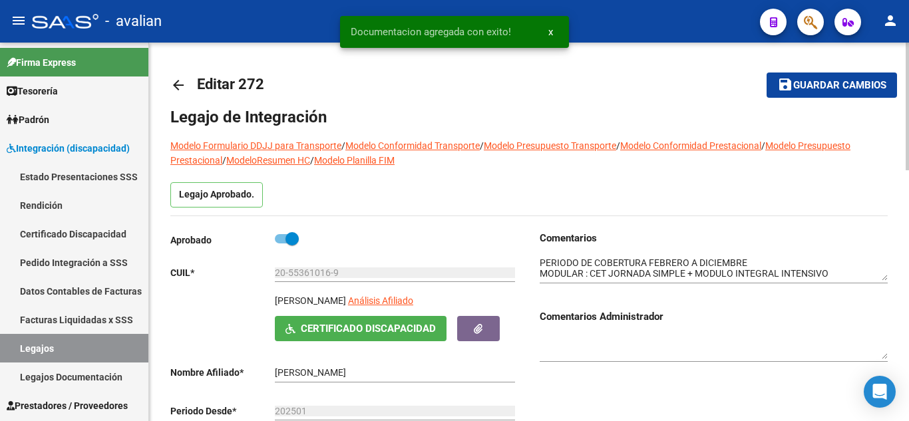
click at [829, 90] on span "Guardar cambios" at bounding box center [839, 86] width 93 height 12
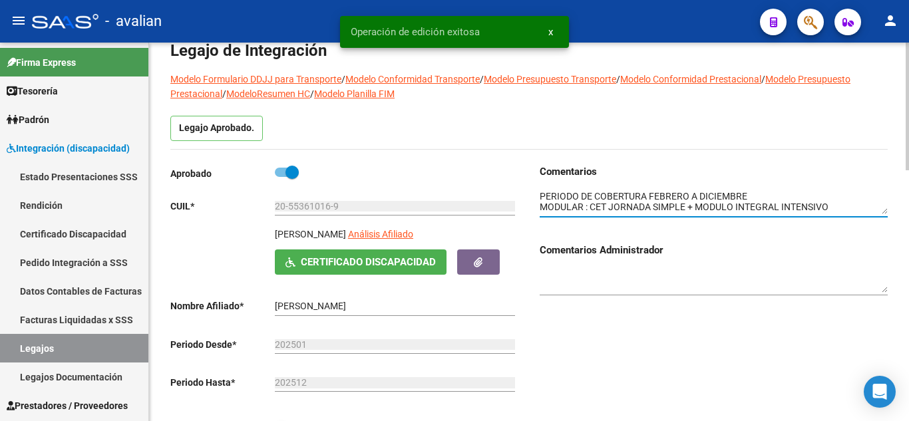
drag, startPoint x: 570, startPoint y: 214, endPoint x: 816, endPoint y: 232, distance: 246.9
click at [816, 232] on div "Comentarios Comentarios Administrador" at bounding box center [714, 235] width 348 height 143
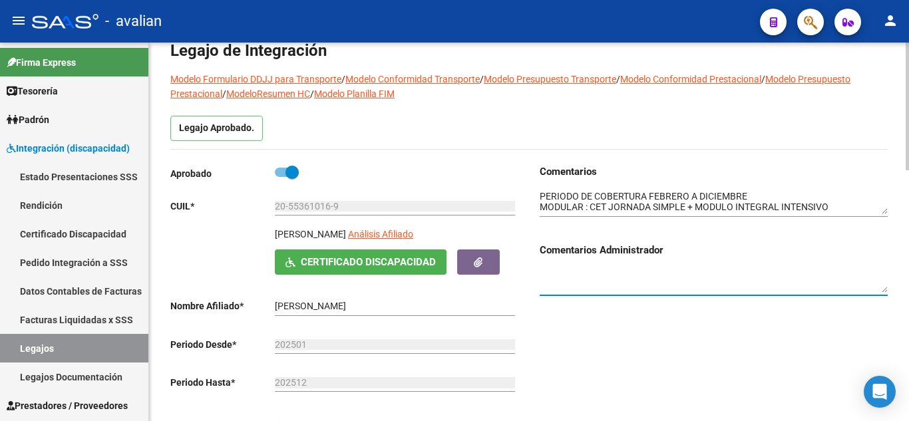
click at [818, 280] on textarea at bounding box center [714, 280] width 348 height 25
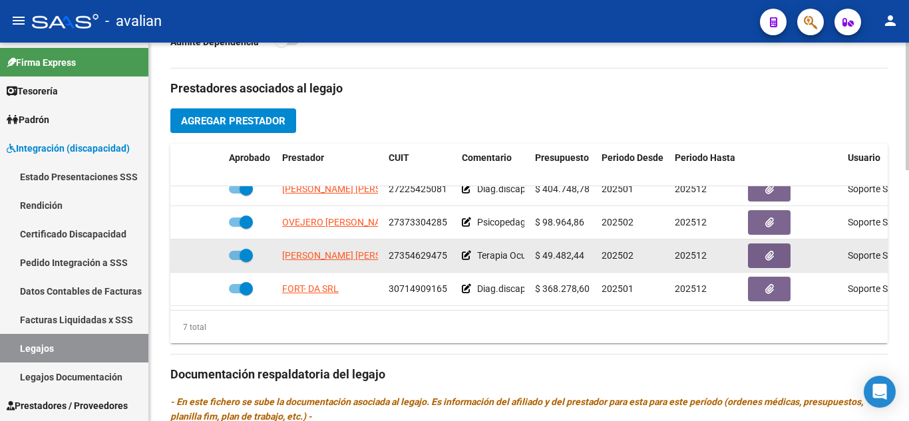
scroll to position [466, 0]
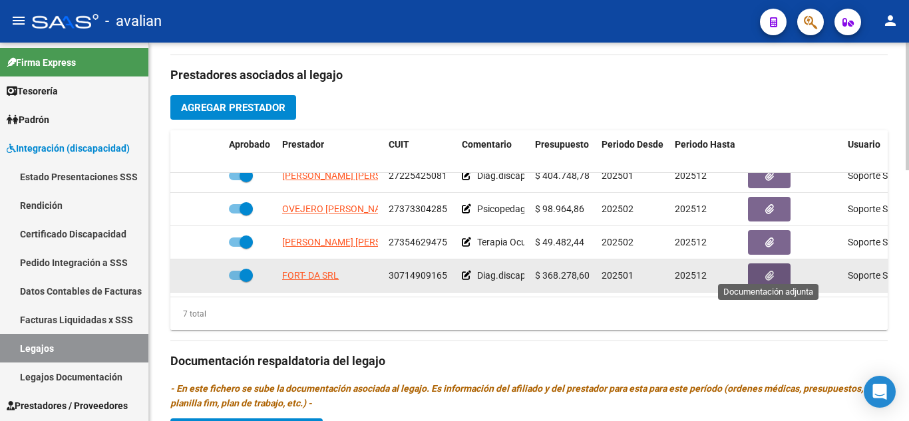
click at [769, 273] on button "button" at bounding box center [769, 275] width 43 height 25
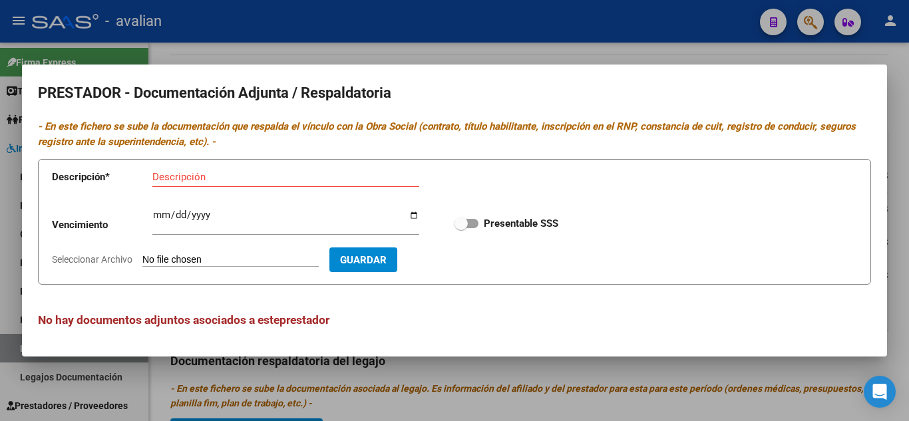
click at [540, 50] on div at bounding box center [454, 210] width 909 height 421
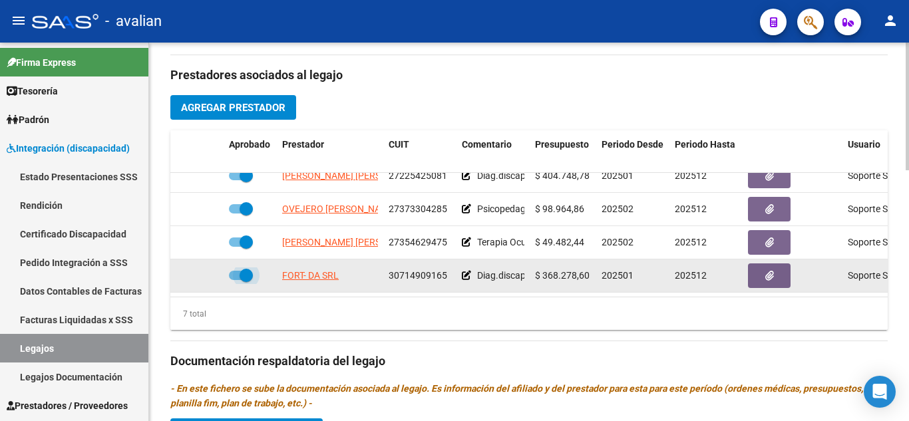
click at [234, 271] on span at bounding box center [241, 275] width 24 height 9
click at [235, 280] on input "checkbox" at bounding box center [235, 280] width 1 height 1
checkbox input "false"
drag, startPoint x: 466, startPoint y: 258, endPoint x: 468, endPoint y: 268, distance: 10.2
click at [466, 261] on datatable-body-cell "Diag.discapacidad - Prestación autorizada: 60000004- Centro de día Cat Simple /…" at bounding box center [492, 275] width 73 height 33
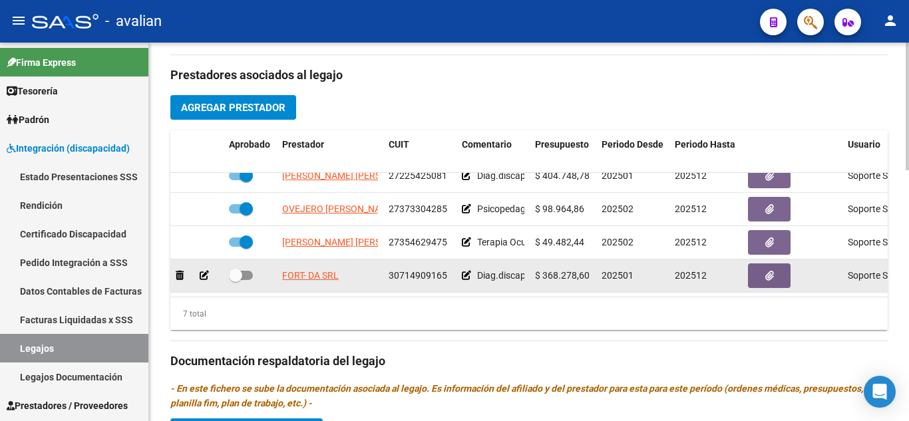
click at [468, 271] on icon at bounding box center [466, 275] width 9 height 9
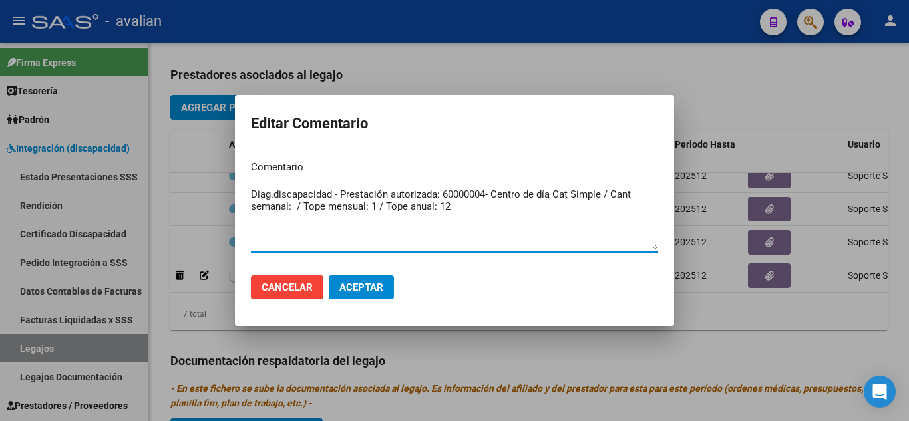
click at [496, 212] on textarea "Diag.discapacidad - Prestación autorizada: 60000004- Centro de día Cat Simple /…" at bounding box center [454, 218] width 407 height 63
drag, startPoint x: 494, startPoint y: 193, endPoint x: 227, endPoint y: 154, distance: 269.6
click at [227, 154] on div "Editar Comentario Comentario Diag.discapacidad - Prestación autorizada: 6000000…" at bounding box center [454, 210] width 909 height 421
click at [313, 194] on textarea "Centro de día Cat Simple / Cant semanal: / Tope mensual: 1 / Tope anual: 12" at bounding box center [454, 218] width 407 height 63
drag, startPoint x: 313, startPoint y: 198, endPoint x: 331, endPoint y: 194, distance: 18.3
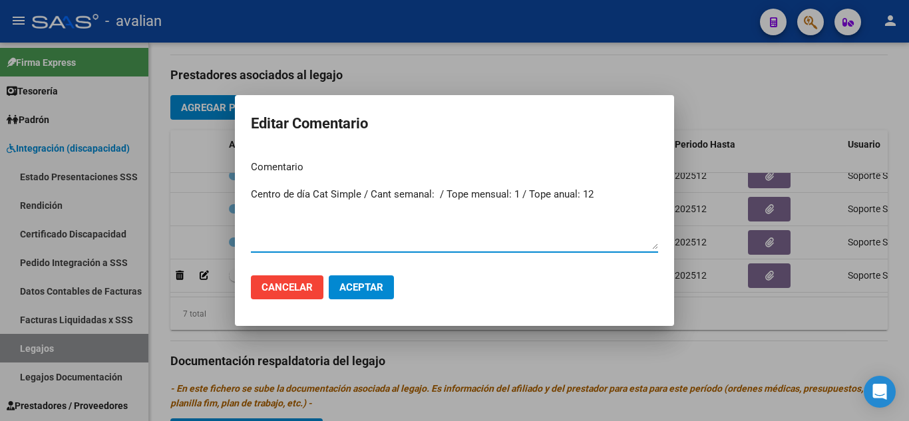
click at [331, 194] on textarea "Centro de día Cat Simple / Cant semanal: / Tope mensual: 1 / Tope anual: 12" at bounding box center [454, 218] width 407 height 63
drag, startPoint x: 384, startPoint y: 188, endPoint x: 395, endPoint y: 189, distance: 11.3
click at [395, 189] on textarea "Centro de día Jornada Simple / Cant semanal: / Tope mensual: 1 / Tope anual: 12" at bounding box center [454, 218] width 407 height 63
click at [393, 224] on textarea "Centro de día Jornada Simple / Cant semanal: / Tope mensual: 1 / Tope anual: 12" at bounding box center [454, 218] width 407 height 63
drag, startPoint x: 386, startPoint y: 192, endPoint x: 647, endPoint y: 180, distance: 261.1
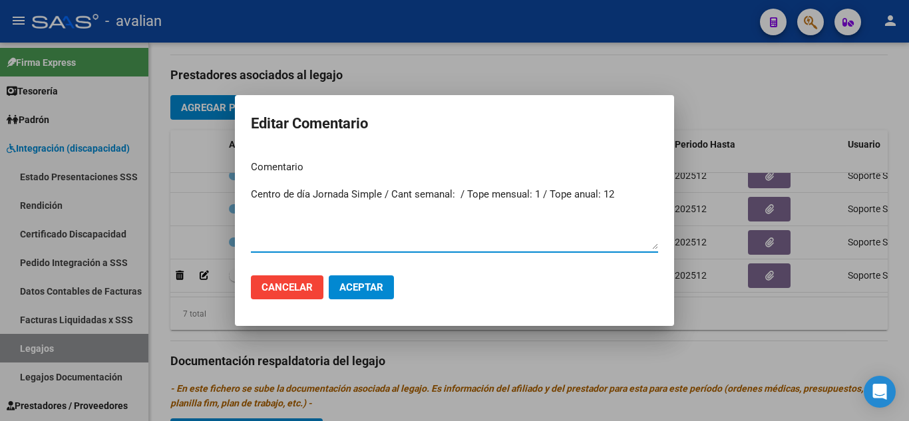
click at [647, 180] on mat-dialog-content "Comentario Centro de día Jornada Simple / Cant semanal: / Tope mensual: 1 / Top…" at bounding box center [454, 207] width 439 height 115
type textarea "Centro de día Jornada Simple catetegia A"
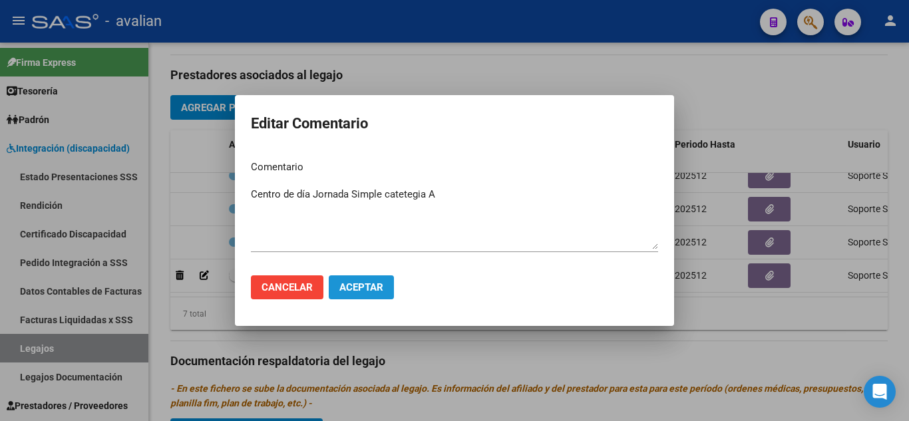
click at [385, 295] on button "Aceptar" at bounding box center [361, 287] width 65 height 24
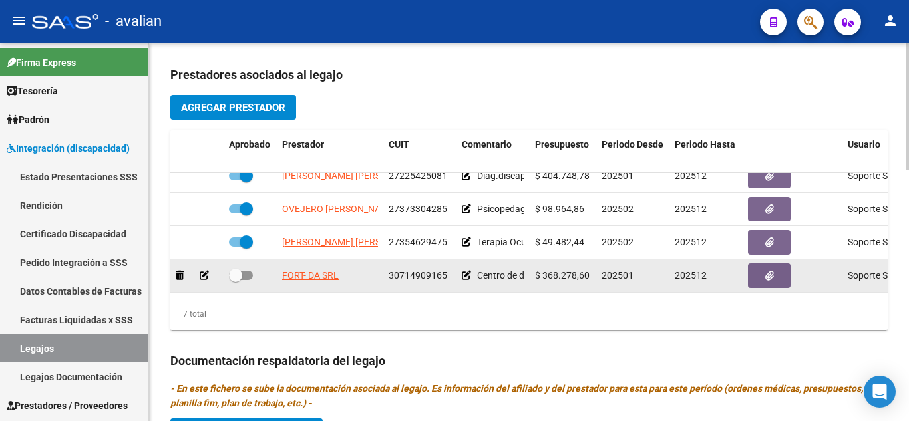
click at [200, 271] on app-integracion-expediente-add-prestador at bounding box center [204, 275] width 9 height 11
click at [202, 271] on icon at bounding box center [204, 275] width 9 height 9
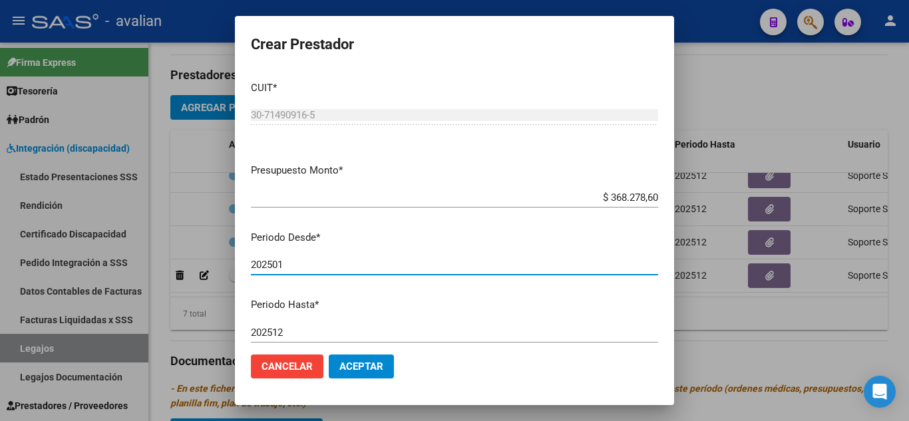
click at [299, 268] on input "202501" at bounding box center [454, 265] width 407 height 12
type input "202502"
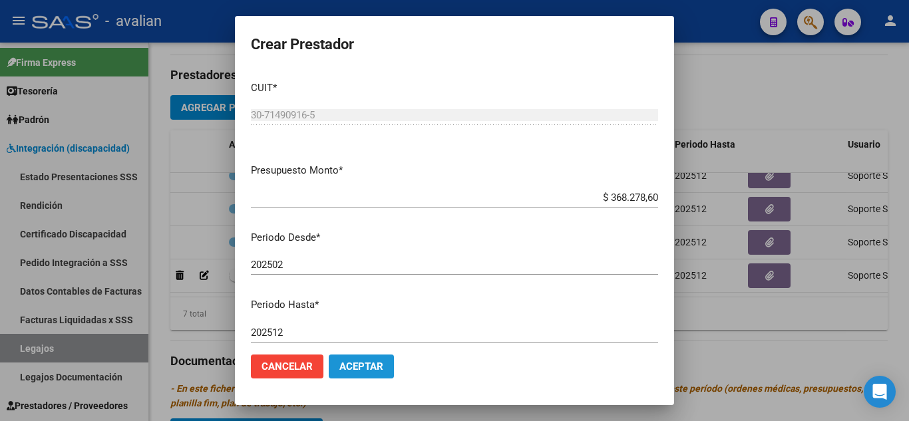
click at [379, 361] on span "Aceptar" at bounding box center [361, 367] width 44 height 12
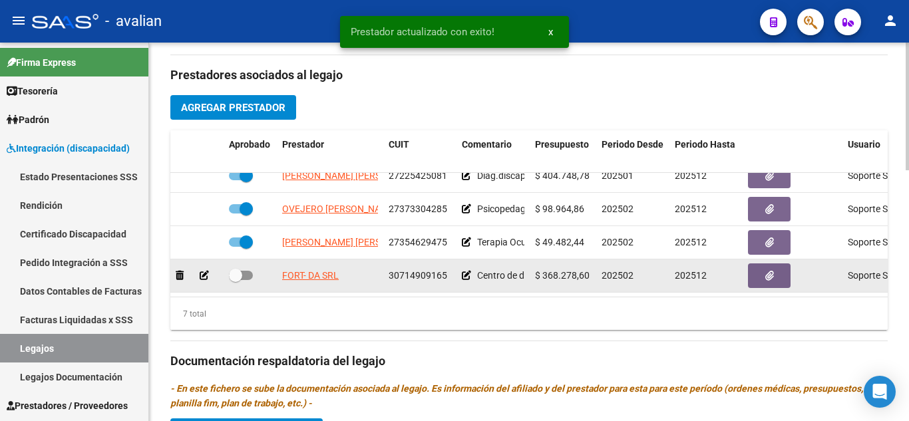
click at [246, 271] on span at bounding box center [241, 275] width 24 height 9
click at [236, 280] on input "checkbox" at bounding box center [235, 280] width 1 height 1
checkbox input "true"
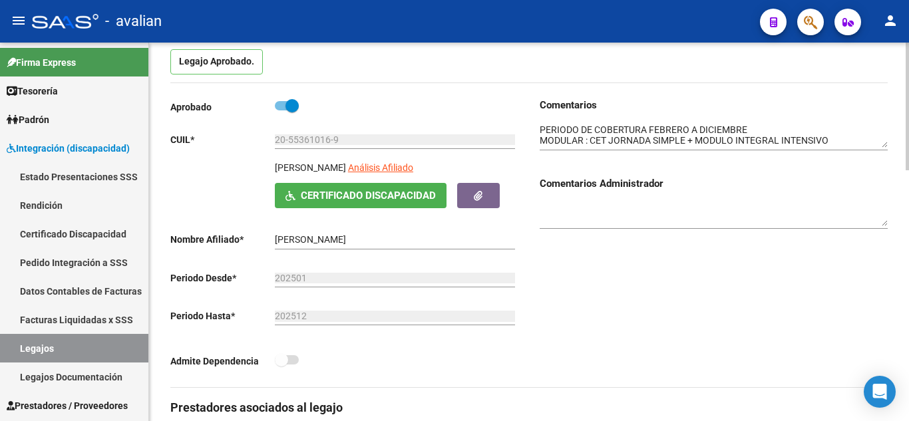
scroll to position [0, 0]
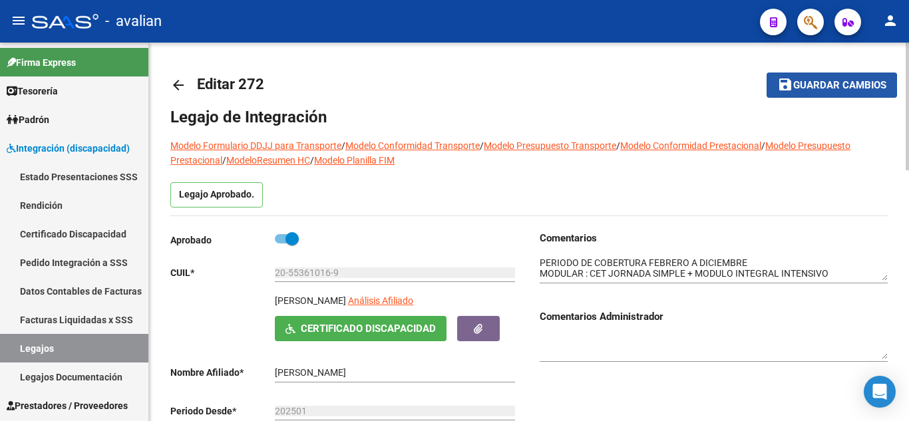
click at [784, 86] on mat-icon "save" at bounding box center [785, 85] width 16 height 16
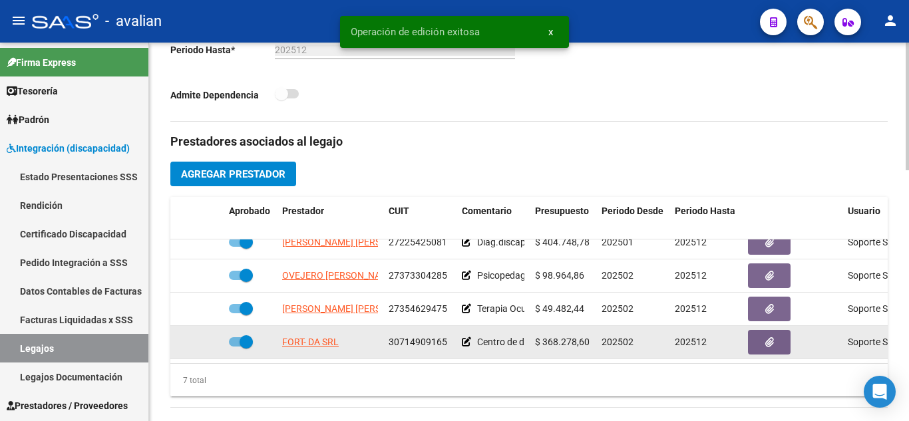
scroll to position [466, 0]
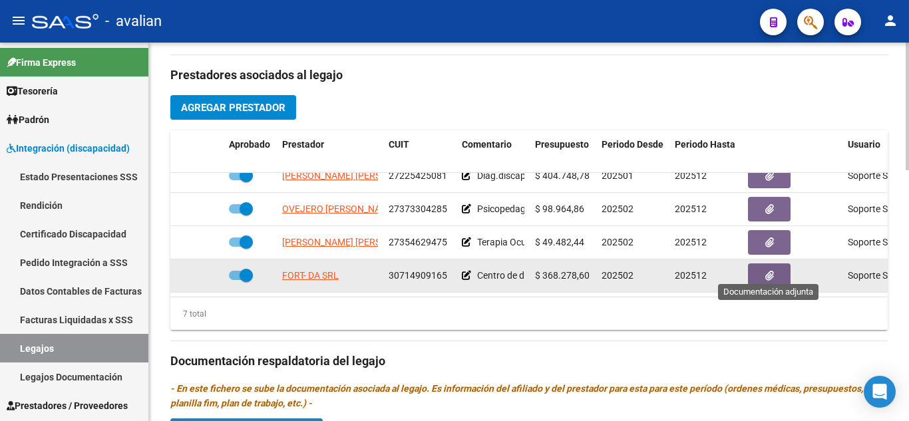
click at [762, 263] on button "button" at bounding box center [769, 275] width 43 height 25
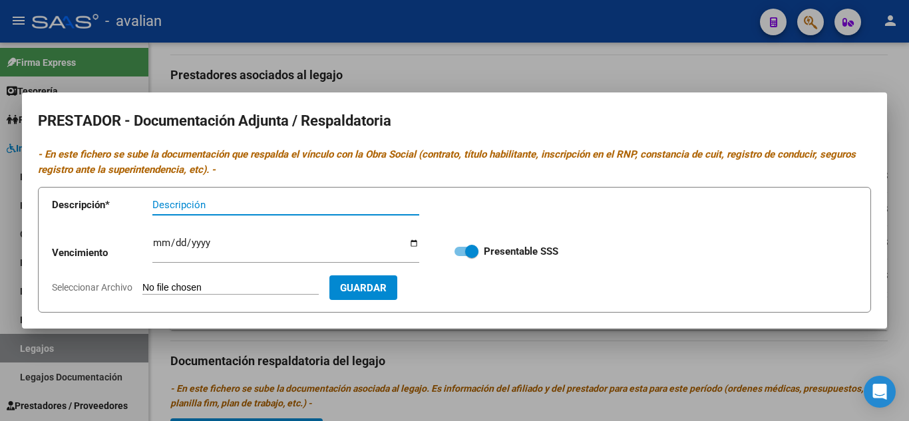
click at [204, 204] on input "Descripción" at bounding box center [285, 205] width 267 height 12
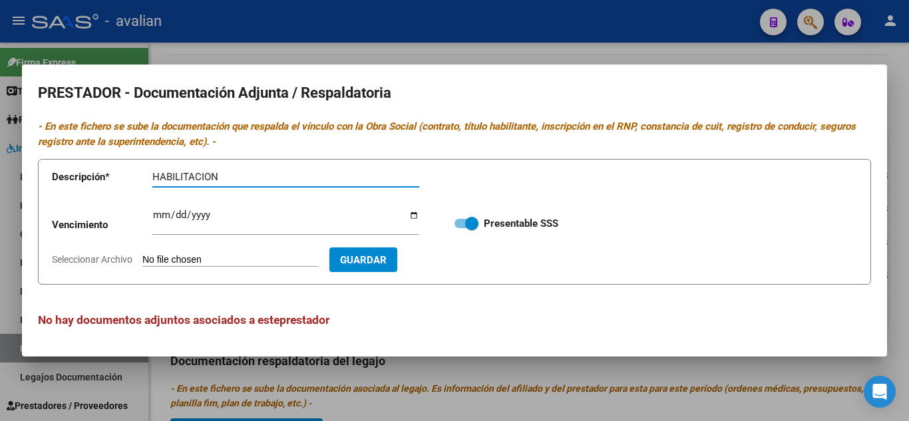
type input "HABILITACION"
click at [226, 257] on input "Seleccionar Archivo" at bounding box center [230, 260] width 176 height 13
type input "C:\fakepath\HAB.jpg"
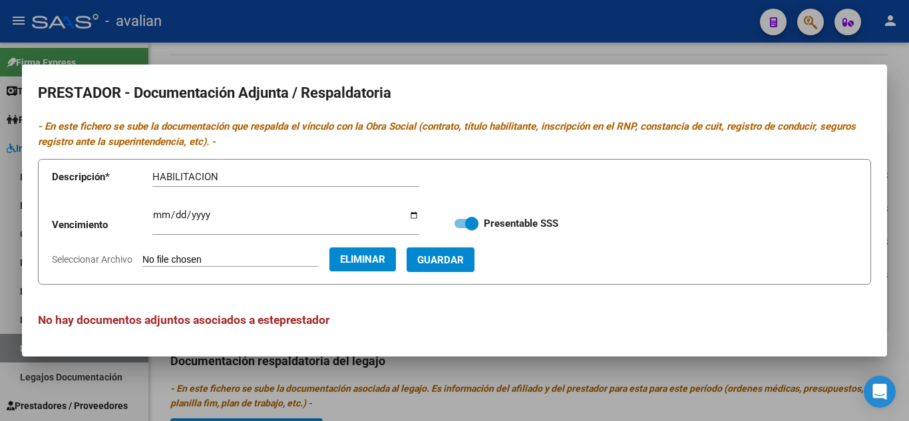
click at [474, 265] on button "Guardar" at bounding box center [440, 259] width 68 height 25
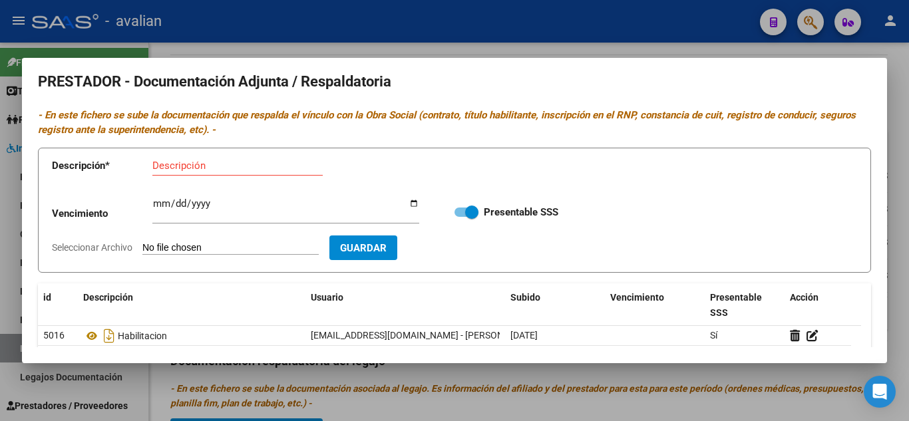
scroll to position [0, 0]
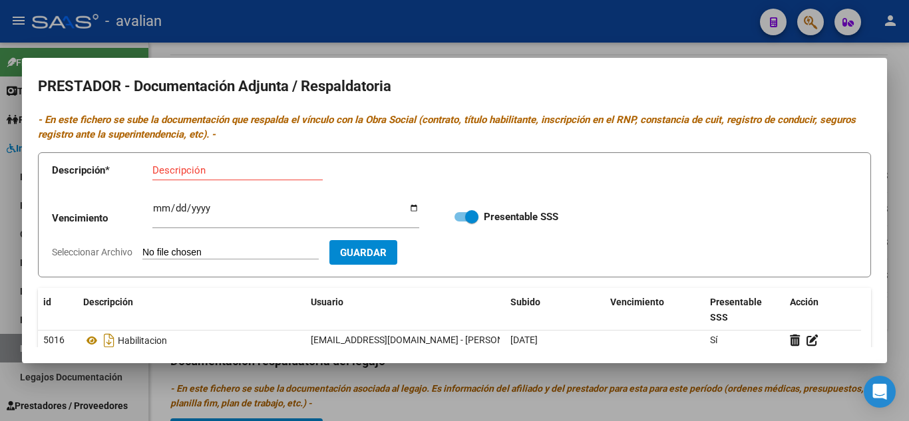
click at [190, 163] on div "Descripción" at bounding box center [237, 170] width 170 height 20
type input "CATEGORIZACION"
click at [217, 253] on input "Seleccionar Archivo" at bounding box center [230, 253] width 176 height 13
type input "C:\fakepath\[PERSON_NAME] cet-11-16.pdf"
click at [464, 252] on span "Guardar" at bounding box center [440, 253] width 47 height 12
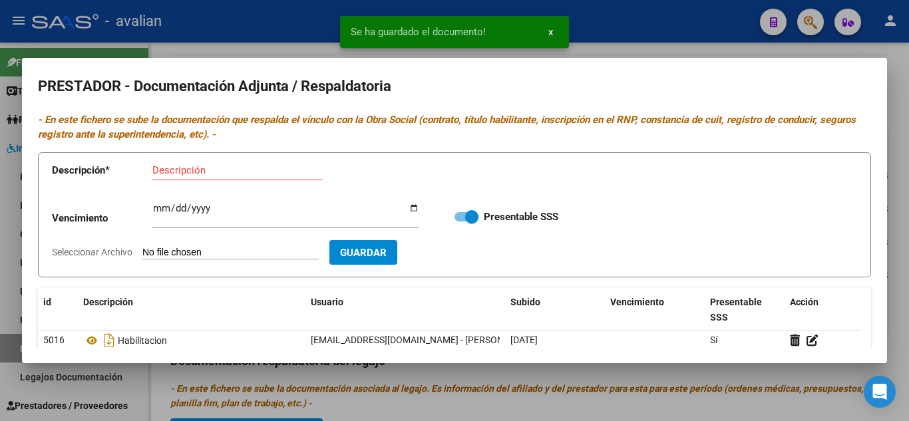
scroll to position [67, 0]
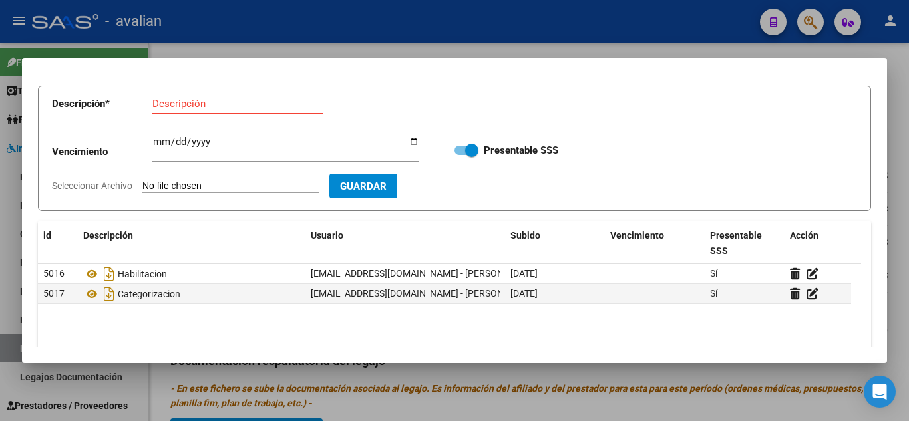
click at [201, 110] on div "Descripción" at bounding box center [237, 104] width 170 height 20
click at [204, 107] on input "Descripción" at bounding box center [237, 104] width 170 height 12
type input "CBU"
click at [224, 181] on input "Seleccionar Archivo" at bounding box center [230, 186] width 176 height 13
type input "C:\fakepath\CBU.jpg"
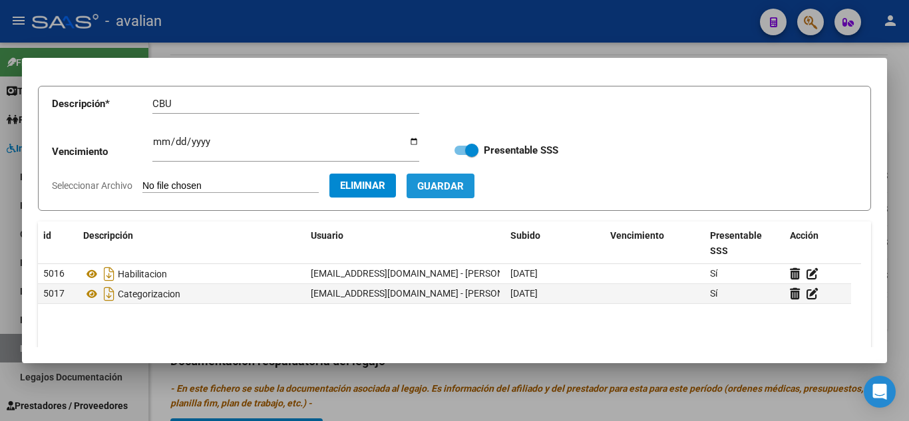
click at [474, 195] on button "Guardar" at bounding box center [440, 186] width 68 height 25
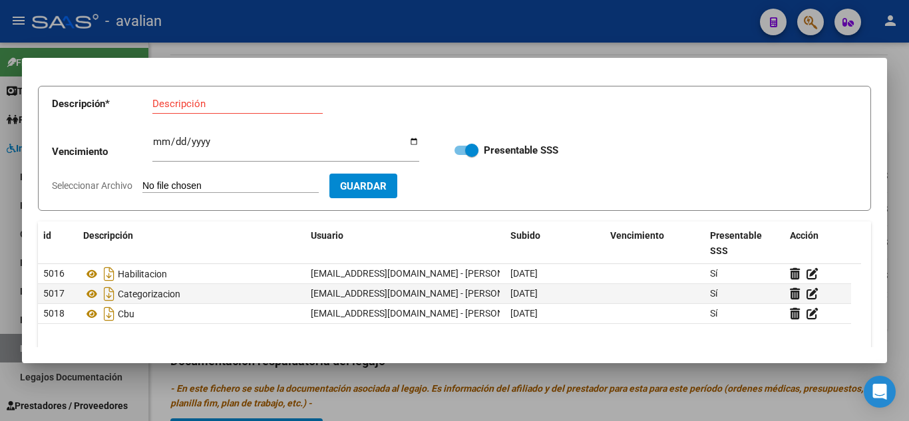
click at [419, 46] on div at bounding box center [454, 210] width 909 height 421
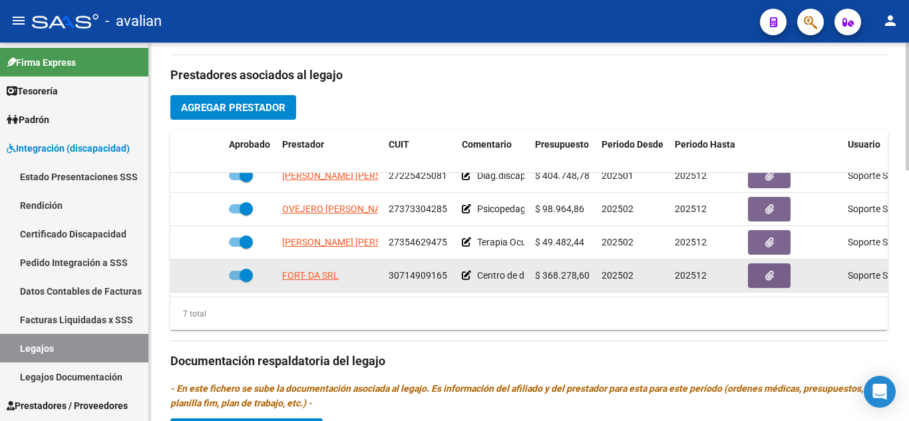
drag, startPoint x: 391, startPoint y: 267, endPoint x: 447, endPoint y: 260, distance: 56.3
click at [447, 268] on div "30714909165" at bounding box center [420, 275] width 63 height 15
drag, startPoint x: 391, startPoint y: 263, endPoint x: 448, endPoint y: 259, distance: 57.4
click at [448, 268] on div "30714909165" at bounding box center [420, 275] width 63 height 15
copy span "30714909165"
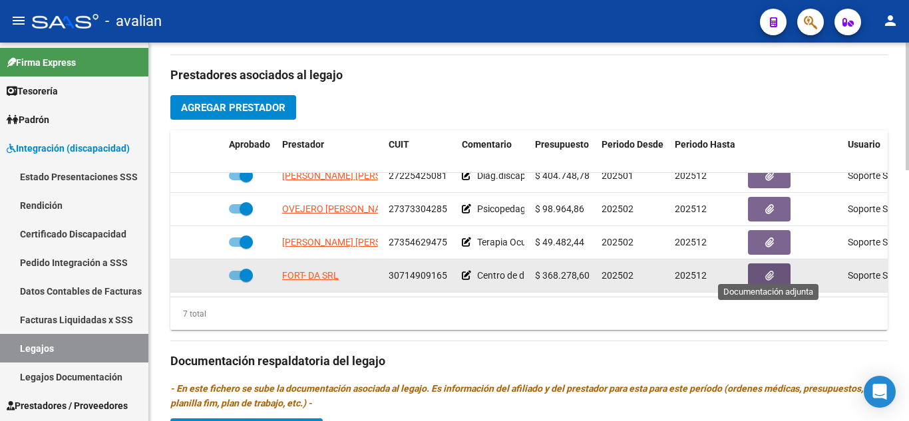
click at [766, 271] on icon "button" at bounding box center [769, 276] width 9 height 10
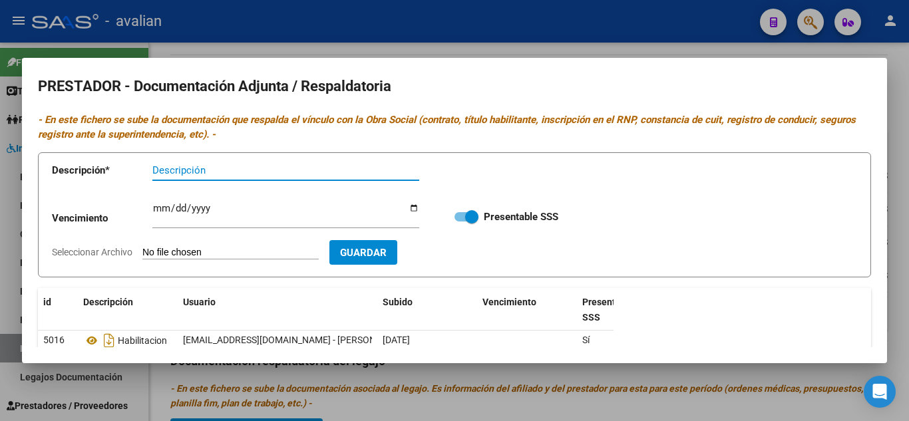
click at [256, 166] on input "Descripción" at bounding box center [285, 170] width 267 height 12
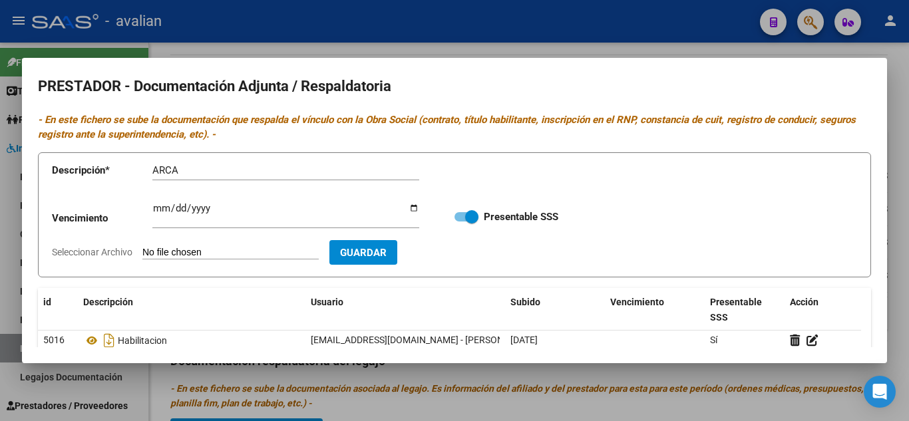
click at [249, 253] on input "Seleccionar Archivo" at bounding box center [230, 253] width 176 height 13
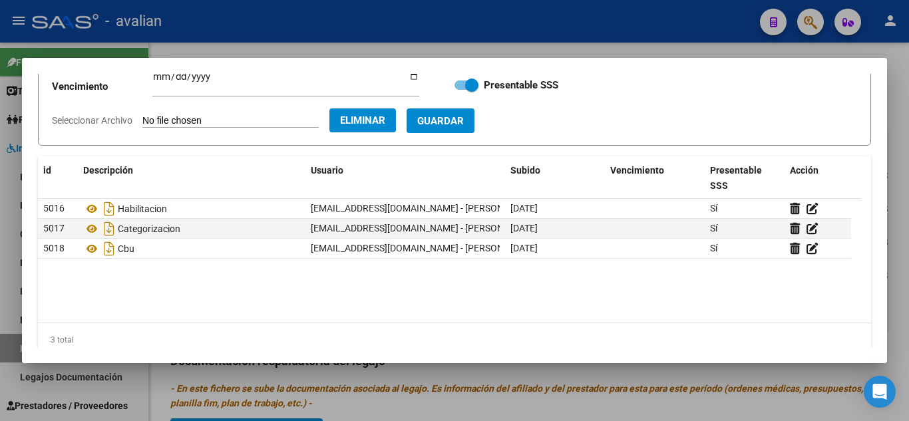
scroll to position [133, 0]
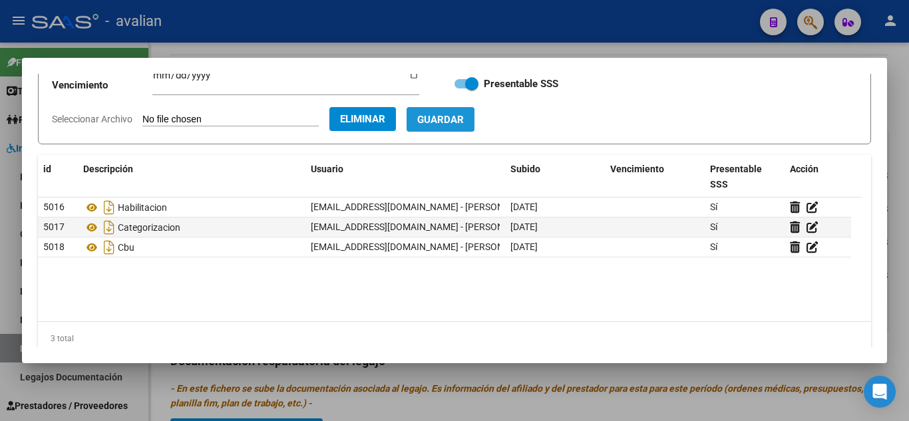
click at [464, 119] on span "Guardar" at bounding box center [440, 120] width 47 height 12
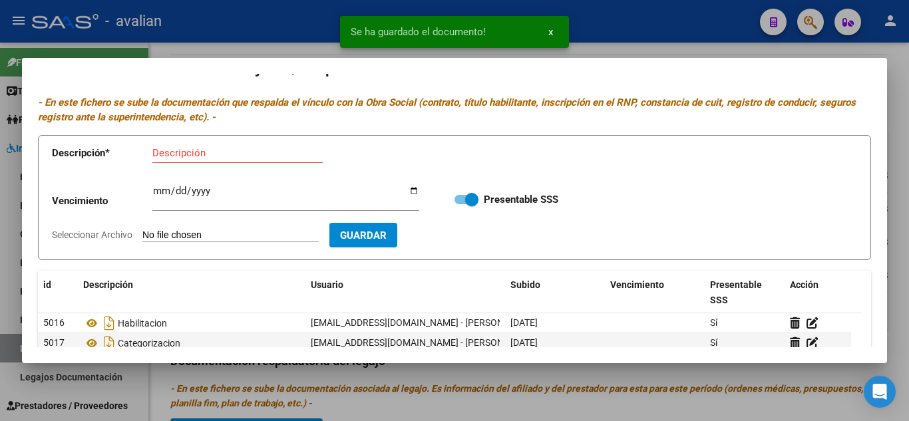
scroll to position [0, 0]
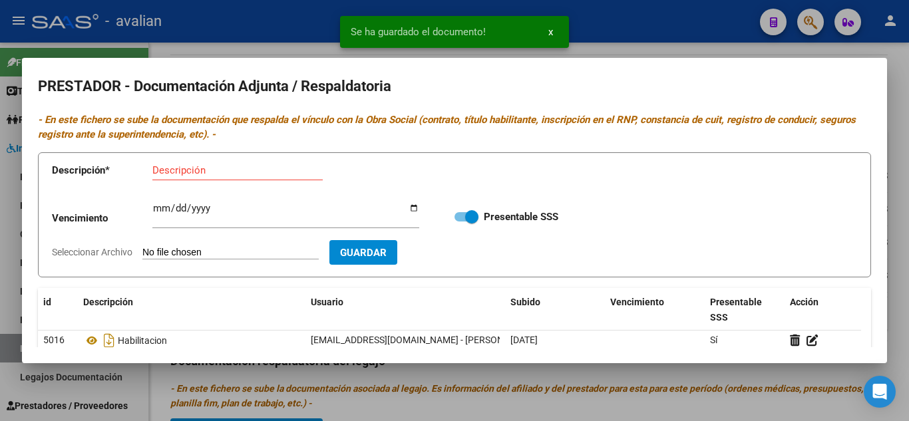
click at [689, 39] on div at bounding box center [454, 210] width 909 height 421
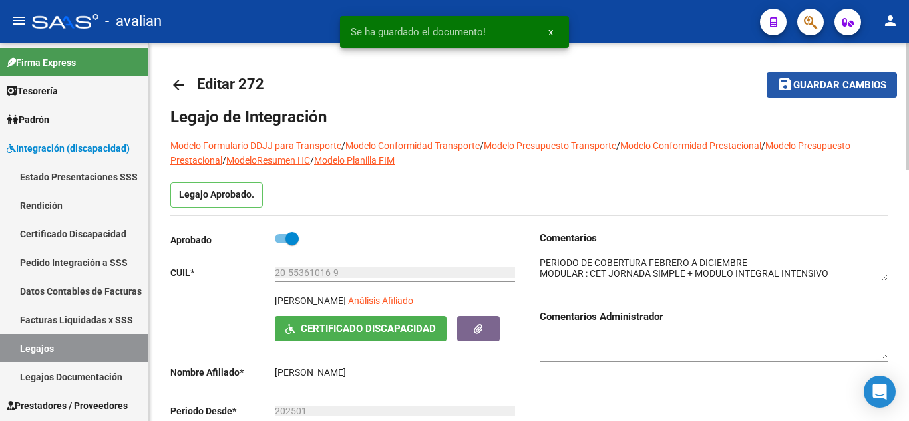
click at [812, 88] on span "Guardar cambios" at bounding box center [839, 86] width 93 height 12
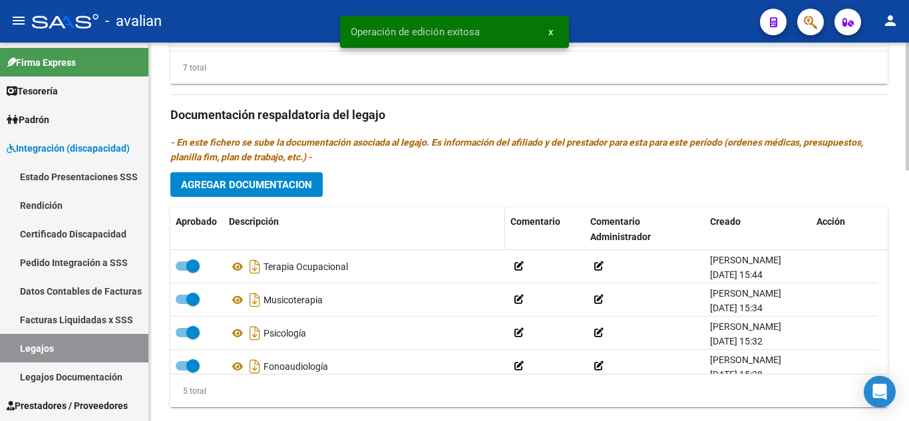
scroll to position [732, 0]
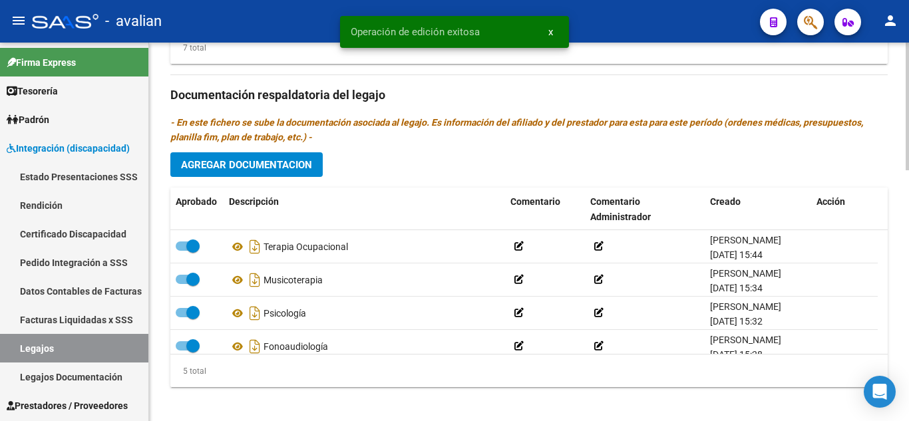
click at [228, 177] on button "Agregar Documentacion" at bounding box center [246, 164] width 152 height 25
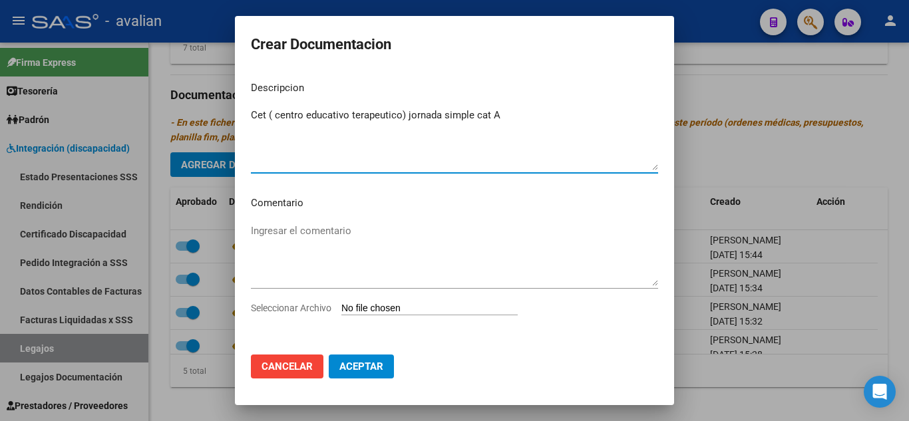
click at [408, 311] on input "Seleccionar Archivo" at bounding box center [429, 309] width 176 height 13
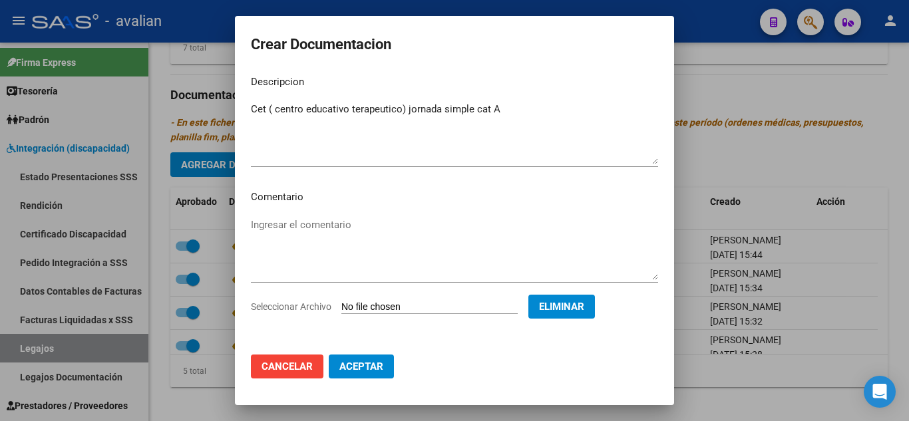
scroll to position [8, 0]
click at [387, 363] on button "Aceptar" at bounding box center [361, 367] width 65 height 24
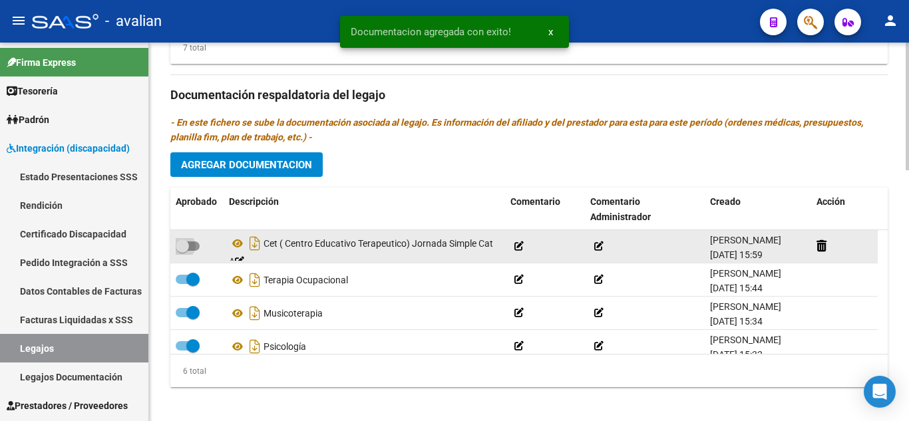
click at [198, 245] on span at bounding box center [188, 246] width 24 height 9
click at [182, 251] on input "checkbox" at bounding box center [182, 251] width 1 height 1
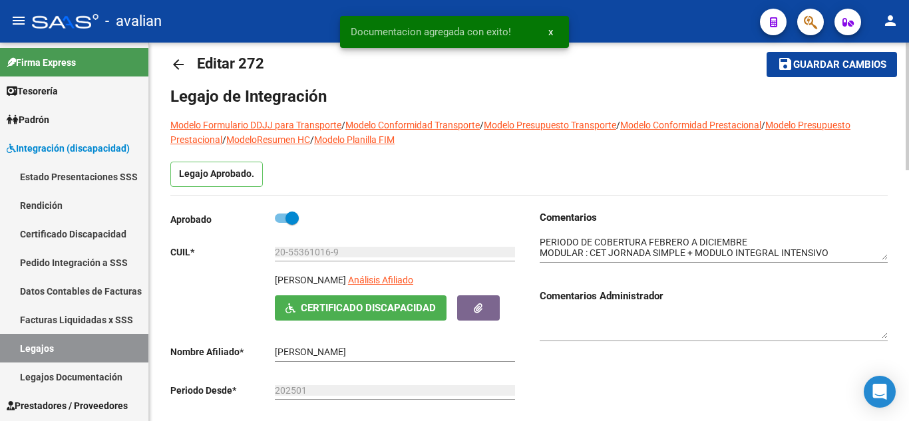
scroll to position [0, 0]
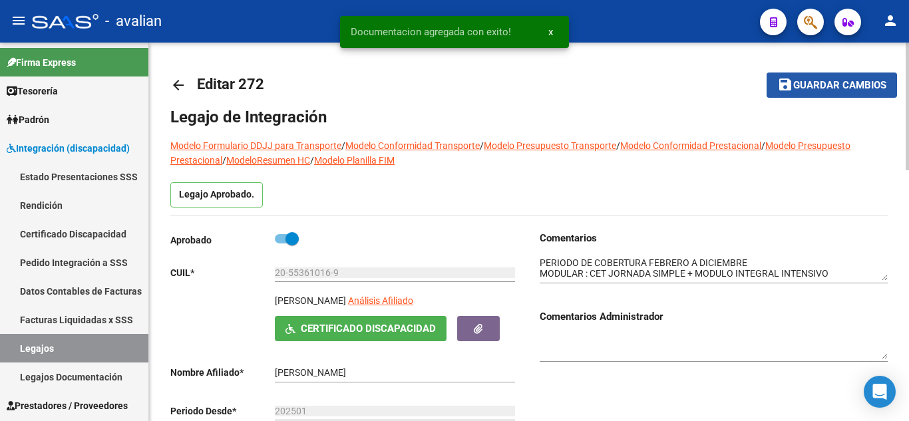
click at [824, 91] on span "Guardar cambios" at bounding box center [839, 86] width 93 height 12
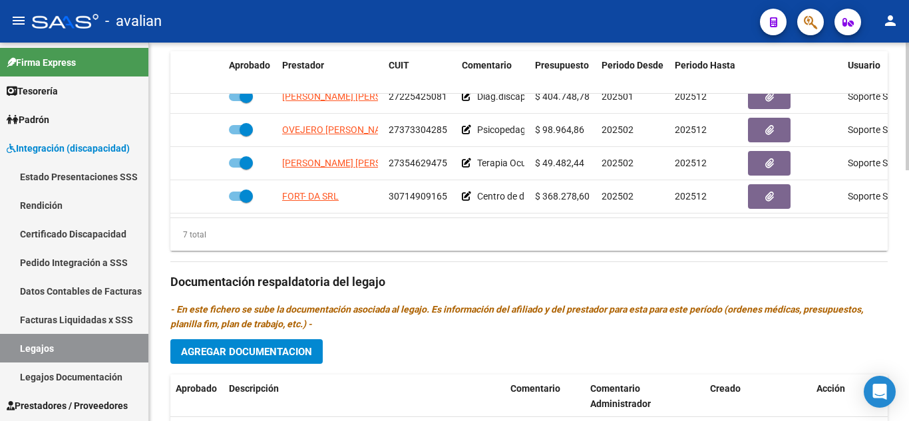
scroll to position [542, 0]
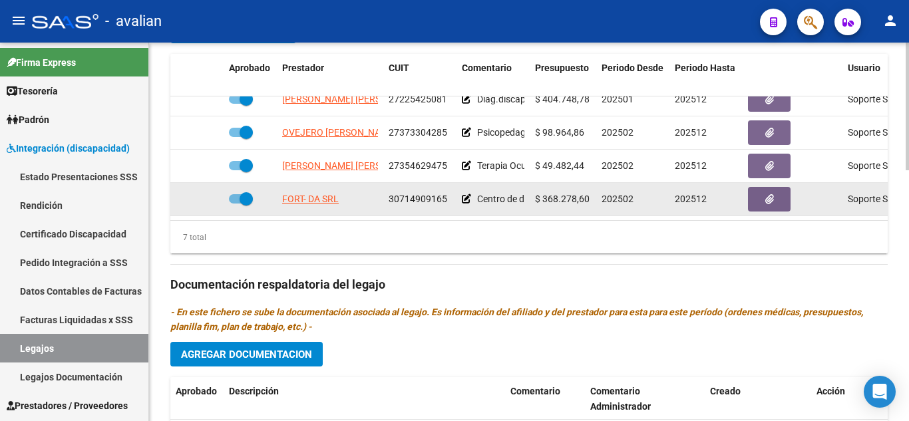
click at [466, 194] on icon at bounding box center [466, 198] width 9 height 9
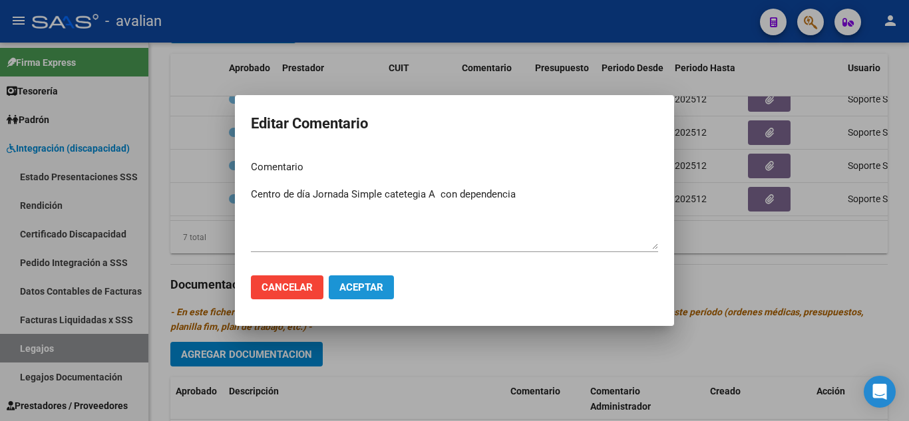
click at [373, 289] on span "Aceptar" at bounding box center [361, 287] width 44 height 12
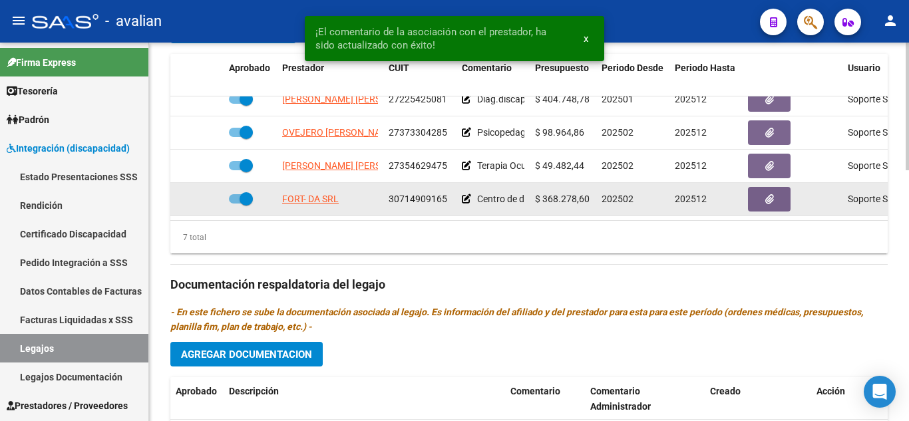
drag, startPoint x: 543, startPoint y: 192, endPoint x: 590, endPoint y: 192, distance: 47.2
click at [590, 192] on div "$ 368.278,60" at bounding box center [563, 199] width 56 height 15
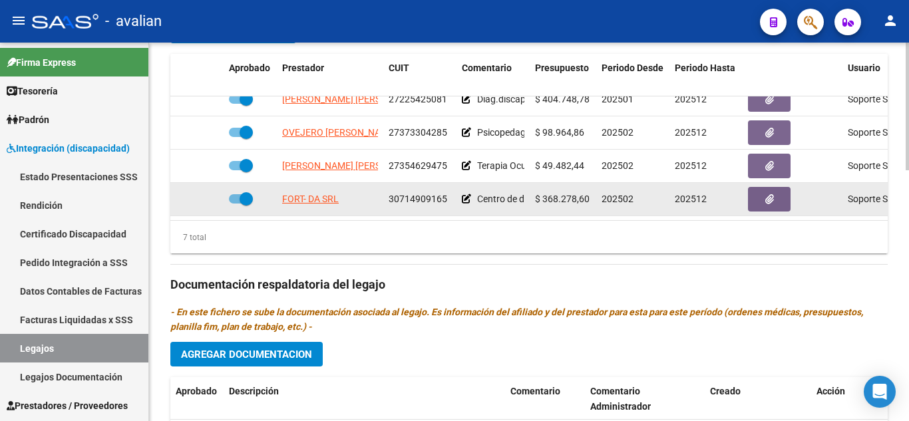
copy span "368.278,60"
click at [535, 200] on datatable-body-cell "$ 368.278,60" at bounding box center [563, 199] width 67 height 33
click at [234, 194] on span at bounding box center [241, 198] width 24 height 9
click at [235, 204] on input "checkbox" at bounding box center [235, 204] width 1 height 1
click at [206, 194] on icon at bounding box center [204, 198] width 9 height 9
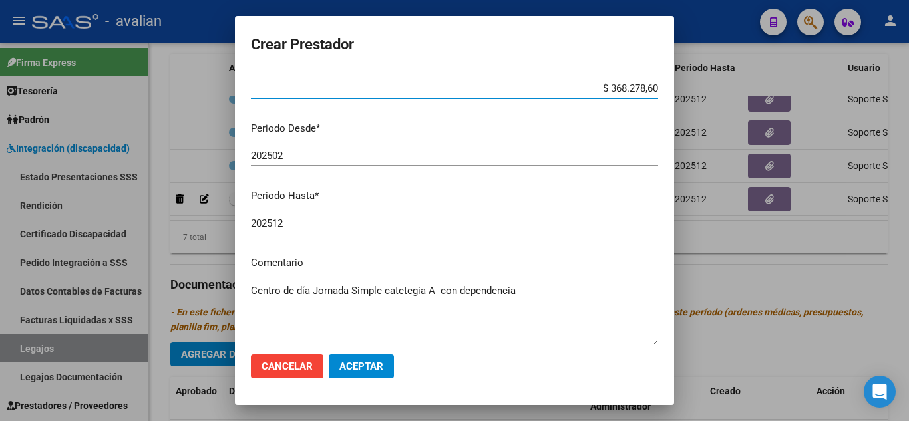
scroll to position [0, 0]
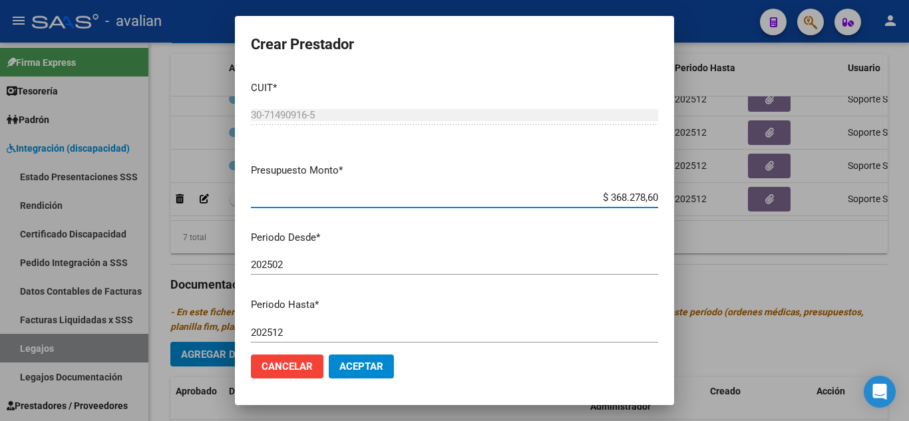
drag, startPoint x: 597, startPoint y: 196, endPoint x: 665, endPoint y: 203, distance: 68.8
click at [665, 203] on mat-dialog-content "CUIT * 30-71490916-5 Ingresar CUIT ARCA Padrón Presupuesto Monto * $ 368.278,60…" at bounding box center [454, 207] width 439 height 273
paste input "497.176,11"
click at [553, 250] on mat-dialog-content "CUIT * 30-71490916-5 Ingresar CUIT ARCA Padrón Presupuesto Monto * $ 497.176,11…" at bounding box center [454, 207] width 439 height 273
click at [374, 360] on button "Aceptar" at bounding box center [361, 367] width 65 height 24
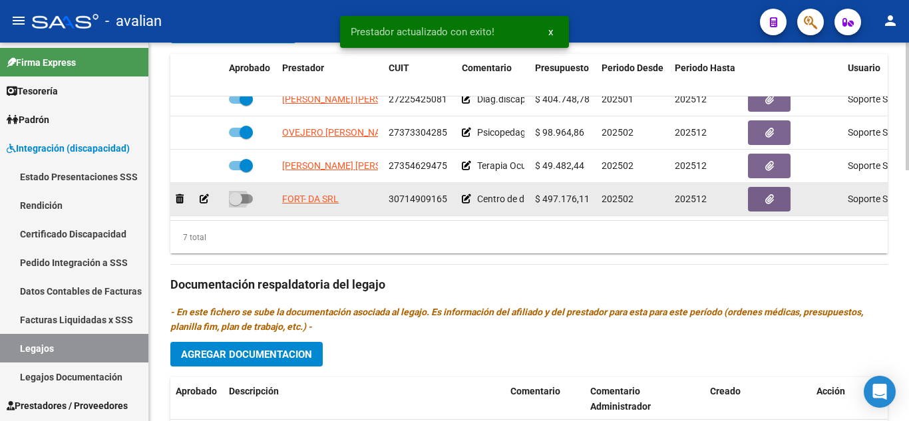
click at [249, 194] on span at bounding box center [241, 198] width 24 height 9
click at [236, 204] on input "checkbox" at bounding box center [235, 204] width 1 height 1
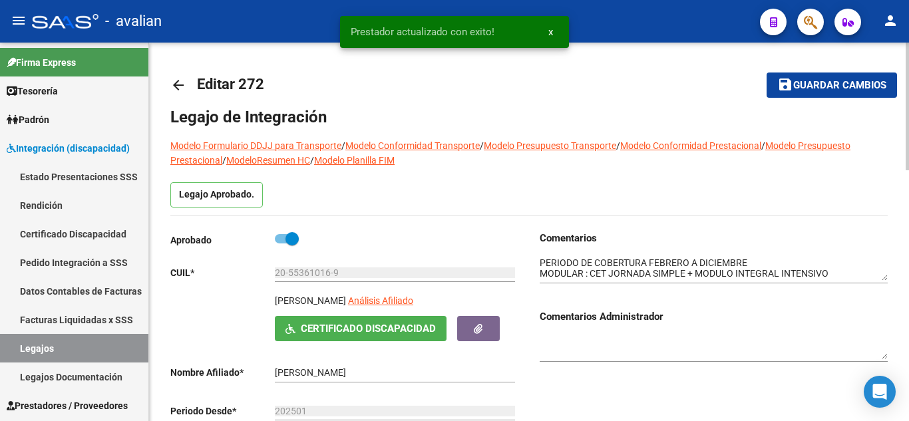
click at [819, 88] on span "Guardar cambios" at bounding box center [839, 86] width 93 height 12
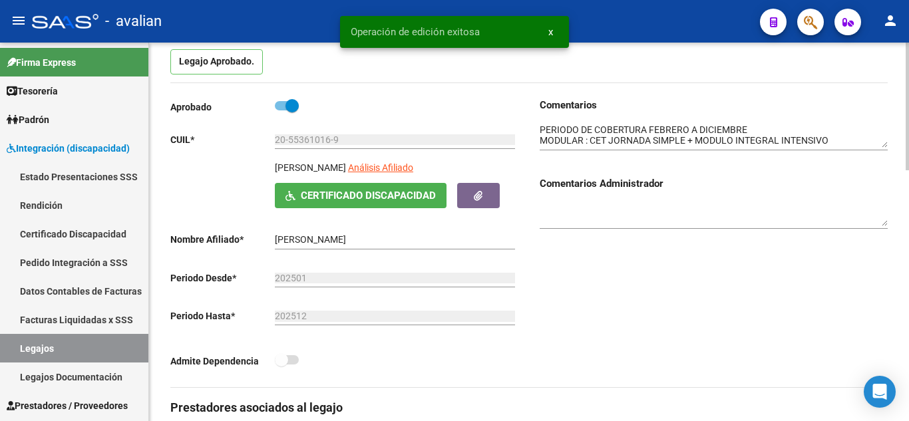
scroll to position [200, 0]
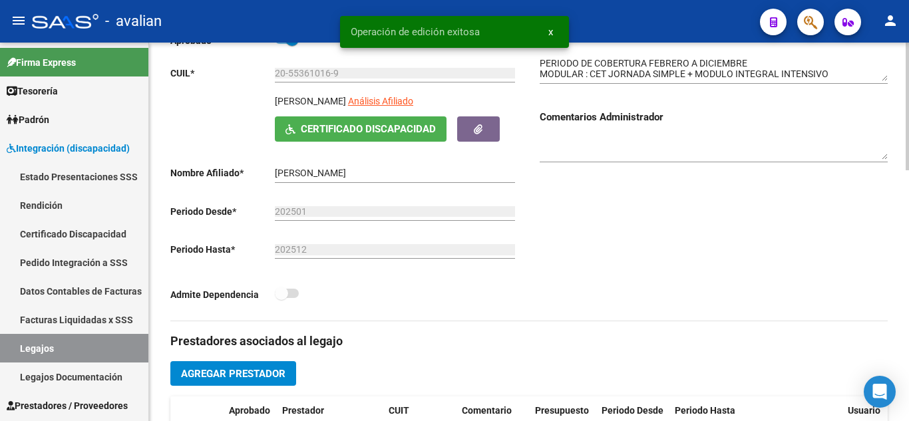
click at [290, 297] on span at bounding box center [287, 293] width 24 height 9
click at [292, 297] on span at bounding box center [287, 293] width 24 height 9
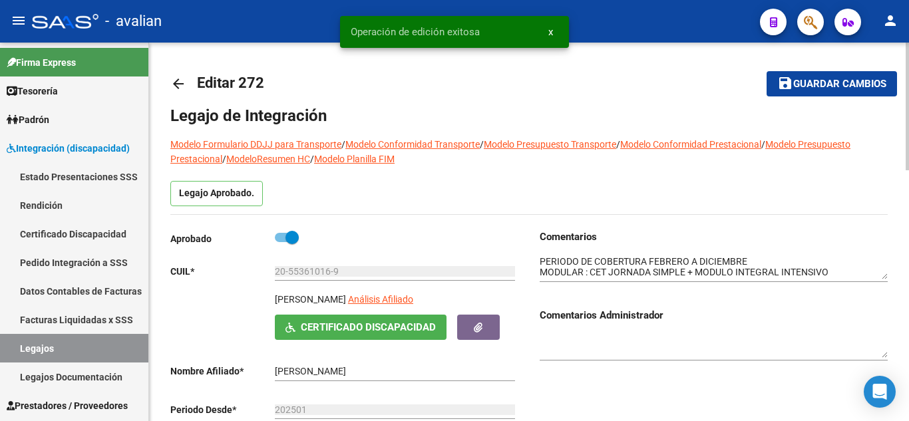
scroll to position [0, 0]
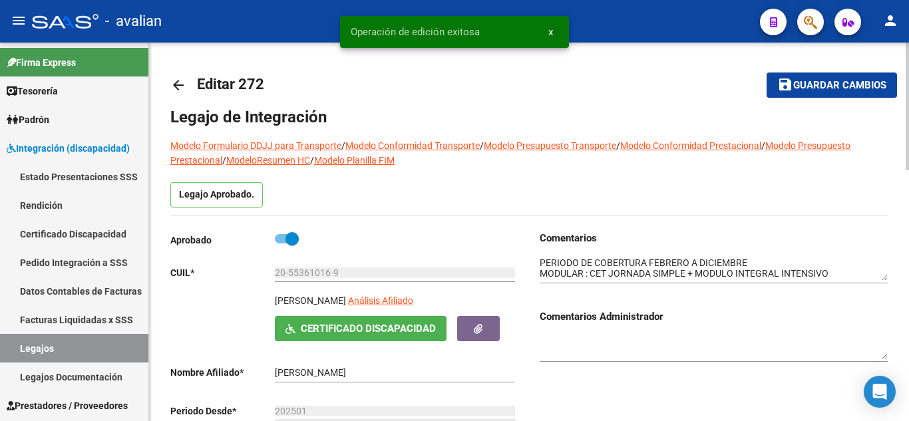
click at [279, 240] on span at bounding box center [287, 238] width 24 height 9
click at [281, 243] on input "checkbox" at bounding box center [281, 243] width 1 height 1
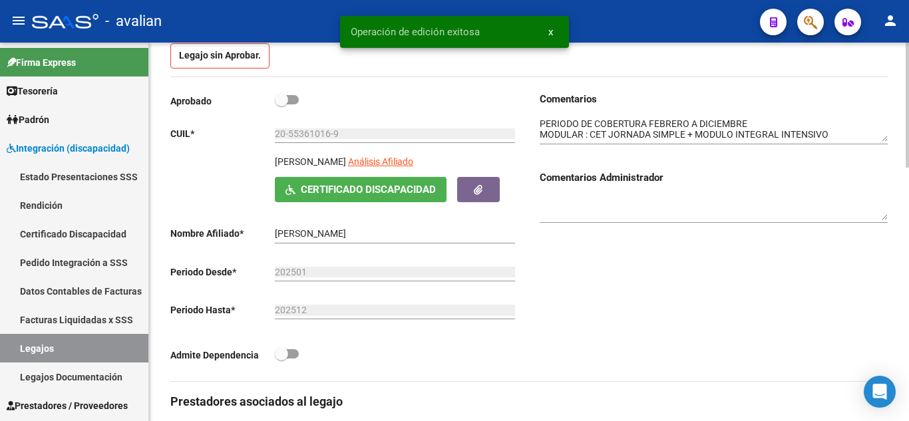
scroll to position [266, 0]
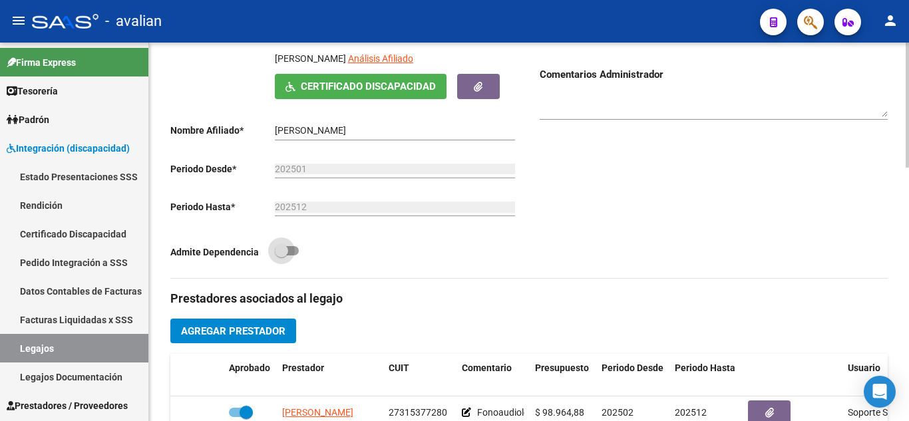
click at [293, 254] on span at bounding box center [287, 250] width 24 height 9
click at [281, 255] on input "checkbox" at bounding box center [281, 255] width 1 height 1
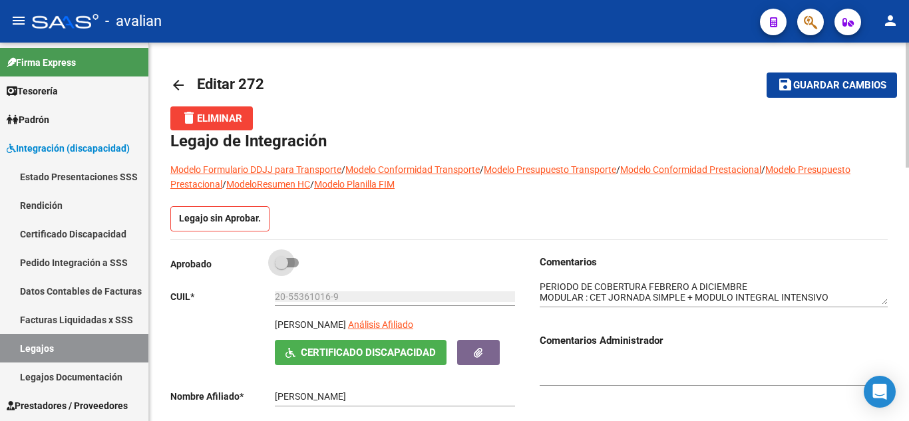
click at [295, 264] on span at bounding box center [287, 262] width 24 height 9
click at [281, 267] on input "checkbox" at bounding box center [281, 267] width 1 height 1
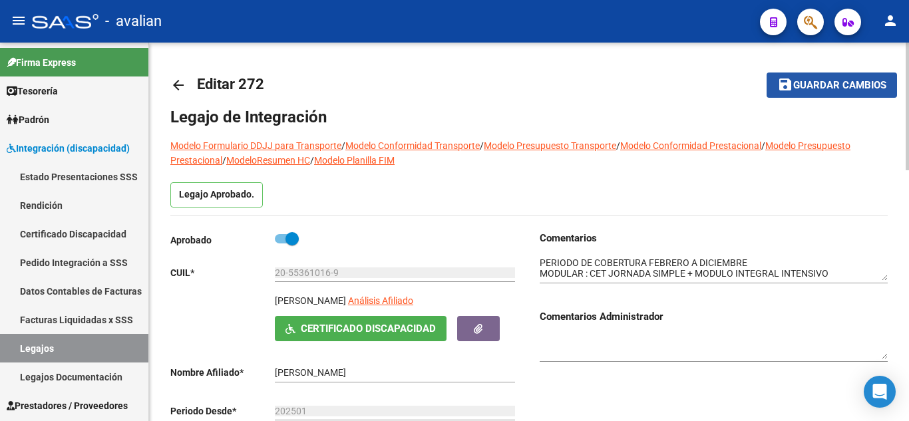
click at [798, 84] on span "Guardar cambios" at bounding box center [839, 86] width 93 height 12
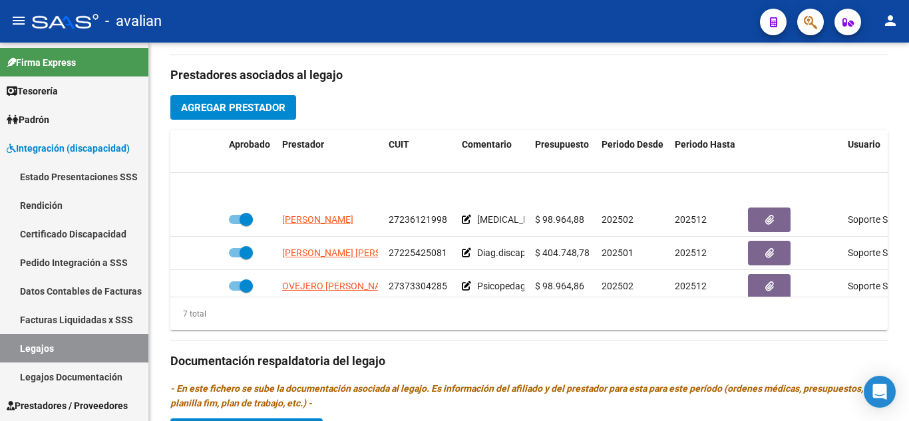
scroll to position [67, 0]
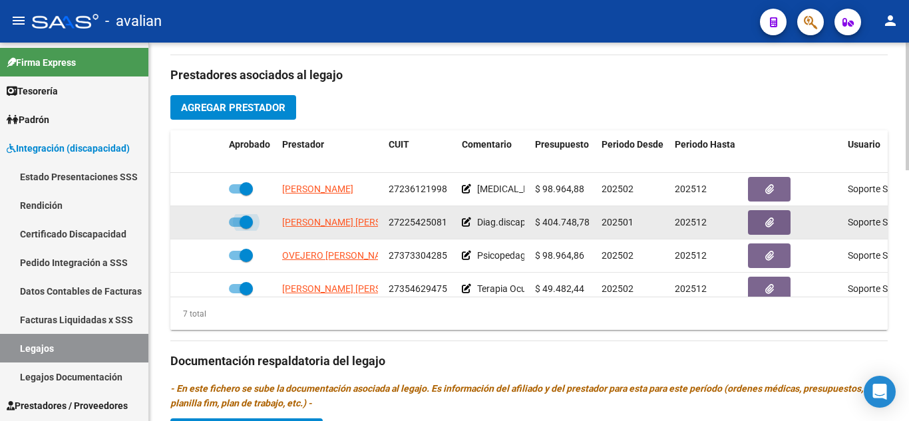
click at [234, 224] on span at bounding box center [241, 222] width 24 height 9
click at [235, 227] on input "checkbox" at bounding box center [235, 227] width 1 height 1
click at [467, 223] on icon at bounding box center [466, 222] width 9 height 9
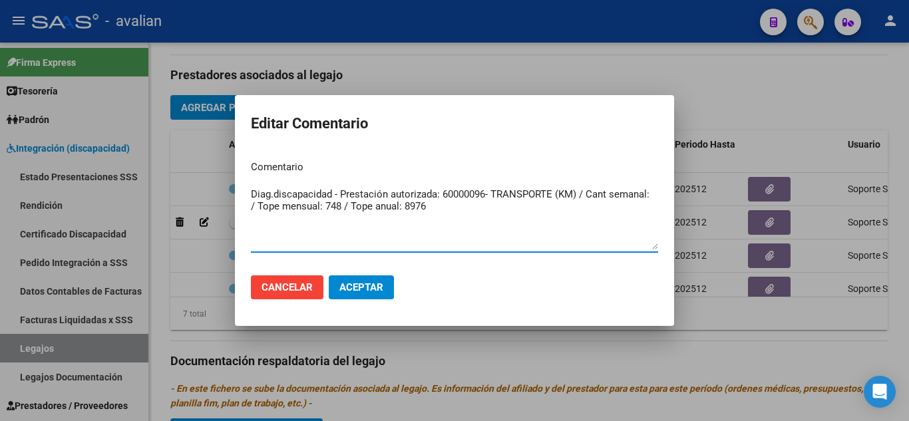
drag, startPoint x: 459, startPoint y: 211, endPoint x: 197, endPoint y: 170, distance: 265.2
click at [197, 170] on div "Editar Comentario Comentario Diag.discapacidad - Prestación autorizada: 6000009…" at bounding box center [454, 210] width 909 height 421
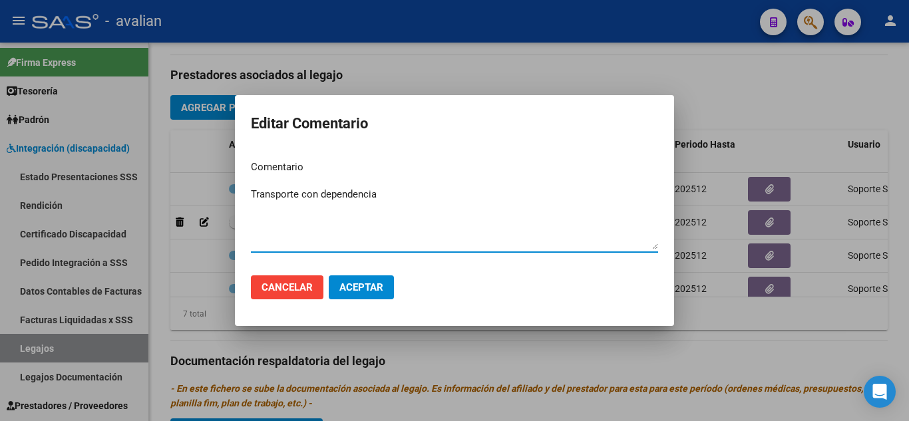
paste textarea "748"
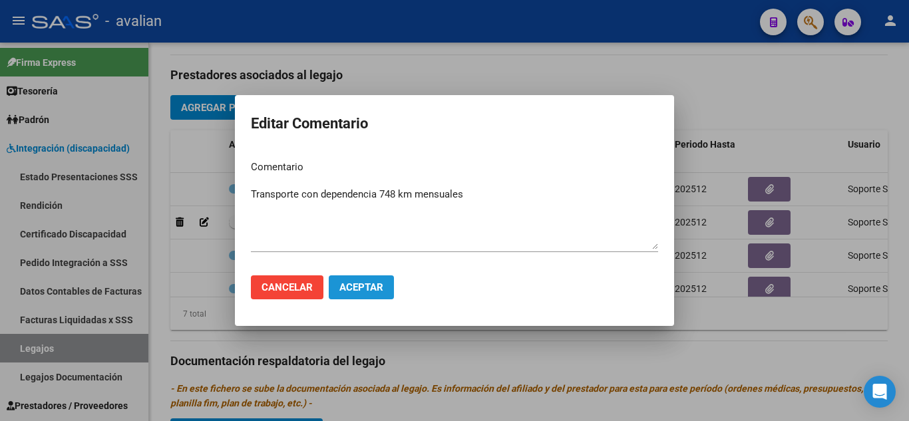
click at [371, 285] on span "Aceptar" at bounding box center [361, 287] width 44 height 12
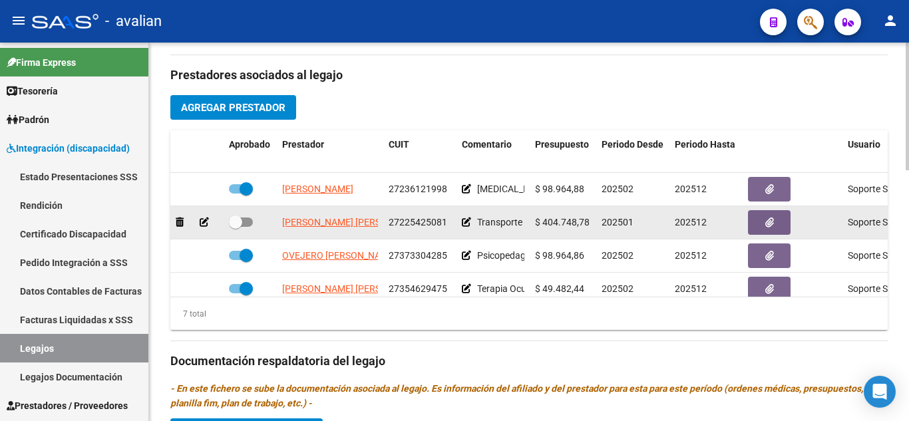
click at [466, 224] on icon at bounding box center [466, 222] width 9 height 9
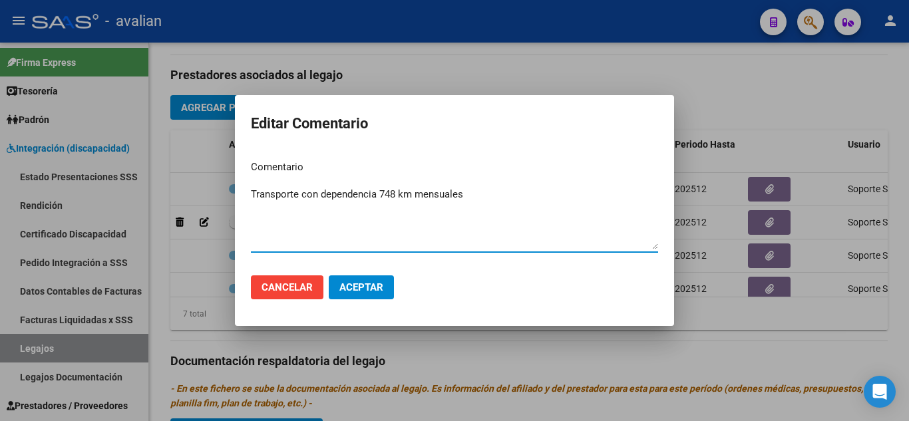
click at [367, 285] on span "Aceptar" at bounding box center [361, 287] width 44 height 12
click at [207, 224] on div at bounding box center [454, 210] width 909 height 421
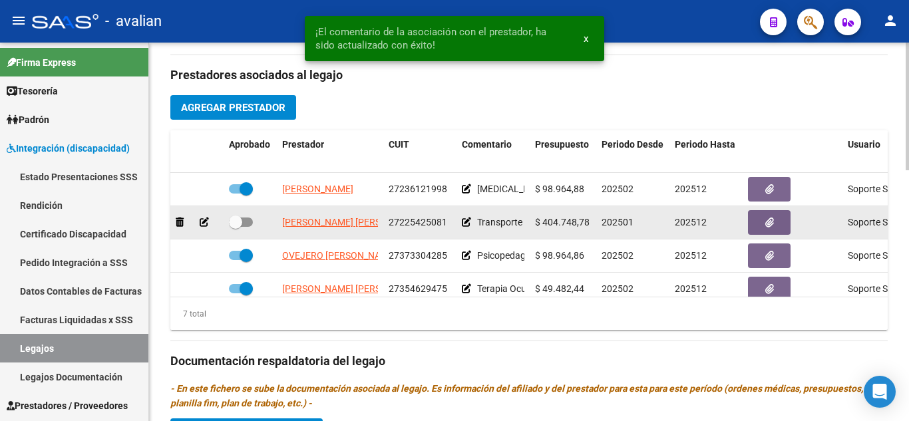
click at [204, 222] on icon at bounding box center [204, 222] width 9 height 9
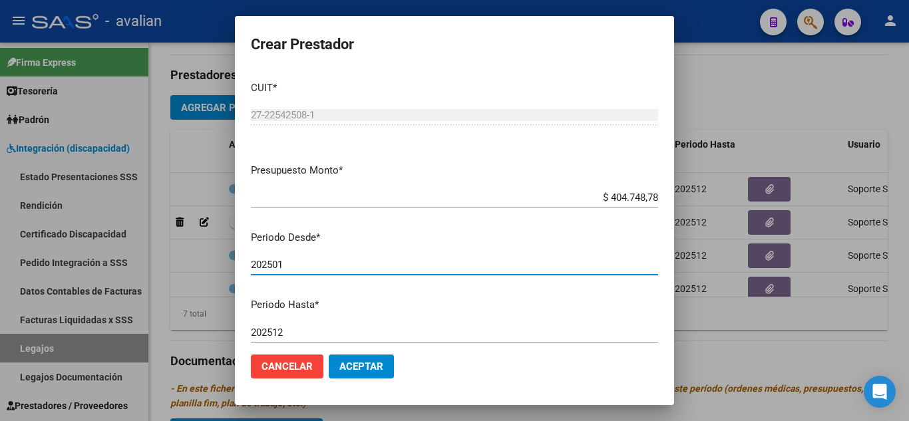
click at [291, 266] on input "202501" at bounding box center [454, 265] width 407 height 12
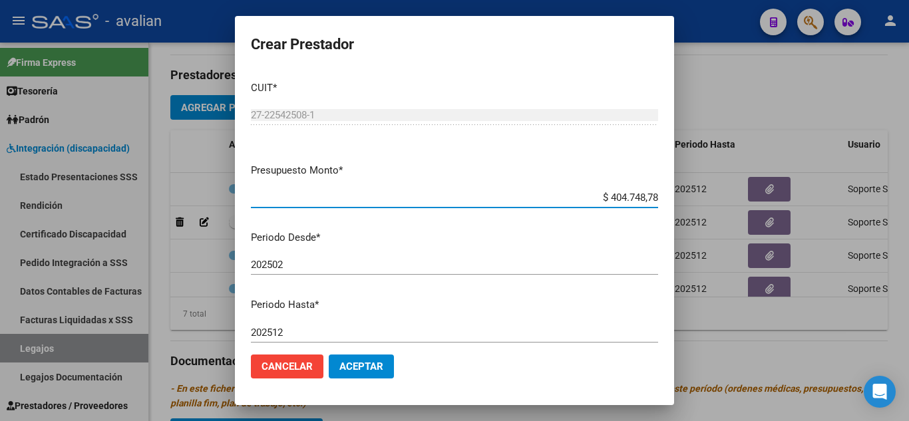
drag, startPoint x: 599, startPoint y: 199, endPoint x: 663, endPoint y: 196, distance: 63.9
click at [663, 196] on mat-dialog-content "CUIT * 27-22542508-1 Ingresar CUIT ARCA Padrón Presupuesto Monto * $ 404.748,78…" at bounding box center [454, 207] width 439 height 273
paste input "547.069,24"
click at [594, 255] on div "202502 Ingresar el periodo" at bounding box center [454, 265] width 407 height 20
click at [599, 205] on div "$ 5.470.692,48 Ingresar el monto" at bounding box center [454, 198] width 407 height 20
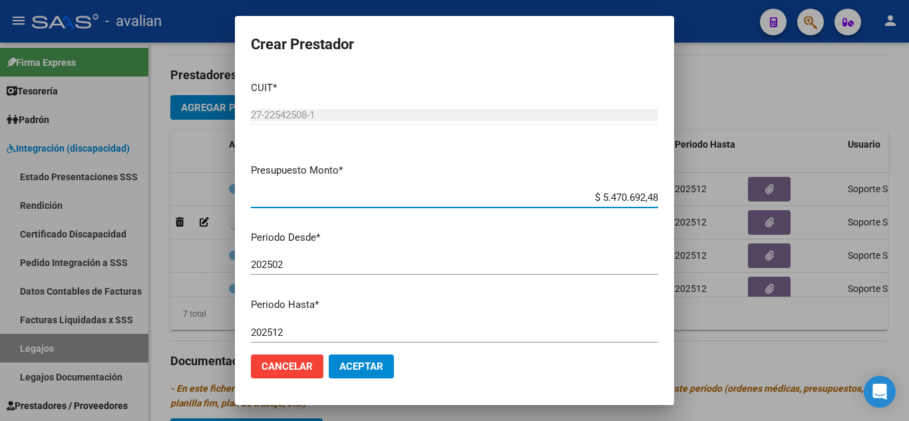
drag, startPoint x: 593, startPoint y: 195, endPoint x: 646, endPoint y: 197, distance: 53.3
click at [651, 197] on app-form-text-field "Presupuesto Monto * $ 5.470.692,48 Ingresar el monto" at bounding box center [460, 183] width 418 height 41
paste input "47.069,2"
click at [607, 197] on input "$ 5.470.692,48" at bounding box center [454, 198] width 407 height 12
drag, startPoint x: 592, startPoint y: 197, endPoint x: 669, endPoint y: 198, distance: 76.5
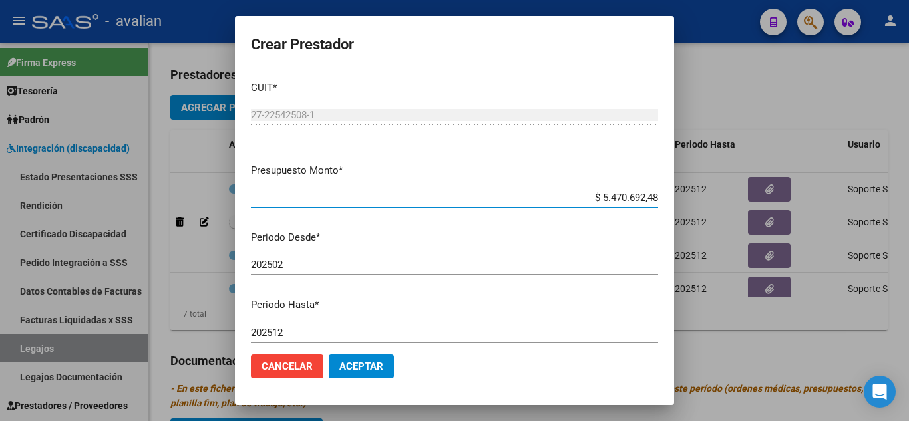
click at [669, 198] on mat-dialog-content "CUIT * 27-22542508-1 Ingresar CUIT ARCA Padrón Presupuesto Monto * $ 5.470.692,…" at bounding box center [454, 207] width 439 height 273
click at [639, 201] on input "$ 5.470.692,48" at bounding box center [454, 198] width 407 height 12
click at [600, 199] on input "$ 5.470.692,48" at bounding box center [454, 198] width 407 height 12
drag, startPoint x: 595, startPoint y: 197, endPoint x: 693, endPoint y: 195, distance: 98.5
click at [695, 195] on div "Crear Prestador CUIT * 27-22542508-1 Ingresar CUIT ARCA Padrón Presupuesto Mont…" at bounding box center [454, 210] width 909 height 421
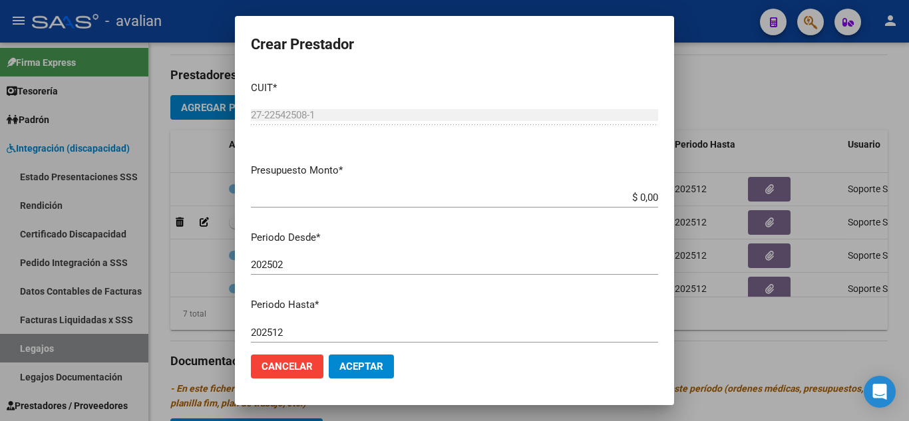
click at [537, 168] on p "Presupuesto Monto *" at bounding box center [454, 170] width 407 height 15
drag, startPoint x: 631, startPoint y: 198, endPoint x: 653, endPoint y: 205, distance: 23.1
click at [653, 204] on mat-dialog-content "CUIT * 27-22542508-1 Ingresar CUIT ARCA Padrón Presupuesto Monto * $ 0,00 Ingre…" at bounding box center [454, 207] width 439 height 273
click at [471, 205] on div "$ 0,00 Ingresar el monto" at bounding box center [454, 198] width 407 height 20
paste input "547.069,24"
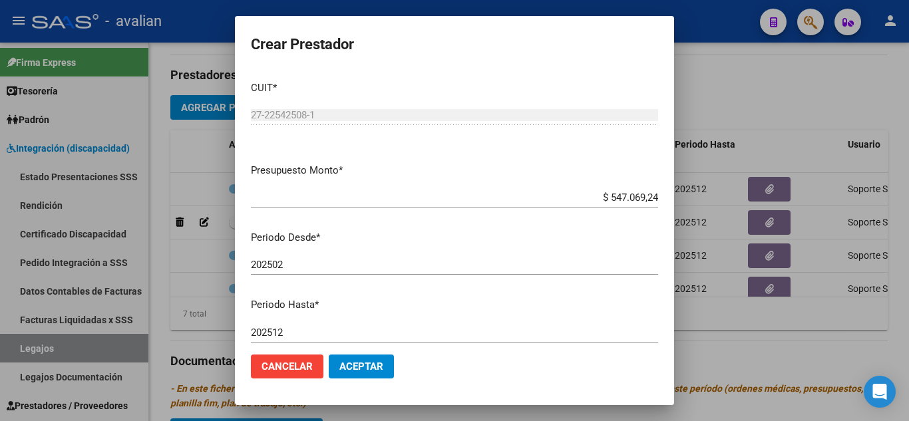
click at [540, 174] on p "Presupuesto Monto *" at bounding box center [454, 170] width 407 height 15
click at [377, 360] on button "Aceptar" at bounding box center [361, 367] width 65 height 24
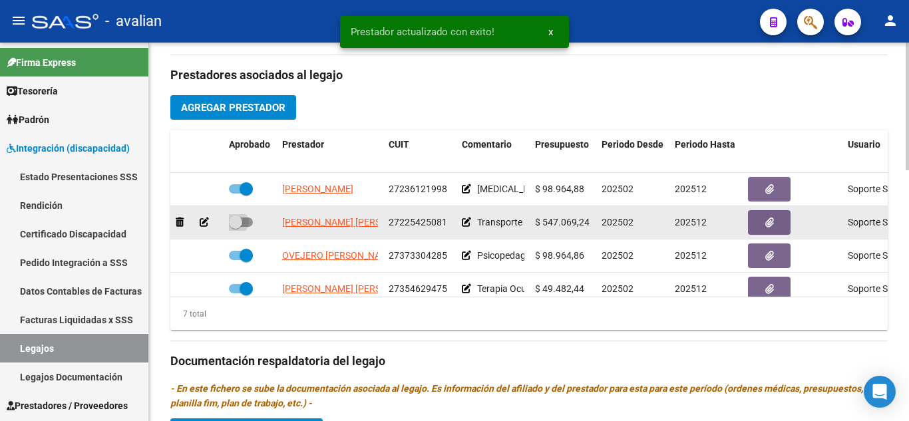
click at [245, 226] on span at bounding box center [241, 222] width 24 height 9
click at [236, 227] on input "checkbox" at bounding box center [235, 227] width 1 height 1
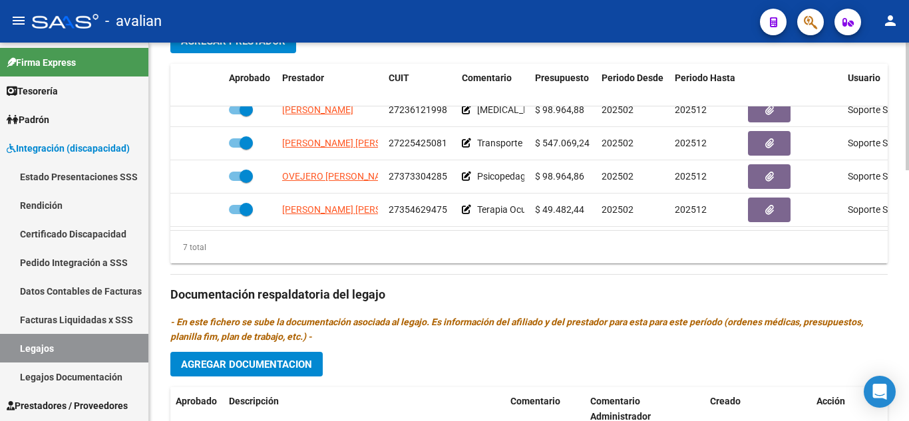
scroll to position [57, 0]
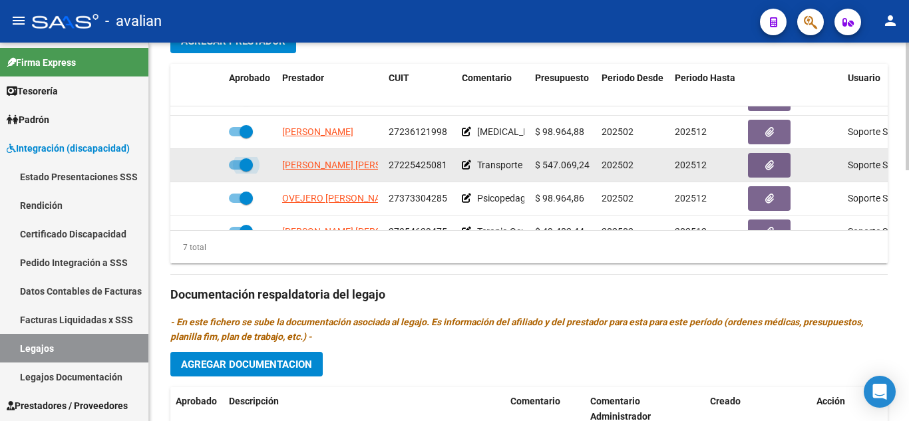
click at [235, 168] on span at bounding box center [241, 164] width 24 height 9
click at [235, 170] on input "checkbox" at bounding box center [235, 170] width 1 height 1
click at [203, 168] on icon at bounding box center [204, 164] width 9 height 9
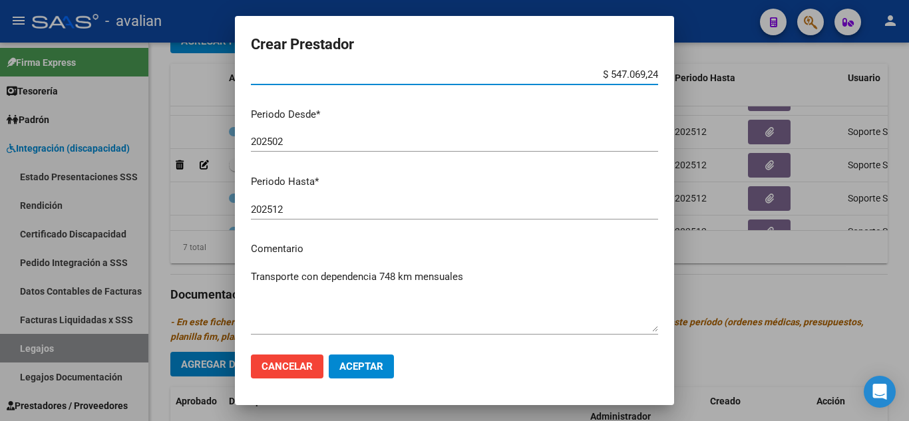
scroll to position [182, 0]
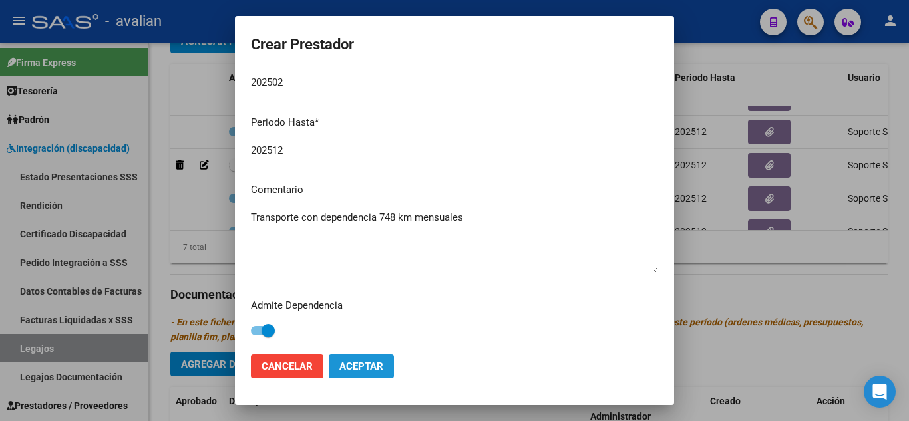
click at [362, 363] on span "Aceptar" at bounding box center [361, 367] width 44 height 12
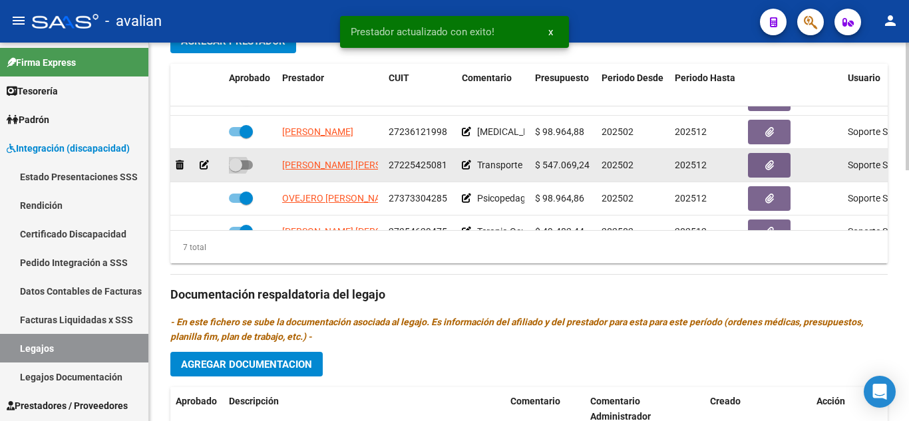
click at [248, 170] on span at bounding box center [241, 164] width 24 height 9
click at [236, 170] on input "checkbox" at bounding box center [235, 170] width 1 height 1
click at [769, 166] on icon "button" at bounding box center [769, 165] width 9 height 10
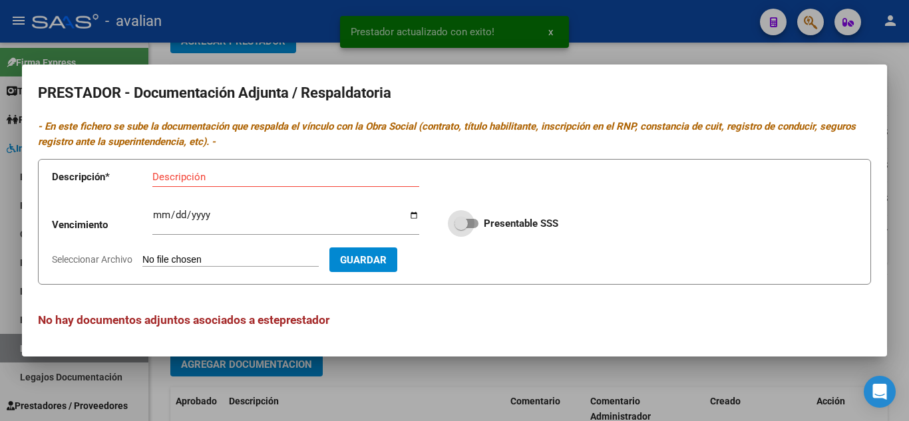
click at [475, 223] on span at bounding box center [466, 223] width 24 height 9
click at [461, 228] on input "Presentable SSS" at bounding box center [460, 228] width 1 height 1
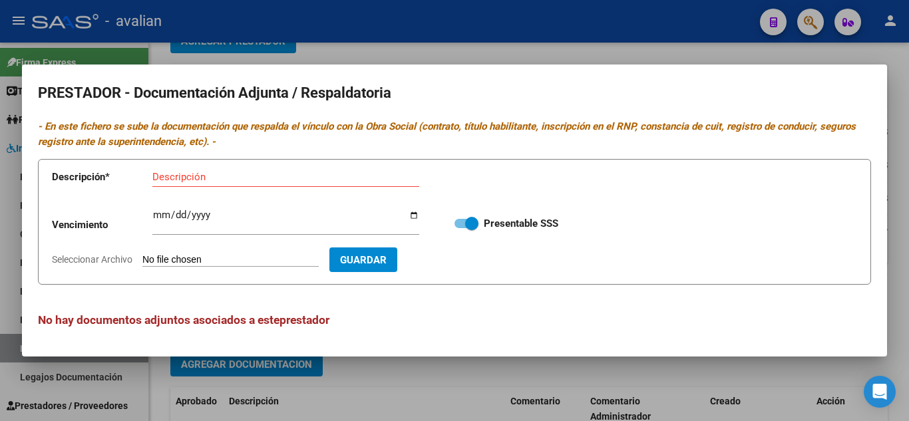
click at [210, 176] on input "Descripción" at bounding box center [285, 177] width 267 height 12
click at [232, 256] on input "Seleccionar Archivo" at bounding box center [230, 260] width 176 height 13
click at [474, 259] on button "Guardar" at bounding box center [440, 259] width 68 height 25
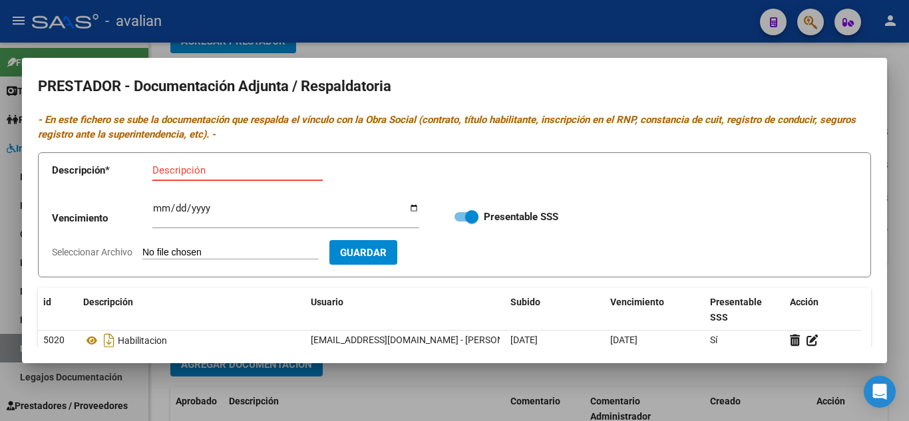
click at [192, 171] on input "Descripción" at bounding box center [237, 170] width 170 height 12
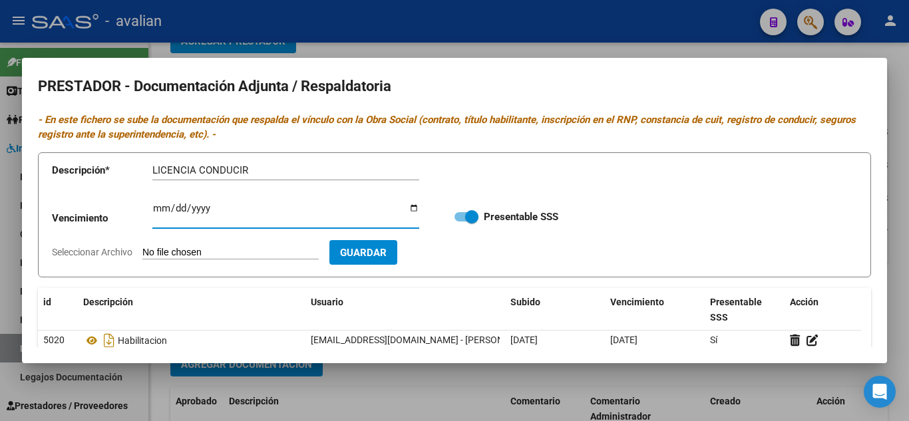
click at [162, 208] on input "Ingresar vencimiento" at bounding box center [285, 213] width 267 height 21
click at [208, 255] on input "Seleccionar Archivo" at bounding box center [230, 253] width 176 height 13
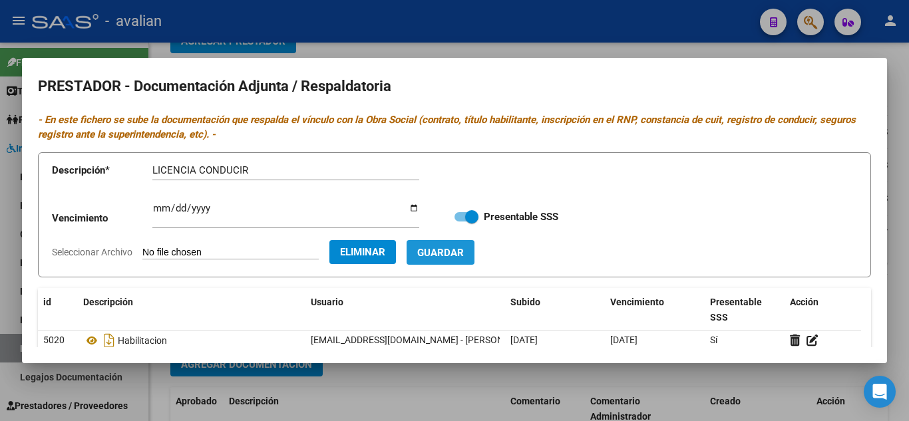
click at [464, 256] on span "Guardar" at bounding box center [440, 253] width 47 height 12
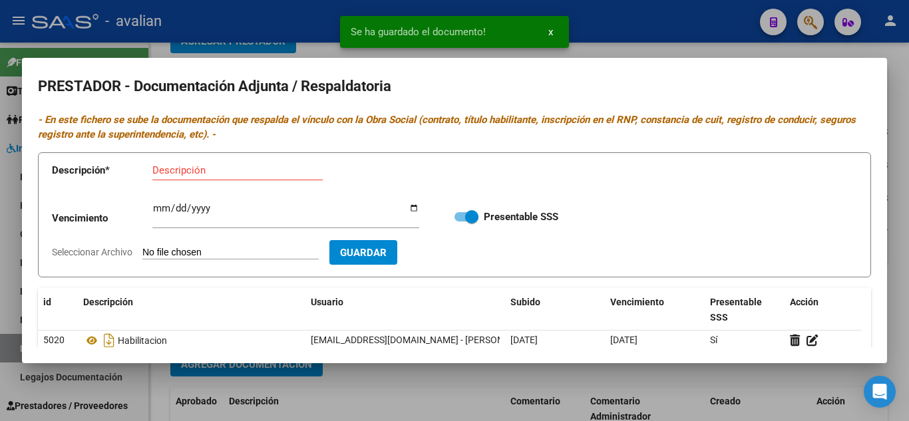
click at [681, 47] on div at bounding box center [454, 210] width 909 height 421
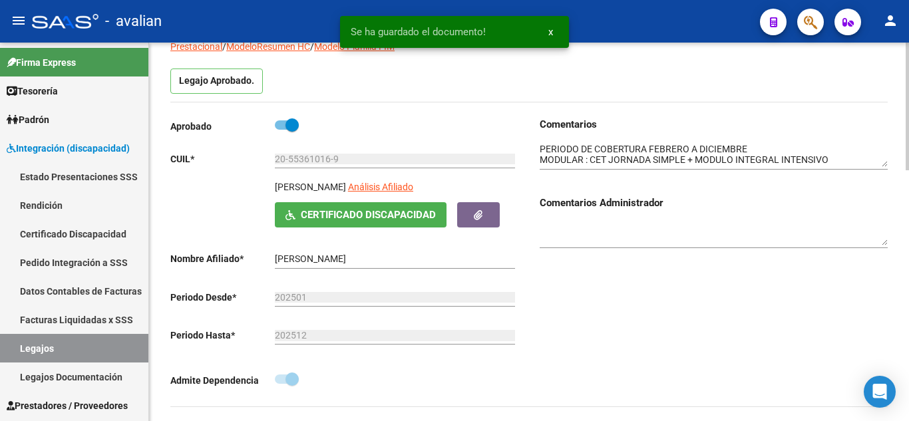
scroll to position [0, 0]
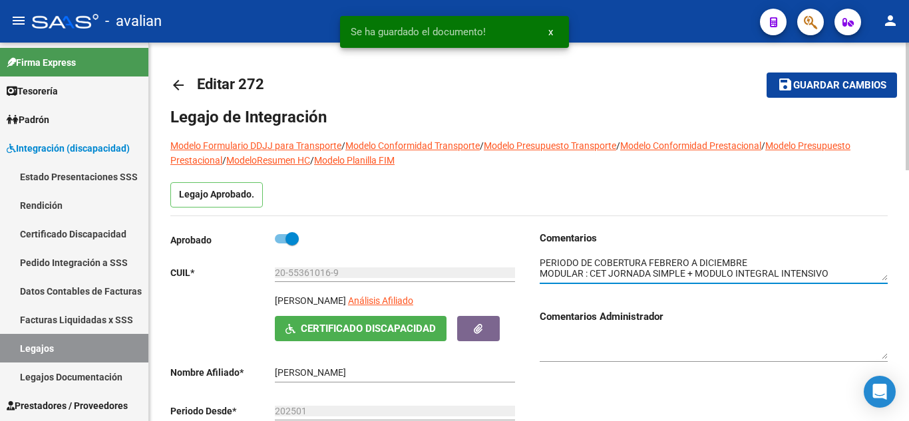
drag, startPoint x: 633, startPoint y: 259, endPoint x: 645, endPoint y: 257, distance: 12.8
click at [645, 257] on textarea at bounding box center [714, 268] width 348 height 25
click at [847, 277] on textarea at bounding box center [714, 268] width 348 height 25
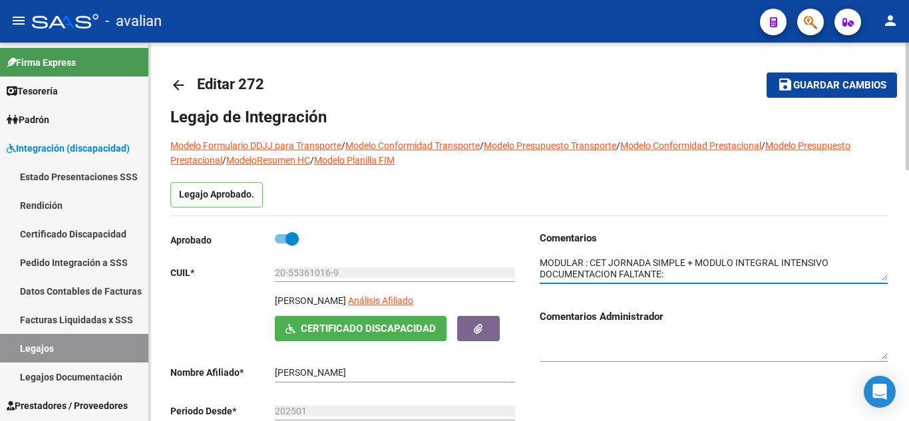
scroll to position [21, 0]
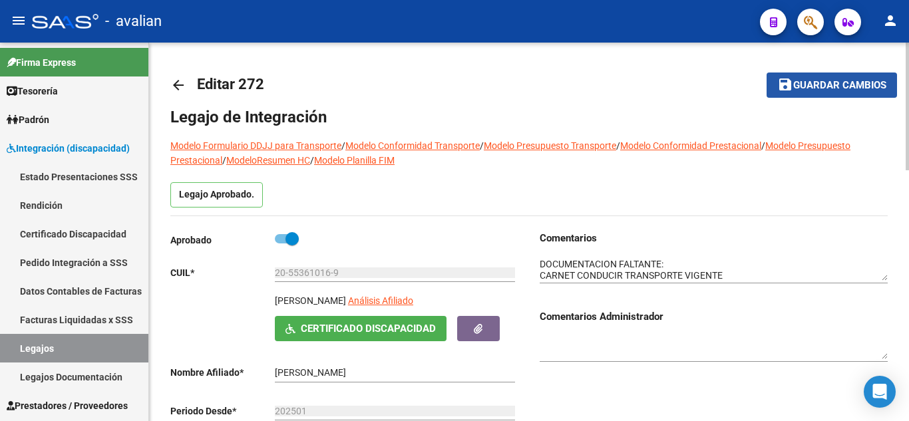
click at [826, 93] on button "save Guardar cambios" at bounding box center [831, 85] width 130 height 25
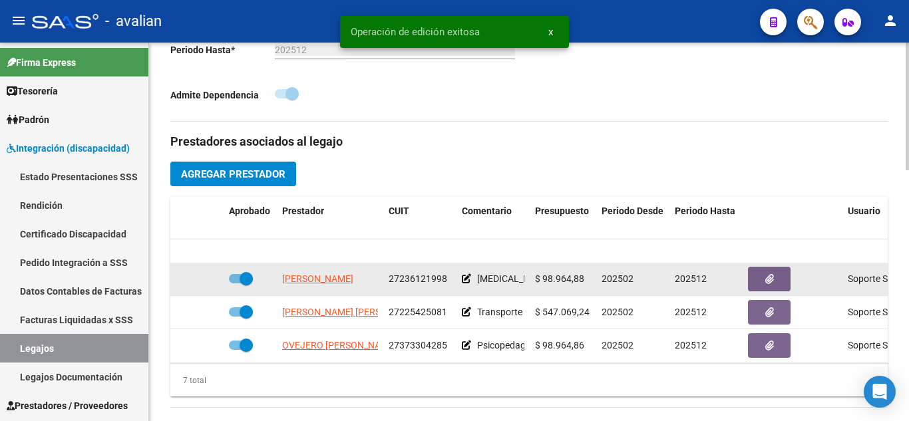
scroll to position [67, 0]
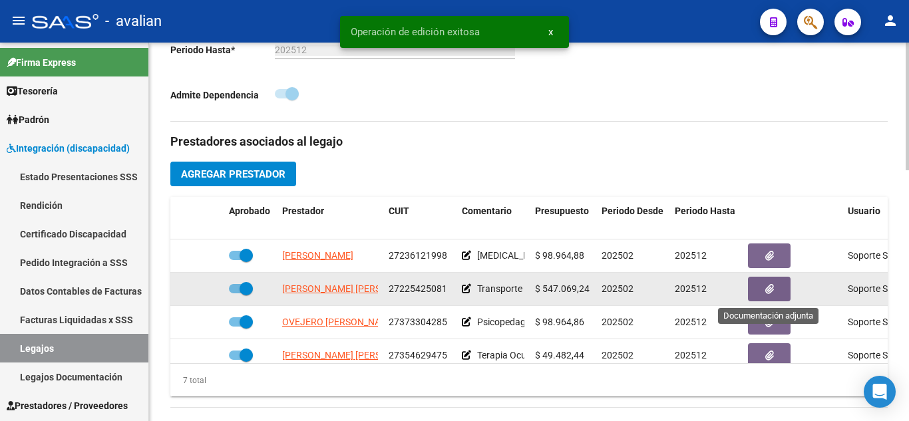
click at [768, 291] on icon "button" at bounding box center [769, 289] width 9 height 10
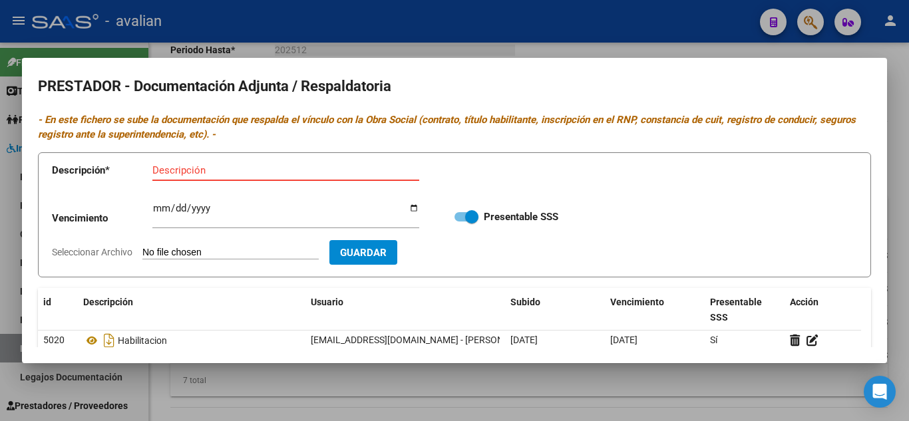
click at [220, 168] on input "Descripción" at bounding box center [285, 170] width 267 height 12
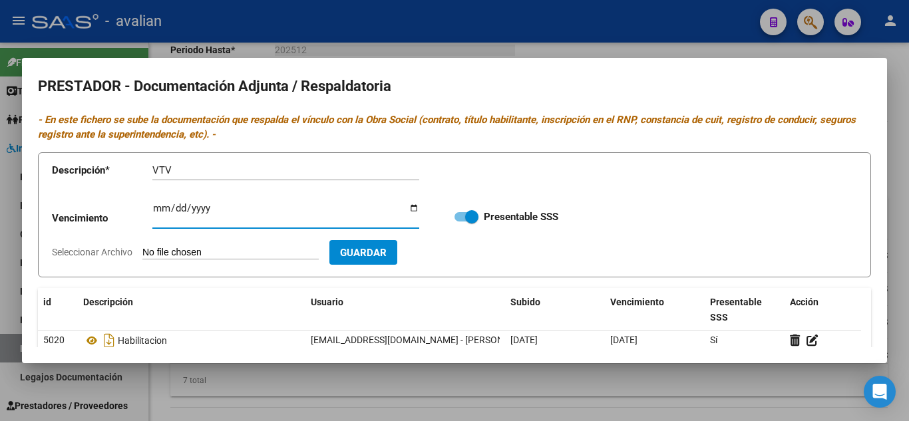
click at [161, 206] on input "Ingresar vencimiento" at bounding box center [285, 213] width 267 height 21
click at [196, 256] on input "Seleccionar Archivo" at bounding box center [230, 253] width 176 height 13
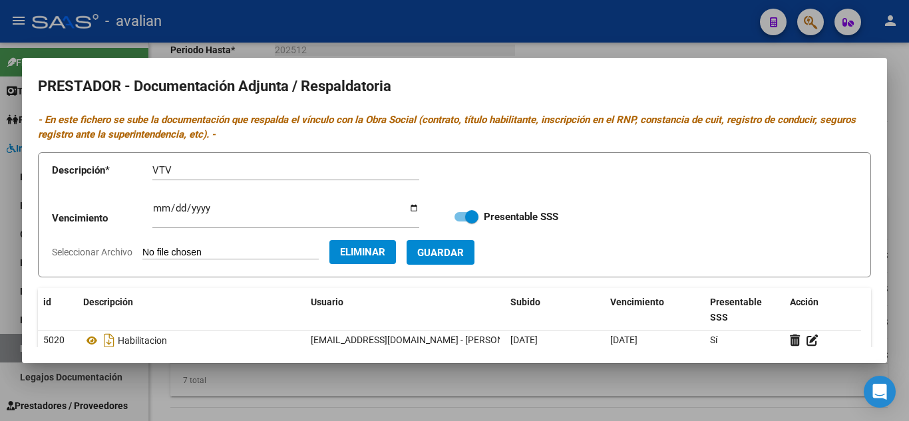
click at [466, 261] on button "Guardar" at bounding box center [440, 252] width 68 height 25
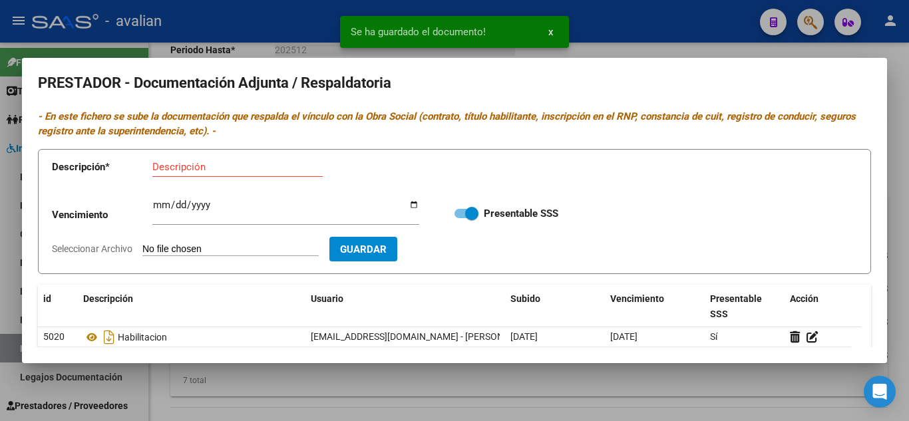
scroll to position [0, 0]
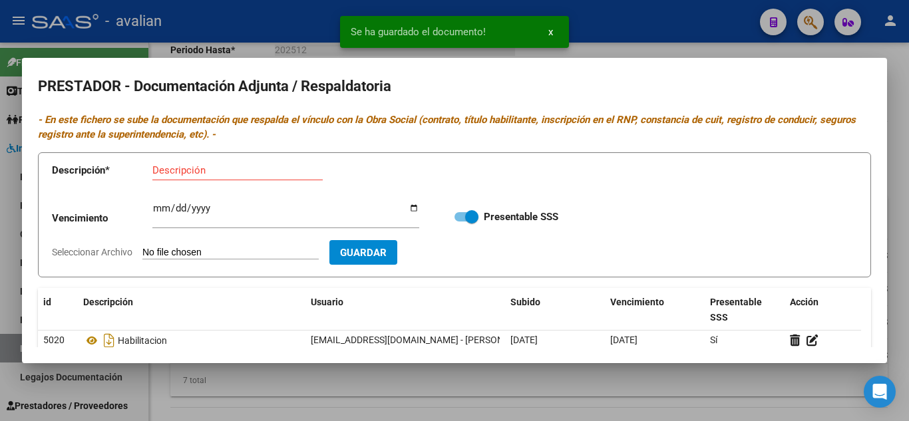
click at [617, 37] on div at bounding box center [454, 210] width 909 height 421
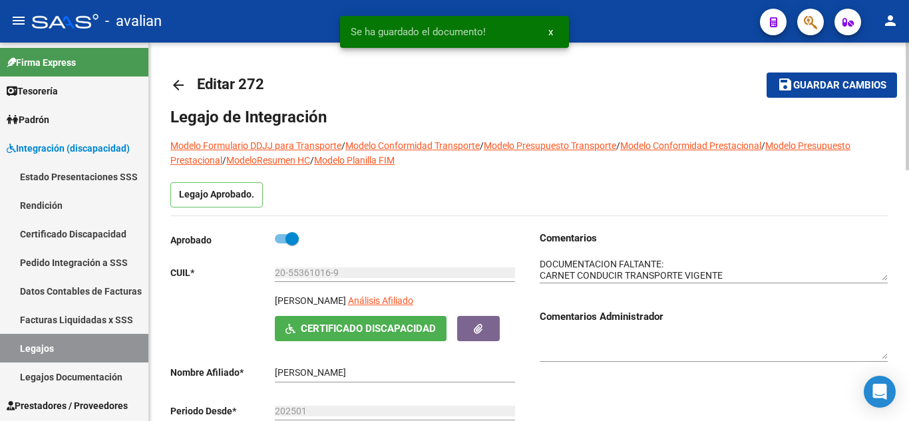
scroll to position [22, 0]
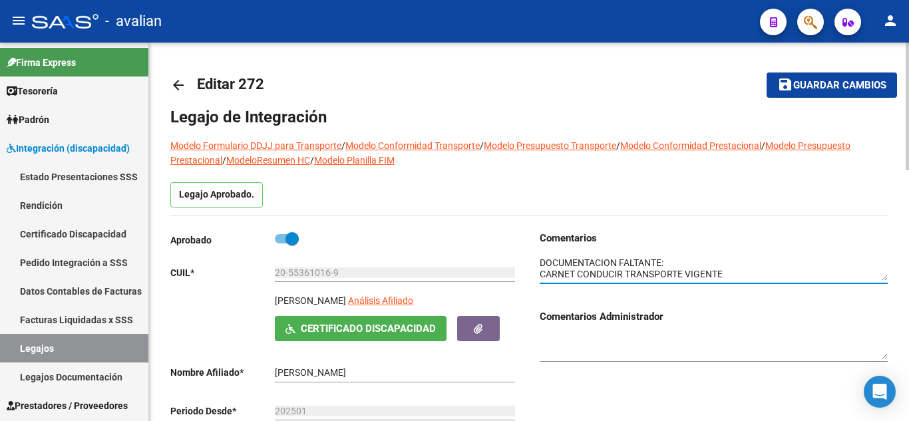
click at [736, 265] on textarea at bounding box center [714, 268] width 348 height 25
click at [748, 279] on textarea at bounding box center [714, 268] width 348 height 25
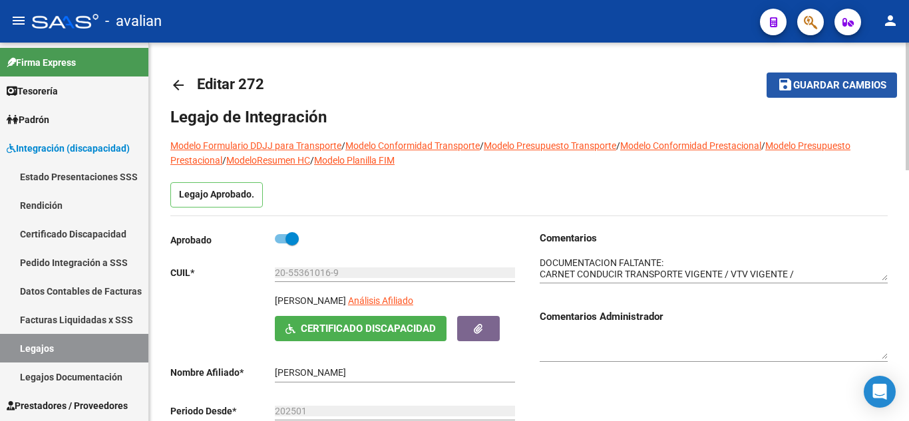
click at [850, 87] on span "Guardar cambios" at bounding box center [839, 86] width 93 height 12
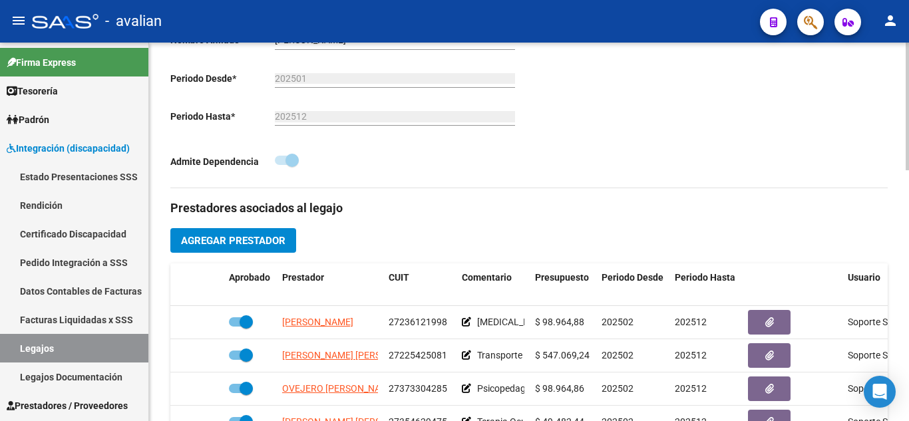
scroll to position [466, 0]
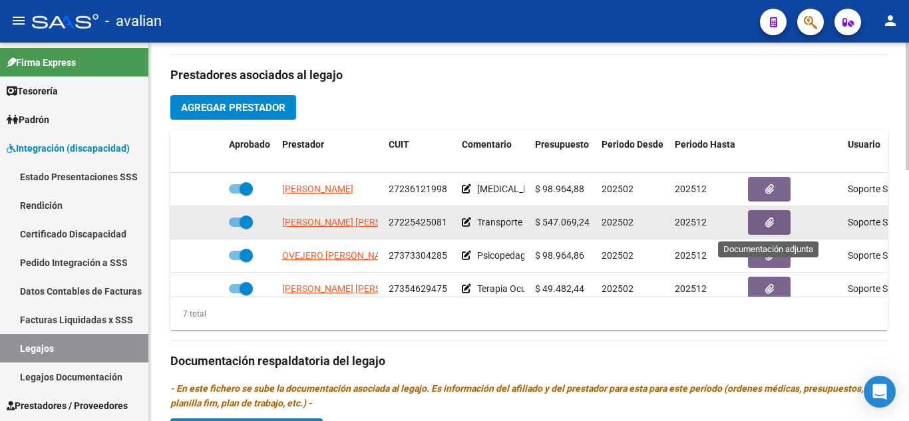
click at [774, 223] on button "button" at bounding box center [769, 222] width 43 height 25
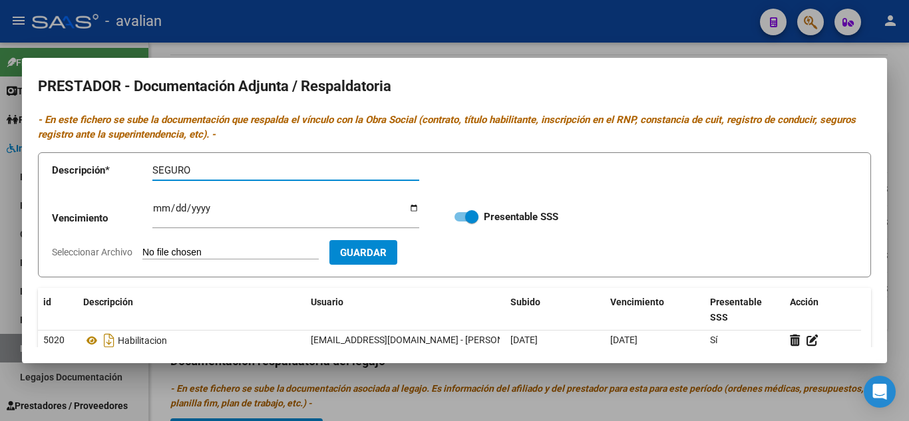
click at [160, 208] on input "Ingresar vencimiento" at bounding box center [285, 213] width 267 height 21
click at [208, 255] on input "Seleccionar Archivo" at bounding box center [230, 253] width 176 height 13
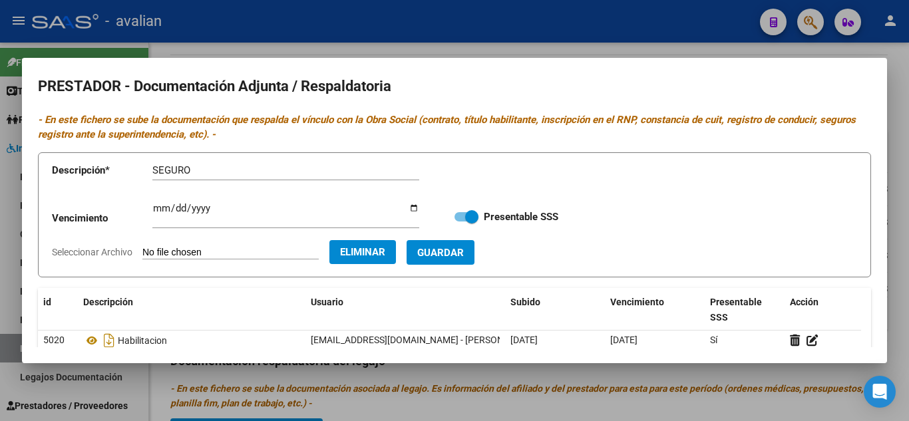
click at [452, 242] on button "Guardar" at bounding box center [440, 252] width 68 height 25
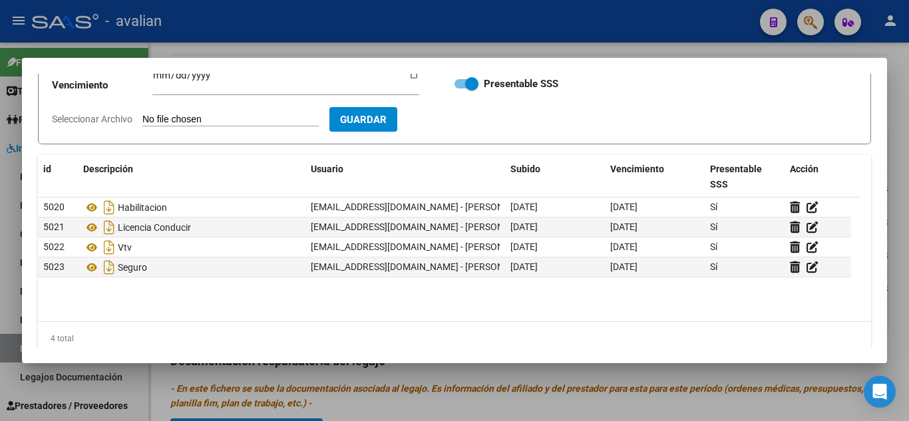
scroll to position [0, 0]
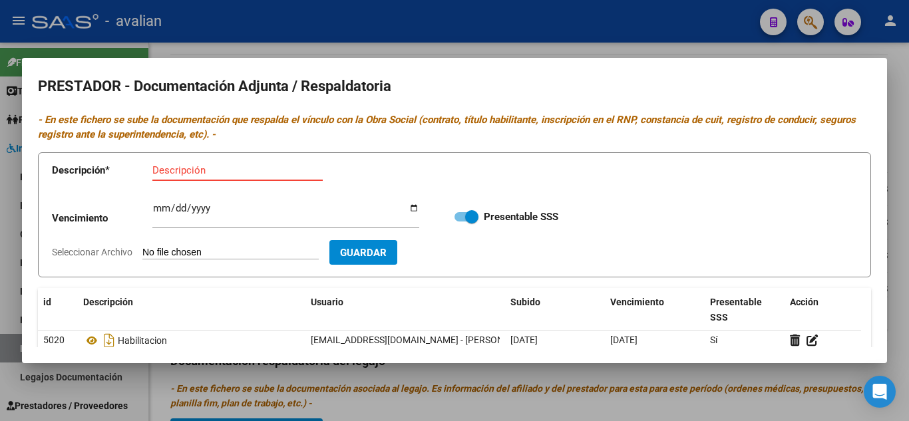
click at [210, 164] on input "Descripción" at bounding box center [237, 170] width 170 height 12
click at [220, 245] on form "Descripción * CBU Descripción Vencimiento Ingresar vencimiento Presentable SSS …" at bounding box center [454, 215] width 833 height 126
click at [220, 255] on input "Seleccionar Archivo" at bounding box center [230, 253] width 176 height 13
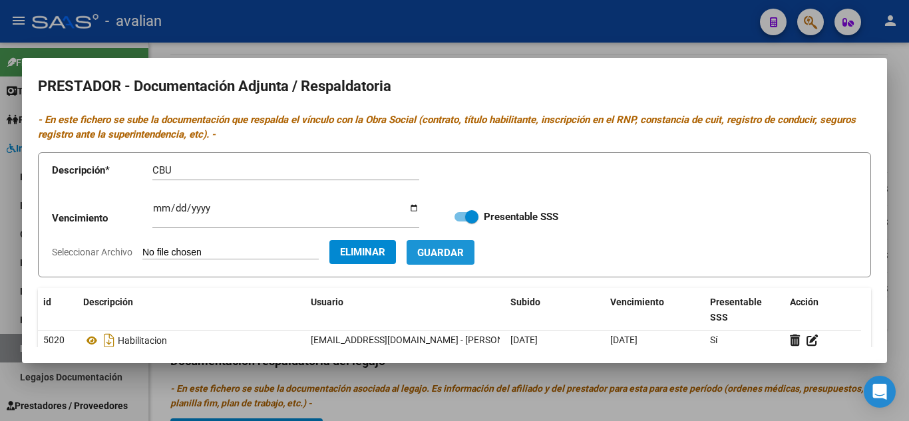
click at [464, 251] on span "Guardar" at bounding box center [440, 253] width 47 height 12
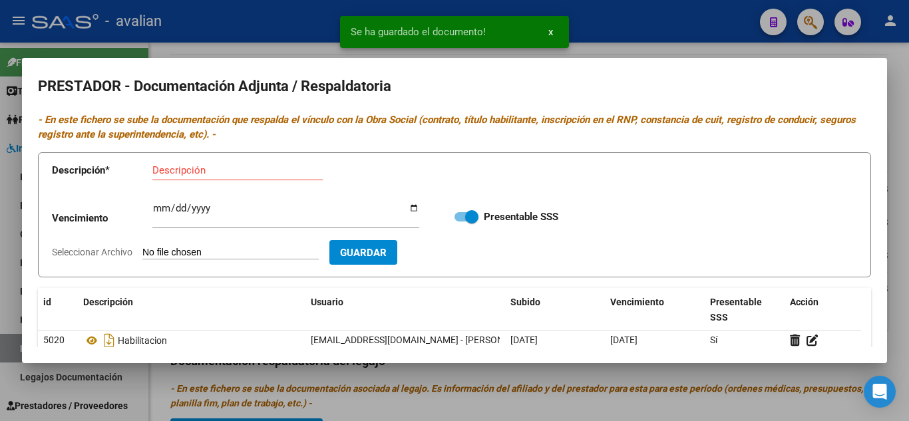
scroll to position [133, 0]
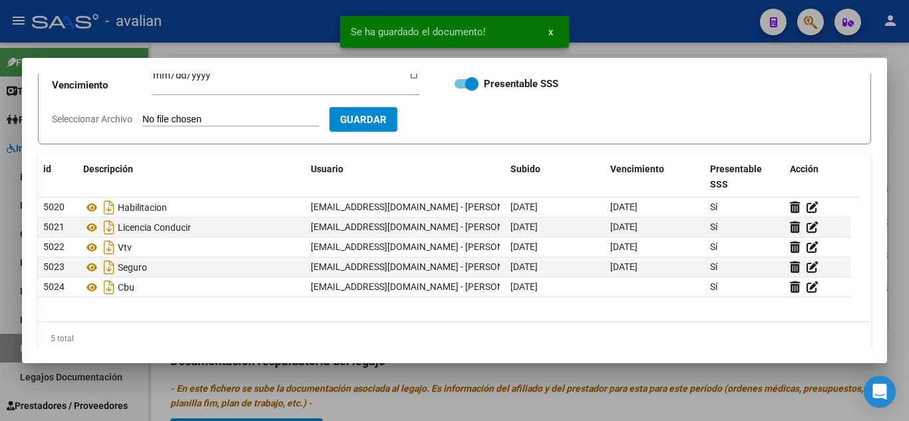
click at [656, 49] on div at bounding box center [454, 210] width 909 height 421
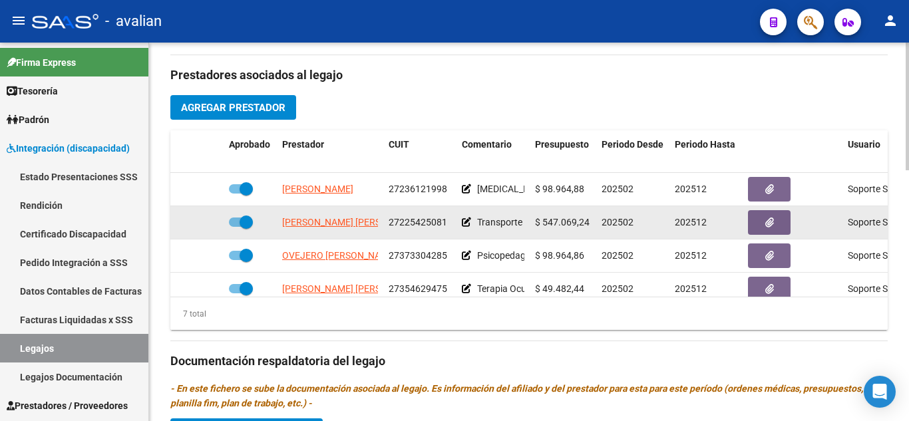
drag, startPoint x: 388, startPoint y: 222, endPoint x: 456, endPoint y: 224, distance: 68.6
click at [456, 224] on div "[PERSON_NAME] [PERSON_NAME] 27225425081 Transporte con dependencia 748 km mensu…" at bounding box center [579, 222] width 818 height 33
copy span "27225425081"
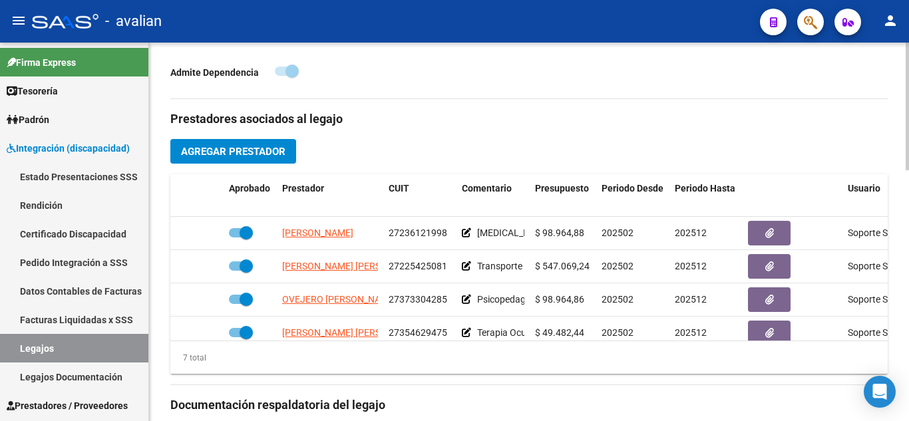
scroll to position [399, 0]
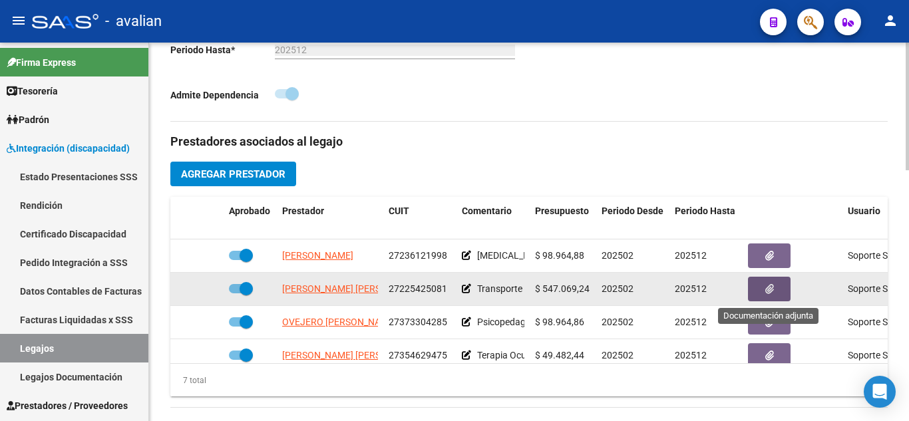
click at [783, 283] on button "button" at bounding box center [769, 289] width 43 height 25
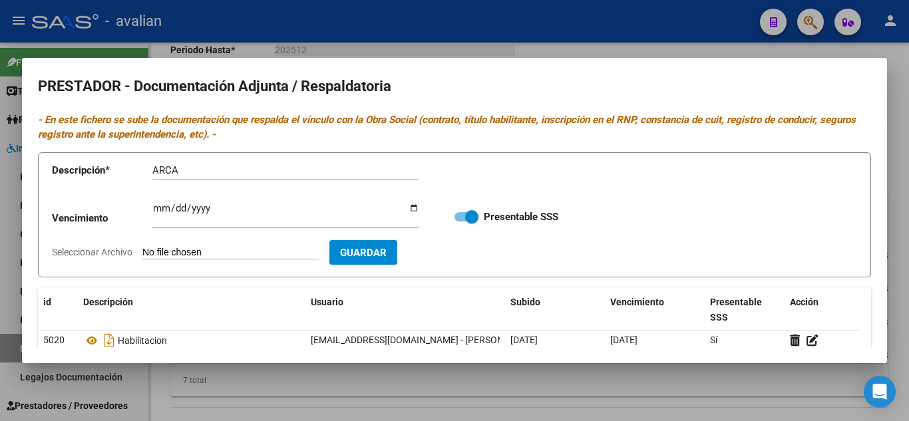
click at [247, 250] on input "Seleccionar Archivo" at bounding box center [230, 253] width 176 height 13
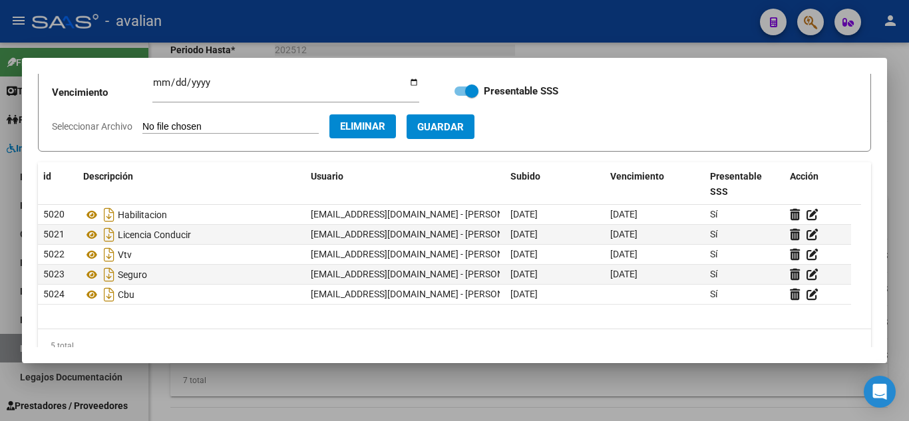
scroll to position [133, 0]
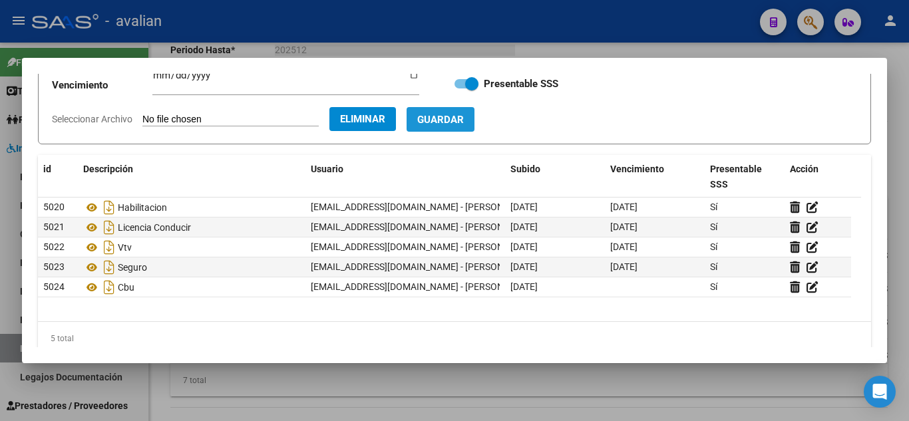
click at [464, 120] on span "Guardar" at bounding box center [440, 120] width 47 height 12
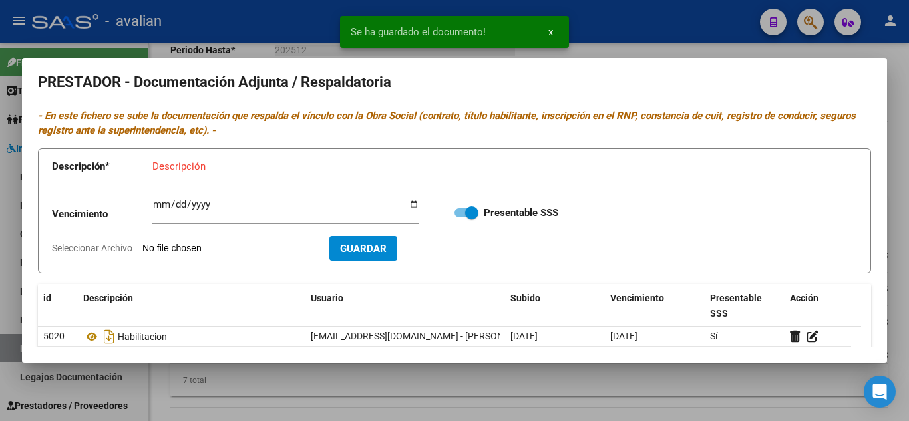
scroll to position [0, 0]
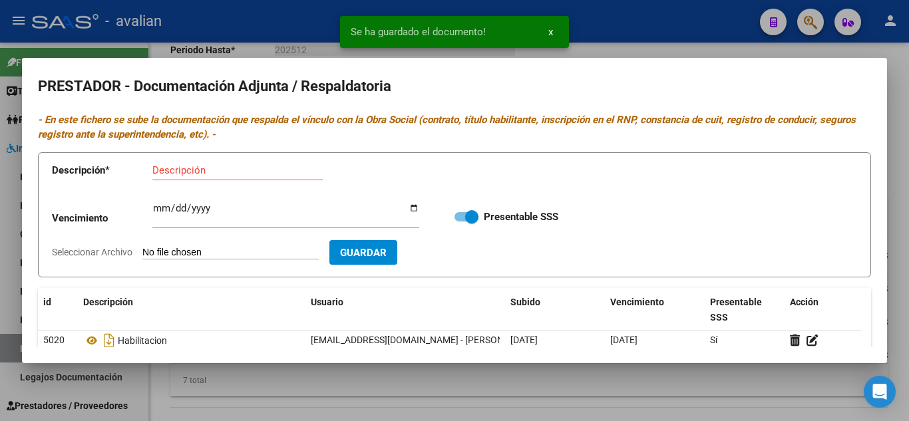
click at [681, 47] on div at bounding box center [454, 210] width 909 height 421
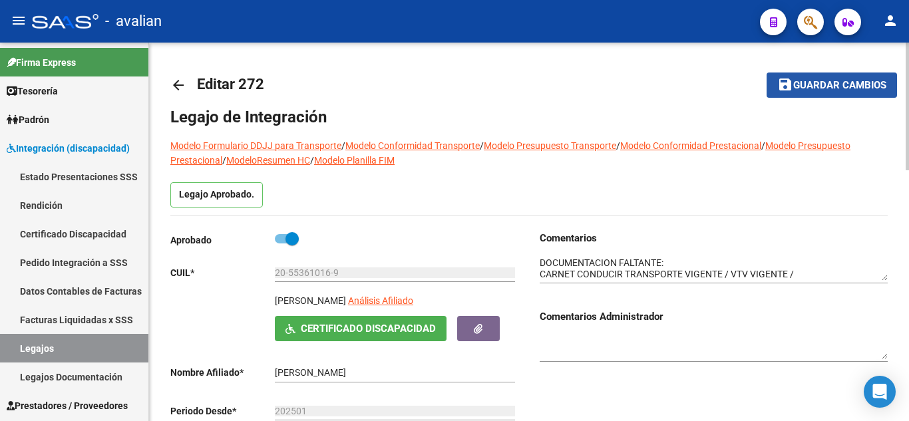
click at [800, 84] on span "Guardar cambios" at bounding box center [839, 86] width 93 height 12
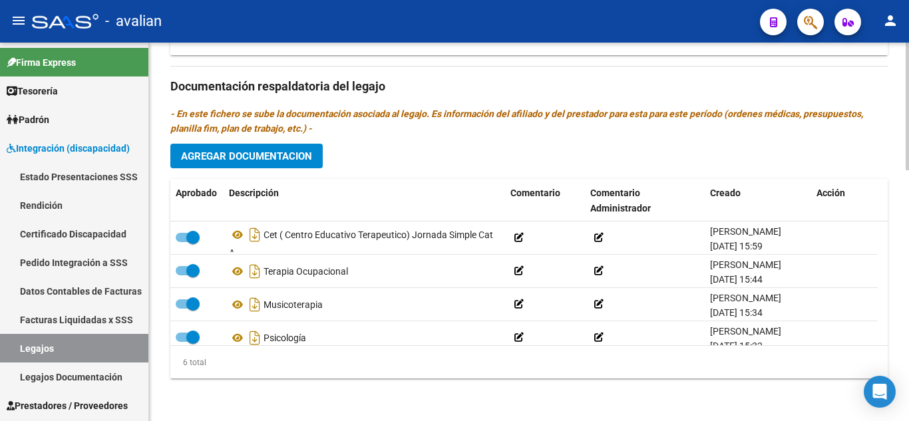
scroll to position [742, 0]
click at [289, 158] on span "Agregar Documentacion" at bounding box center [246, 156] width 131 height 12
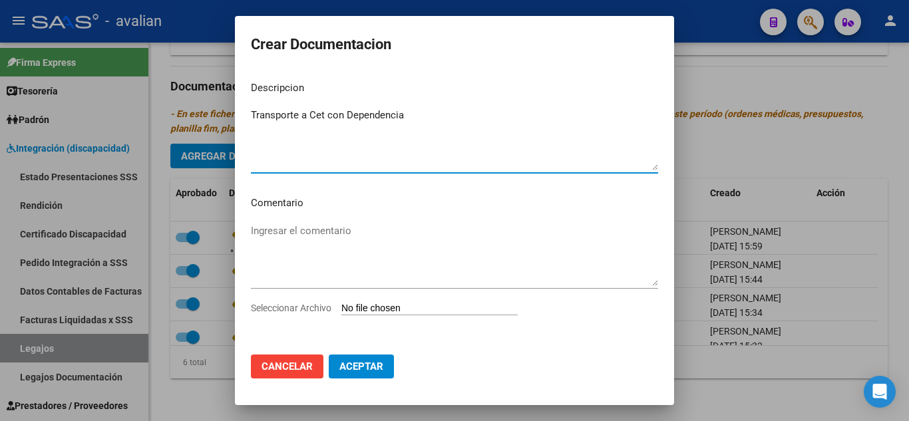
click at [428, 309] on input "Seleccionar Archivo" at bounding box center [429, 309] width 176 height 13
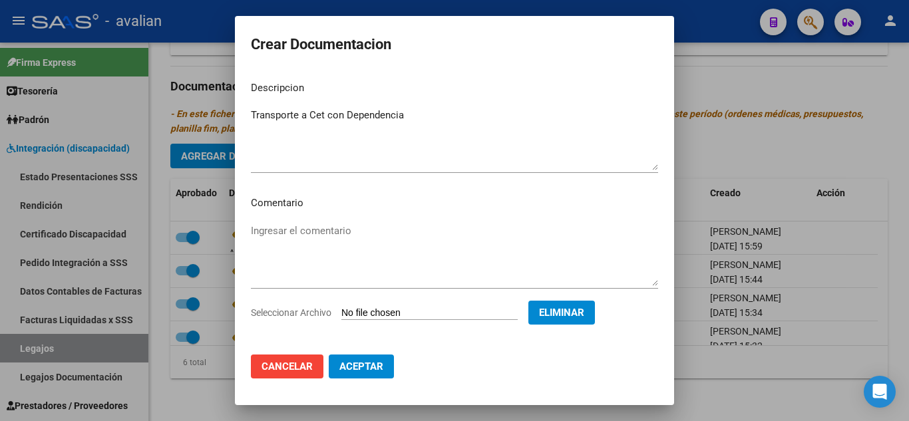
click at [388, 363] on button "Aceptar" at bounding box center [361, 367] width 65 height 24
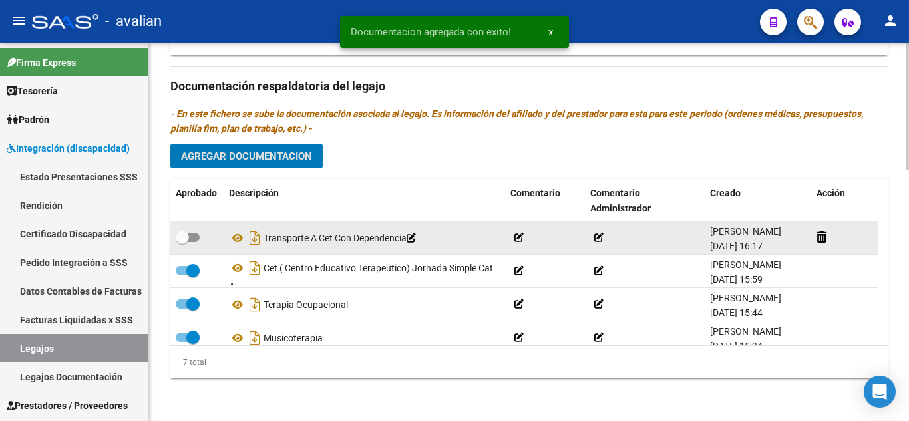
click at [197, 235] on span at bounding box center [188, 237] width 24 height 9
click at [182, 242] on input "checkbox" at bounding box center [182, 242] width 1 height 1
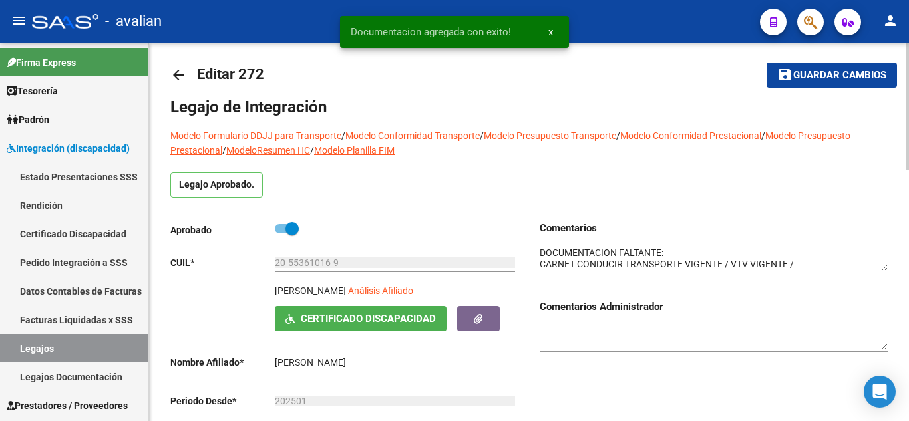
scroll to position [0, 0]
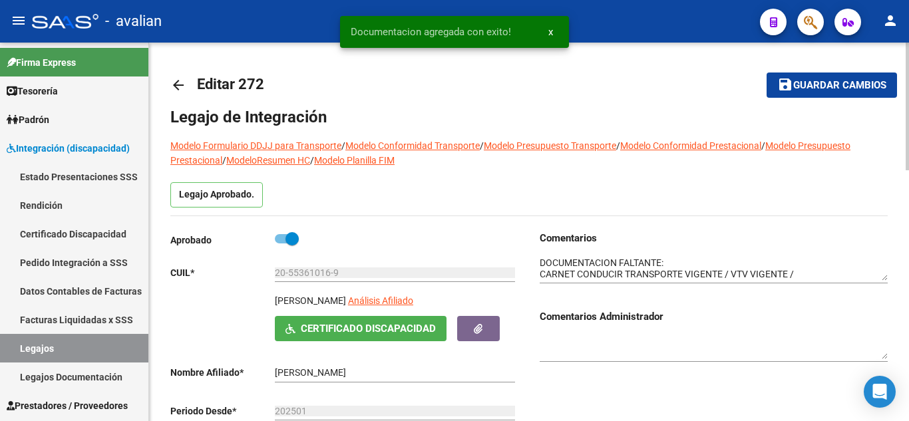
drag, startPoint x: 796, startPoint y: 86, endPoint x: 786, endPoint y: 89, distance: 11.2
click at [794, 85] on span "Guardar cambios" at bounding box center [839, 86] width 93 height 12
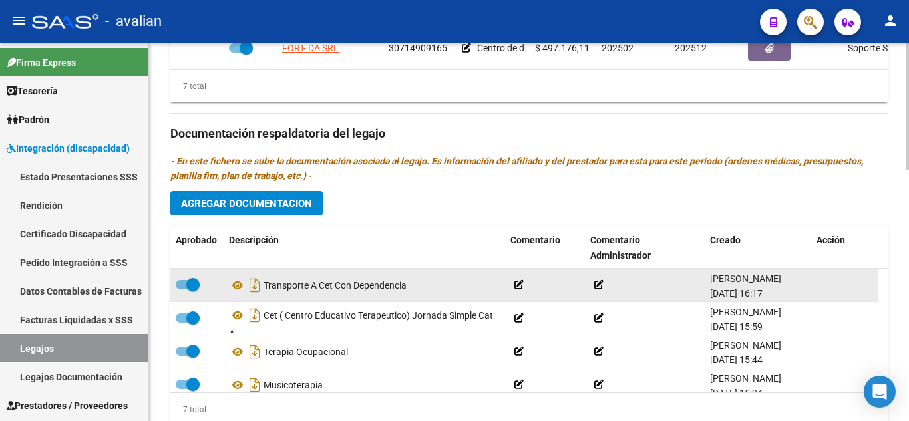
scroll to position [732, 0]
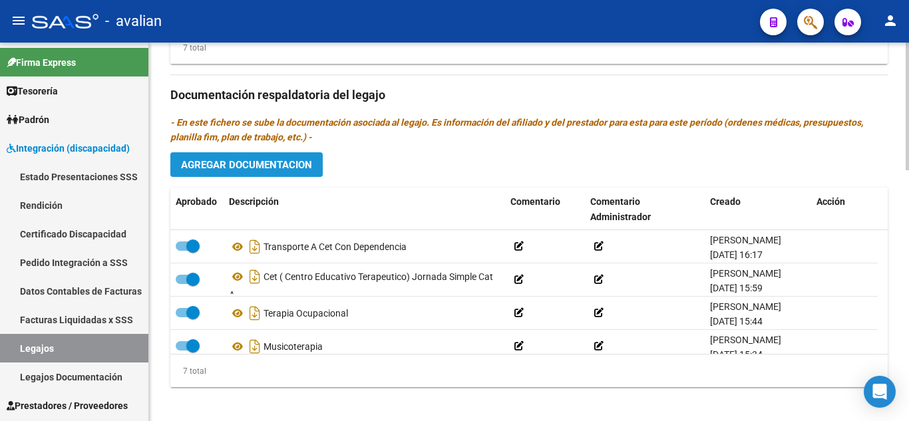
click at [267, 166] on span "Agregar Documentacion" at bounding box center [246, 165] width 131 height 12
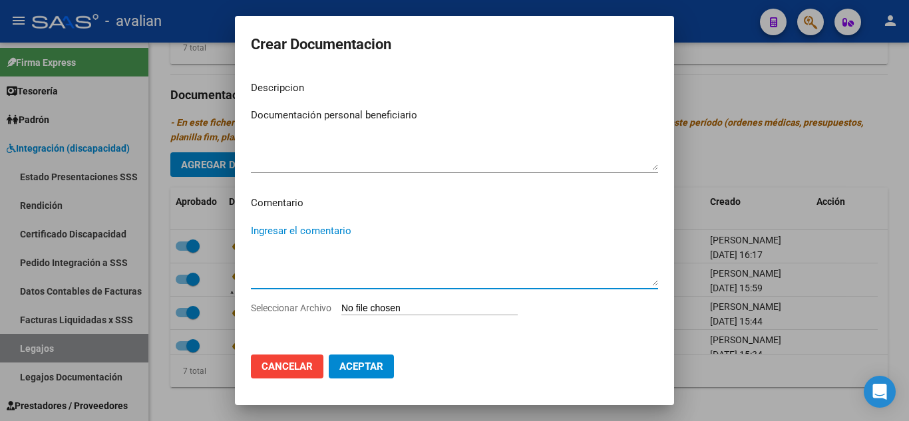
click at [356, 228] on textarea "Ingresar el comentario" at bounding box center [454, 255] width 407 height 63
paste textarea "Febrero a diciembre: - 2 PSICOPEDAGOGÍA semanales - Lic. [PERSON_NAME] (791962)…"
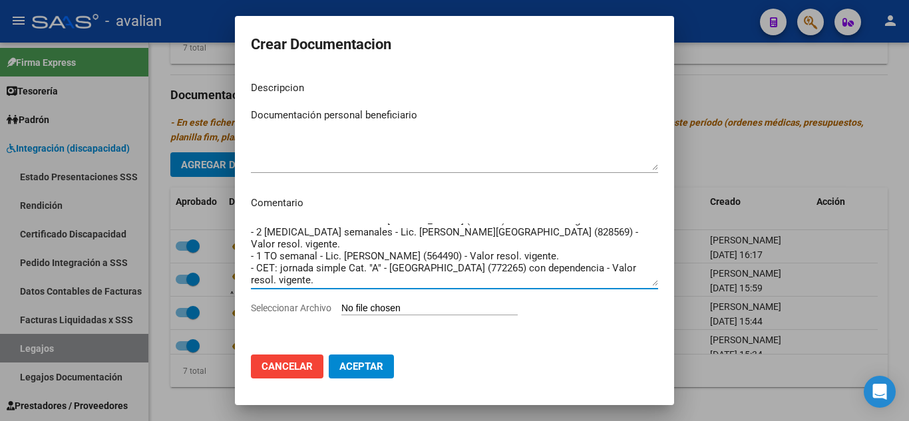
scroll to position [48, 0]
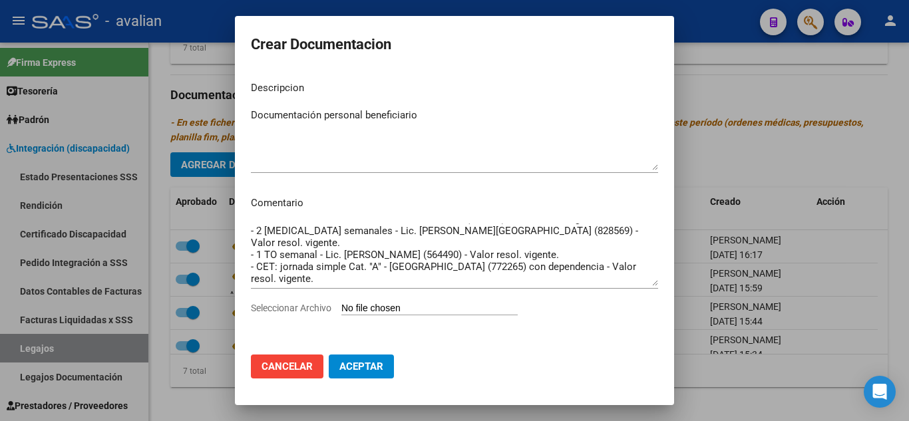
click at [393, 309] on input "Seleccionar Archivo" at bounding box center [429, 309] width 176 height 13
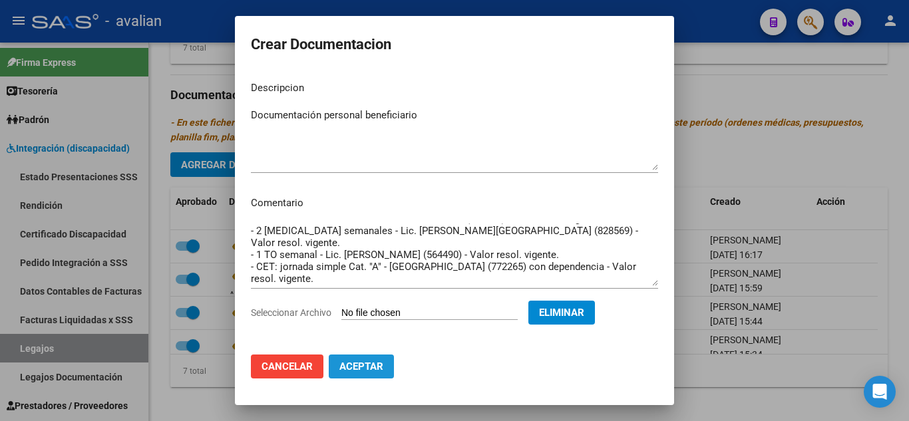
click at [379, 370] on span "Aceptar" at bounding box center [361, 367] width 44 height 12
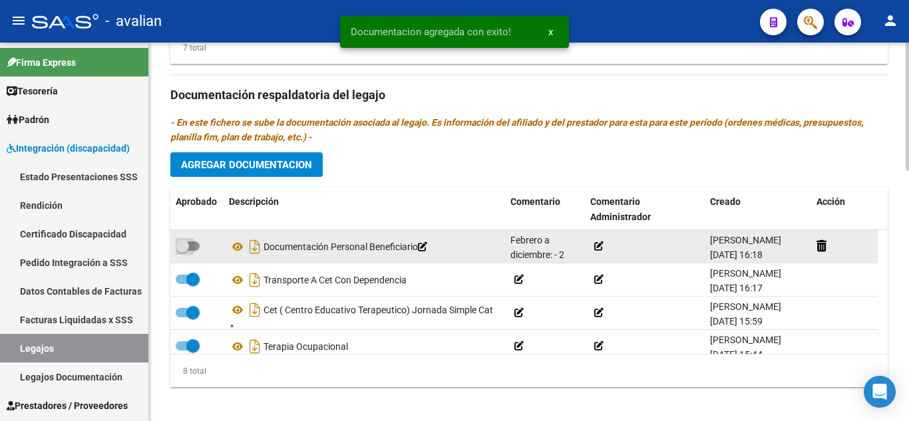
click at [190, 249] on span at bounding box center [188, 246] width 24 height 9
click at [182, 251] on input "checkbox" at bounding box center [182, 251] width 1 height 1
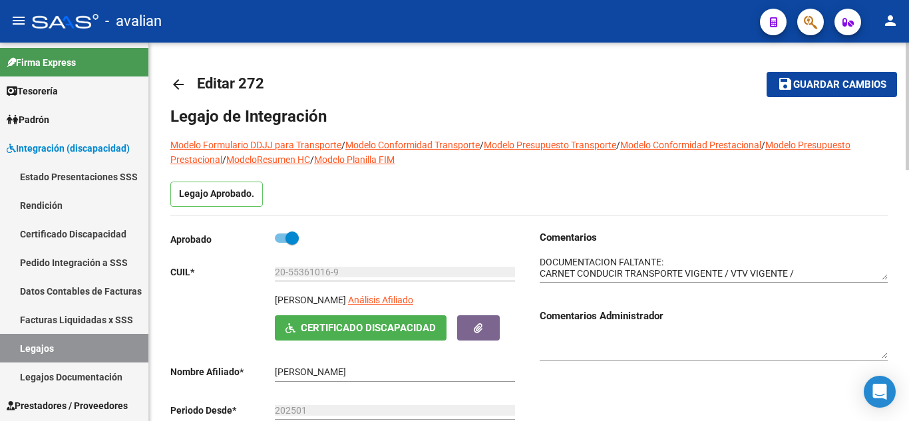
scroll to position [0, 0]
click at [806, 90] on span "Guardar cambios" at bounding box center [839, 86] width 93 height 12
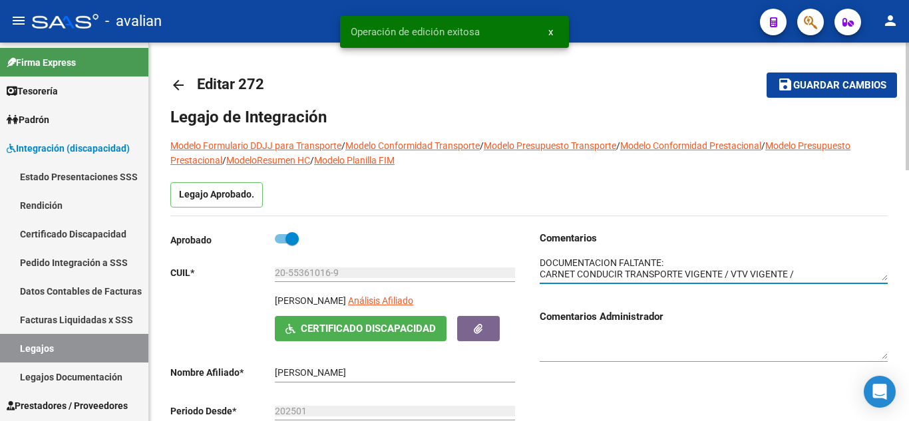
scroll to position [22, 0]
drag, startPoint x: 540, startPoint y: 271, endPoint x: 836, endPoint y: 290, distance: 296.6
click at [836, 290] on div at bounding box center [714, 269] width 348 height 49
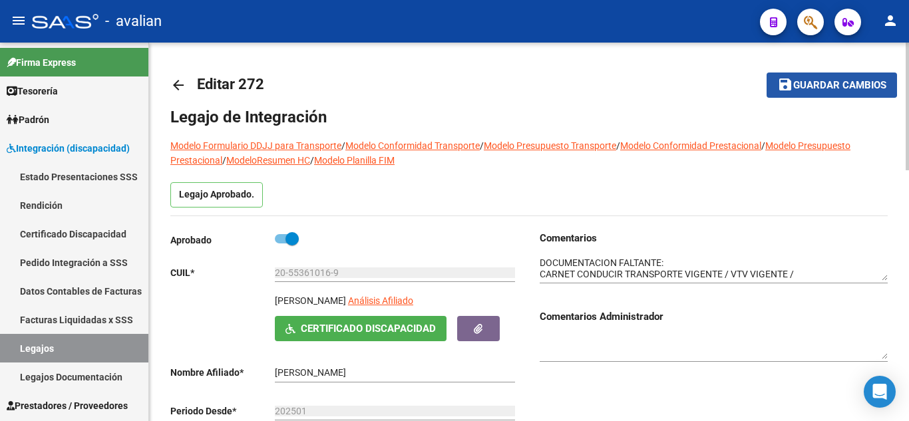
click at [808, 73] on button "save Guardar cambios" at bounding box center [831, 85] width 130 height 25
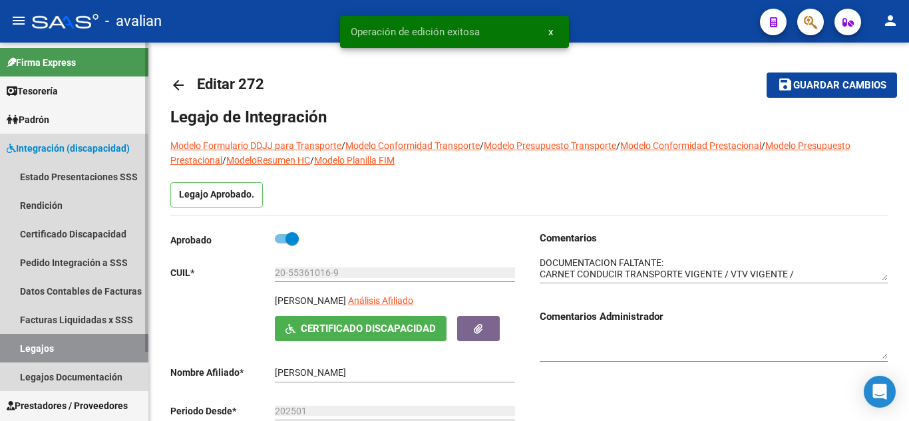
click at [63, 343] on link "Legajos" at bounding box center [74, 348] width 148 height 29
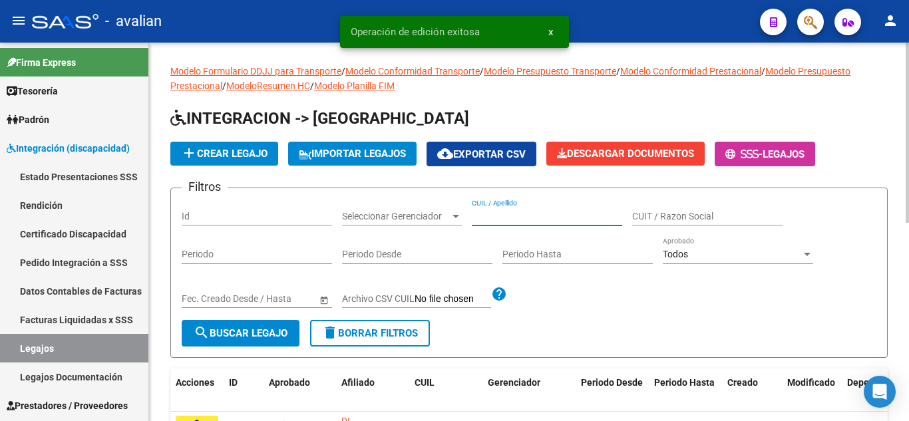
click at [504, 213] on input "CUIL / Apellido" at bounding box center [547, 216] width 150 height 11
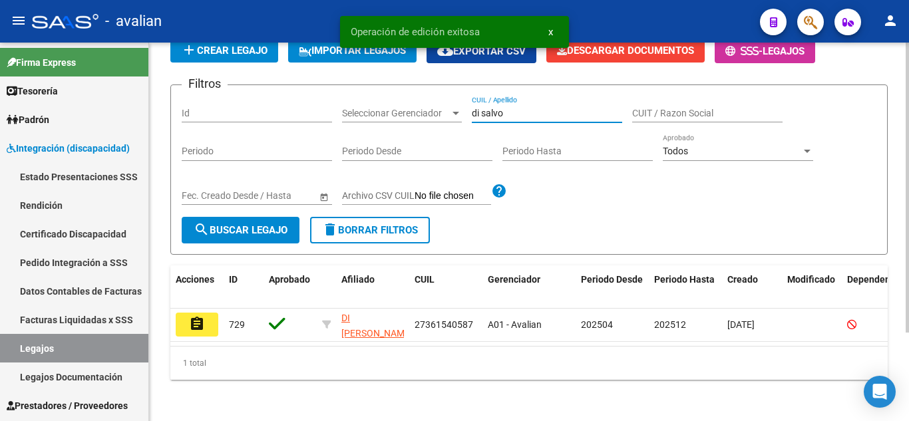
scroll to position [116, 0]
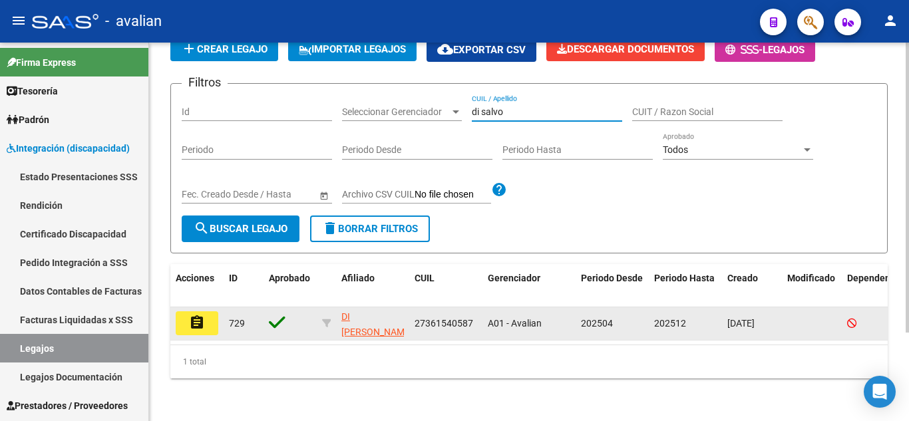
click at [200, 320] on mat-icon "assignment" at bounding box center [197, 323] width 16 height 16
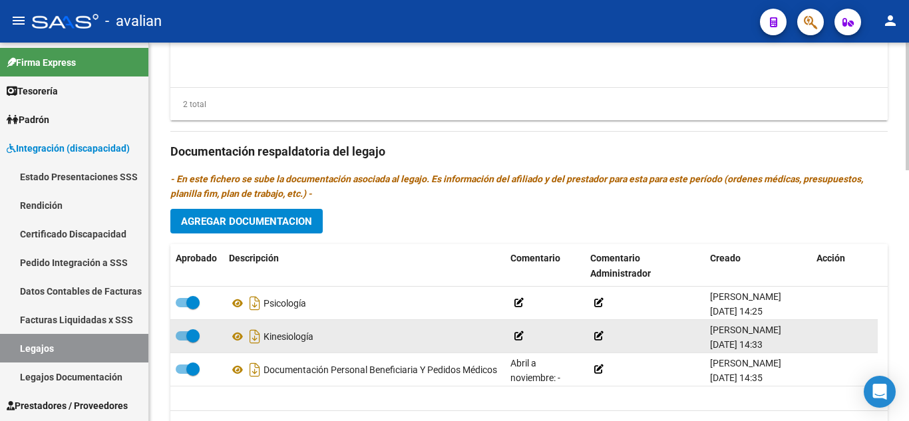
scroll to position [742, 0]
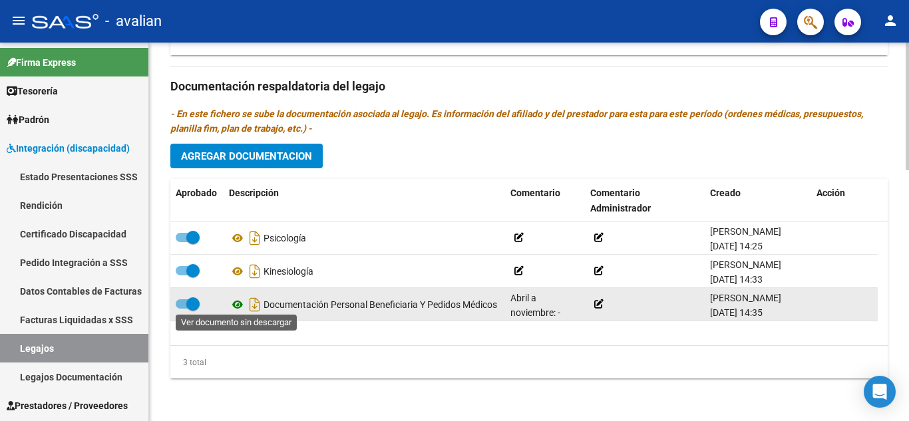
click at [238, 303] on icon at bounding box center [237, 305] width 17 height 16
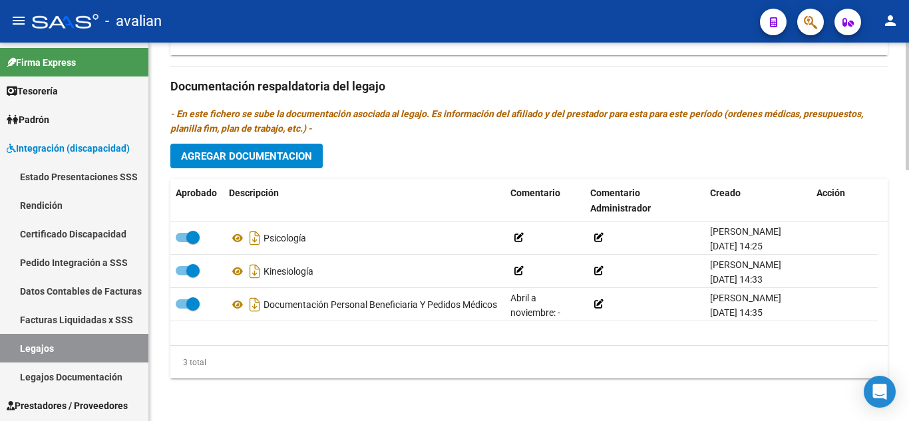
click at [284, 158] on span "Agregar Documentacion" at bounding box center [246, 156] width 131 height 12
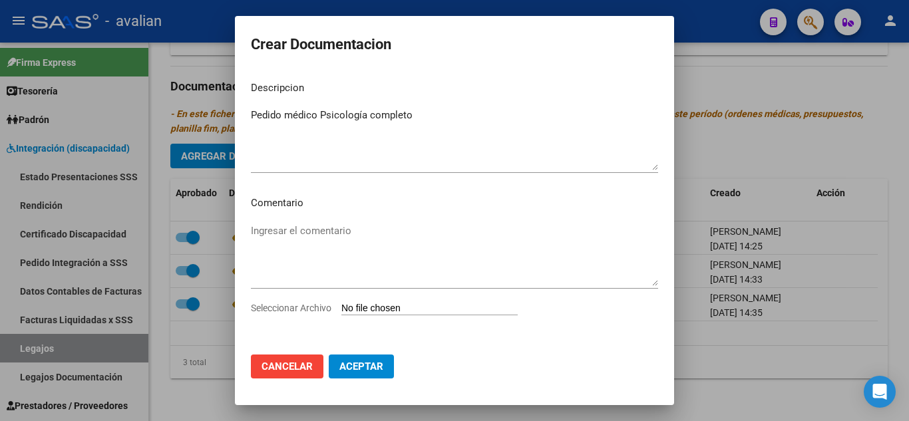
click at [373, 308] on input "Seleccionar Archivo" at bounding box center [429, 309] width 176 height 13
click at [380, 361] on span "Aceptar" at bounding box center [361, 367] width 44 height 12
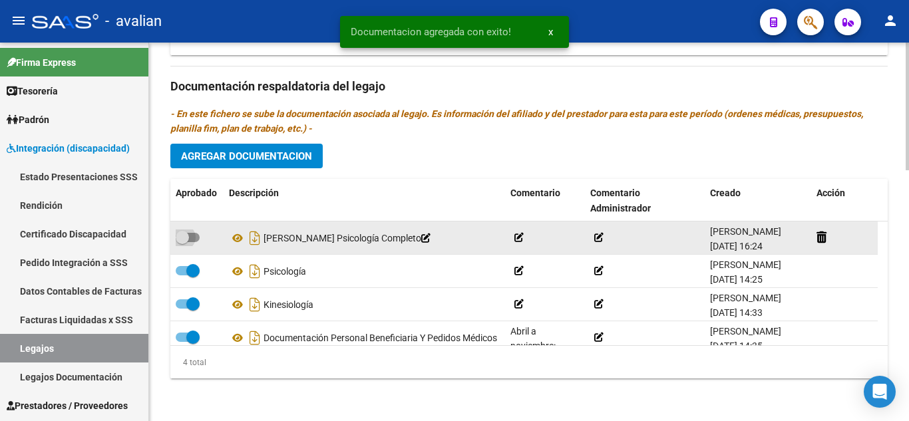
click at [192, 236] on span at bounding box center [188, 237] width 24 height 9
click at [182, 242] on input "checkbox" at bounding box center [182, 242] width 1 height 1
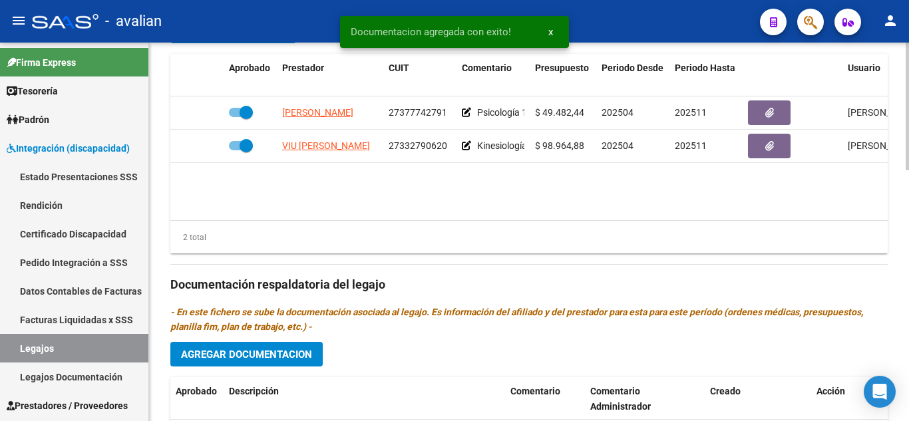
scroll to position [476, 0]
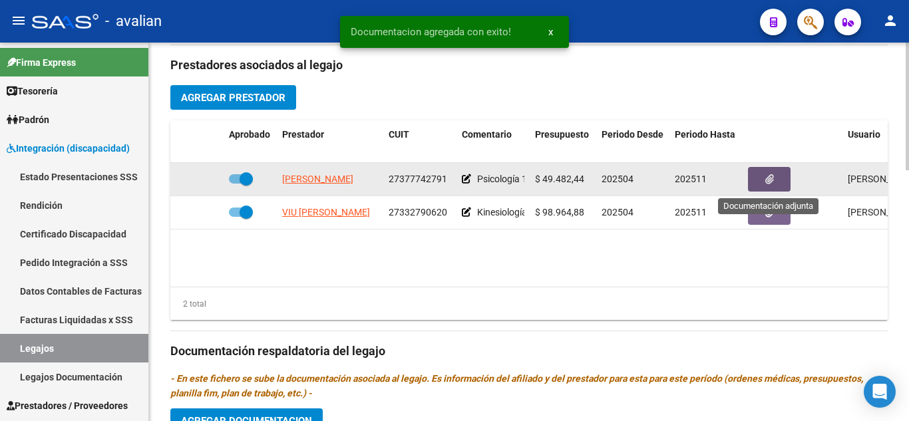
click at [772, 170] on button "button" at bounding box center [769, 179] width 43 height 25
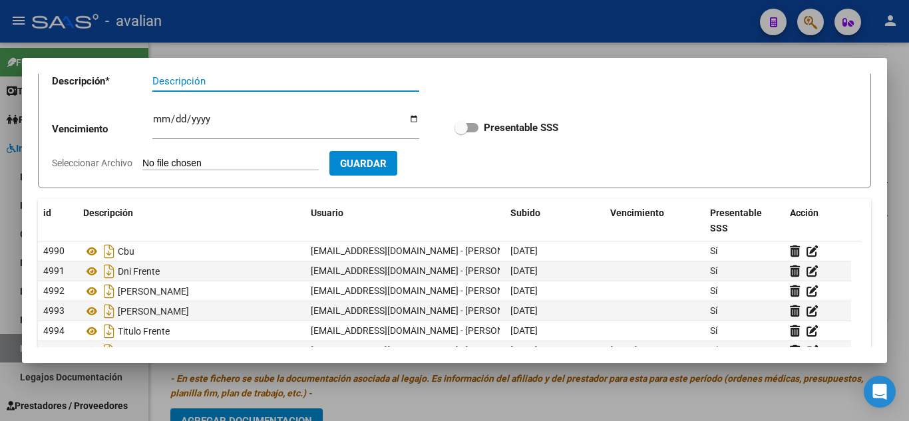
scroll to position [67, 0]
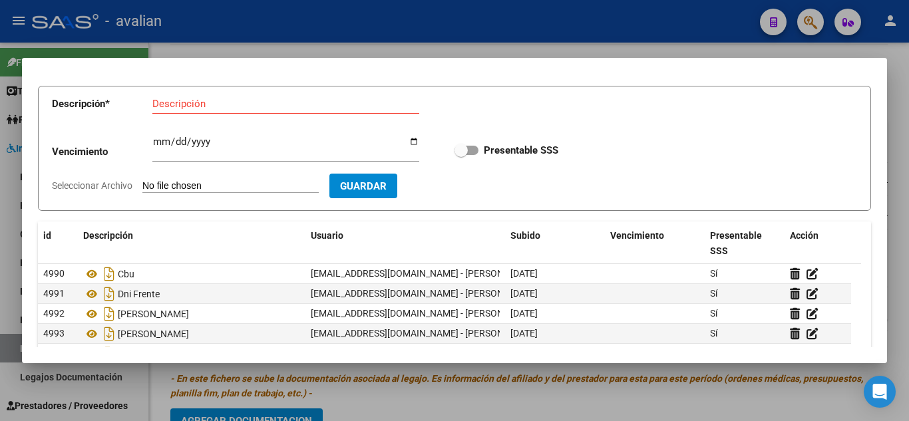
click at [643, 55] on div at bounding box center [454, 210] width 909 height 421
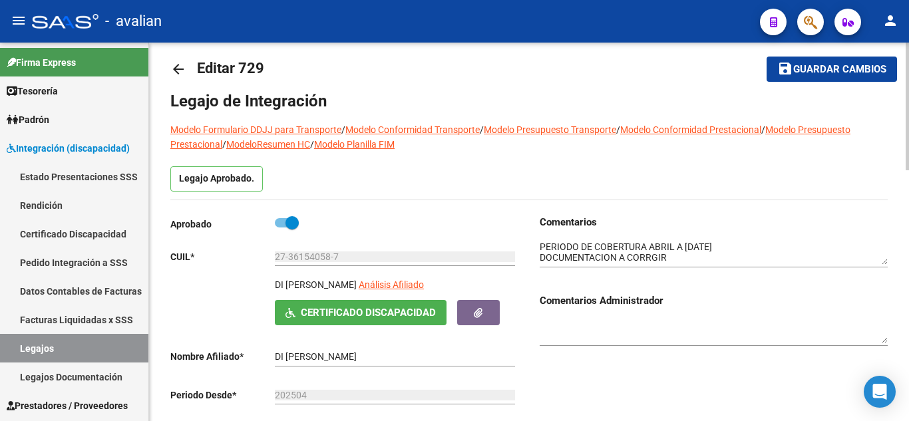
scroll to position [0, 0]
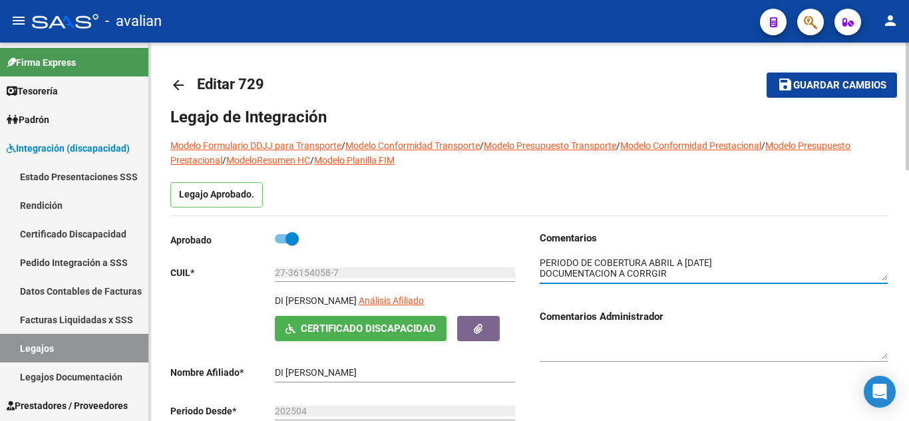
click at [679, 268] on textarea at bounding box center [714, 268] width 348 height 25
click at [867, 87] on span "Guardar cambios" at bounding box center [839, 86] width 93 height 12
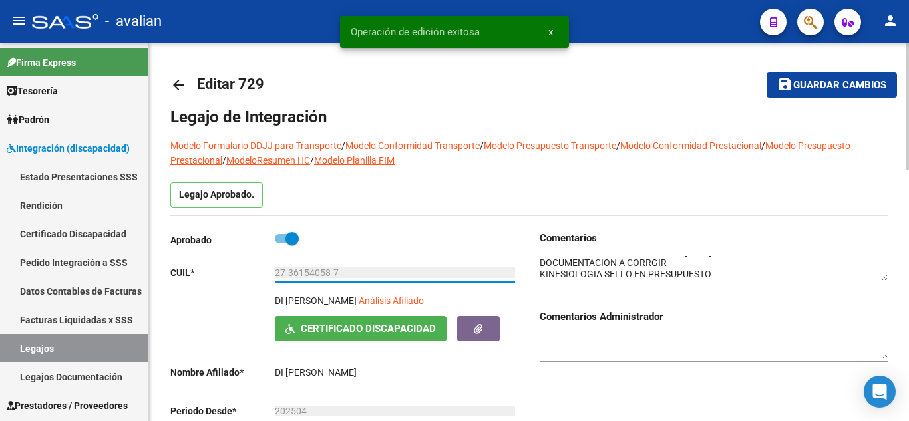
drag, startPoint x: 275, startPoint y: 275, endPoint x: 352, endPoint y: 283, distance: 77.6
click at [352, 283] on div "27-36154058-7 Ingresar CUIL" at bounding box center [395, 274] width 240 height 38
